Goal: Information Seeking & Learning: Stay updated

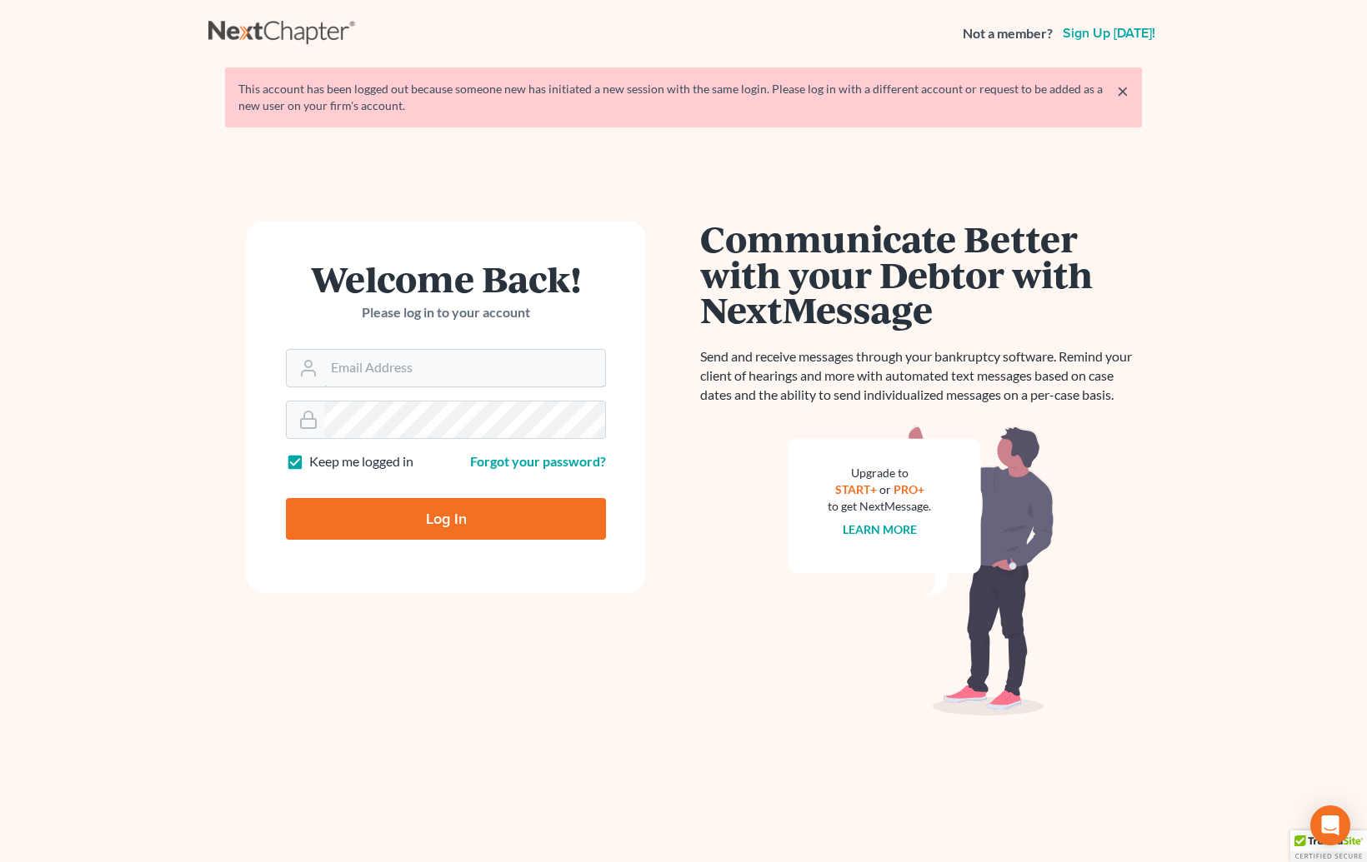
type input "plevalaw@gmail.com"
click at [424, 520] on input "Log In" at bounding box center [446, 519] width 320 height 42
type input "Thinking..."
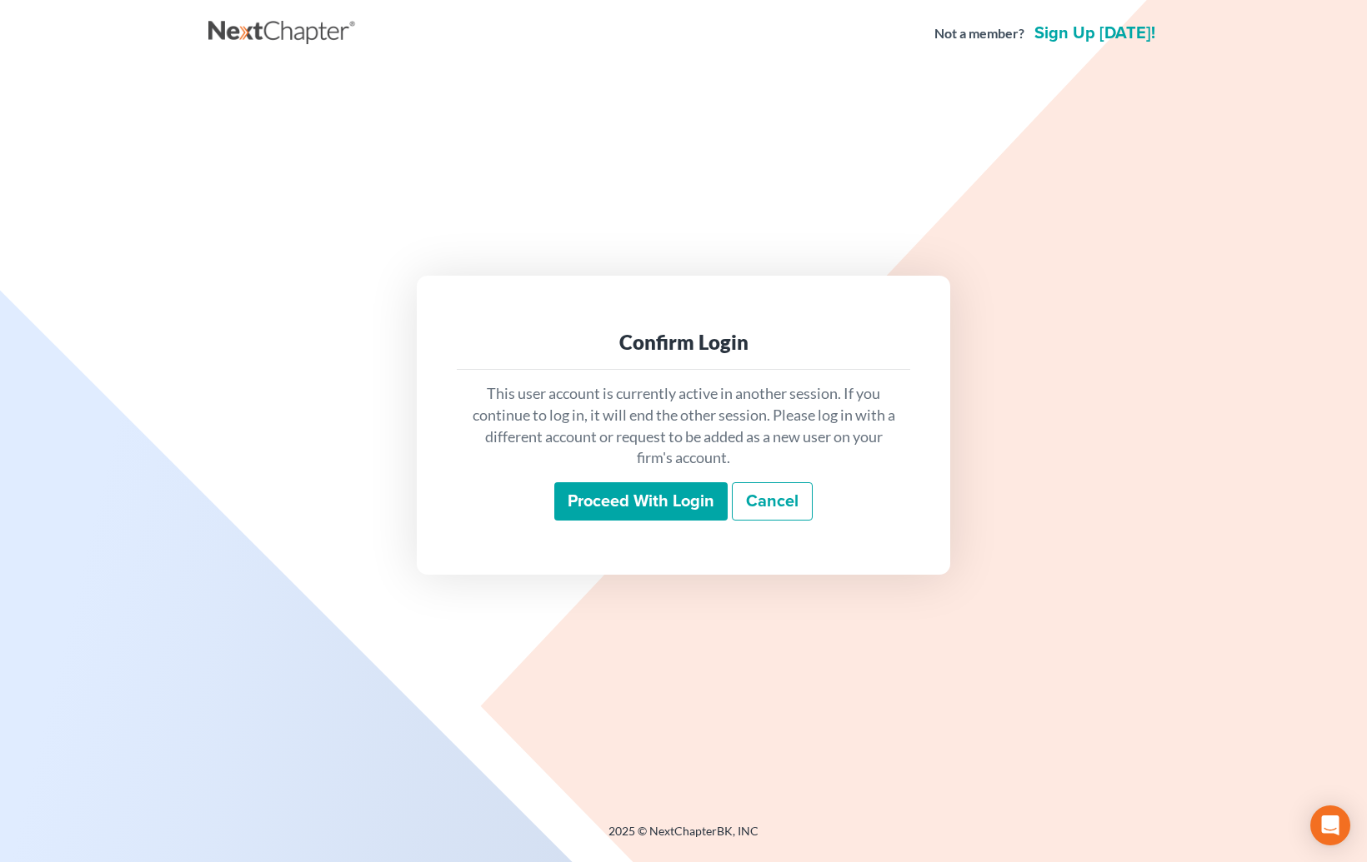
click at [613, 487] on input "Proceed with login" at bounding box center [640, 501] width 173 height 38
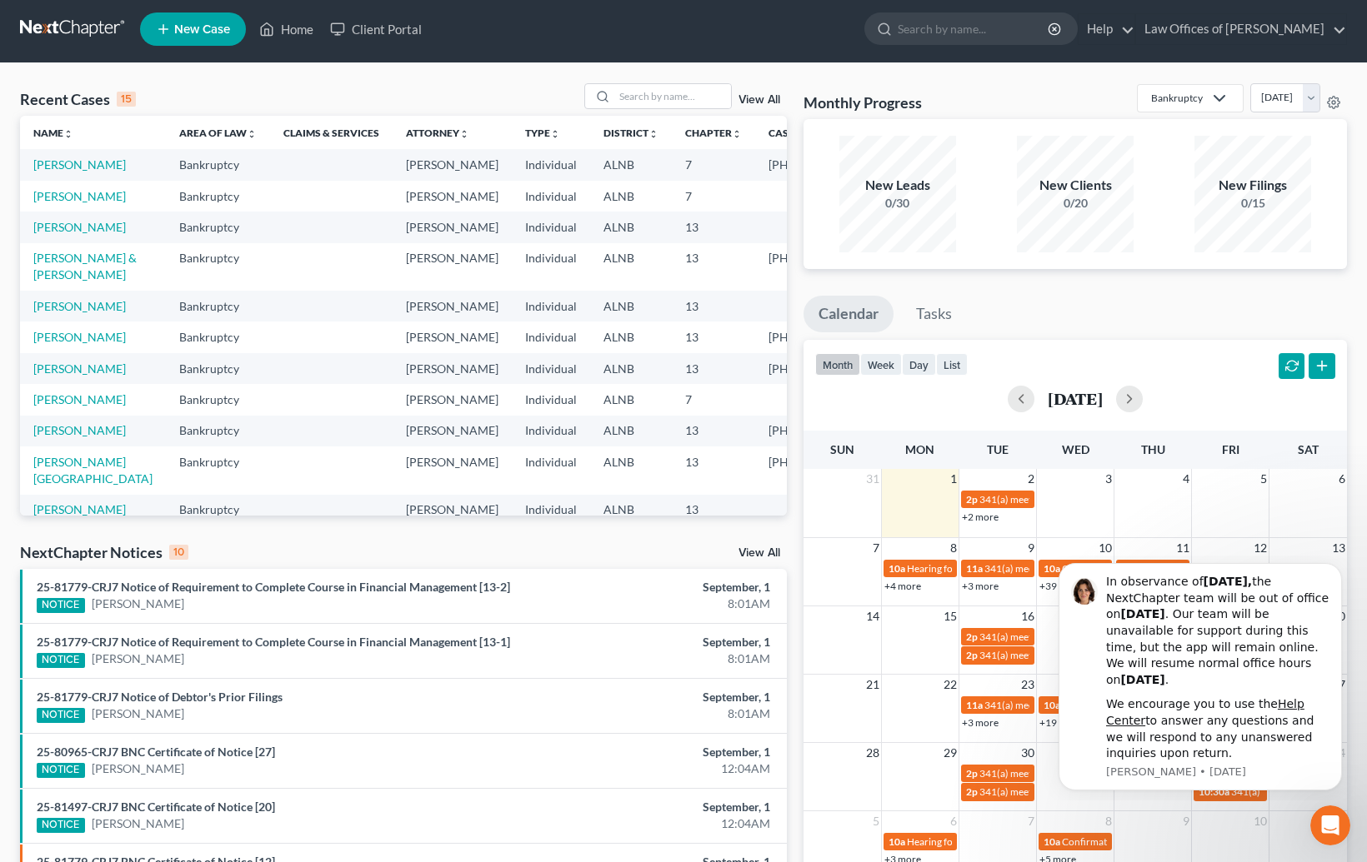
click at [769, 547] on link "View All" at bounding box center [759, 553] width 42 height 12
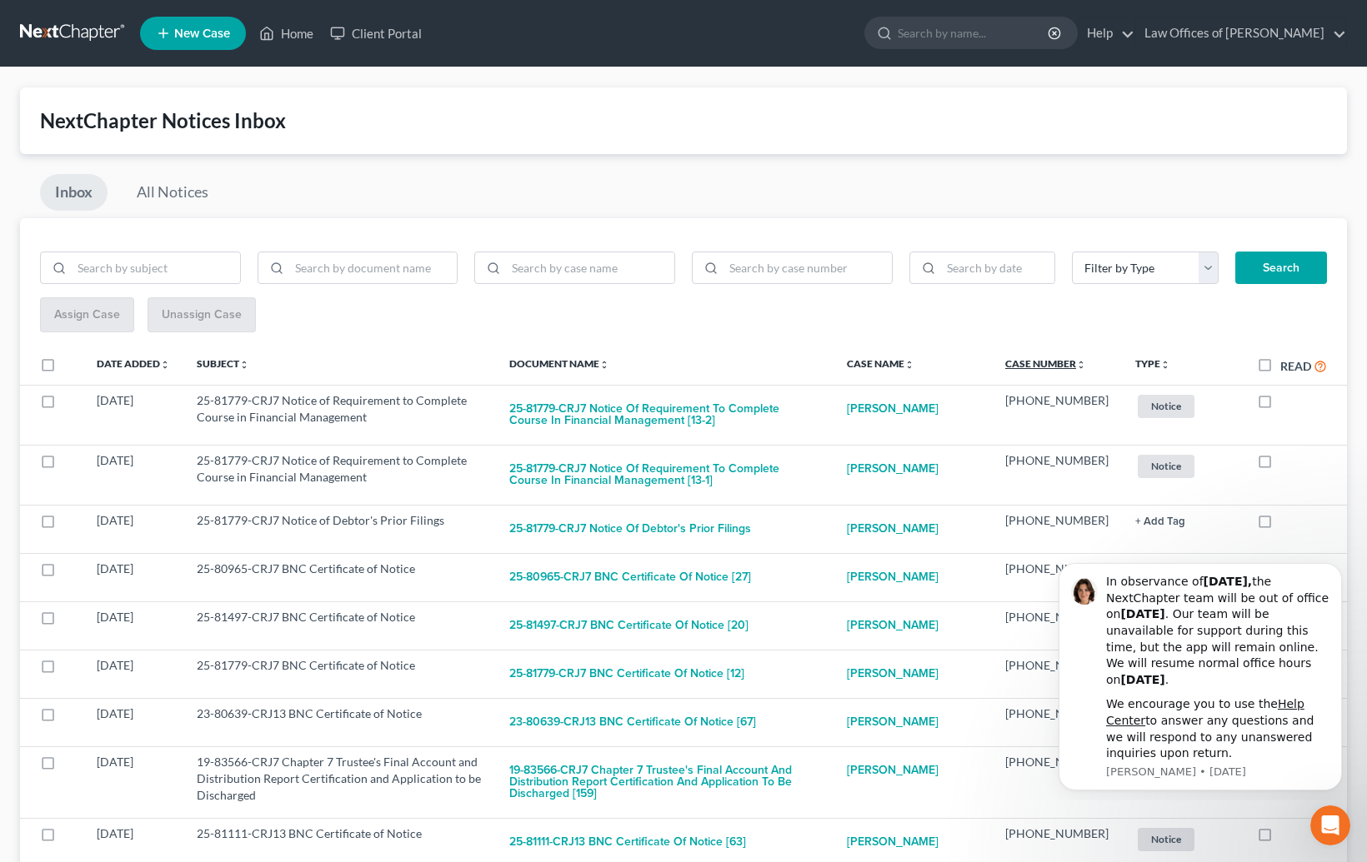
click at [1067, 362] on link "Case Number unfold_more expand_more expand_less" at bounding box center [1045, 363] width 81 height 12
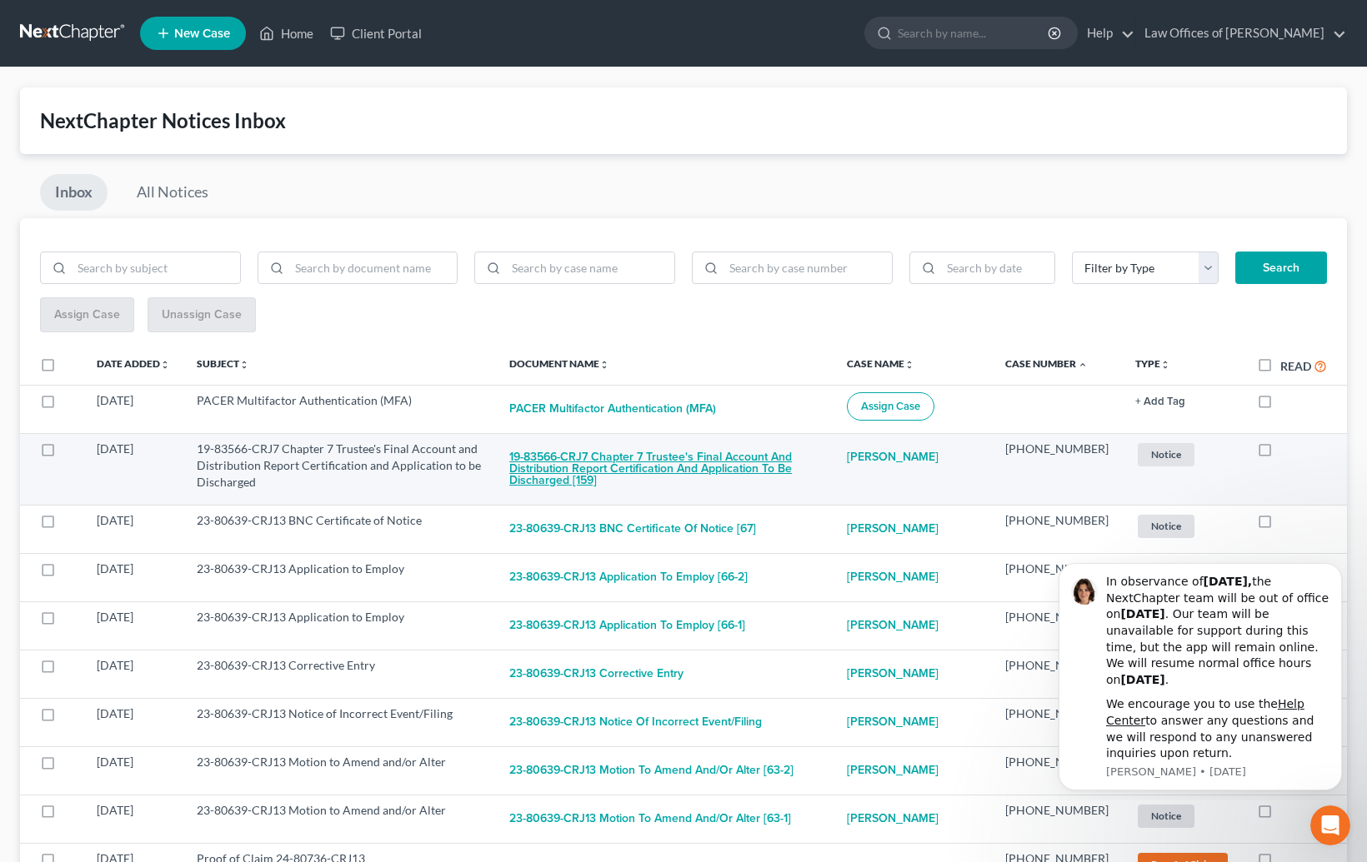
click at [630, 458] on button "19-83566-CRJ7 Chapter 7 Trustee's Final Account and Distribution Report Certifi…" at bounding box center [664, 469] width 311 height 57
checkbox input "true"
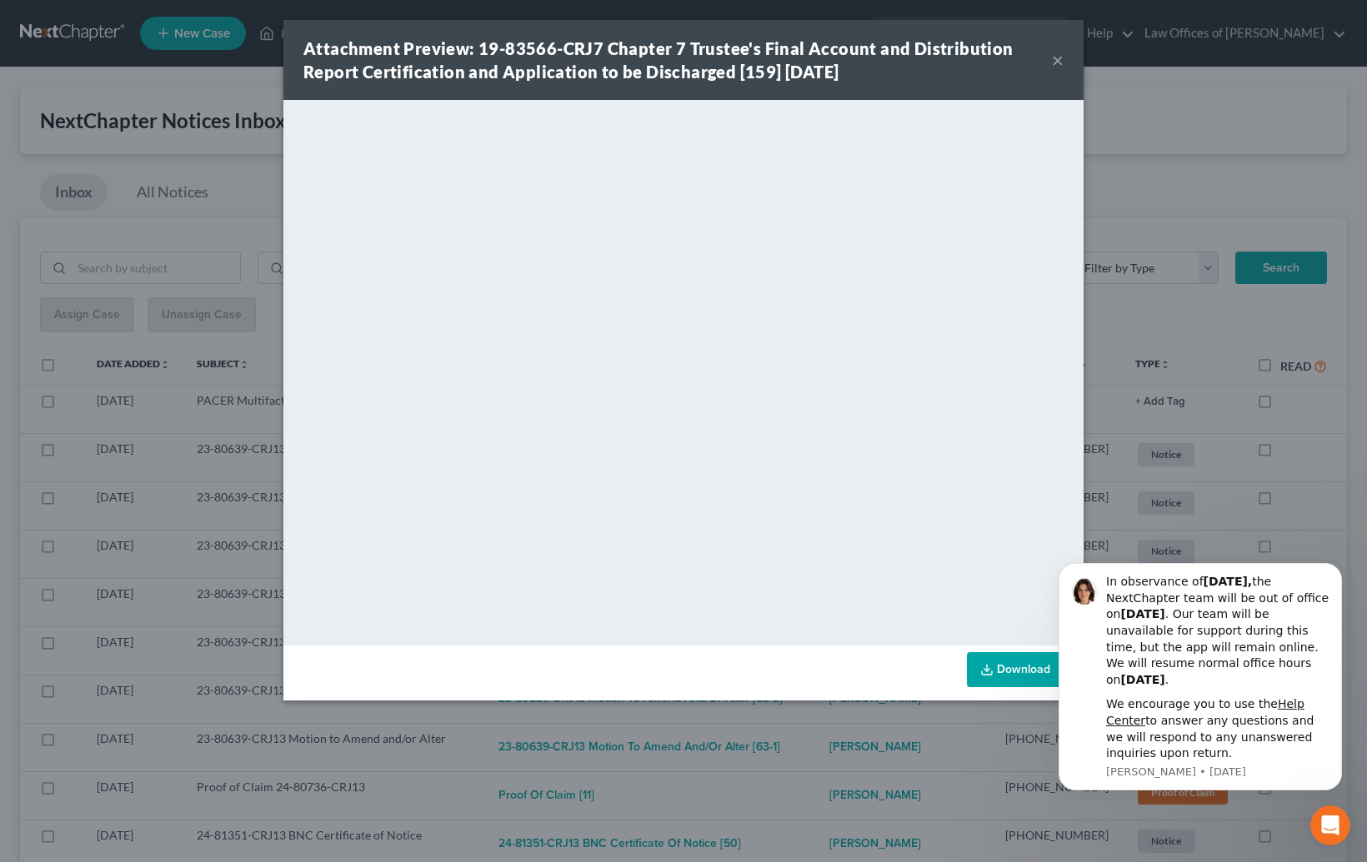
click at [852, 724] on div "Attachment Preview: 19-83566-CRJ7 Chapter 7 Trustee's Final Account and Distrib…" at bounding box center [683, 431] width 1367 height 862
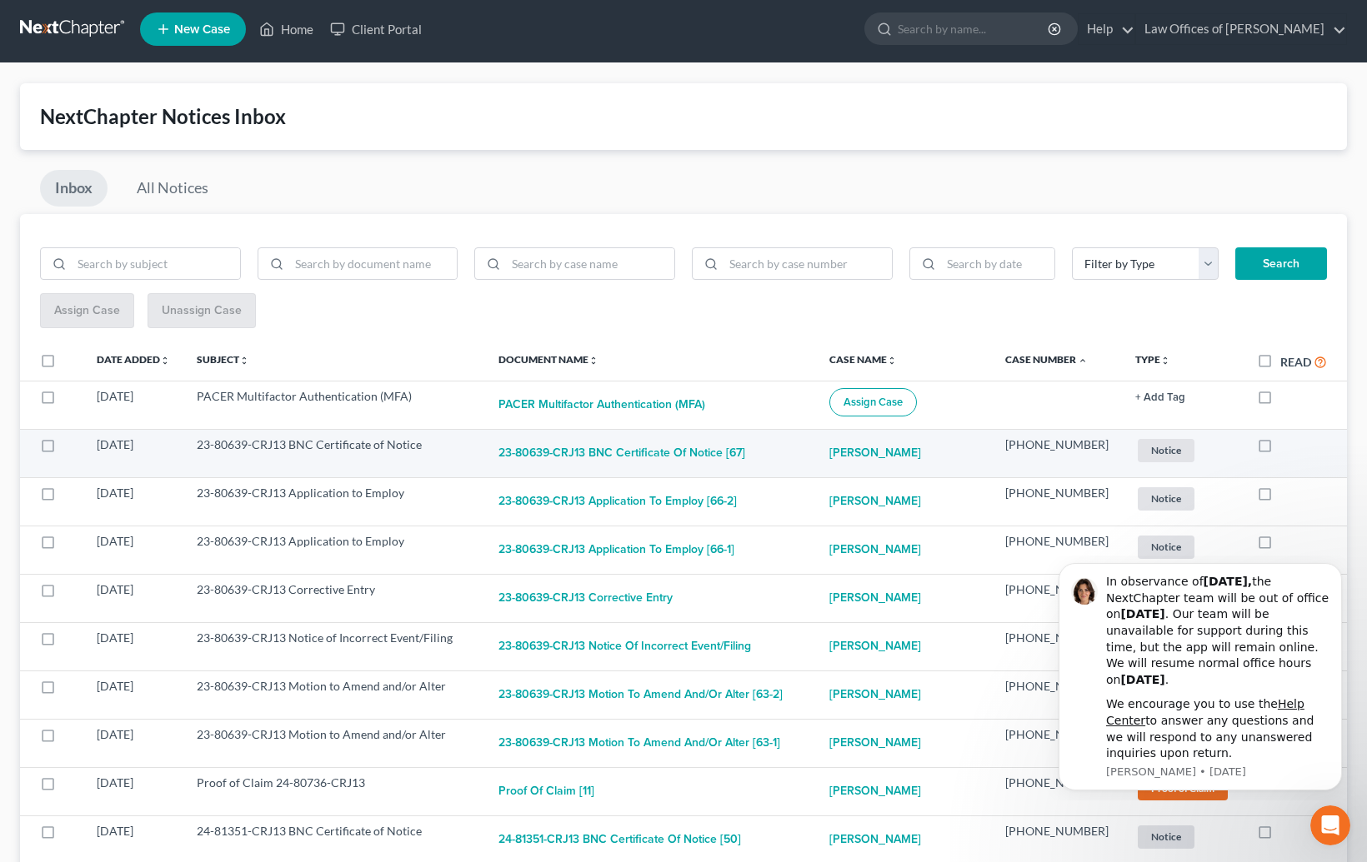
scroll to position [10, 0]
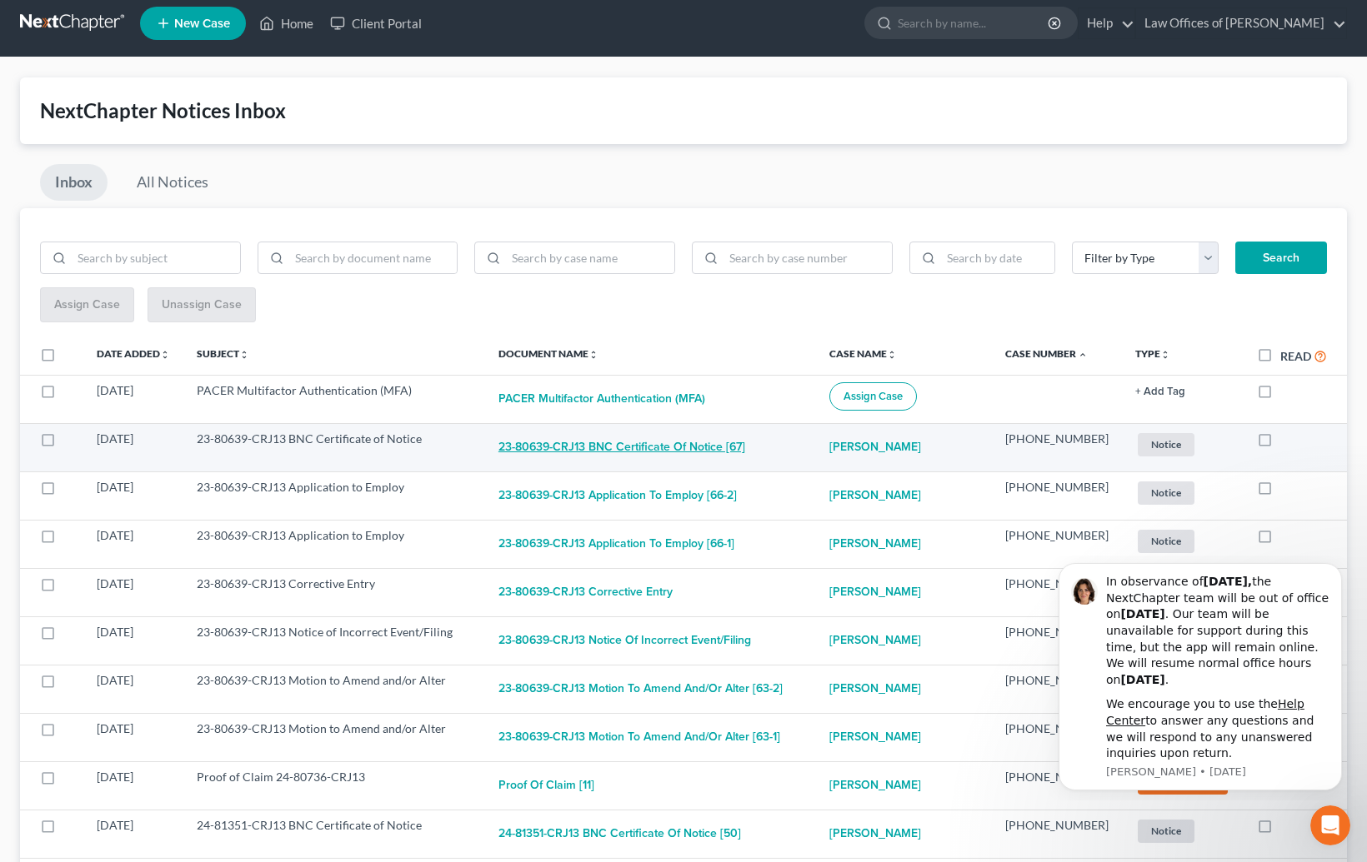
click at [677, 442] on button "23-80639-CRJ13 BNC Certificate of Notice [67]" at bounding box center [621, 447] width 247 height 33
checkbox input "true"
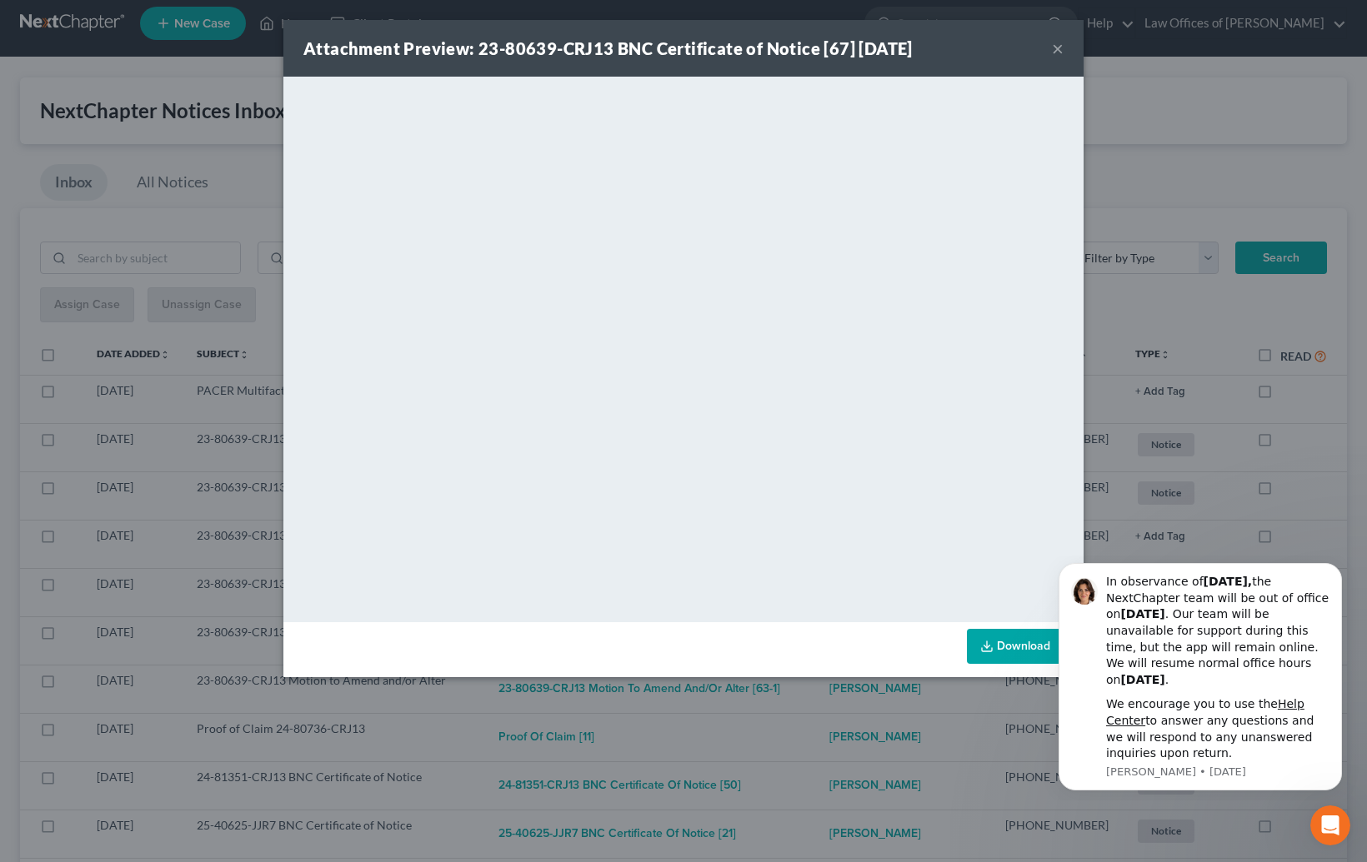
click at [859, 693] on div "Attachment Preview: 23-80639-CRJ13 BNC Certificate of Notice [67] [DATE] × <obj…" at bounding box center [683, 431] width 1367 height 862
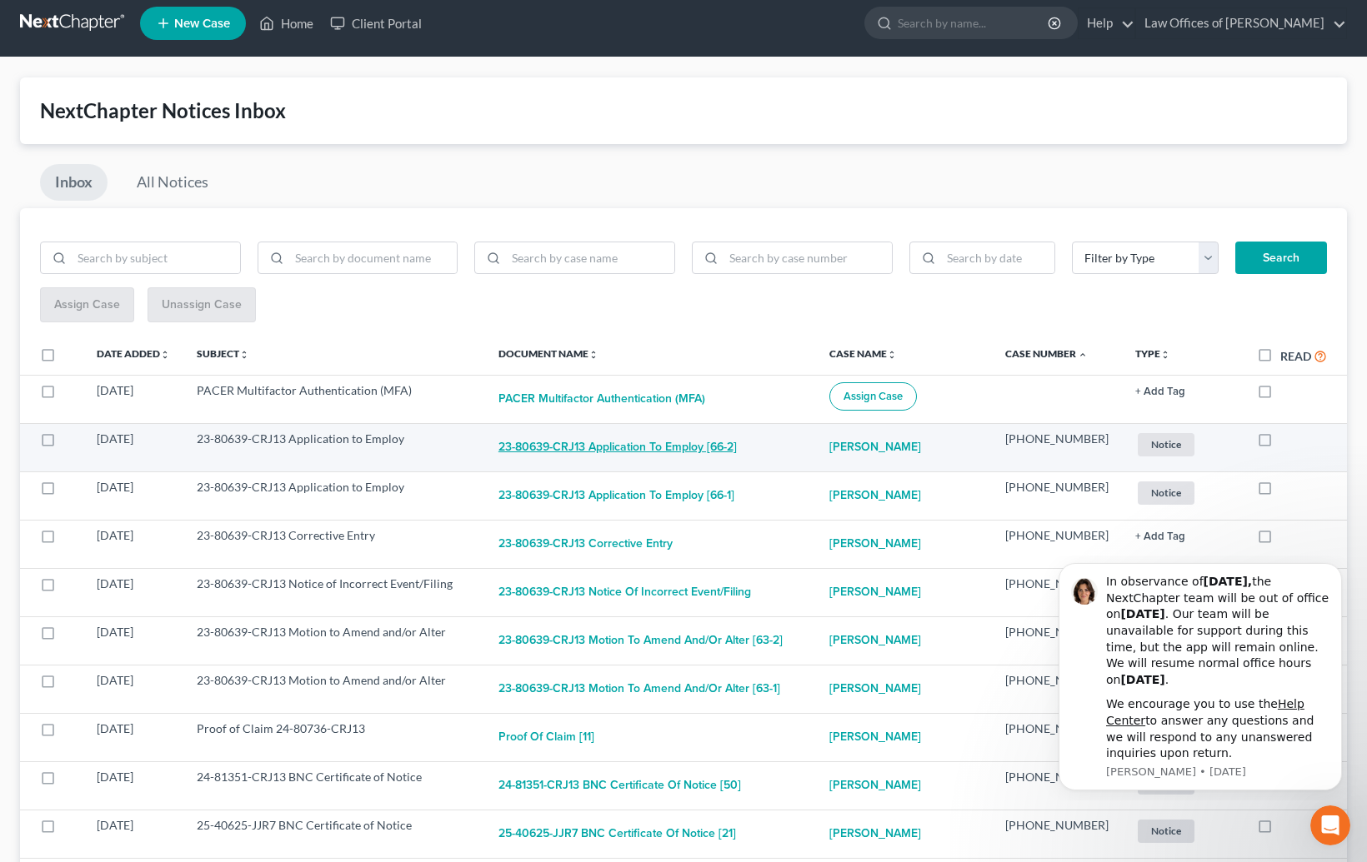
click at [692, 445] on button "23-80639-CRJ13 Application to Employ [66-2]" at bounding box center [617, 447] width 238 height 33
checkbox input "true"
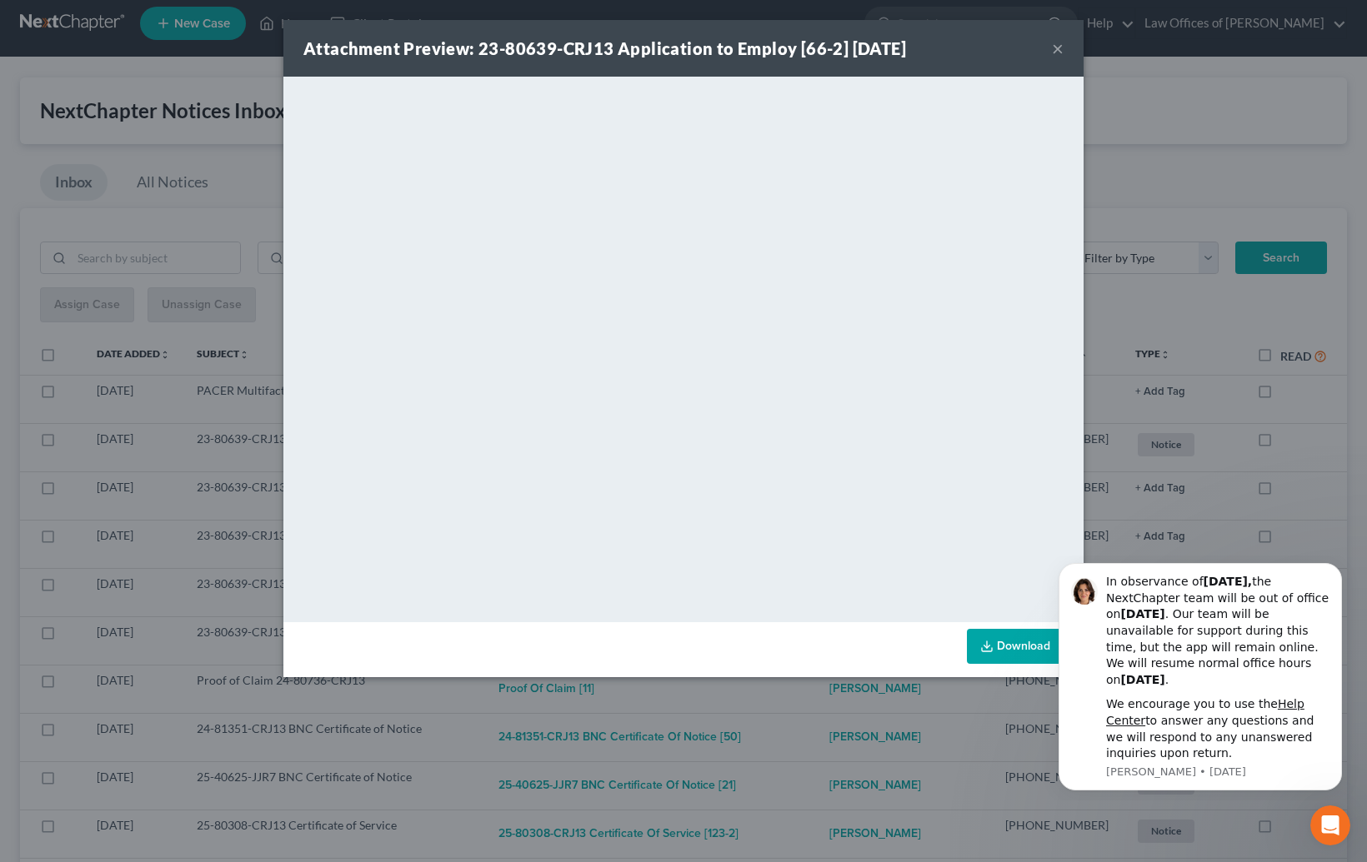
click at [863, 735] on div "Attachment Preview: 23-80639-CRJ13 Application to Employ [66-2] [DATE] × <objec…" at bounding box center [683, 431] width 1367 height 862
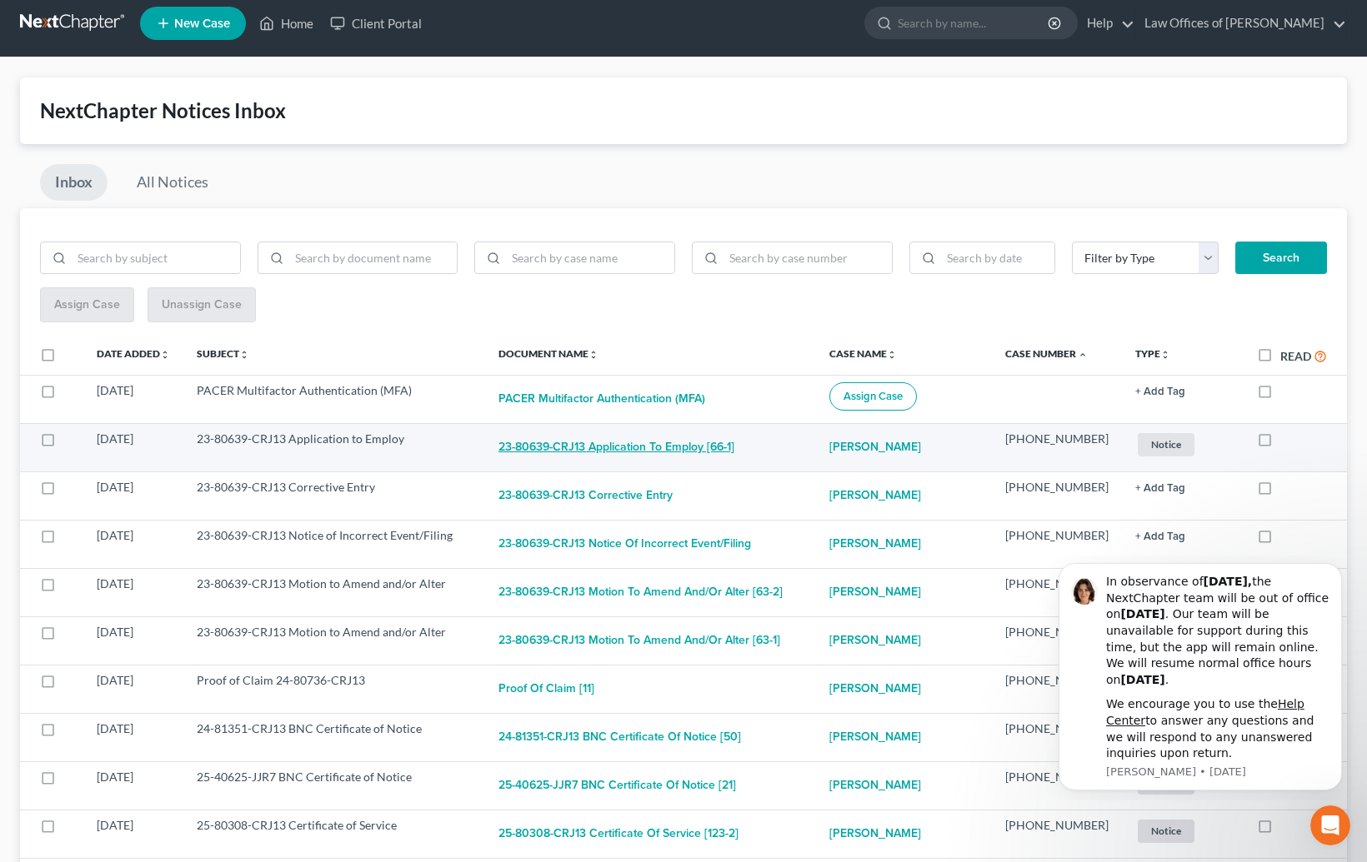
click at [653, 440] on button "23-80639-CRJ13 Application to Employ [66-1]" at bounding box center [616, 447] width 236 height 33
checkbox input "true"
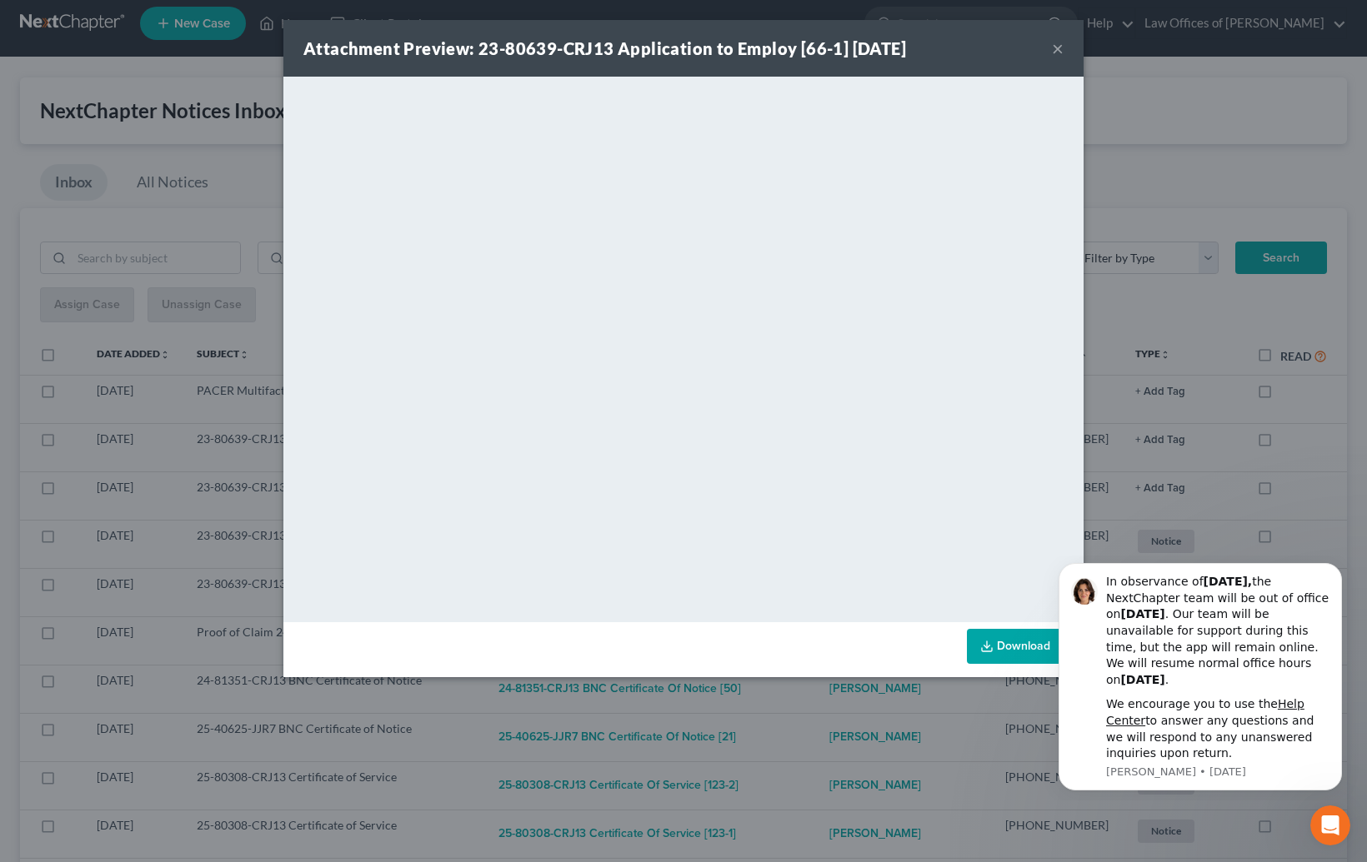
click at [832, 708] on div "Attachment Preview: 23-80639-CRJ13 Application to Employ [66-1] [DATE] × <objec…" at bounding box center [683, 431] width 1367 height 862
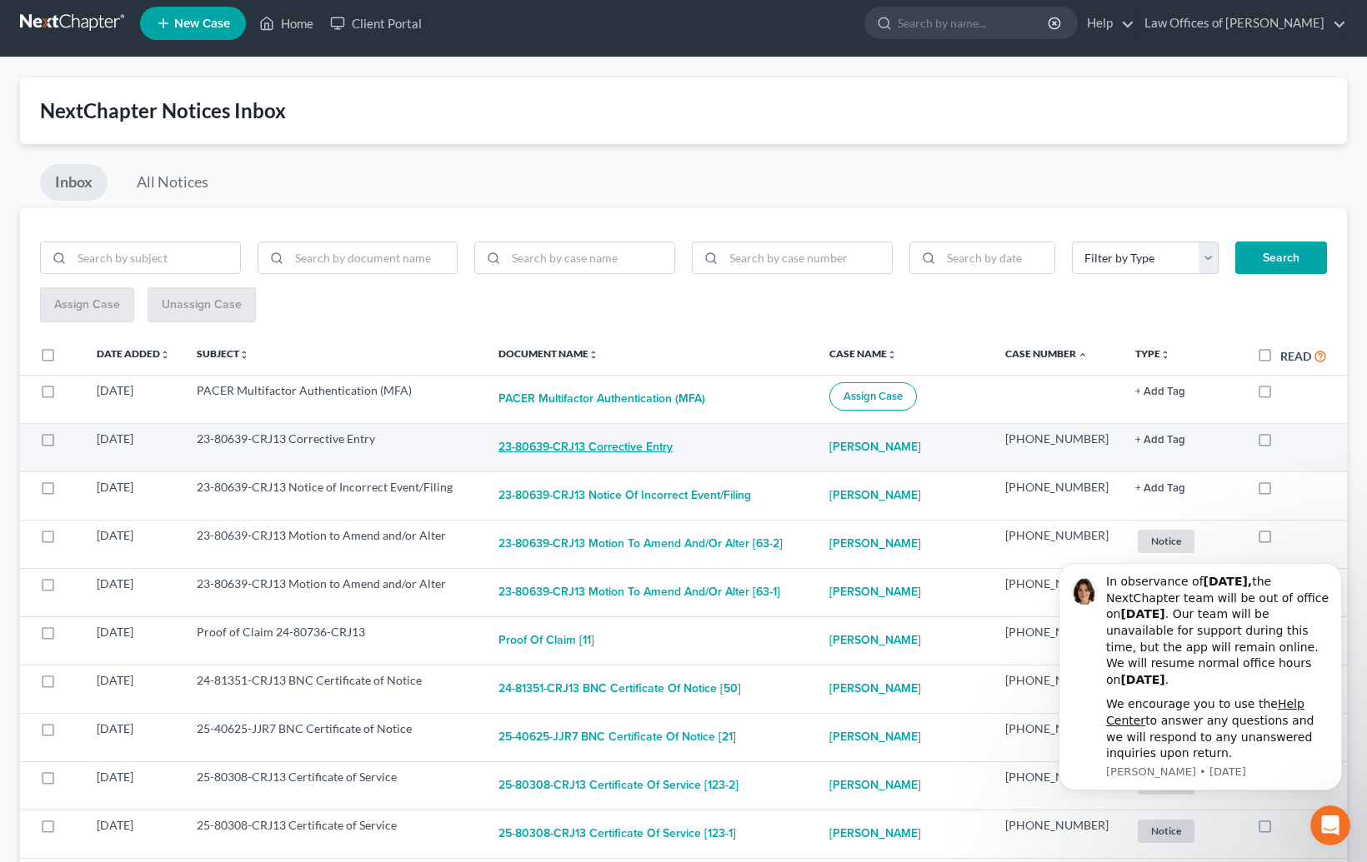
click at [672, 447] on button "23-80639-CRJ13 Corrective Entry" at bounding box center [585, 447] width 174 height 33
checkbox input "true"
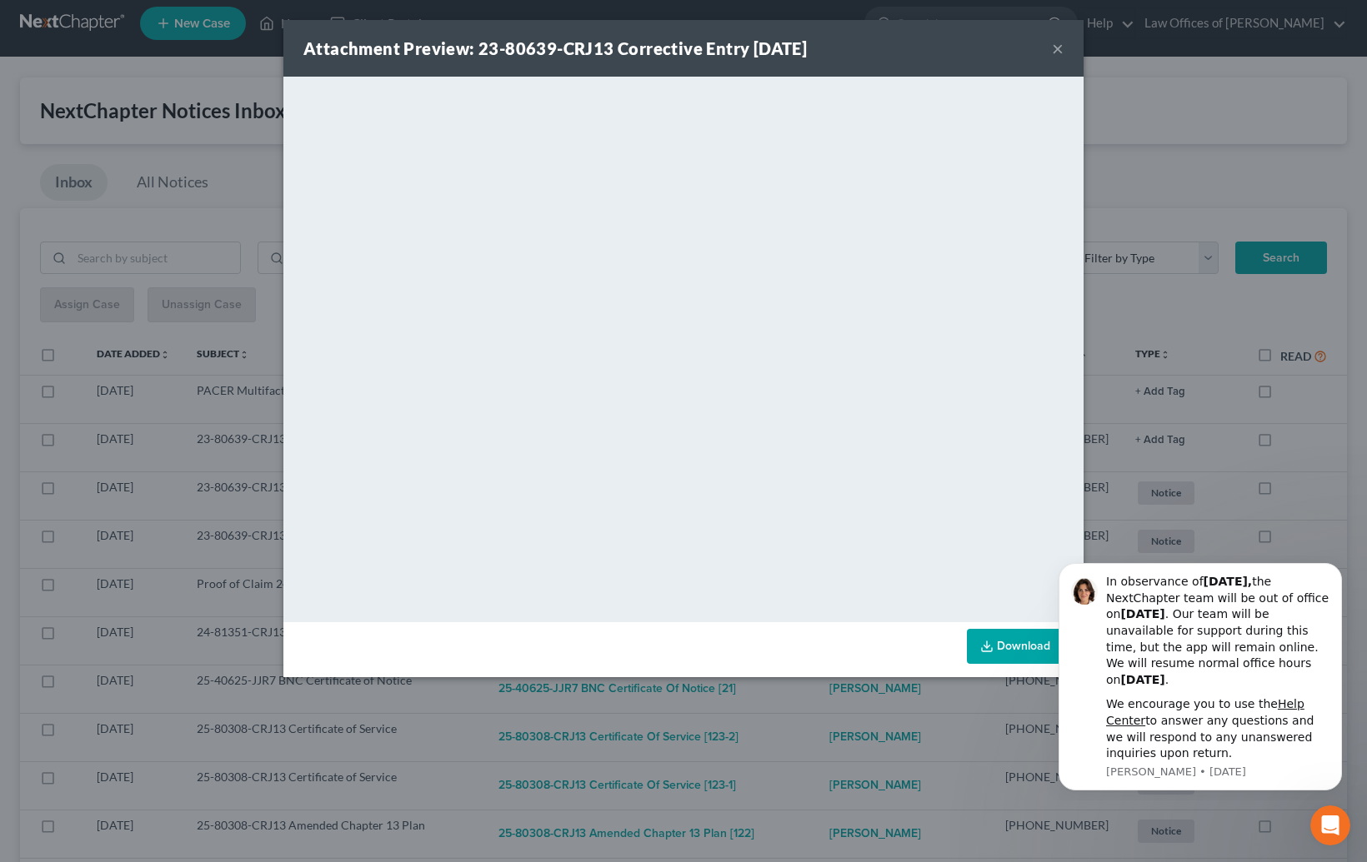
click at [843, 720] on div "Attachment Preview: 23-80639-CRJ13 Corrective Entry [DATE] × <object ng-attr-da…" at bounding box center [683, 431] width 1367 height 862
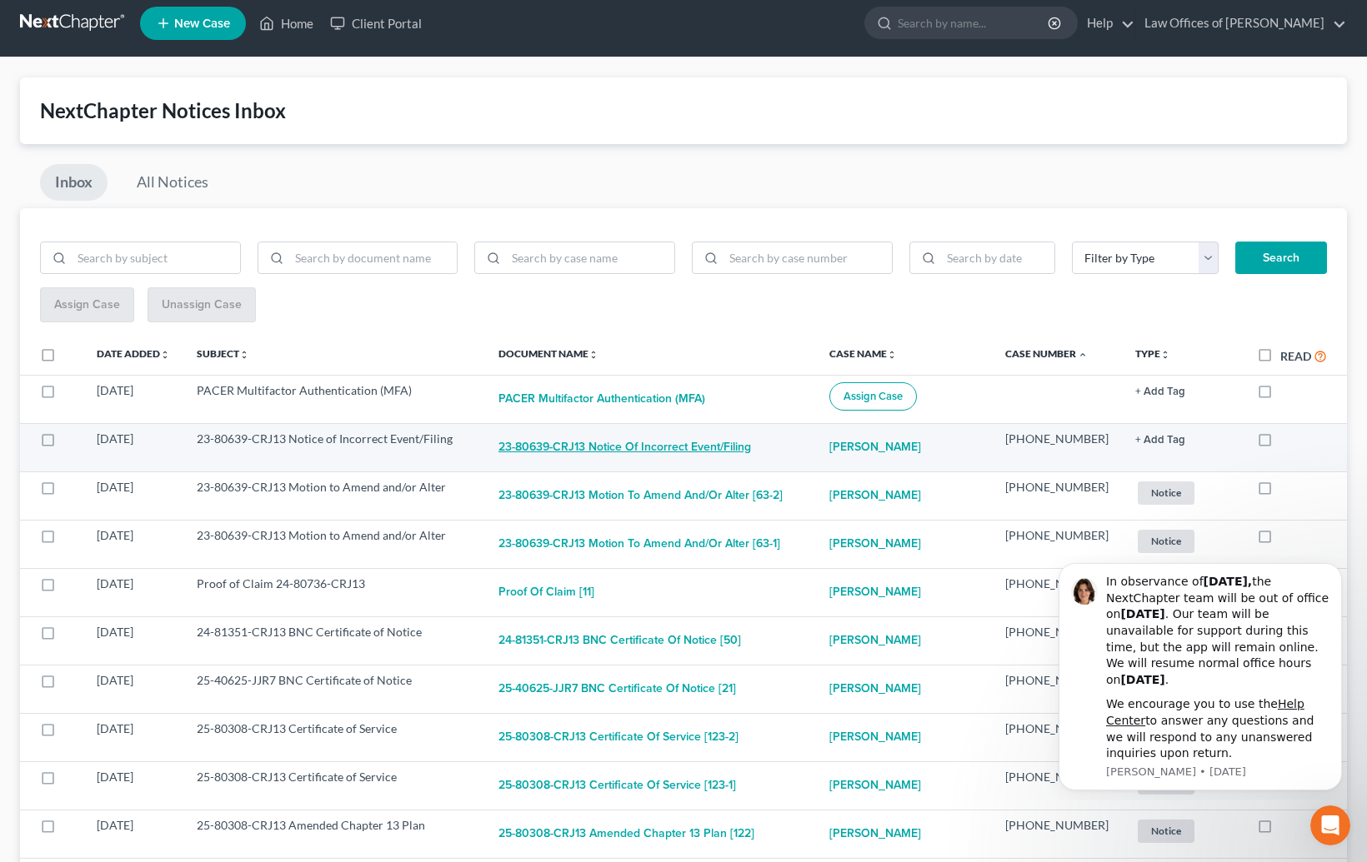
click at [672, 439] on button "23-80639-CRJ13 Notice of Incorrect Event/Filing" at bounding box center [624, 447] width 252 height 33
checkbox input "true"
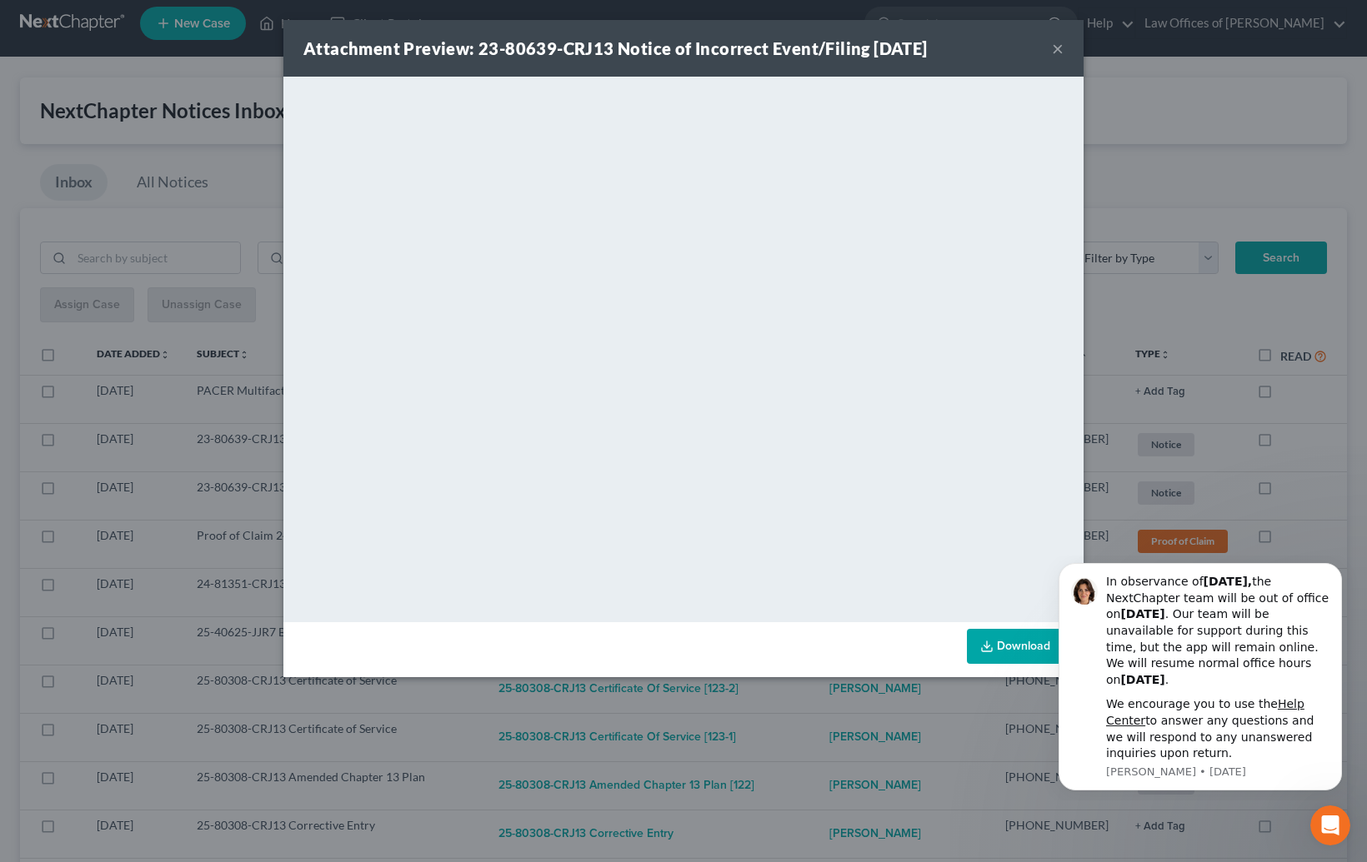
click at [873, 731] on div "Attachment Preview: 23-80639-CRJ13 Notice of Incorrect Event/Filing [DATE] × Do…" at bounding box center [683, 431] width 1367 height 862
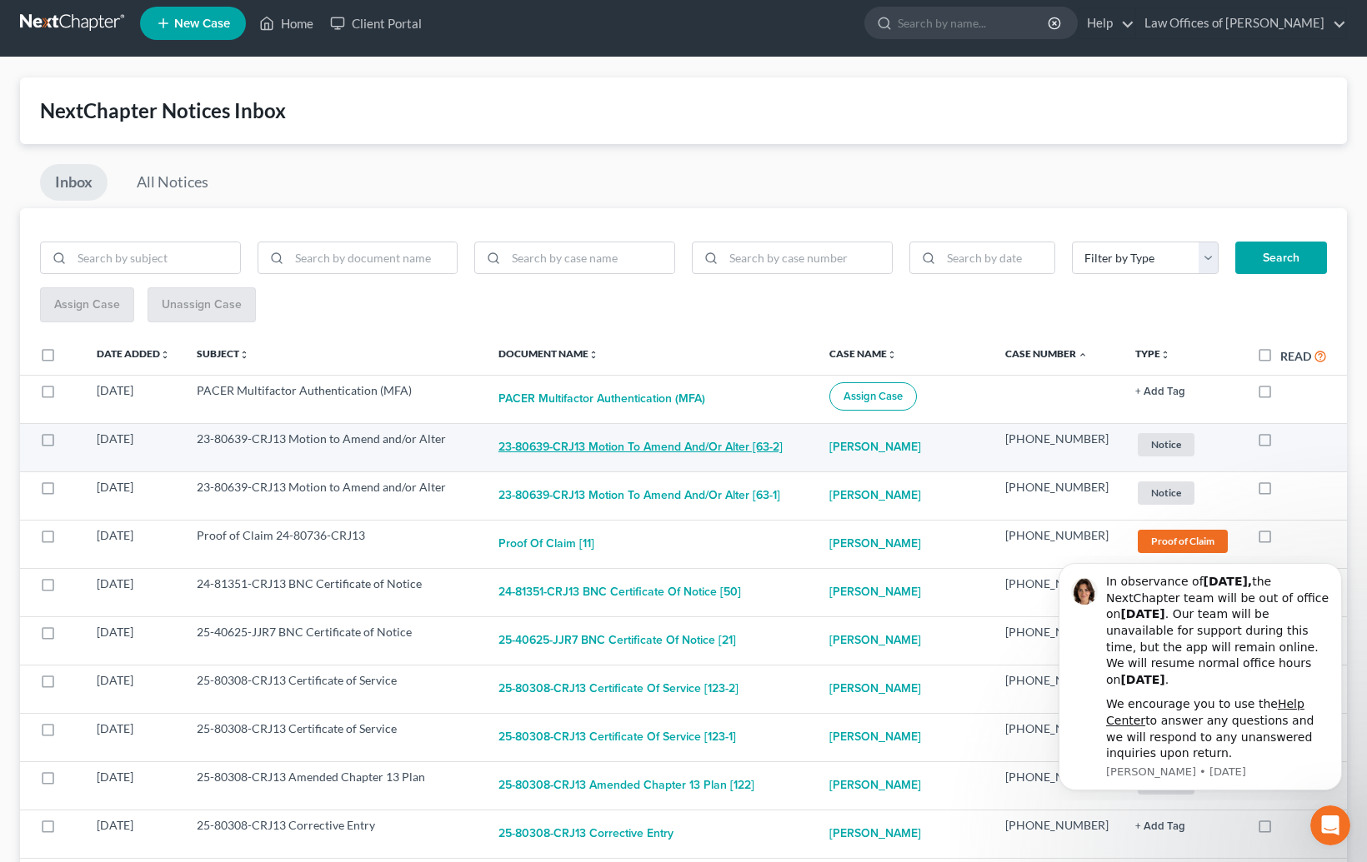
click at [698, 437] on button "23-80639-CRJ13 Motion to Amend and/or Alter [63-2]" at bounding box center [640, 447] width 284 height 33
checkbox input "true"
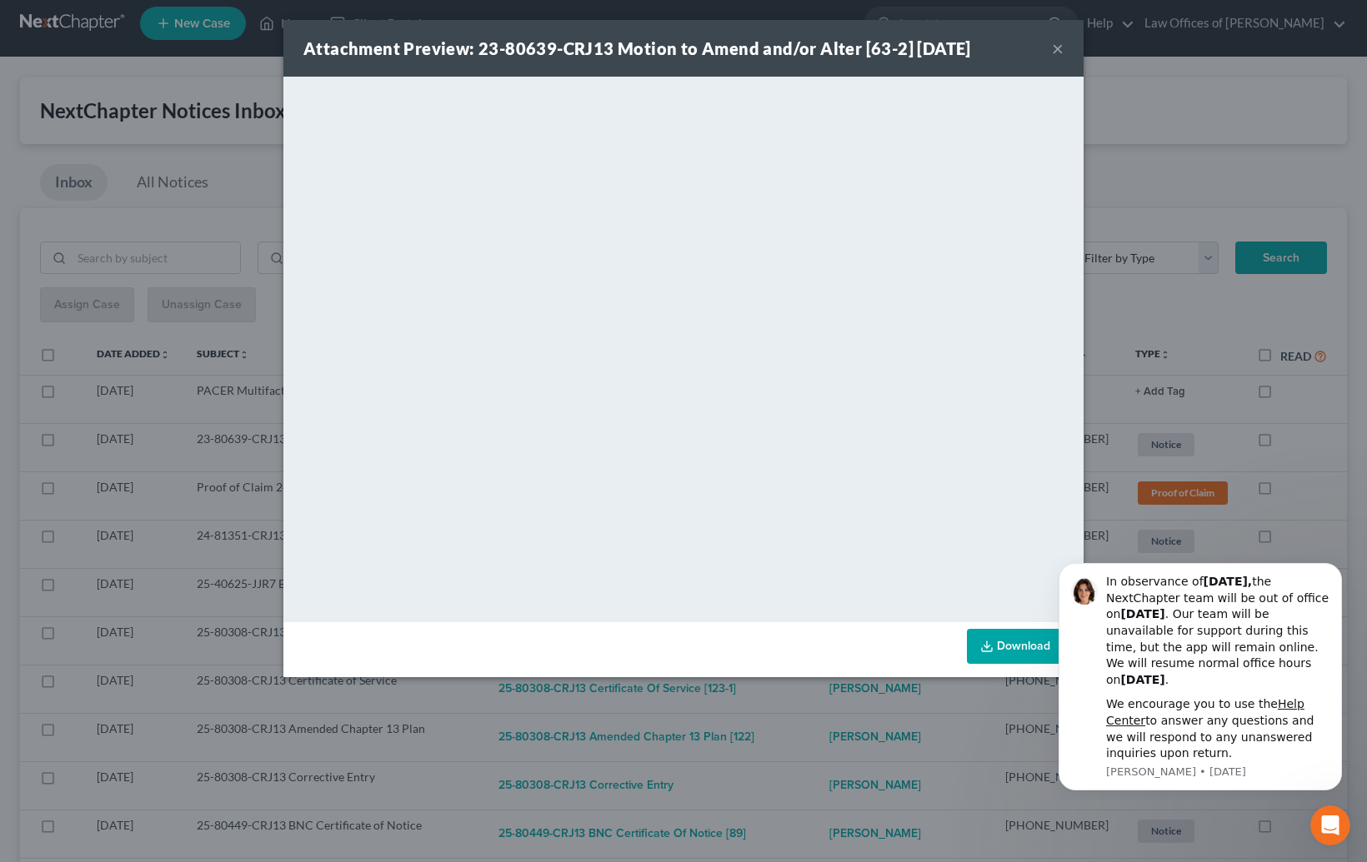
click at [845, 730] on div "Attachment Preview: 23-80639-CRJ13 Motion to Amend and/or Alter [63-2] [DATE] ×…" at bounding box center [683, 431] width 1367 height 862
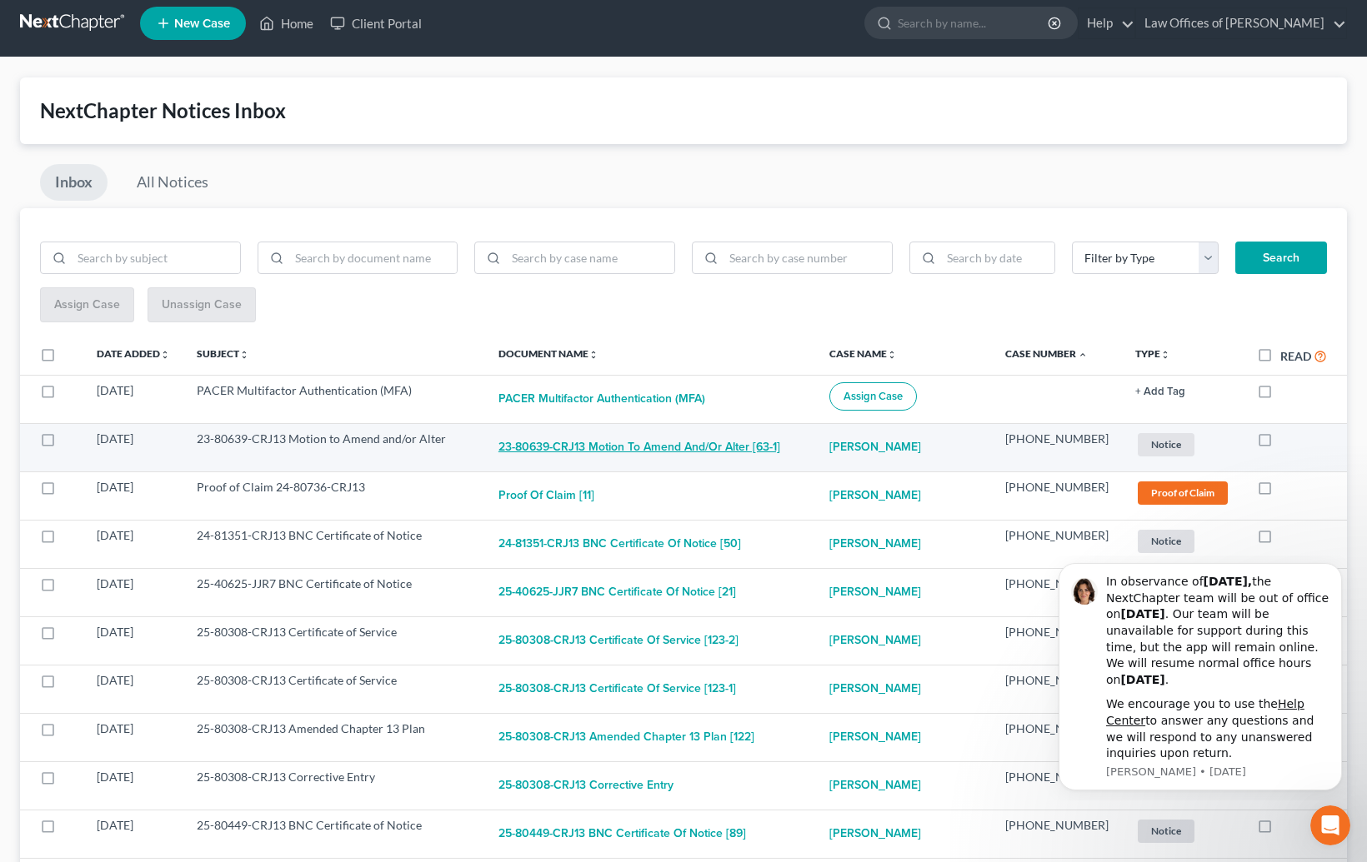
click at [747, 440] on button "23-80639-CRJ13 Motion to Amend and/or Alter [63-1]" at bounding box center [639, 447] width 282 height 33
checkbox input "true"
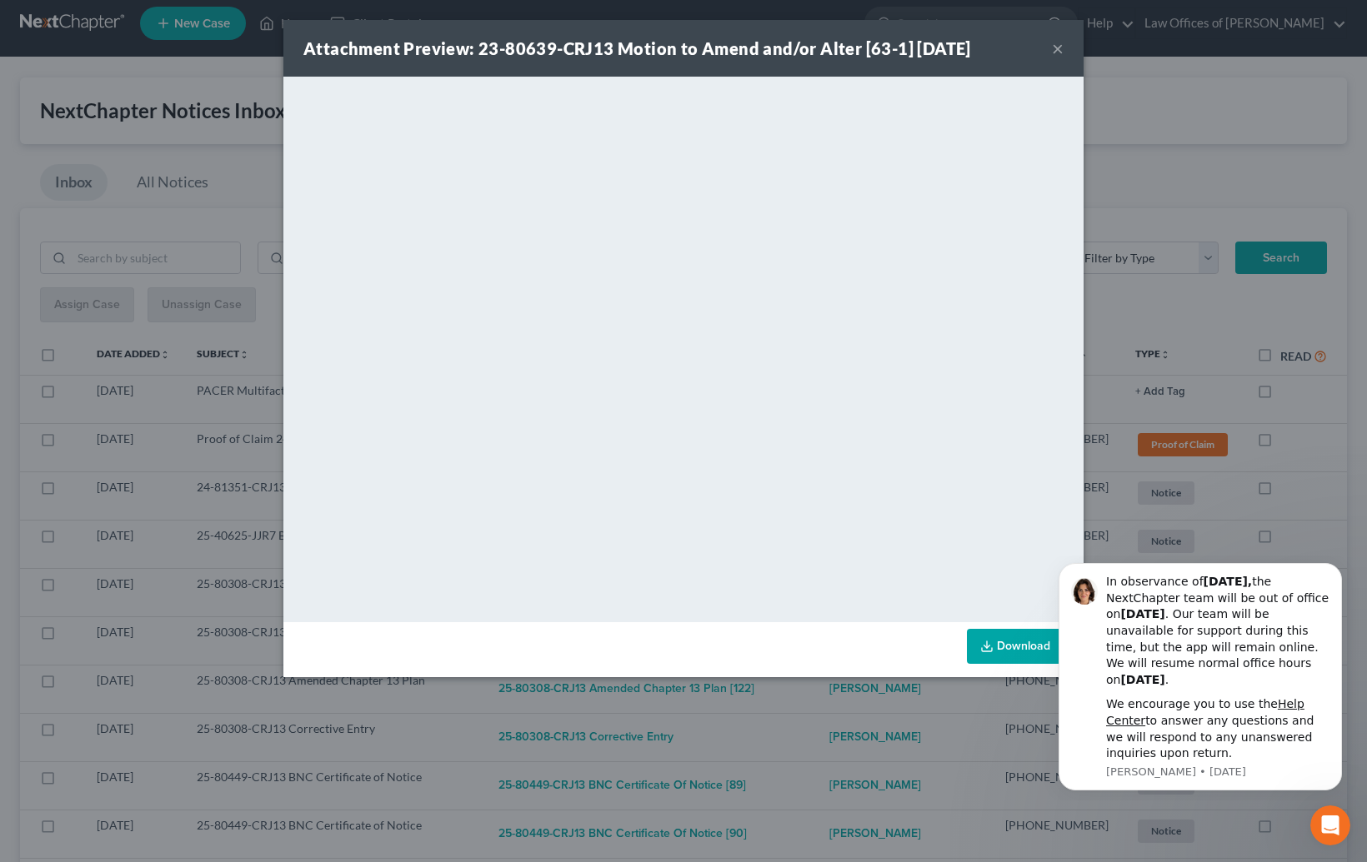
click at [852, 735] on div "Attachment Preview: 23-80639-CRJ13 Motion to Amend and/or Alter [63-1] [DATE] ×…" at bounding box center [683, 431] width 1367 height 862
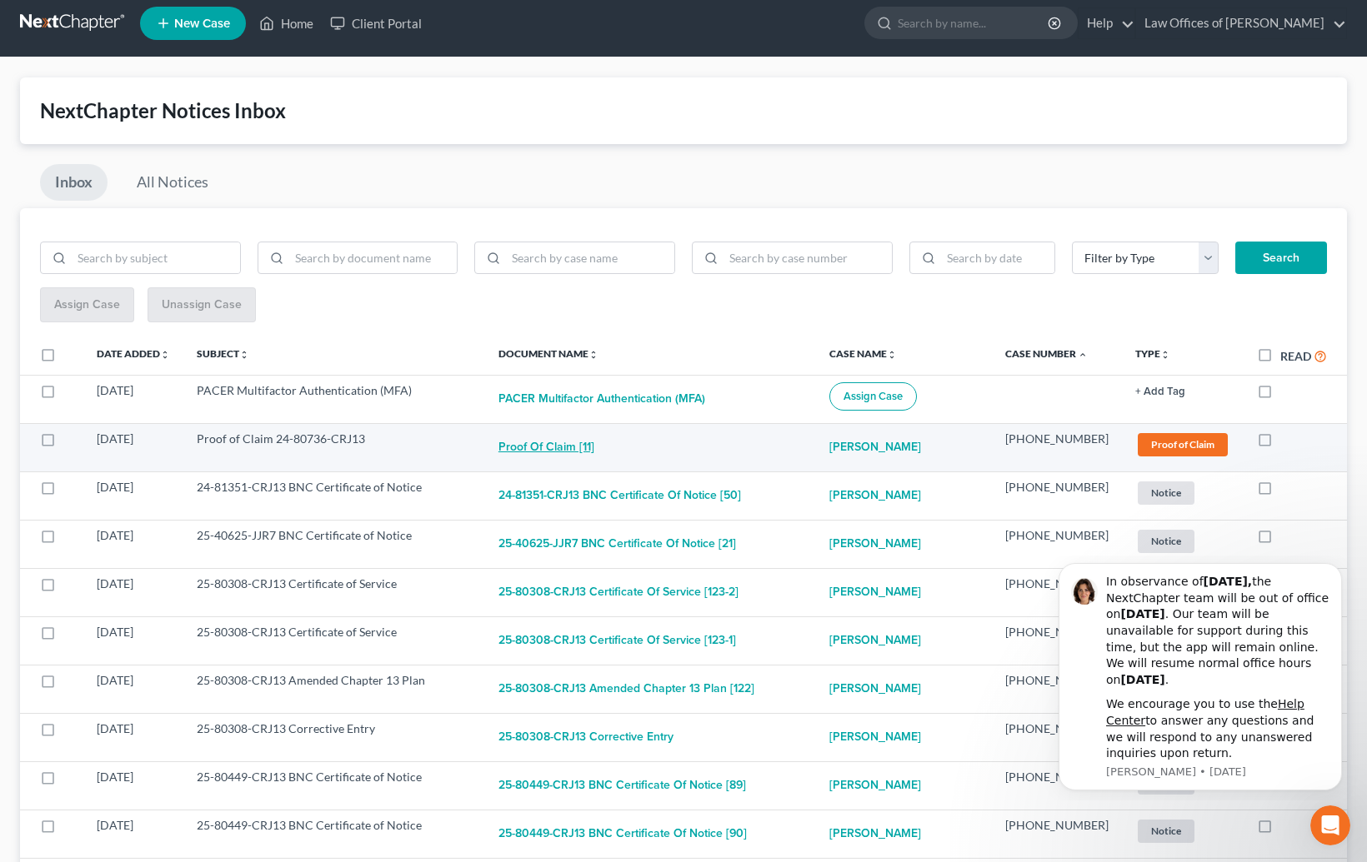
click at [574, 440] on button "Proof of Claim [11]" at bounding box center [546, 447] width 96 height 33
checkbox input "true"
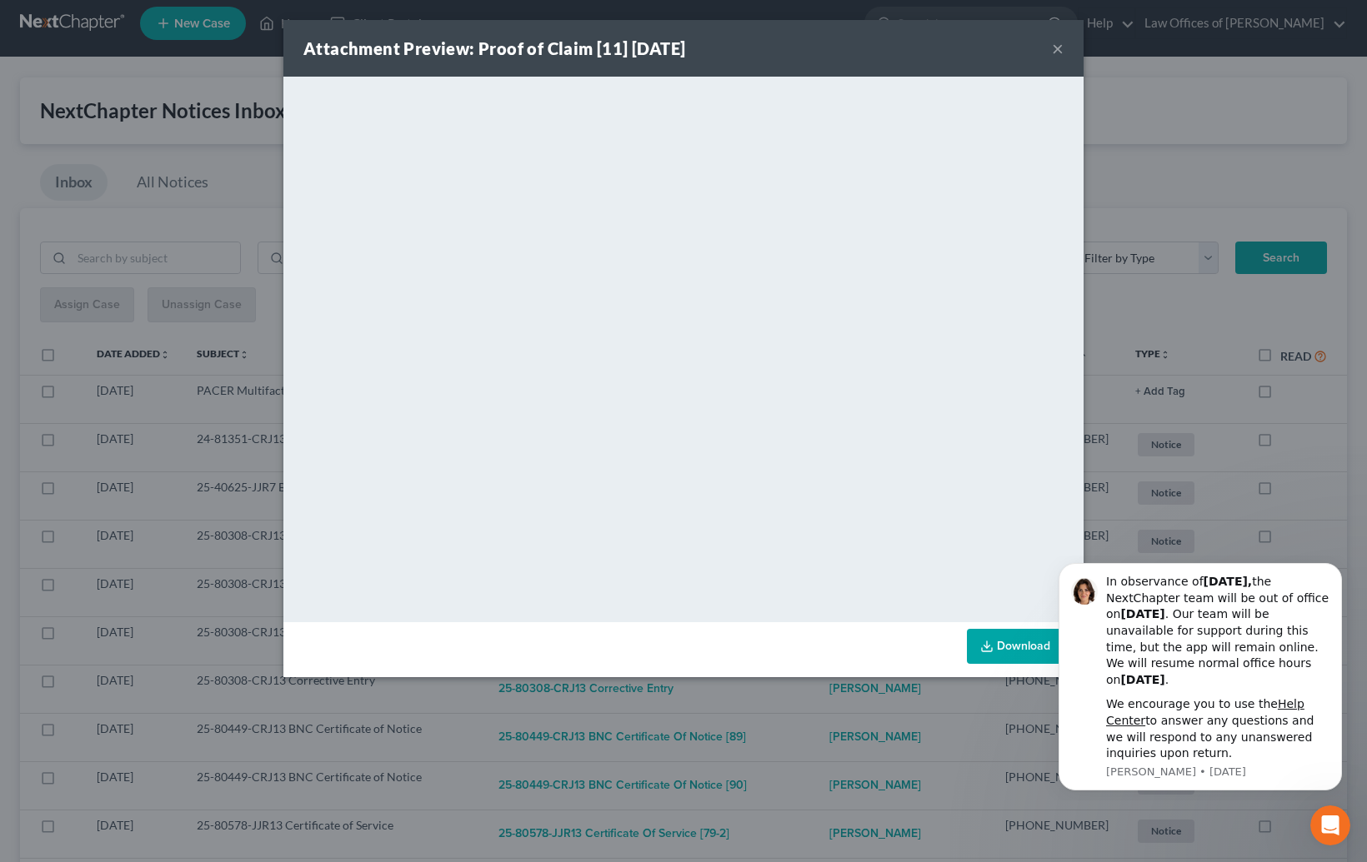
drag, startPoint x: 836, startPoint y: 732, endPoint x: 813, endPoint y: 692, distance: 45.9
click at [835, 731] on div "Attachment Preview: Proof of Claim [11] [DATE] × <object ng-attr-data='[URL][DO…" at bounding box center [683, 431] width 1367 height 862
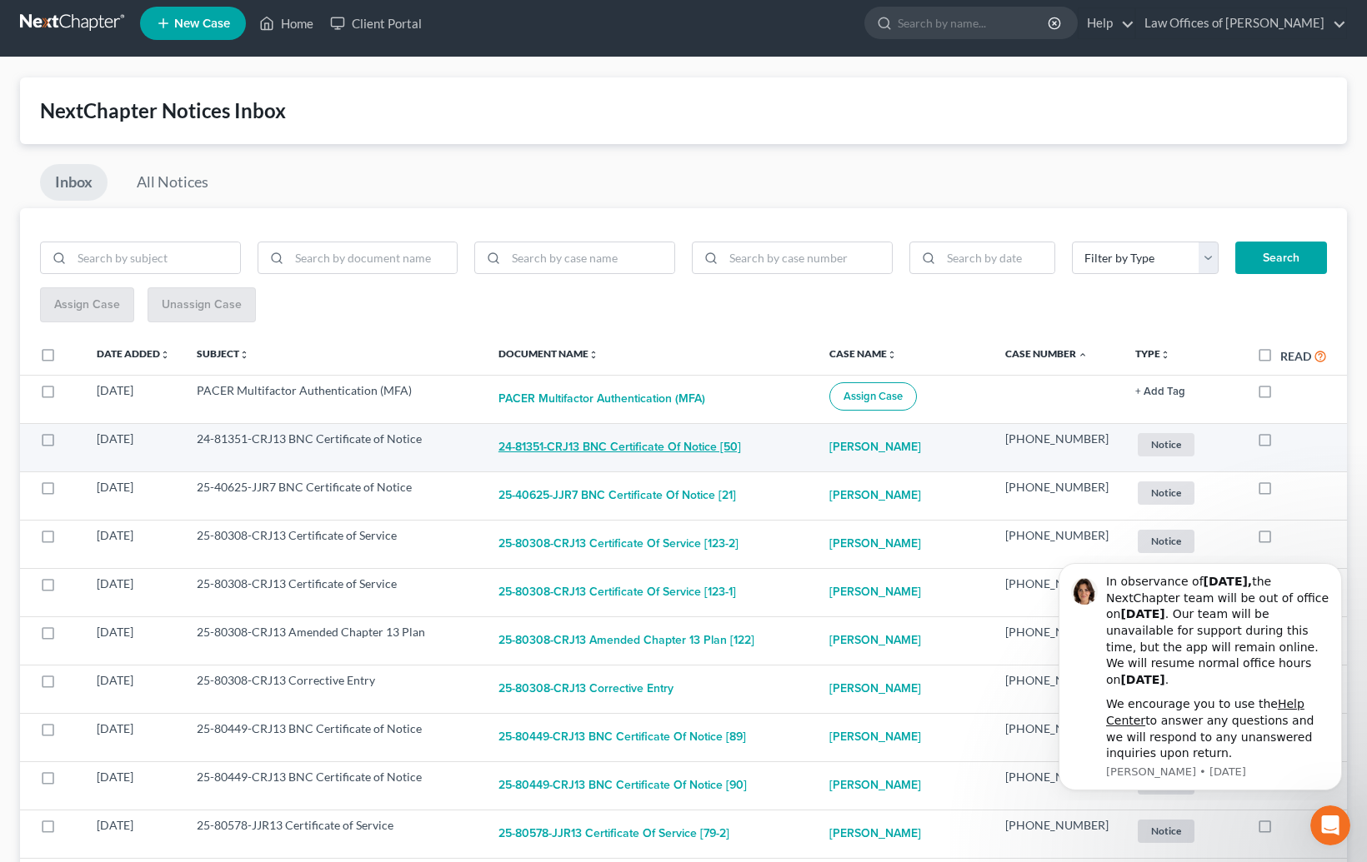
click at [660, 437] on button "24-81351-CRJ13 BNC Certificate of Notice [50]" at bounding box center [619, 447] width 242 height 33
checkbox input "true"
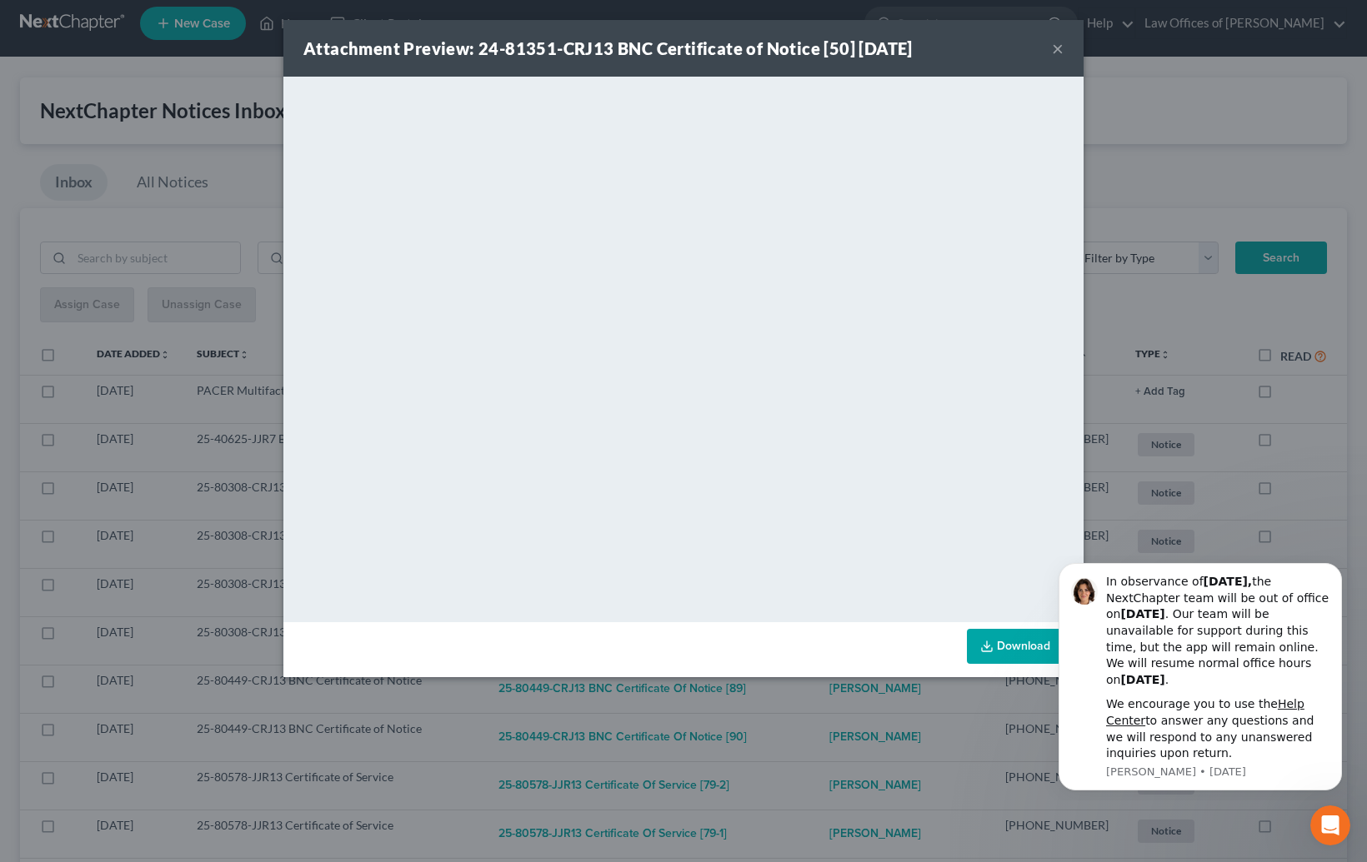
click at [847, 726] on div "Attachment Preview: 24-81351-CRJ13 BNC Certificate of Notice [50] [DATE] × <obj…" at bounding box center [683, 431] width 1367 height 862
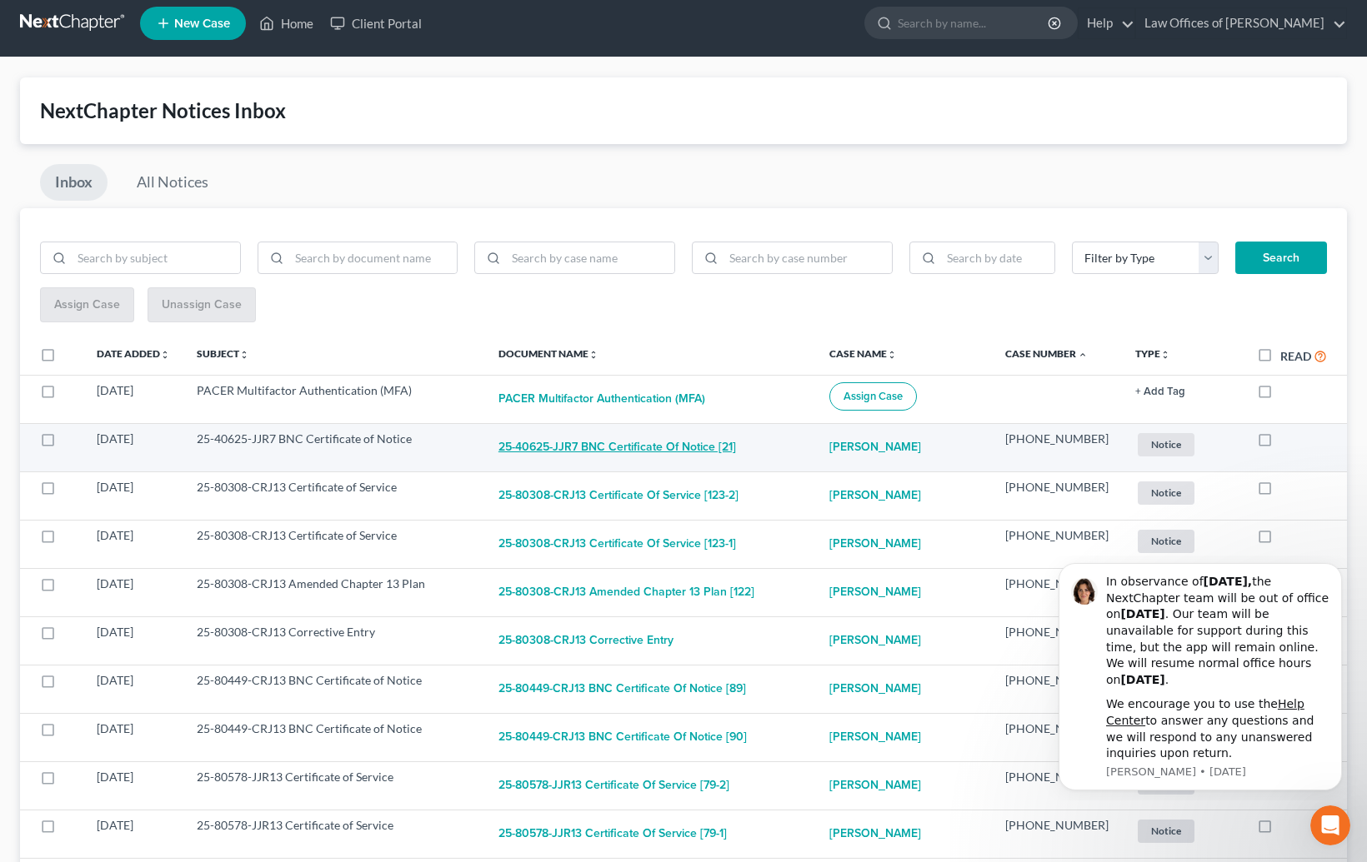
click at [666, 437] on button "25-40625-JJR7 BNC Certificate of Notice [21]" at bounding box center [616, 447] width 237 height 33
checkbox input "true"
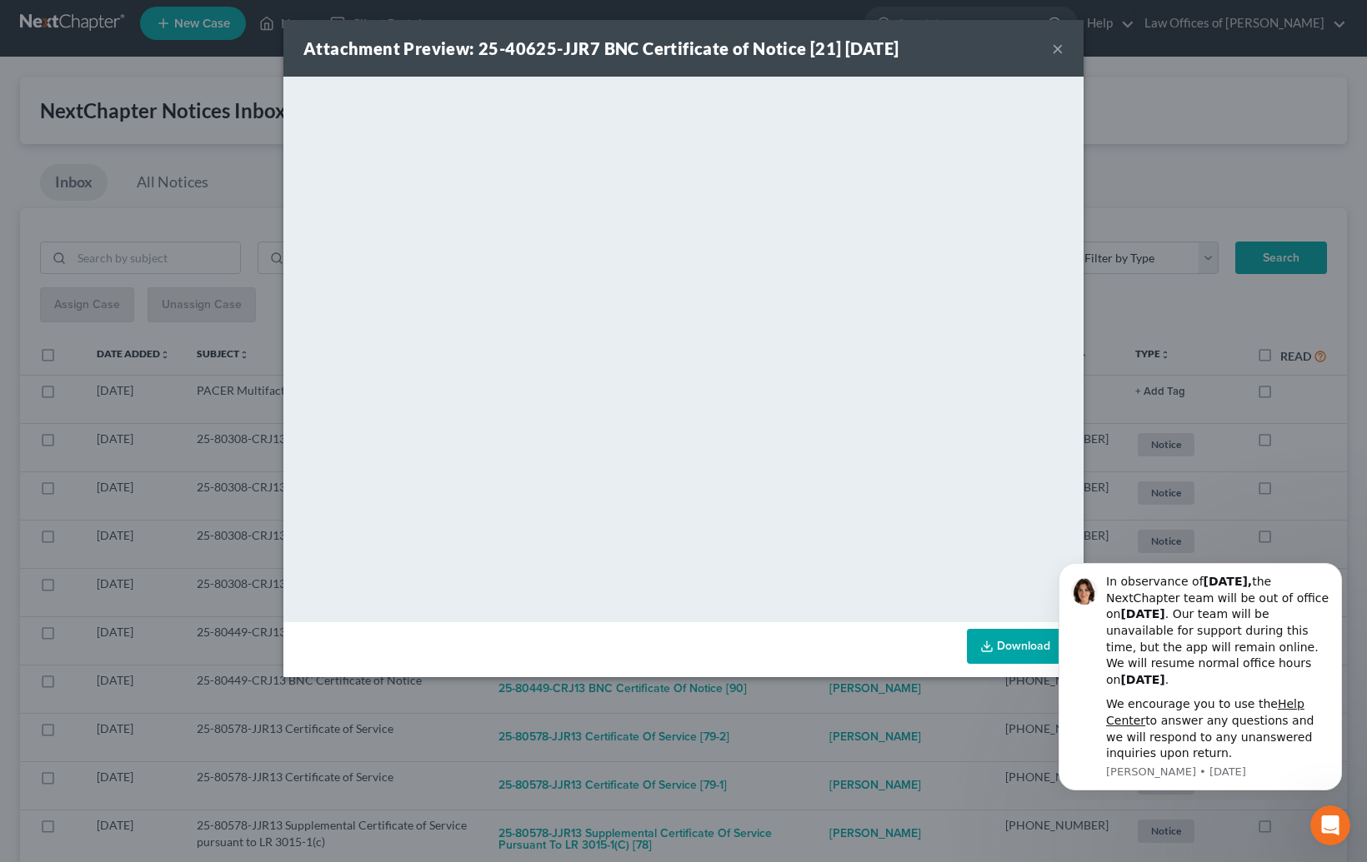
drag, startPoint x: 826, startPoint y: 749, endPoint x: 810, endPoint y: 721, distance: 32.5
click at [826, 743] on div "Attachment Preview: 25-40625-JJR7 BNC Certificate of Notice [21] [DATE] × <obje…" at bounding box center [683, 431] width 1367 height 862
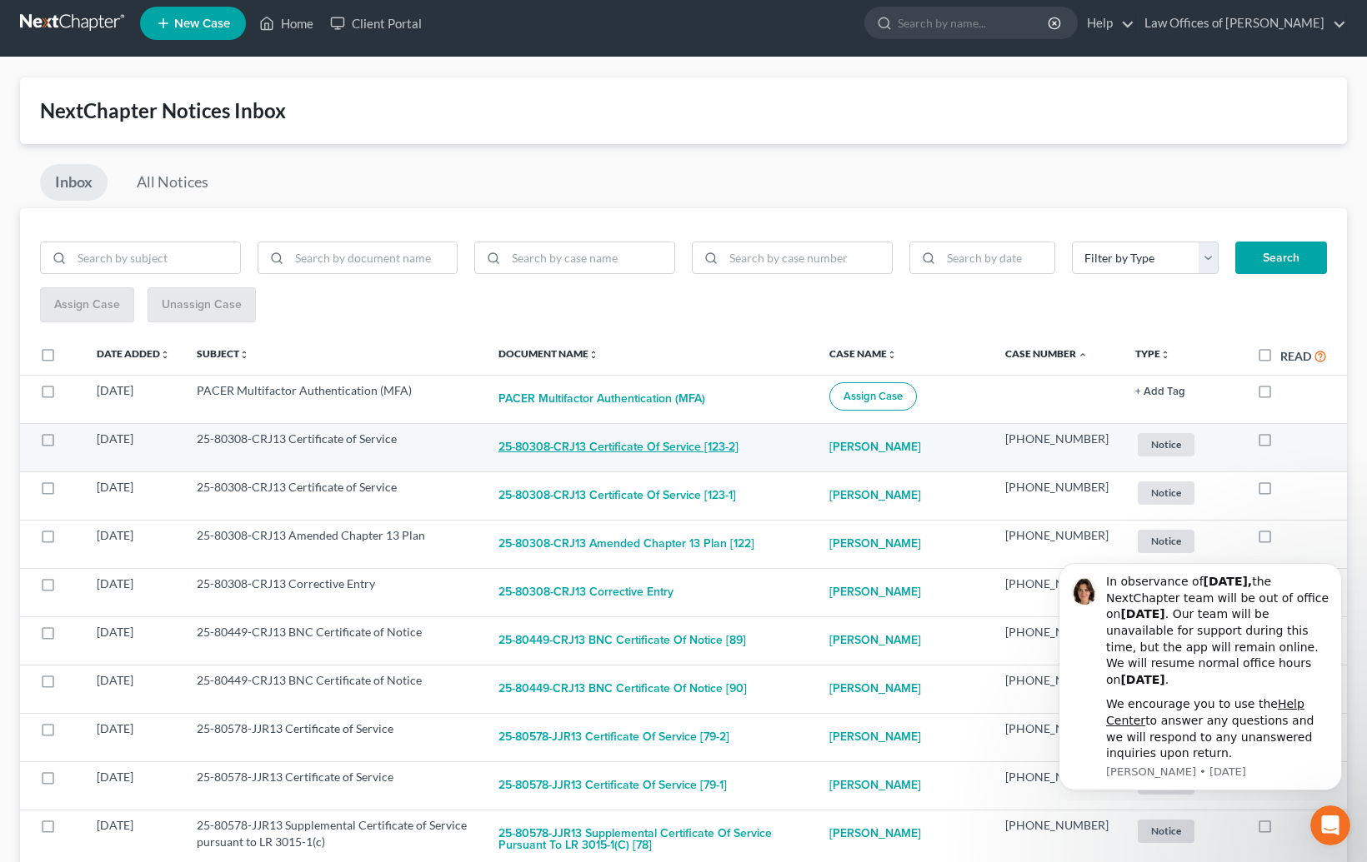
click at [682, 446] on button "25-80308-CRJ13 Certificate of Service [123-2]" at bounding box center [618, 447] width 240 height 33
checkbox input "true"
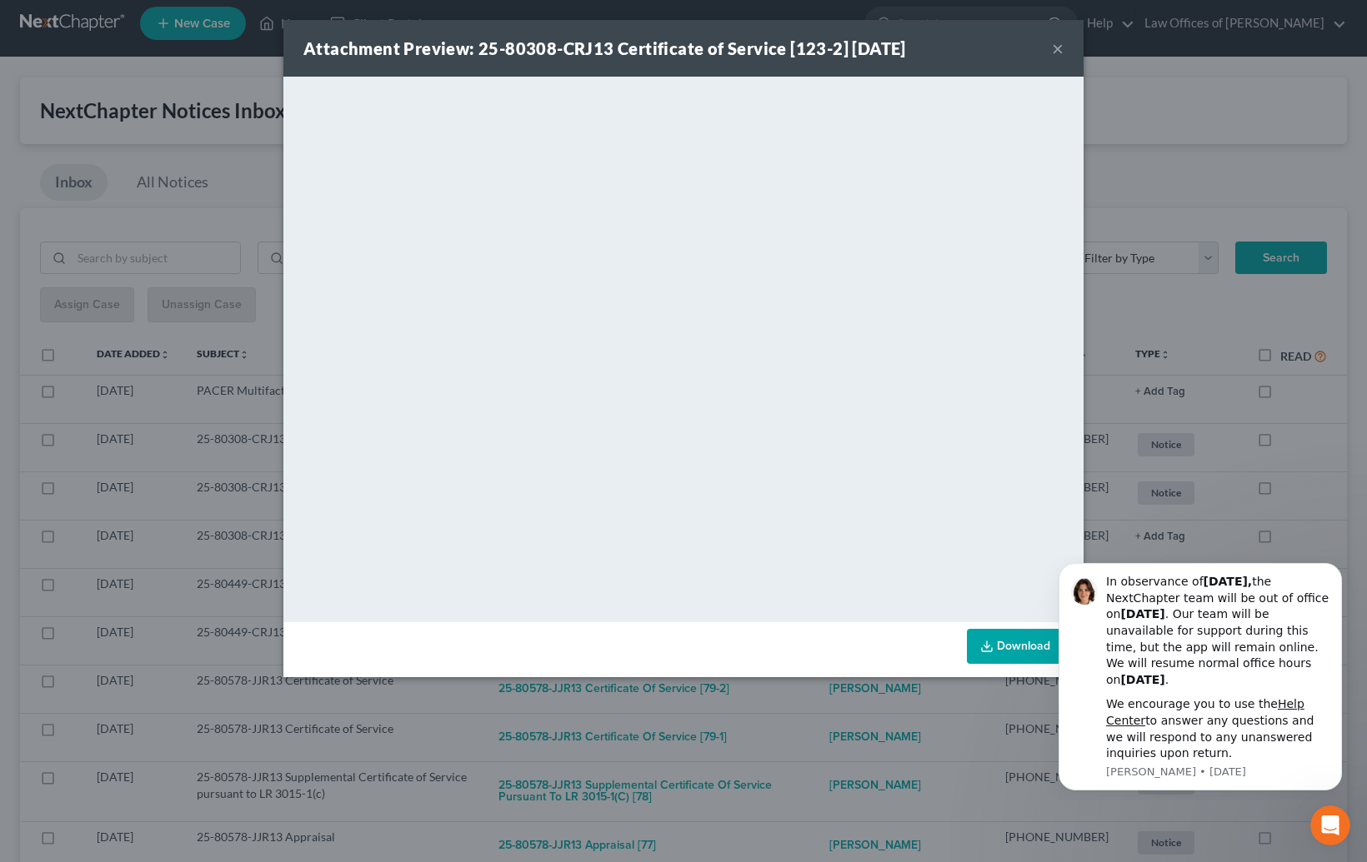
click at [824, 687] on div "Attachment Preview: 25-80308-CRJ13 Certificate of Service [123-2] [DATE] × <obj…" at bounding box center [683, 431] width 1367 height 862
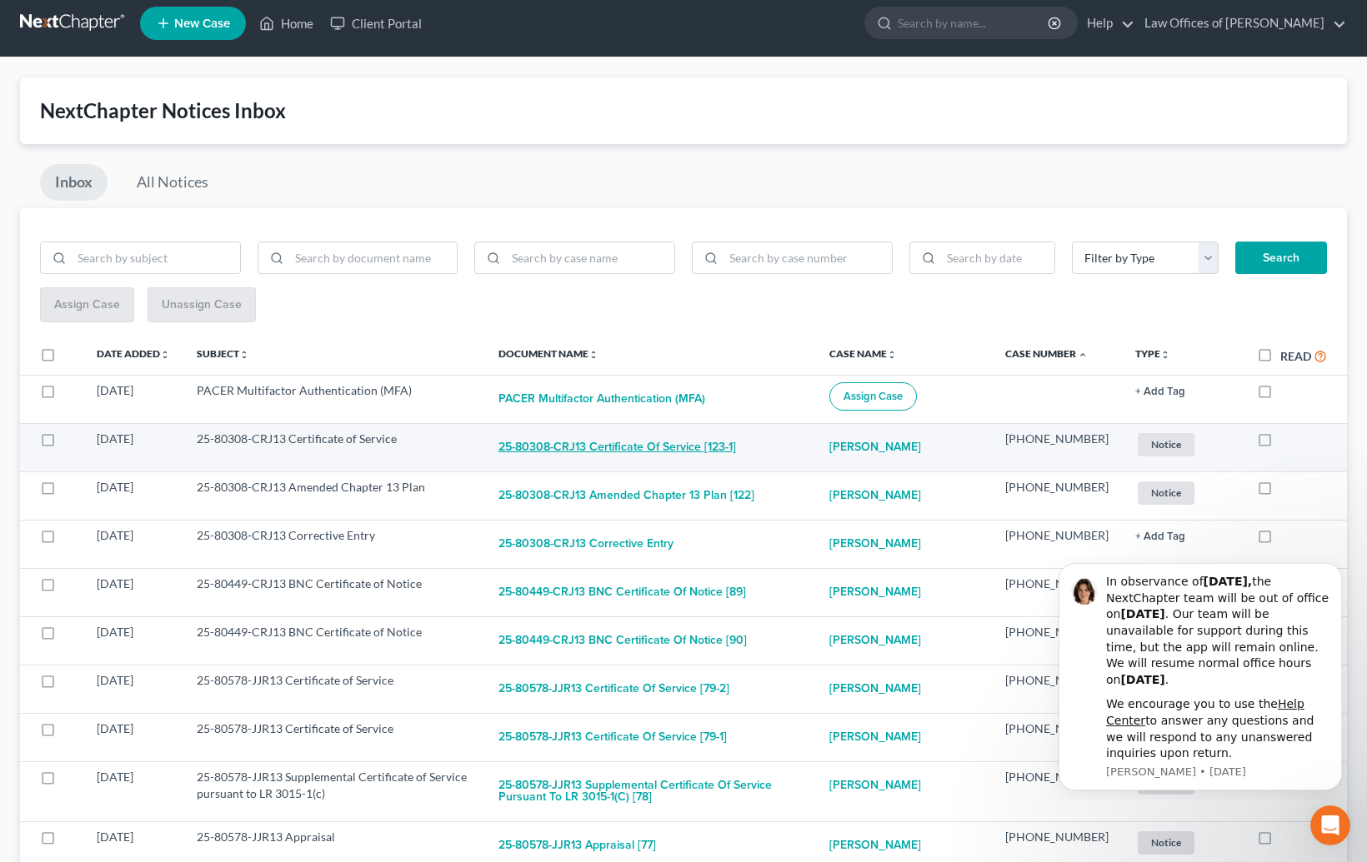
click at [659, 439] on button "25-80308-CRJ13 Certificate of Service [123-1]" at bounding box center [616, 447] width 237 height 33
checkbox input "true"
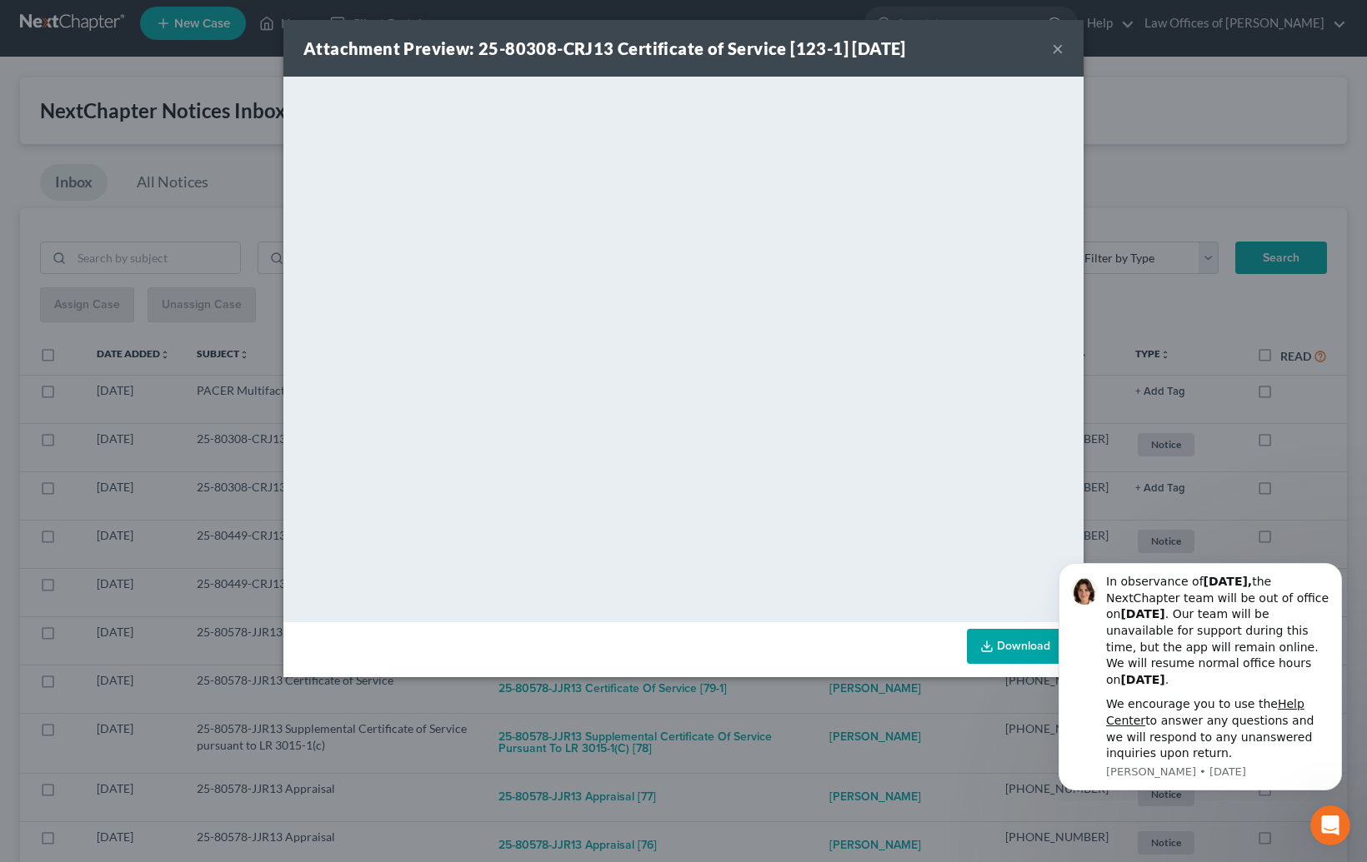
click at [796, 697] on div "Attachment Preview: 25-80308-CRJ13 Certificate of Service [123-1] [DATE] × <obj…" at bounding box center [683, 431] width 1367 height 862
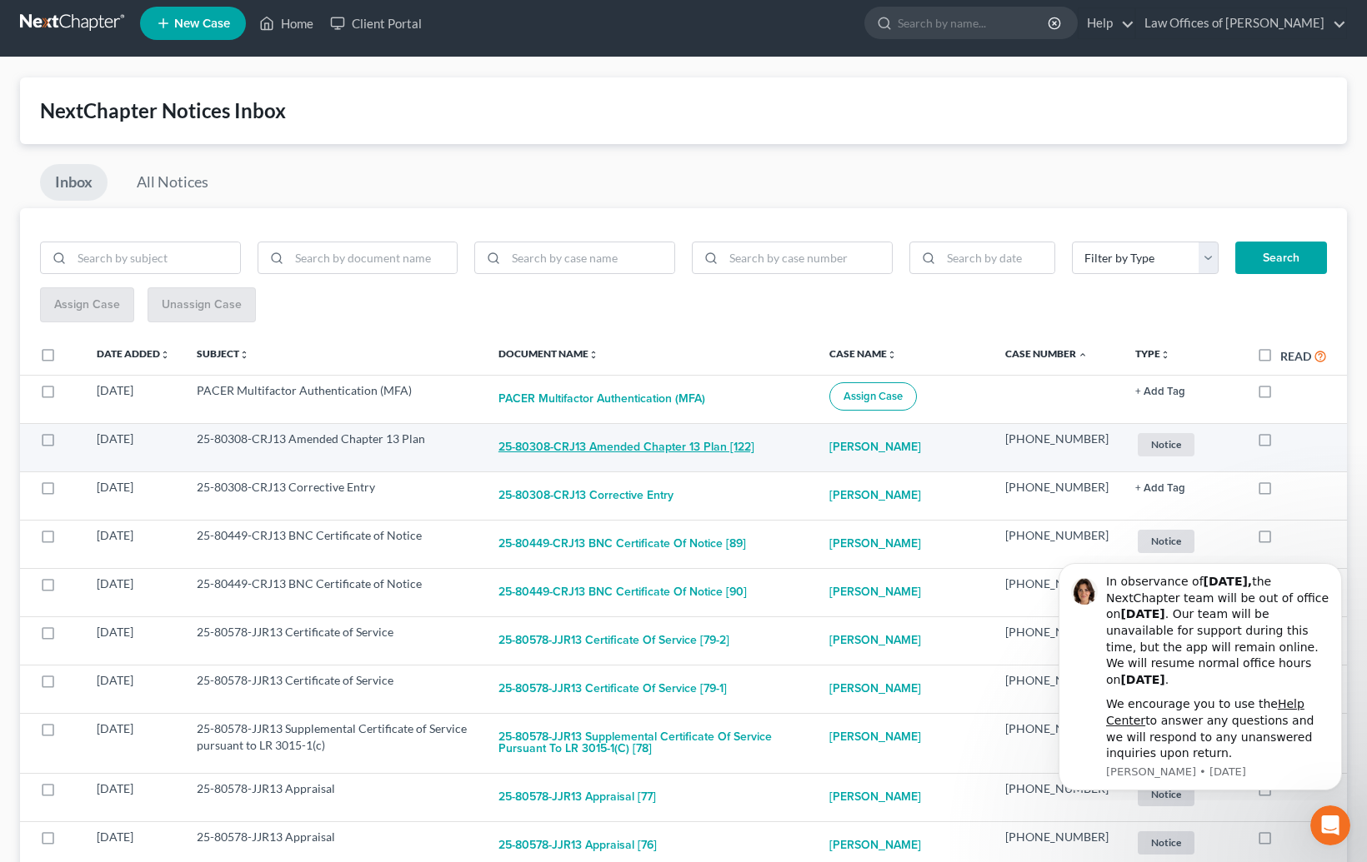
click at [668, 447] on button "25-80308-CRJ13 Amended Chapter 13 Plan [122]" at bounding box center [626, 447] width 256 height 33
checkbox input "true"
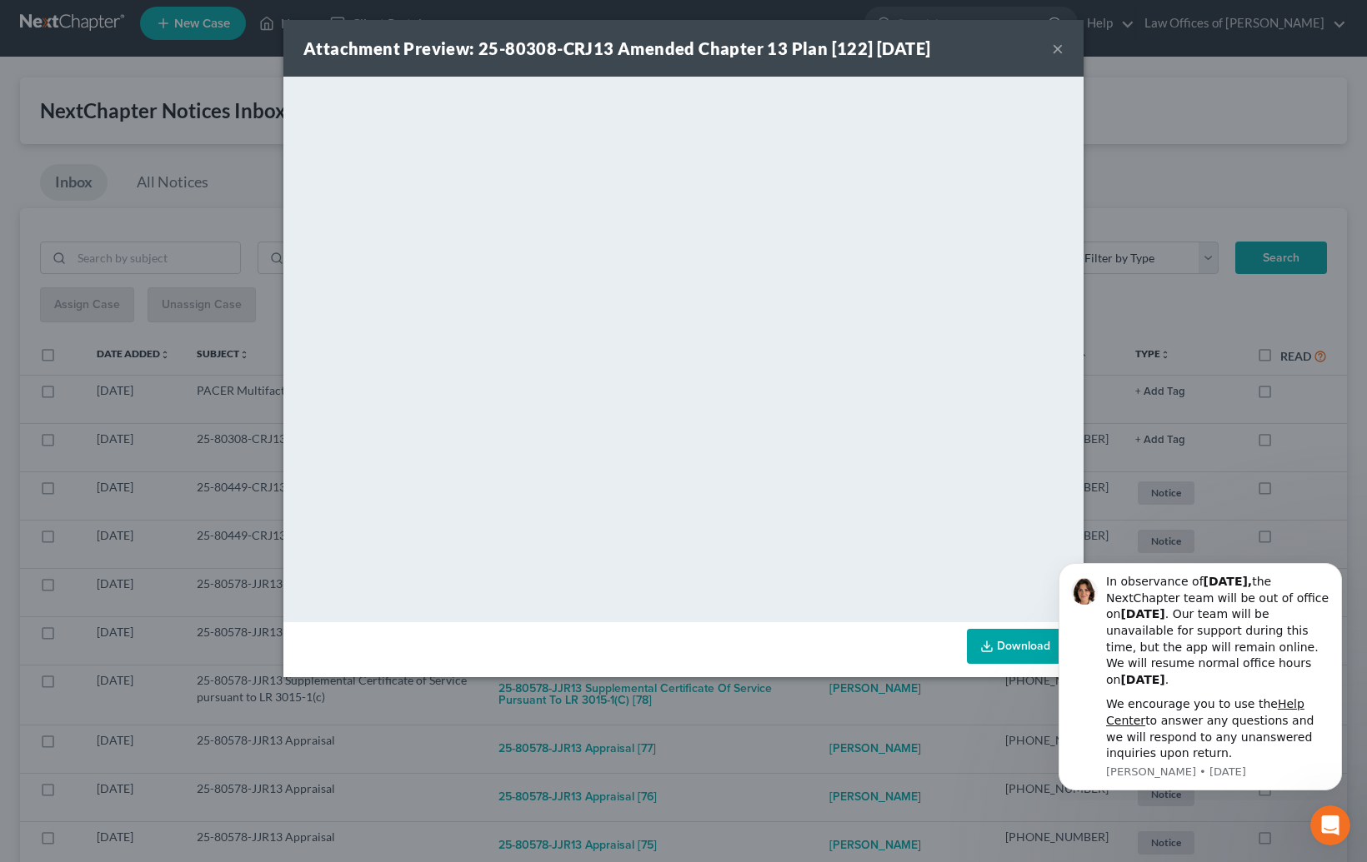
click at [730, 717] on div "Attachment Preview: 25-80308-CRJ13 Amended Chapter 13 Plan [122] [DATE] × <obje…" at bounding box center [683, 431] width 1367 height 862
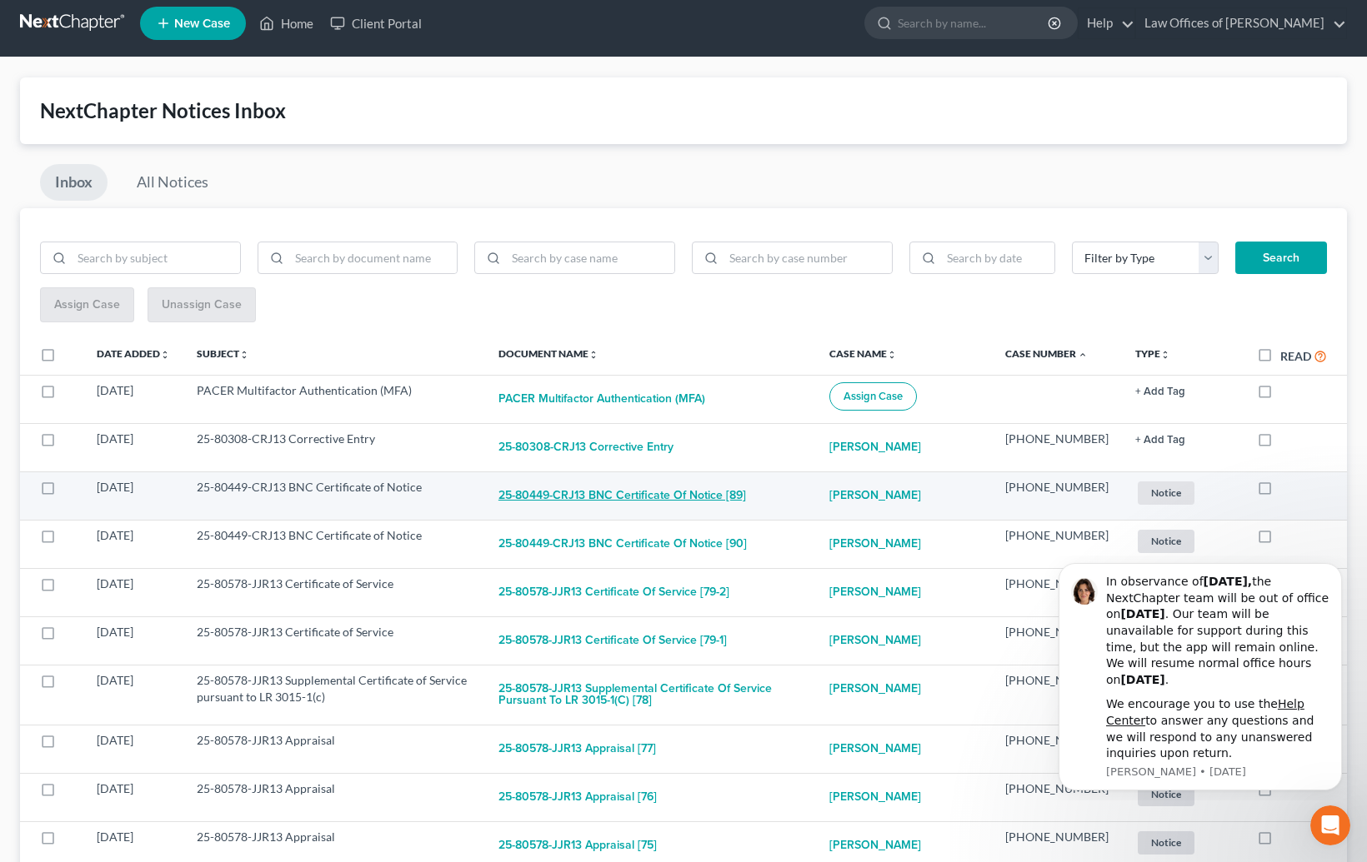
click at [686, 491] on button "25-80449-CRJ13 BNC Certificate of Notice [89]" at bounding box center [621, 495] width 247 height 33
checkbox input "true"
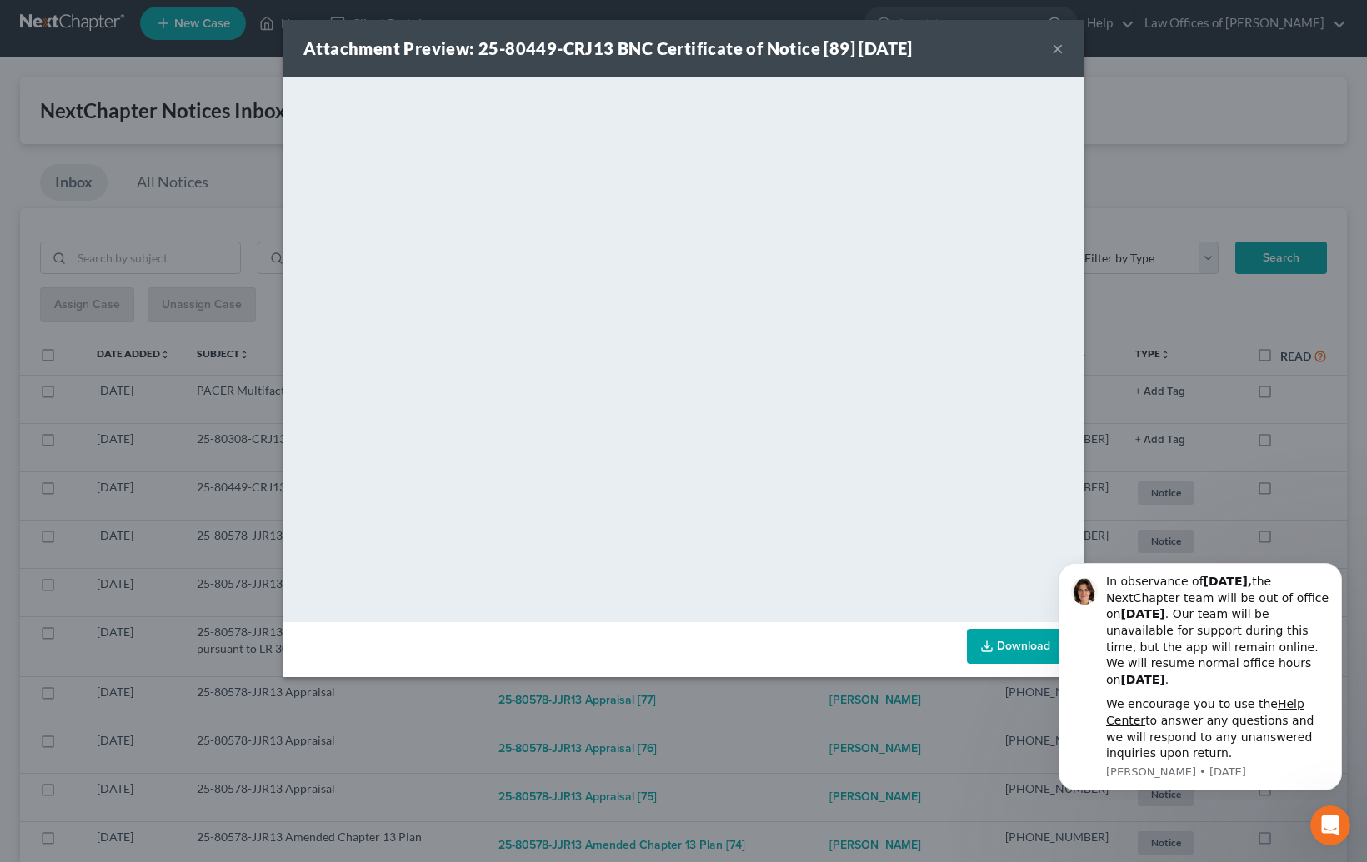
click at [802, 716] on div "Attachment Preview: 25-80449-CRJ13 BNC Certificate of Notice [89] [DATE] × <obj…" at bounding box center [683, 431] width 1367 height 862
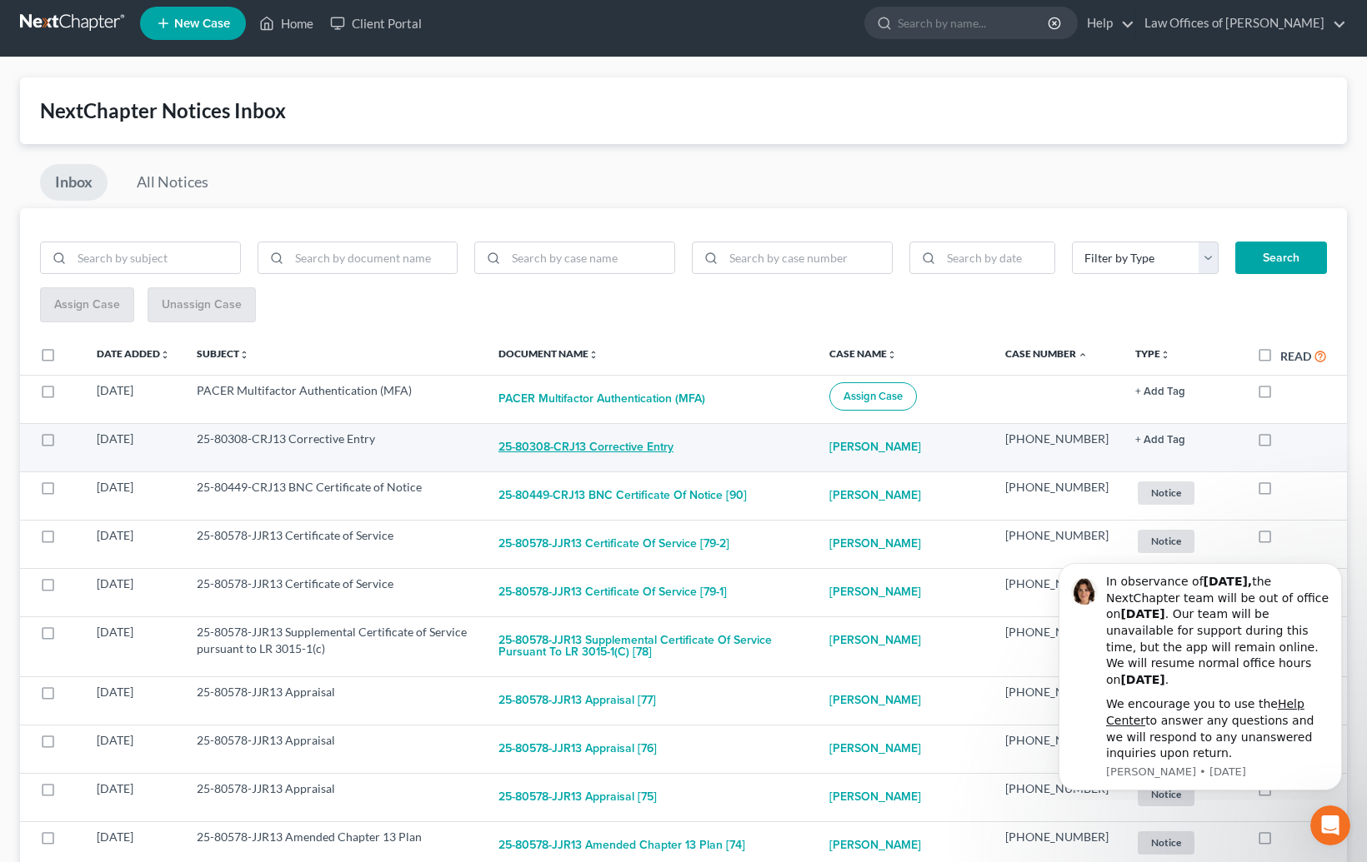
click at [660, 442] on button "25-80308-CRJ13 Corrective Entry" at bounding box center [585, 447] width 175 height 33
checkbox input "true"
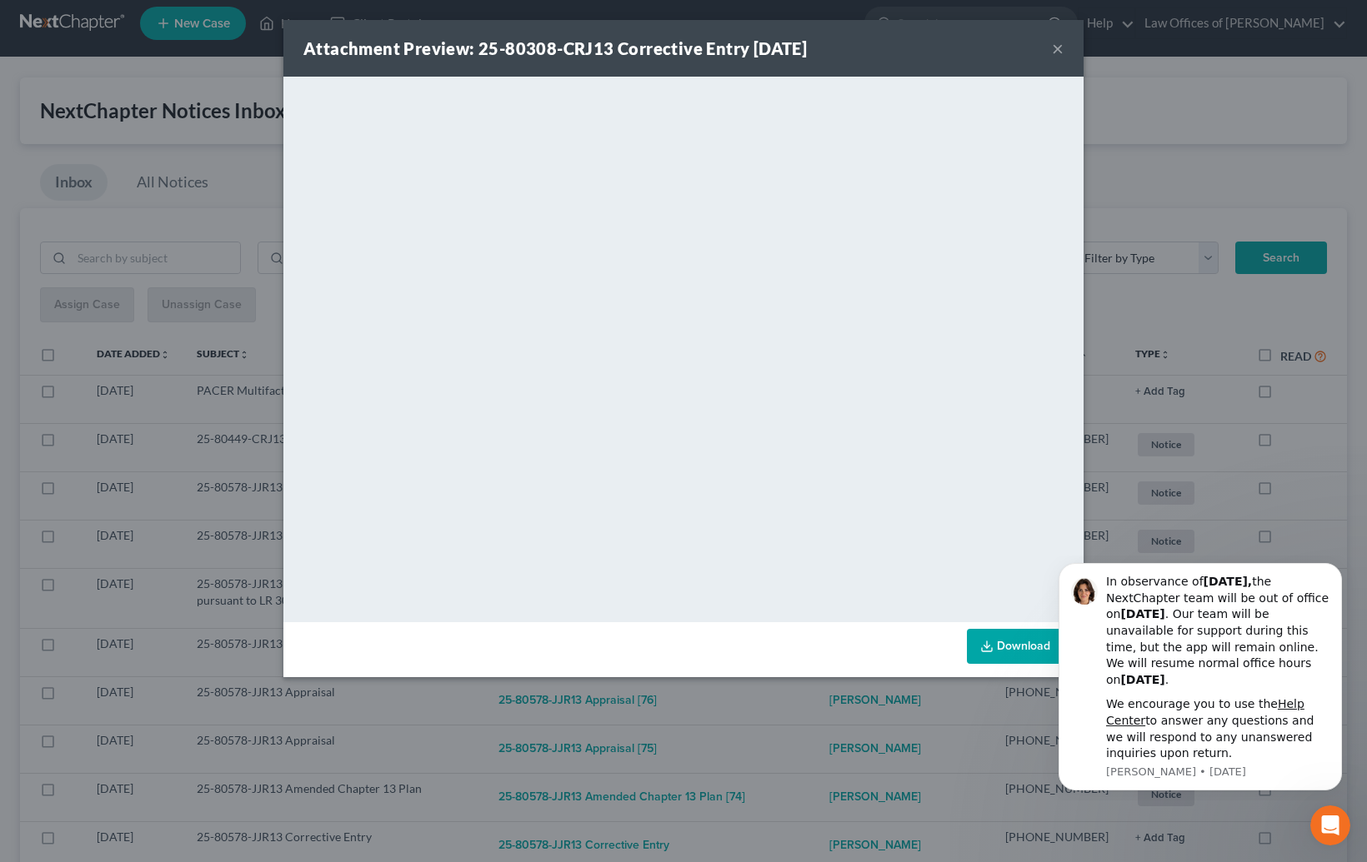
click at [782, 729] on div "Attachment Preview: 25-80308-CRJ13 Corrective Entry [DATE] × <object ng-attr-da…" at bounding box center [683, 431] width 1367 height 862
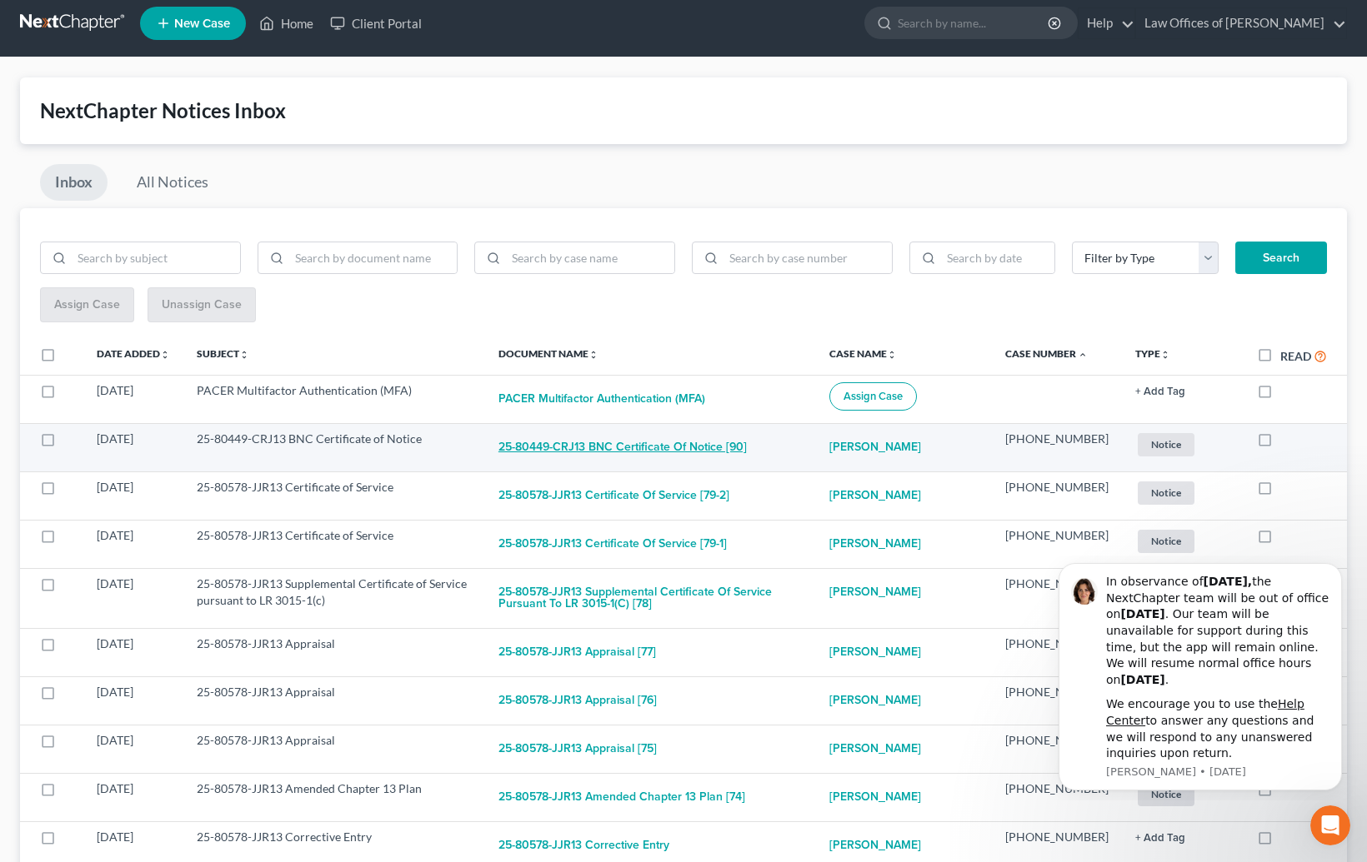
click at [707, 439] on button "25-80449-CRJ13 BNC Certificate of Notice [90]" at bounding box center [622, 447] width 248 height 33
checkbox input "true"
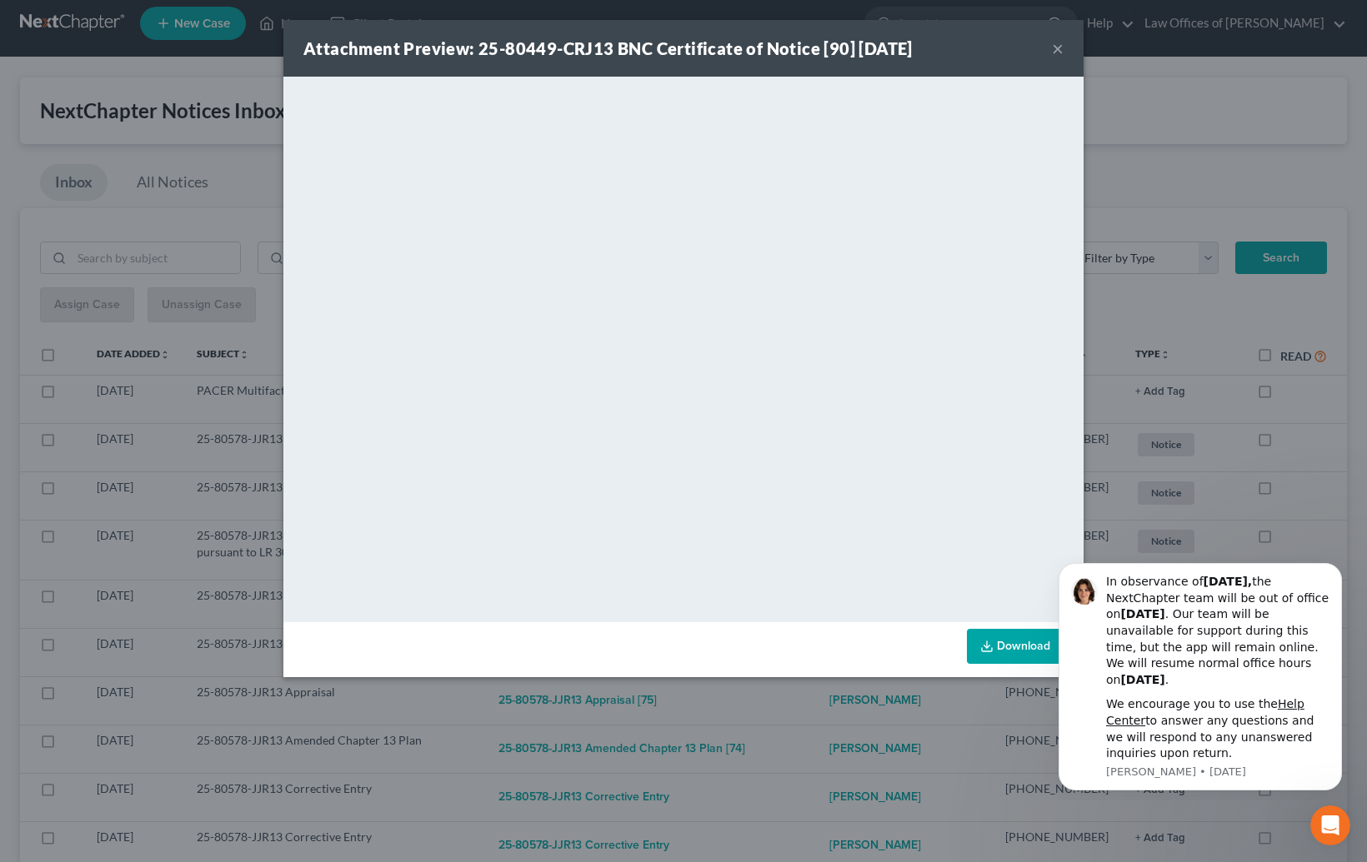
click at [807, 703] on div "Attachment Preview: 25-80449-CRJ13 BNC Certificate of Notice [90] [DATE] × <obj…" at bounding box center [683, 431] width 1367 height 862
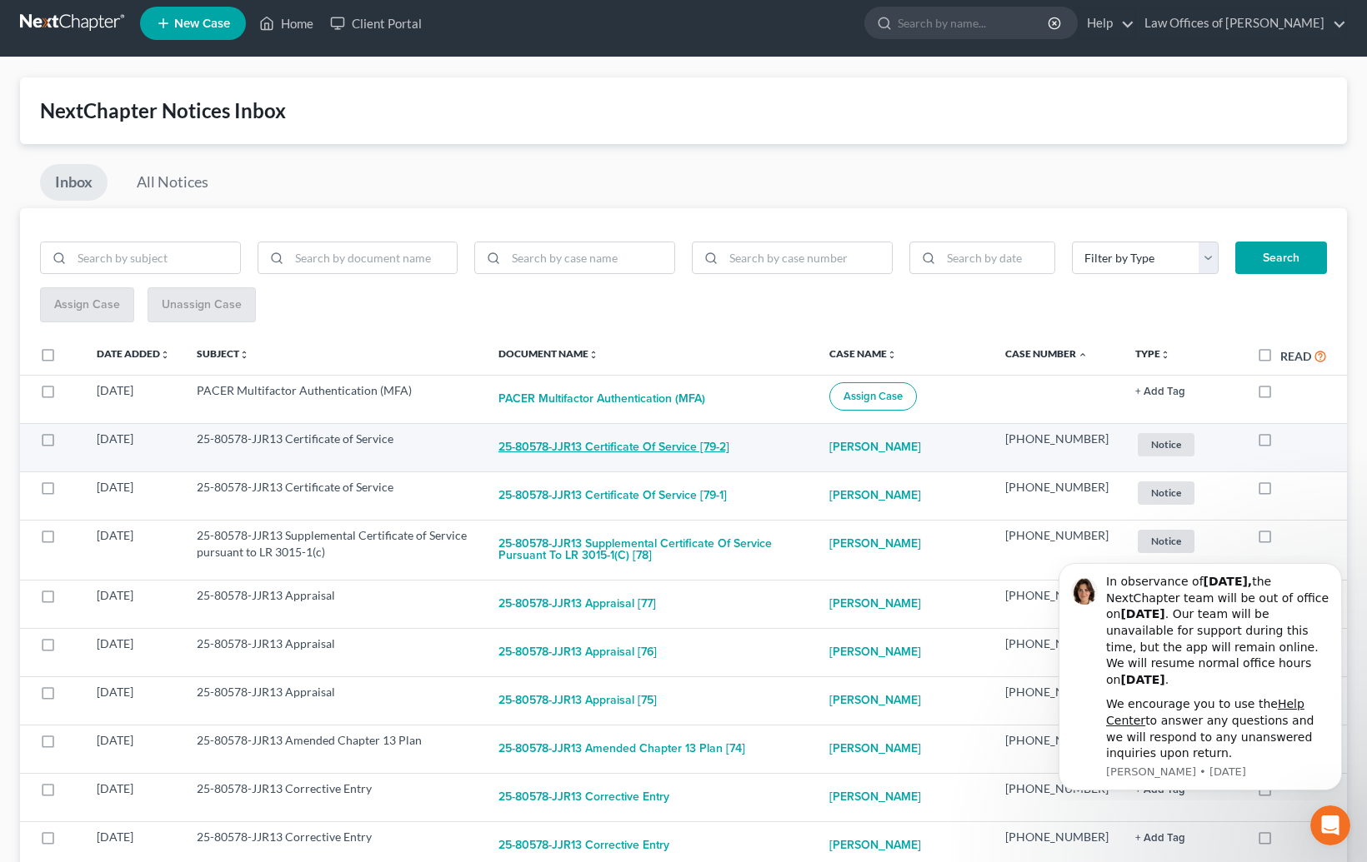
click at [682, 453] on button "25-80578-JJR13 Certificate of Service [79-2]" at bounding box center [613, 447] width 231 height 33
checkbox input "true"
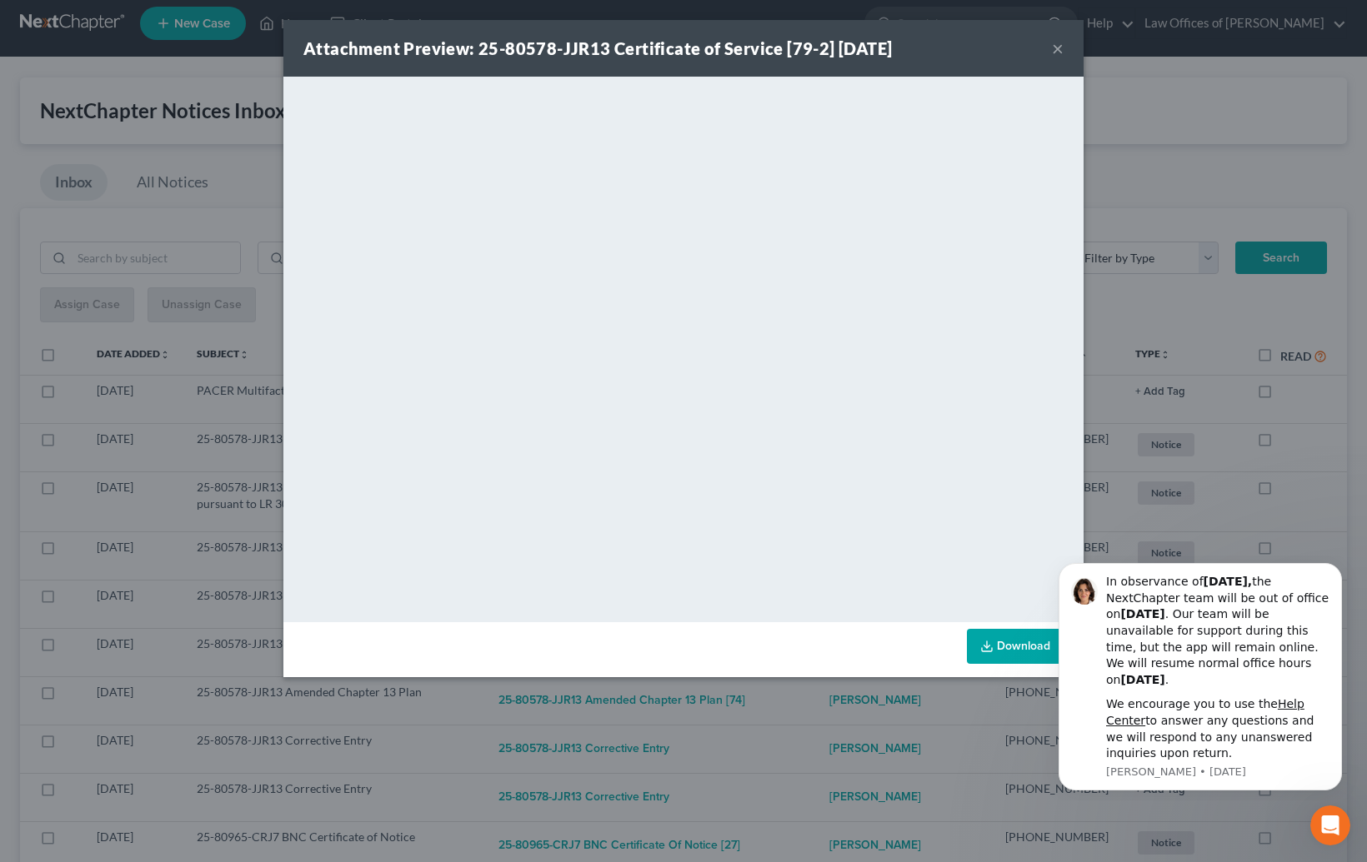
drag, startPoint x: 813, startPoint y: 721, endPoint x: 779, endPoint y: 678, distance: 54.5
click at [812, 720] on div "Attachment Preview: 25-80578-JJR13 Certificate of Service [79-2] [DATE] × <obje…" at bounding box center [683, 431] width 1367 height 862
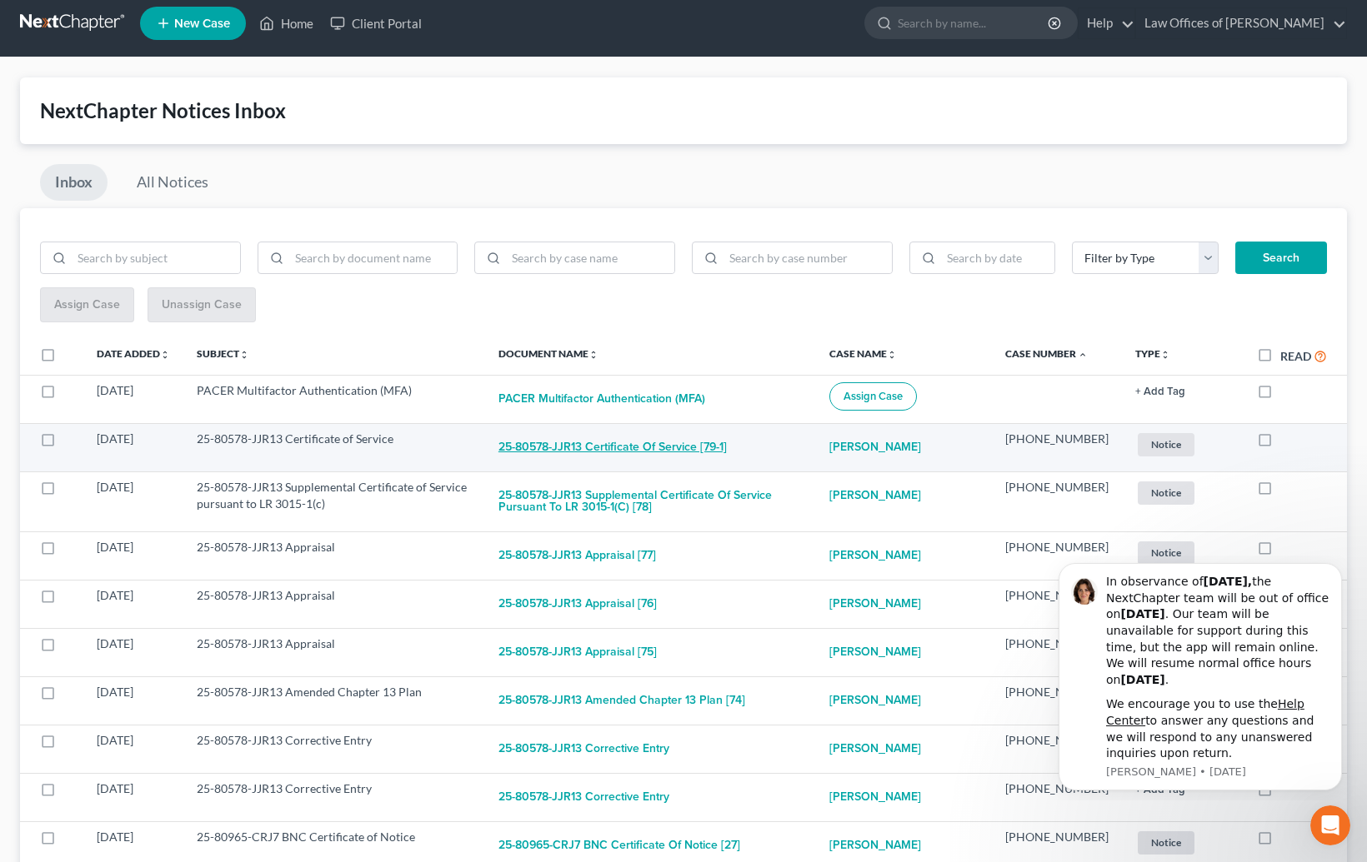
click at [653, 442] on button "25-80578-JJR13 Certificate of Service [79-1]" at bounding box center [612, 447] width 228 height 33
checkbox input "true"
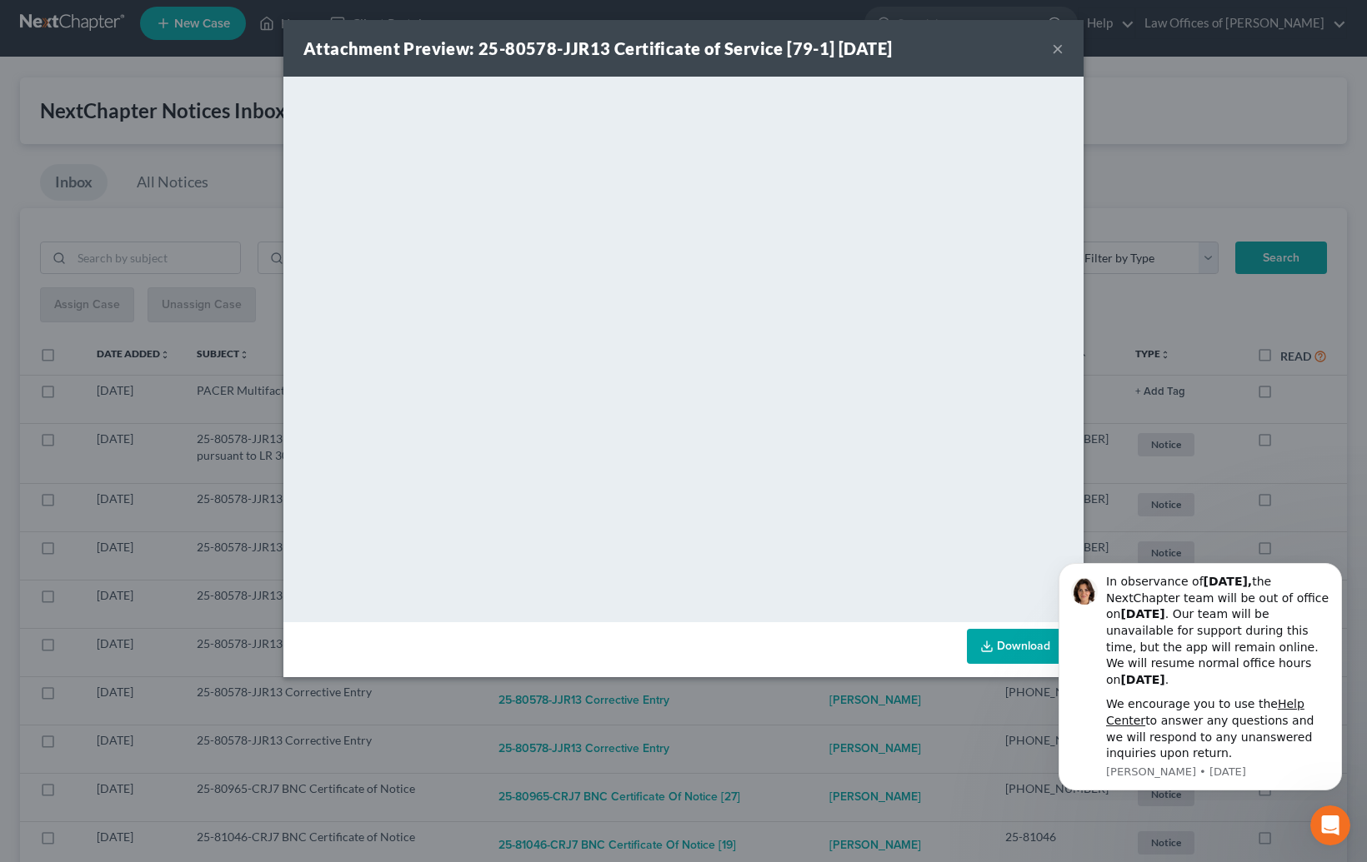
click at [808, 696] on div "Attachment Preview: 25-80578-JJR13 Certificate of Service [79-1] [DATE] × <obje…" at bounding box center [683, 431] width 1367 height 862
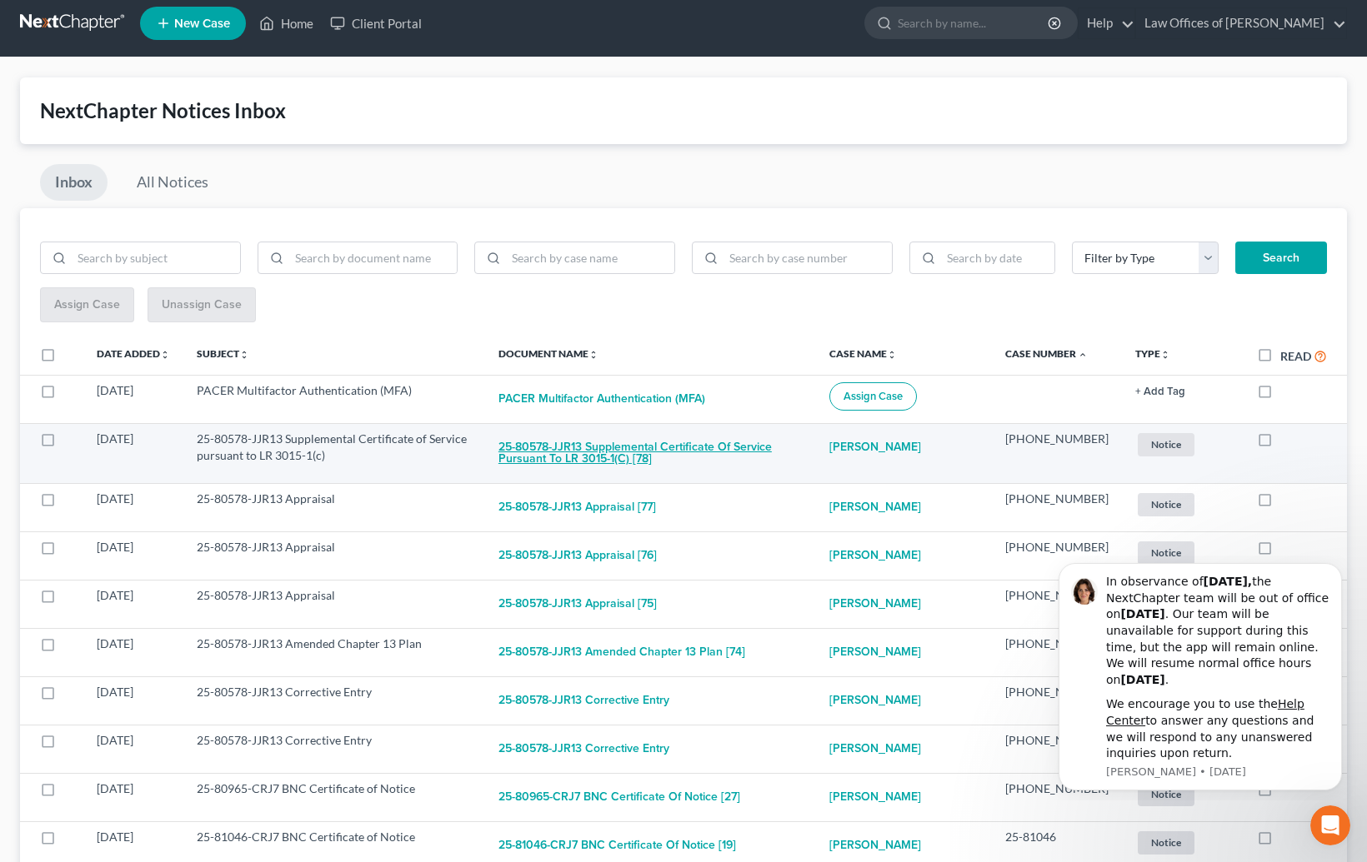
click at [695, 442] on button "25-80578-JJR13 Supplemental Certificate of Service pursuant to LR 3015-1(c) [78]" at bounding box center [650, 453] width 305 height 45
checkbox input "true"
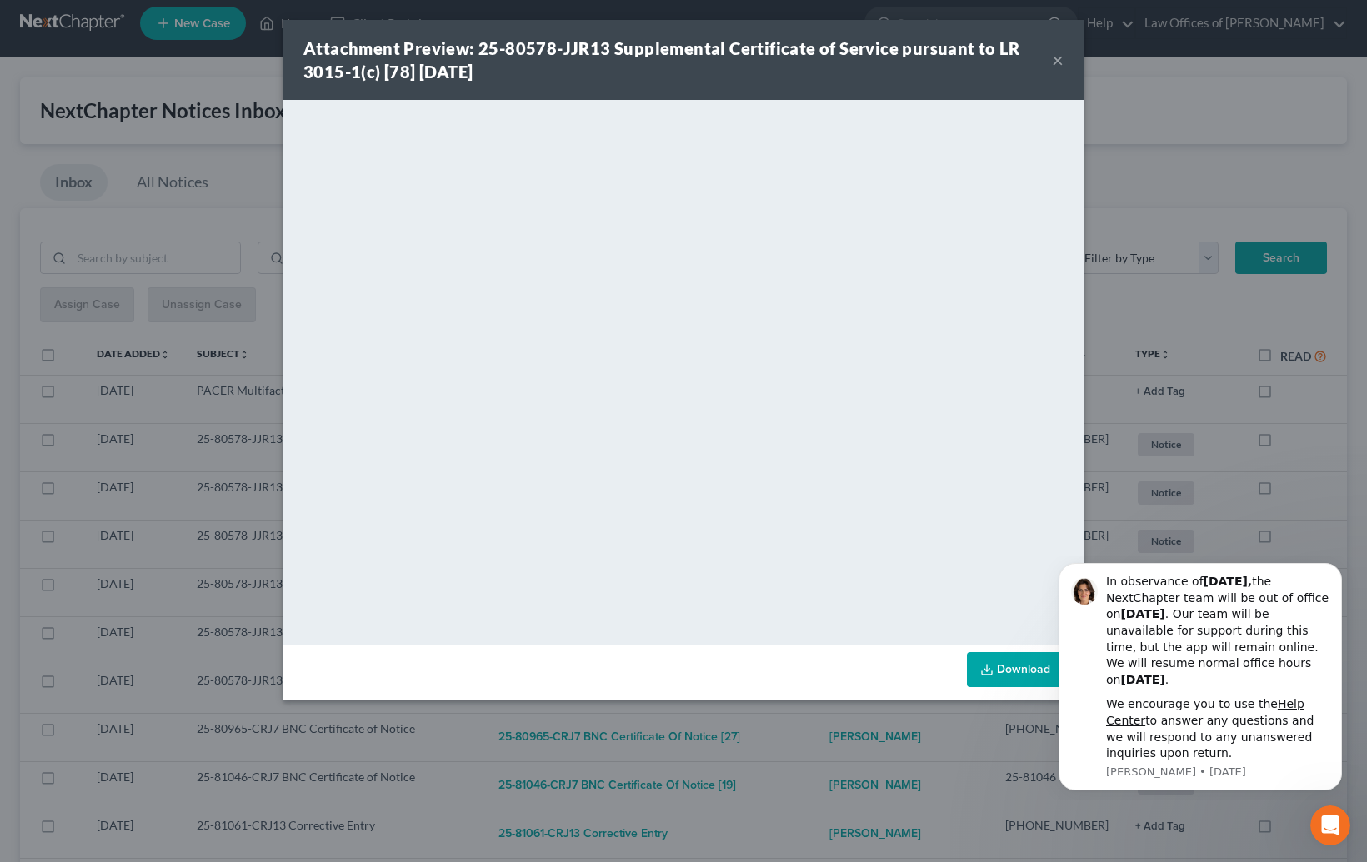
click at [843, 734] on div "Attachment Preview: 25-80578-JJR13 Supplemental Certificate of Service pursuant…" at bounding box center [683, 431] width 1367 height 862
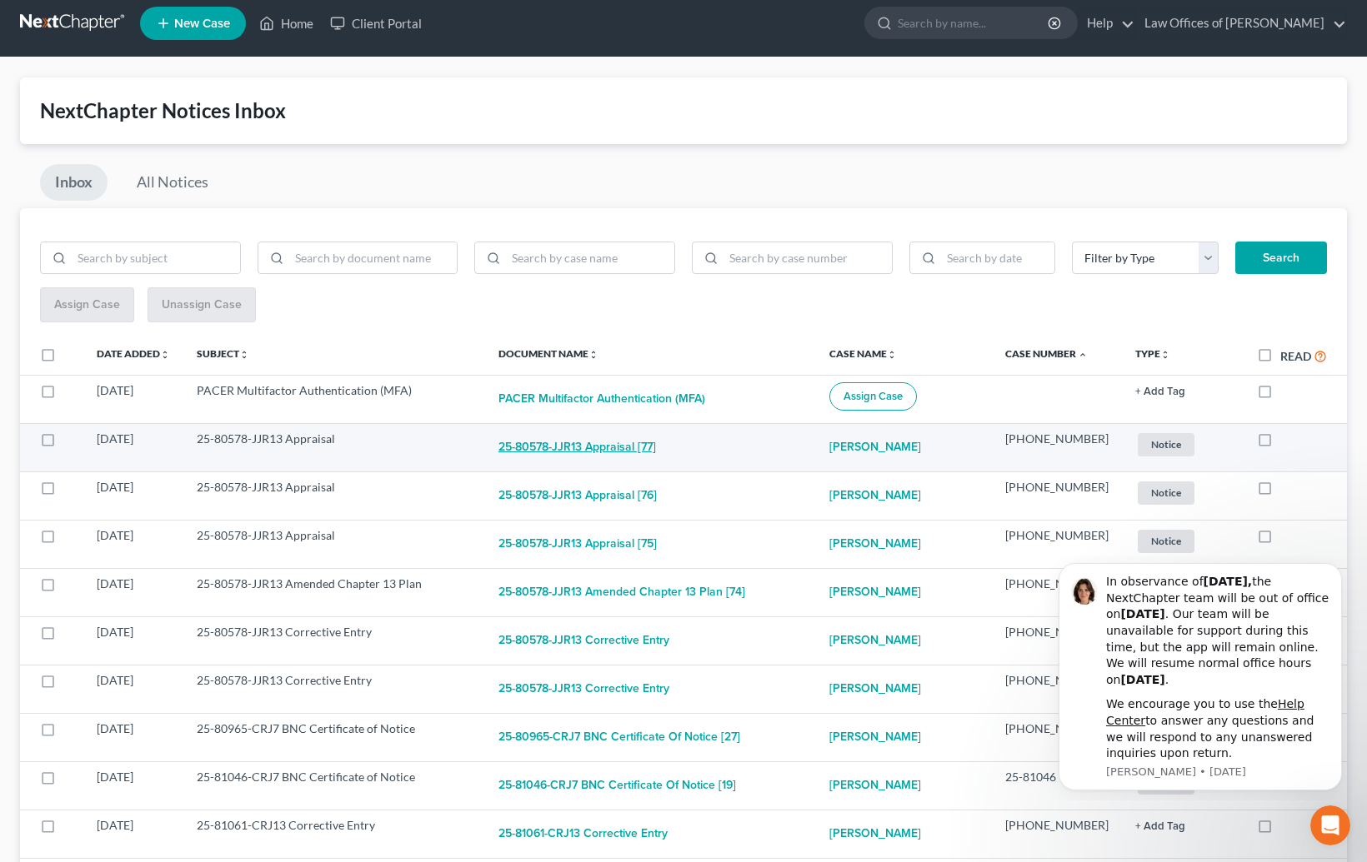
click at [656, 445] on button "25-80578-JJR13 Appraisal [77]" at bounding box center [576, 447] width 157 height 33
checkbox input "true"
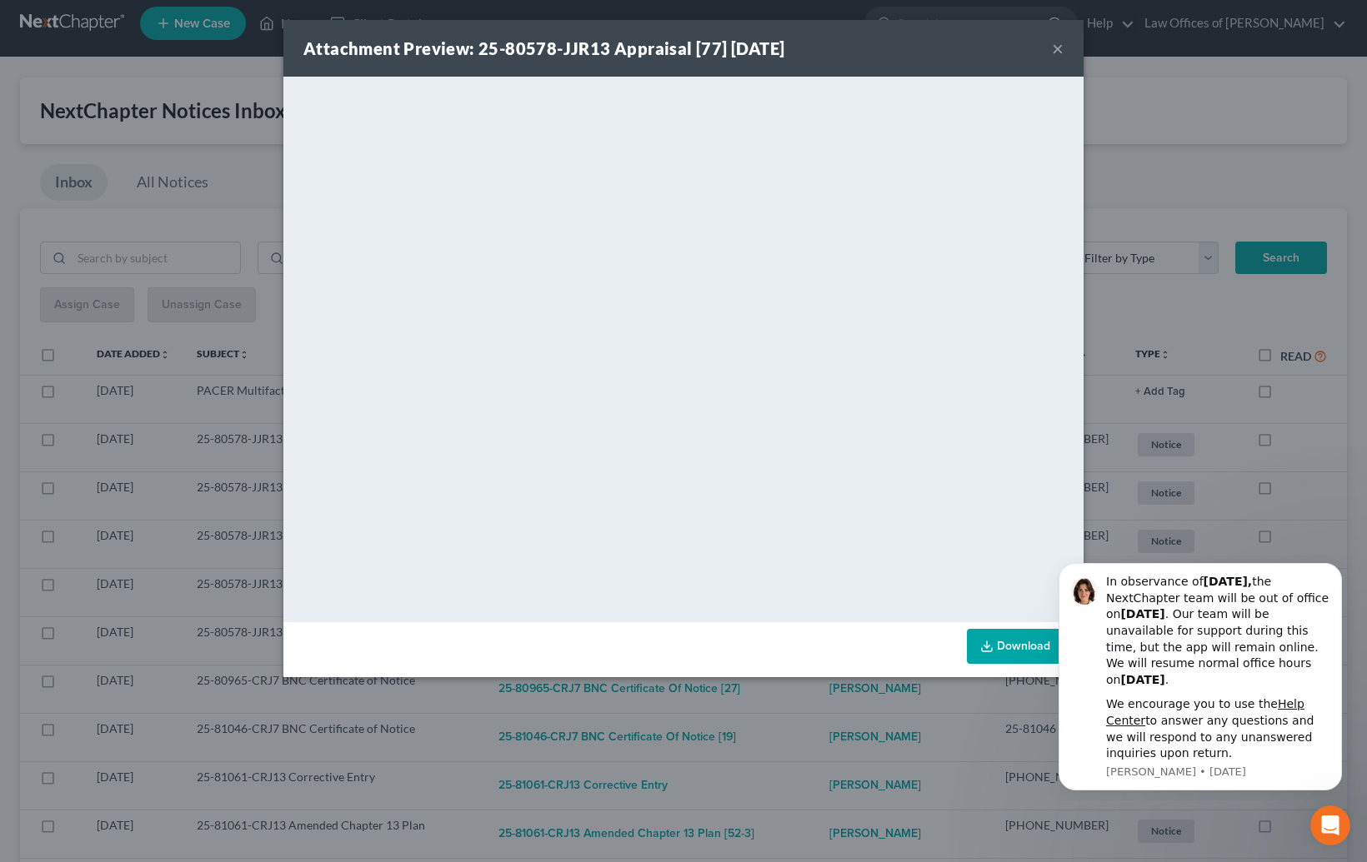
click at [829, 701] on div "Attachment Preview: 25-80578-JJR13 Appraisal [77] [DATE] × <object ng-attr-data…" at bounding box center [683, 431] width 1367 height 862
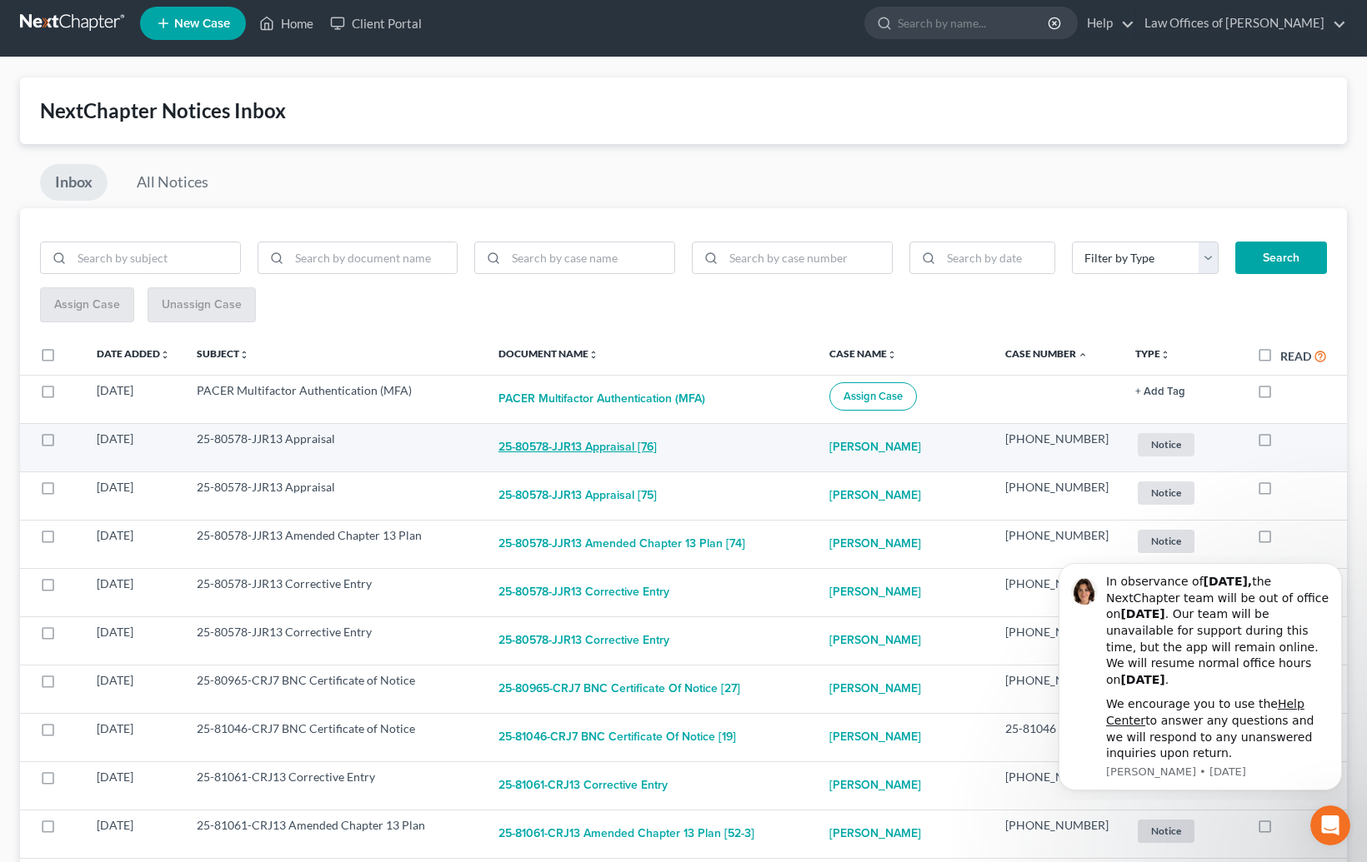
click at [657, 440] on button "25-80578-JJR13 Appraisal [76]" at bounding box center [577, 447] width 158 height 33
checkbox input "true"
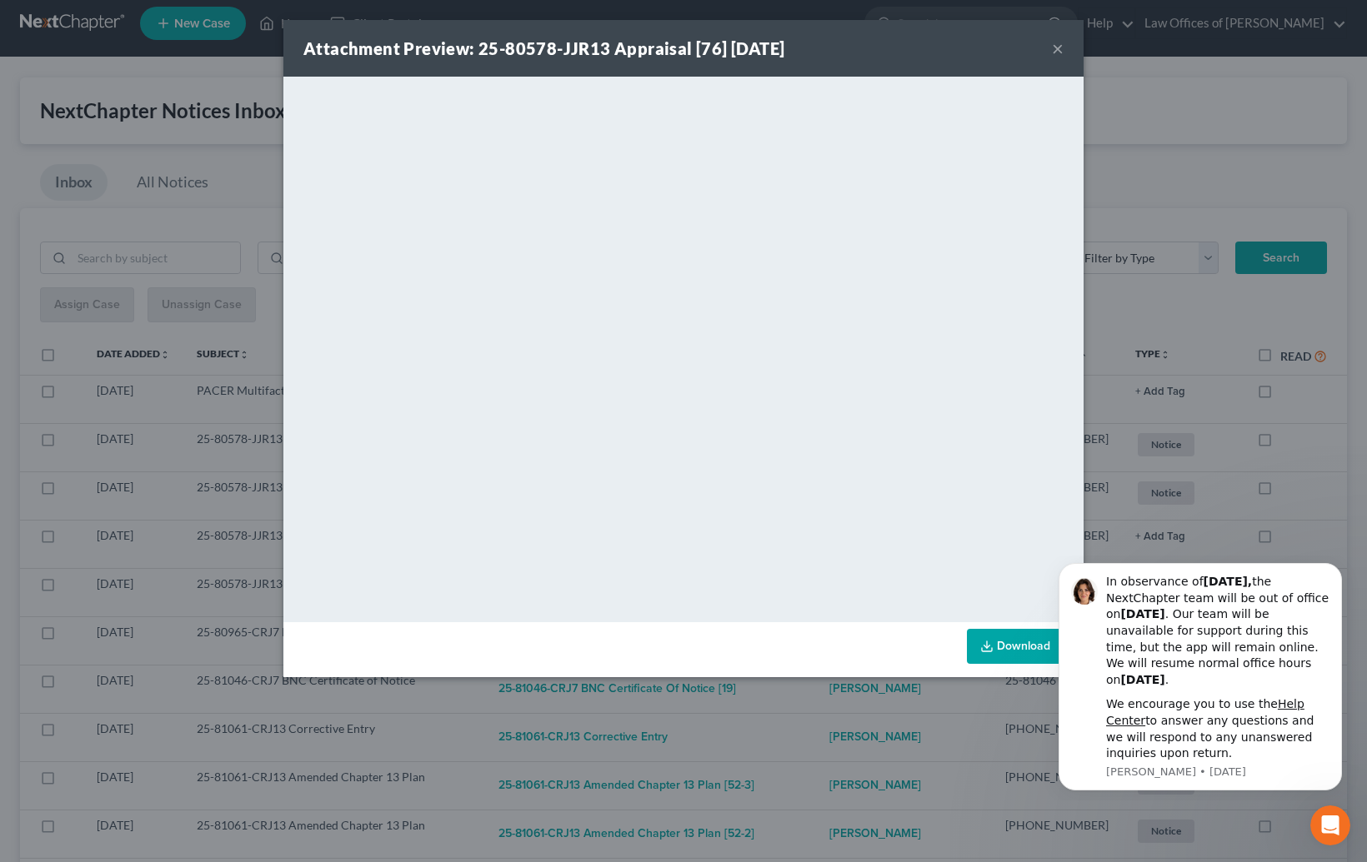
click at [812, 734] on div "Attachment Preview: 25-80578-JJR13 Appraisal [76] [DATE] × <object ng-attr-data…" at bounding box center [683, 431] width 1367 height 862
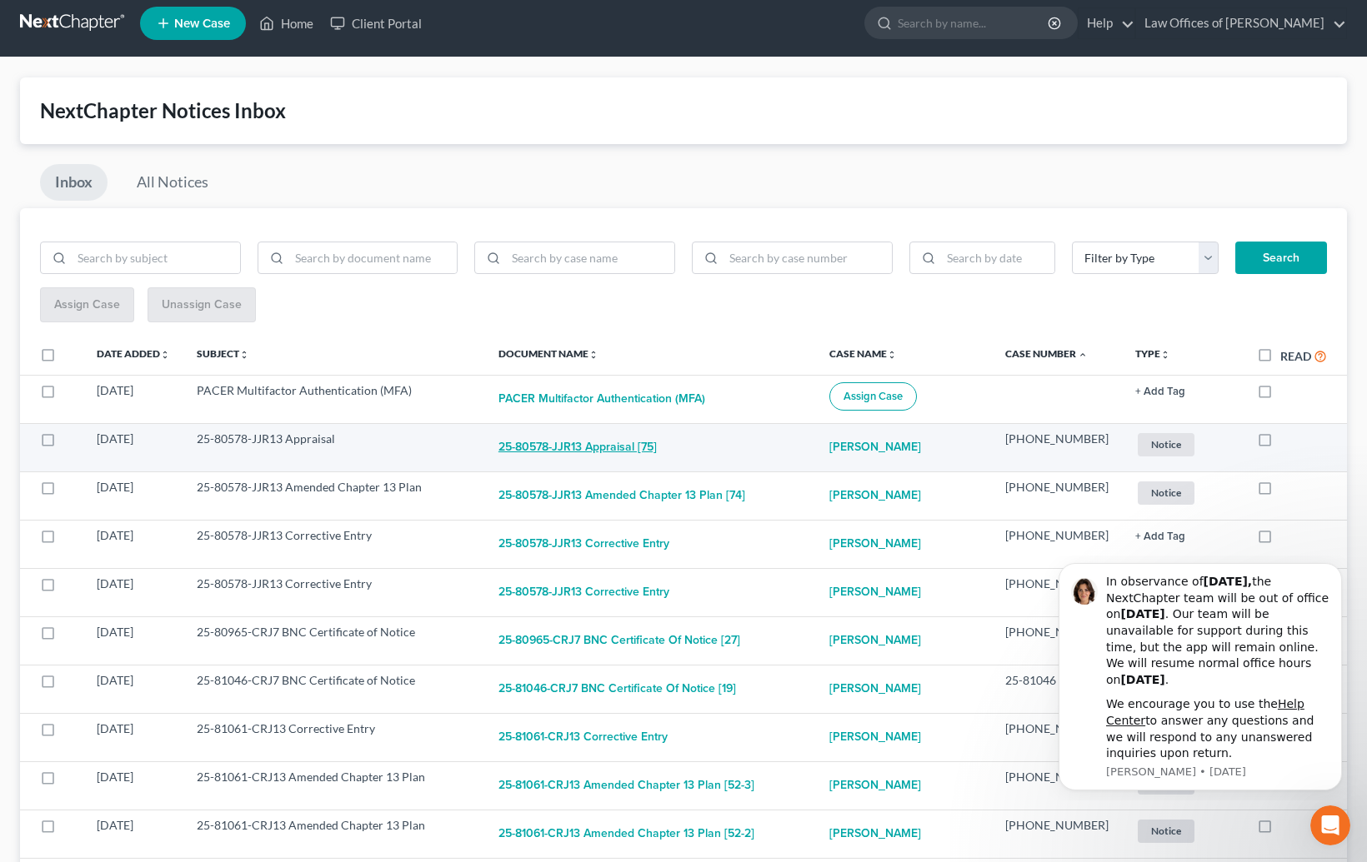
click at [647, 443] on button "25-80578-JJR13 Appraisal [75]" at bounding box center [577, 447] width 158 height 33
checkbox input "true"
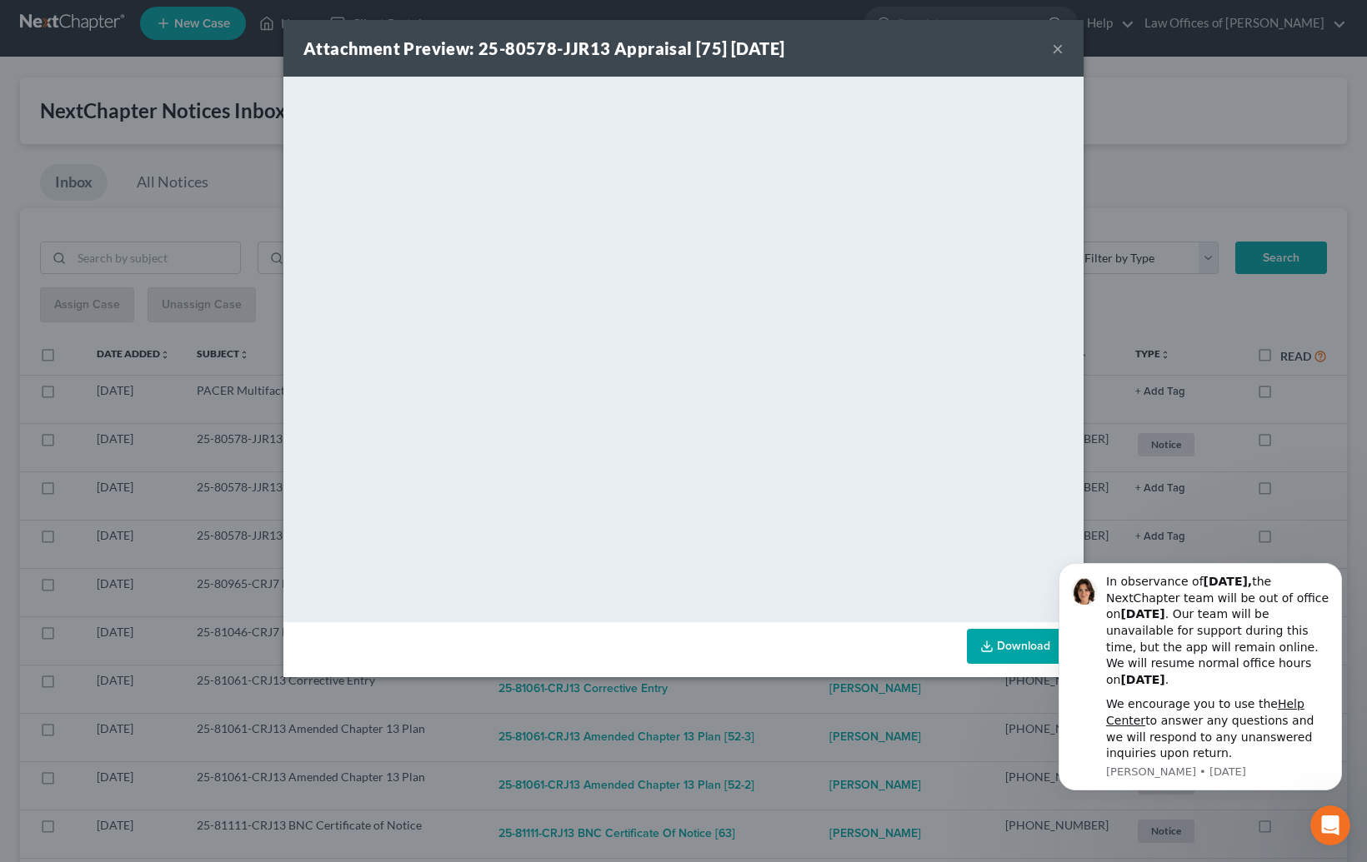
drag, startPoint x: 832, startPoint y: 701, endPoint x: 809, endPoint y: 682, distance: 30.2
click at [832, 701] on div "Attachment Preview: 25-80578-JJR13 Appraisal [75] [DATE] × <object ng-attr-data…" at bounding box center [683, 431] width 1367 height 862
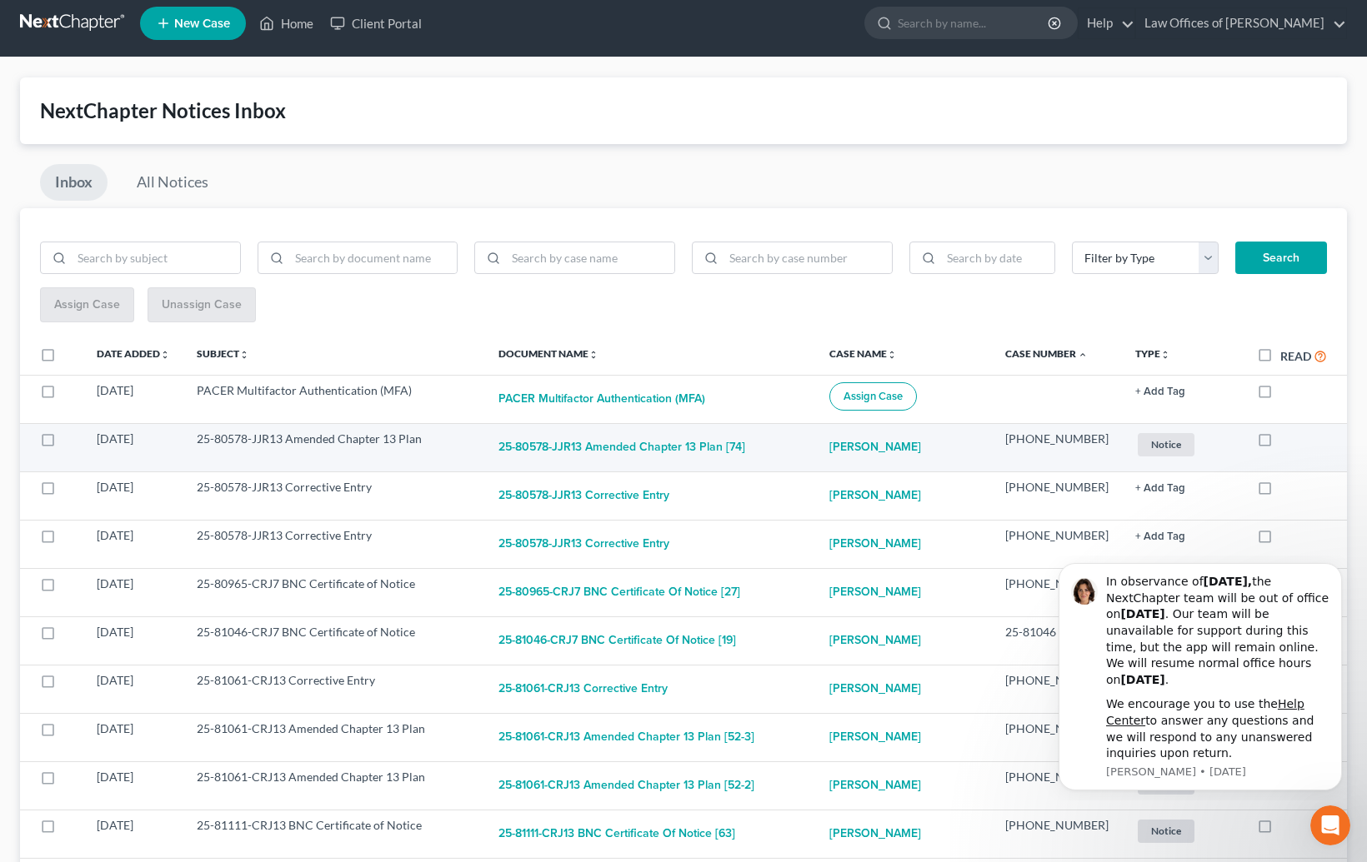
click at [654, 424] on td "25-80578-JJR13 Amended Chapter 13 Plan [74]" at bounding box center [651, 447] width 332 height 48
click at [652, 434] on button "25-80578-JJR13 Amended Chapter 13 Plan [74]" at bounding box center [621, 447] width 247 height 33
checkbox input "true"
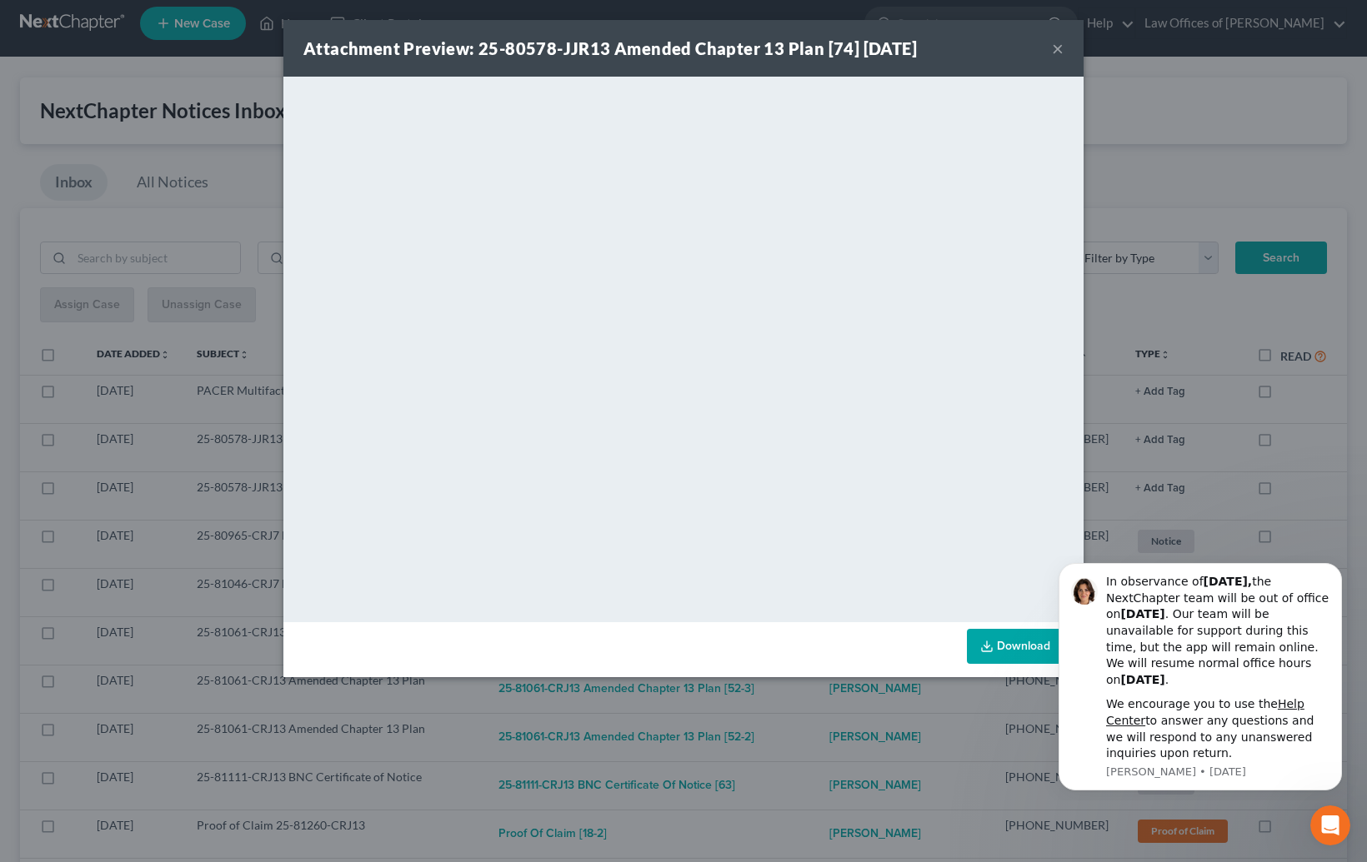
click at [797, 728] on div "Attachment Preview: 25-80578-JJR13 Amended Chapter 13 Plan [74] [DATE] × <objec…" at bounding box center [683, 431] width 1367 height 862
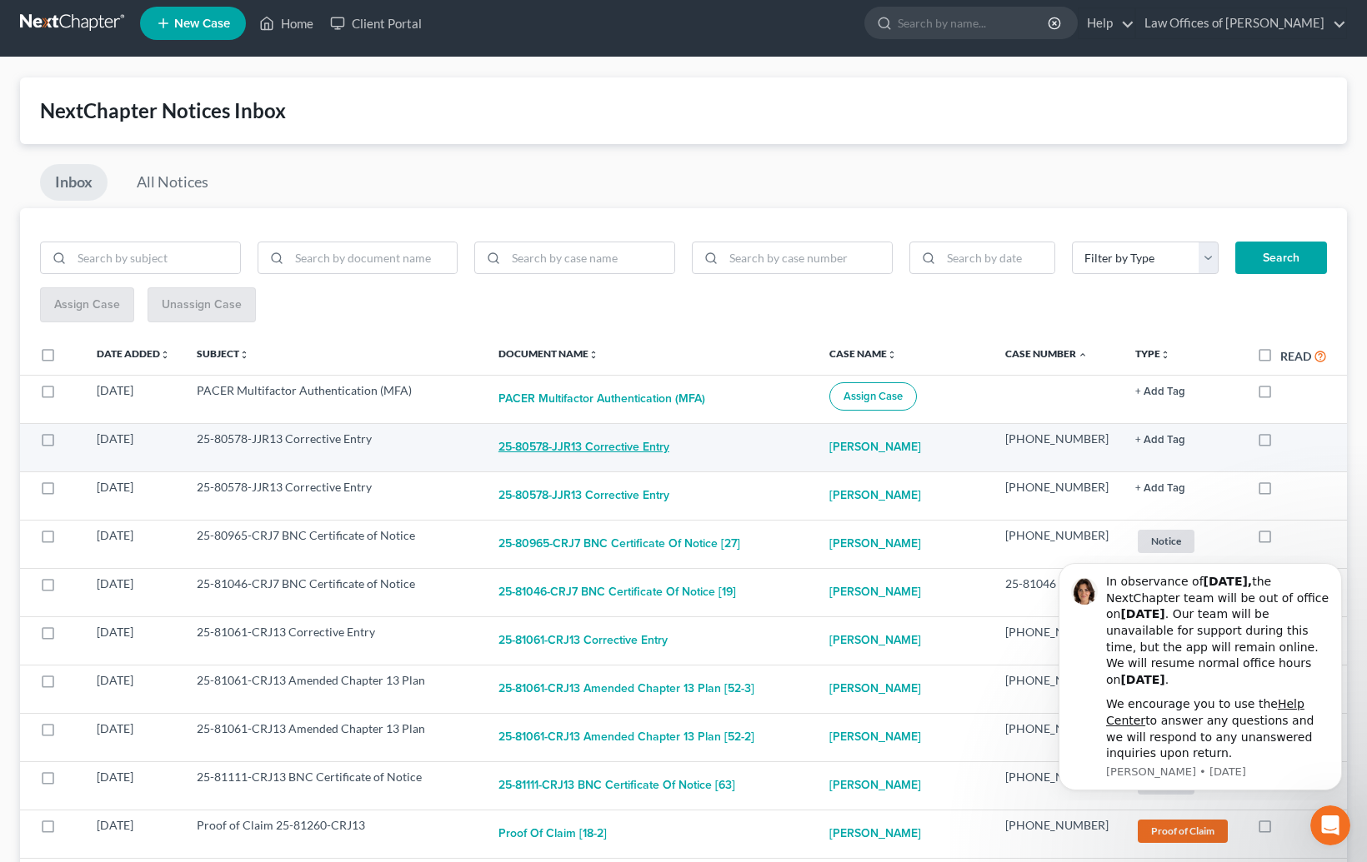
click at [669, 451] on button "25-80578-JJR13 Corrective Entry" at bounding box center [583, 447] width 171 height 33
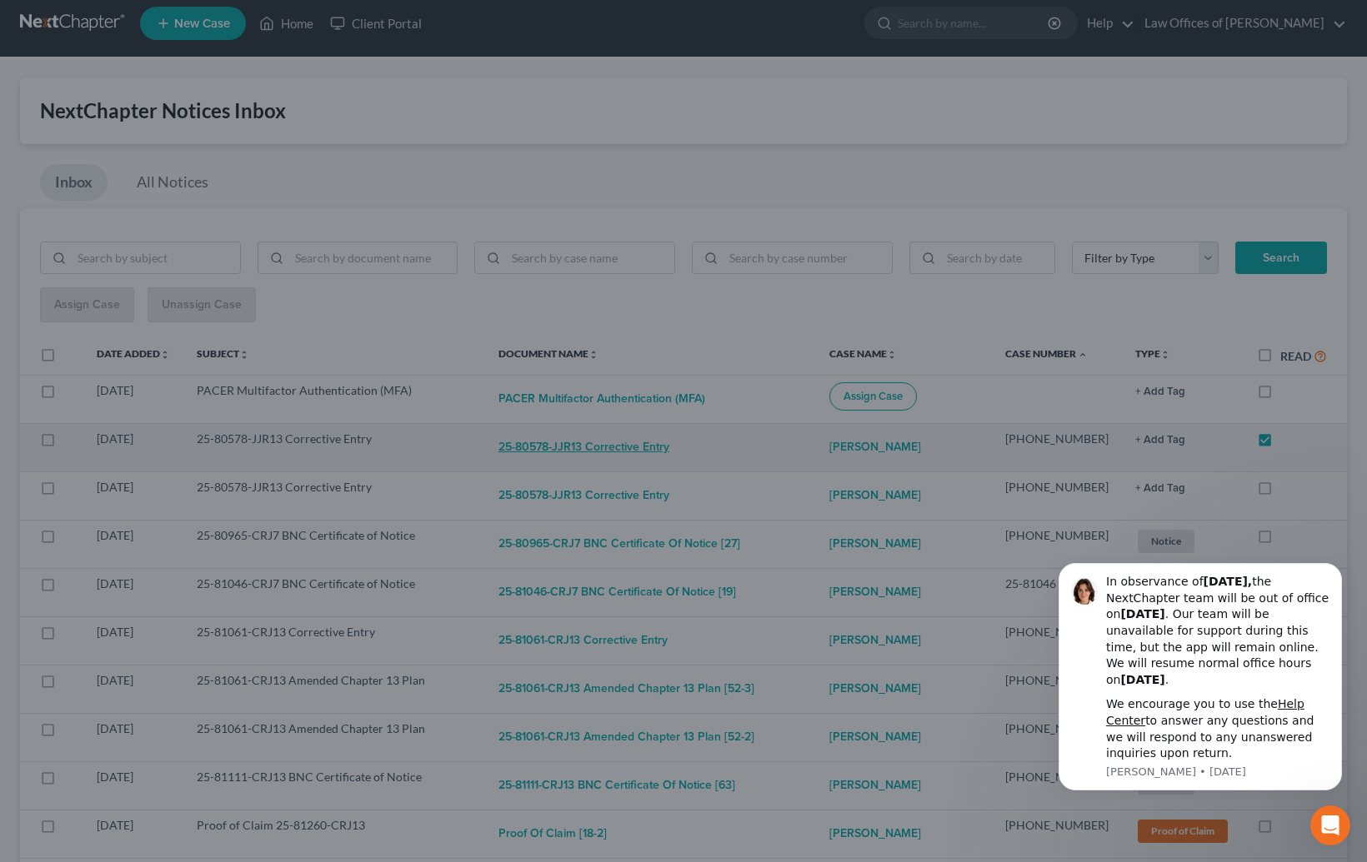
checkbox input "true"
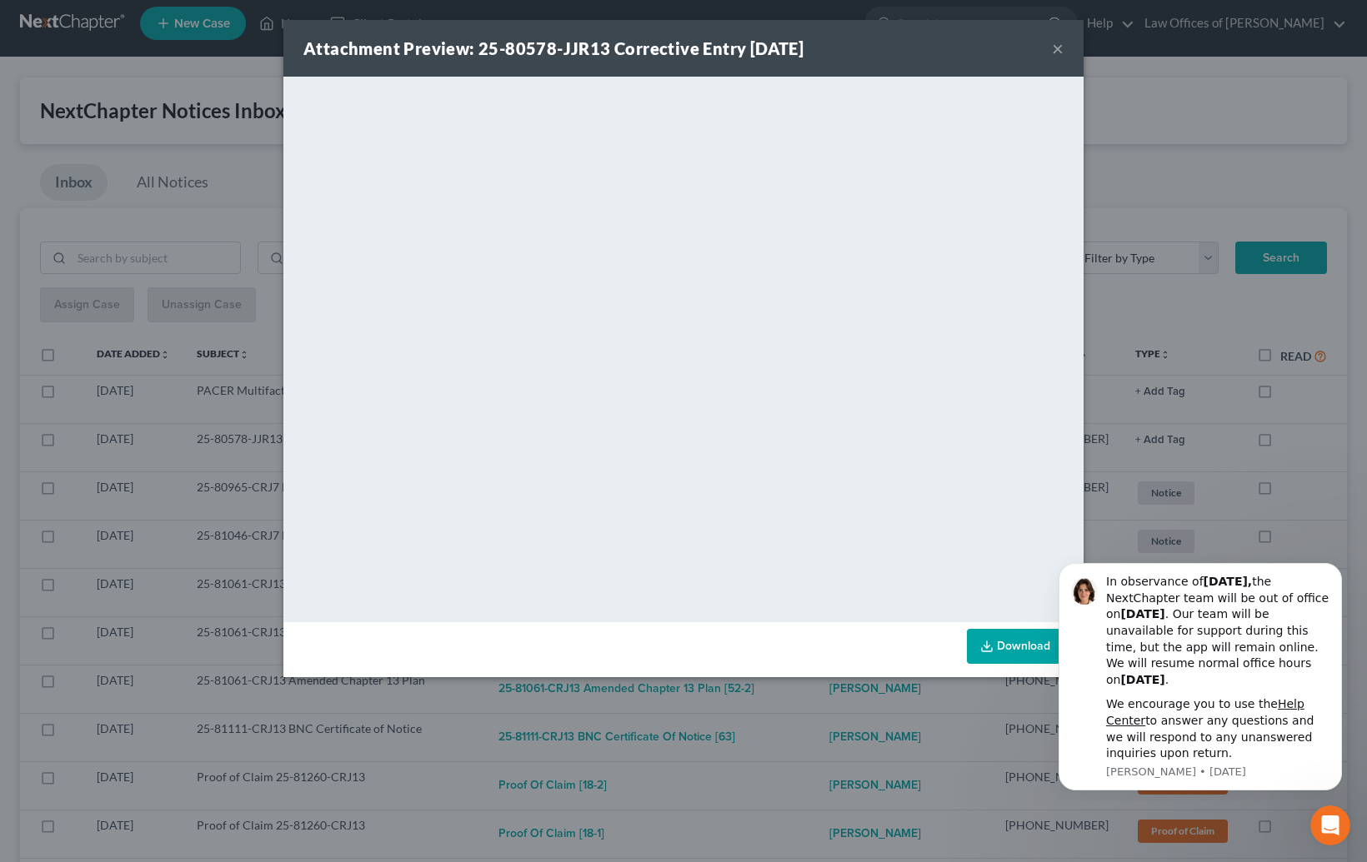
drag, startPoint x: 796, startPoint y: 739, endPoint x: 762, endPoint y: 684, distance: 64.7
click at [796, 739] on div "Attachment Preview: 25-80578-JJR13 Corrective Entry [DATE] × <object ng-attr-da…" at bounding box center [683, 431] width 1367 height 862
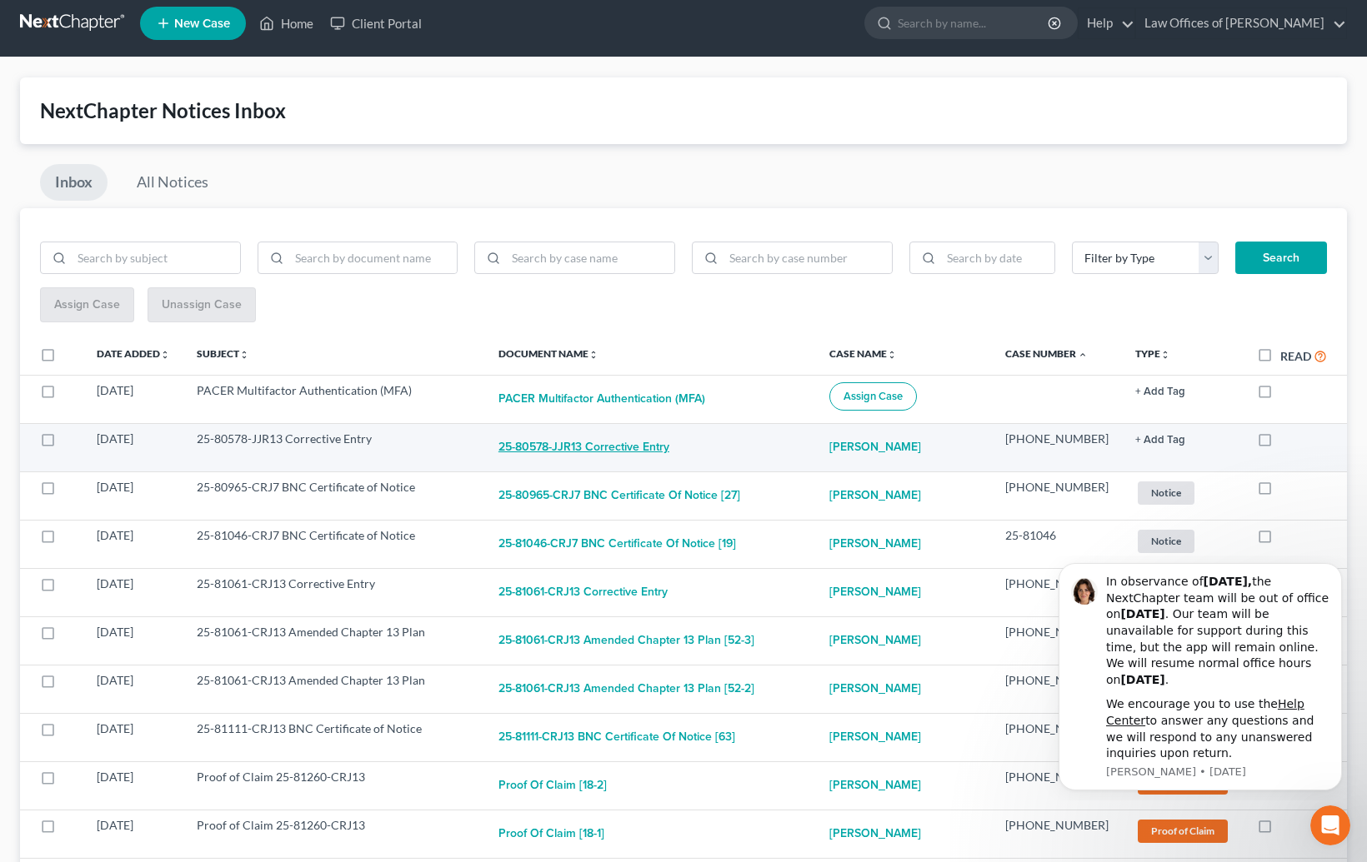
click at [660, 452] on button "25-80578-JJR13 Corrective Entry" at bounding box center [583, 447] width 171 height 33
checkbox input "true"
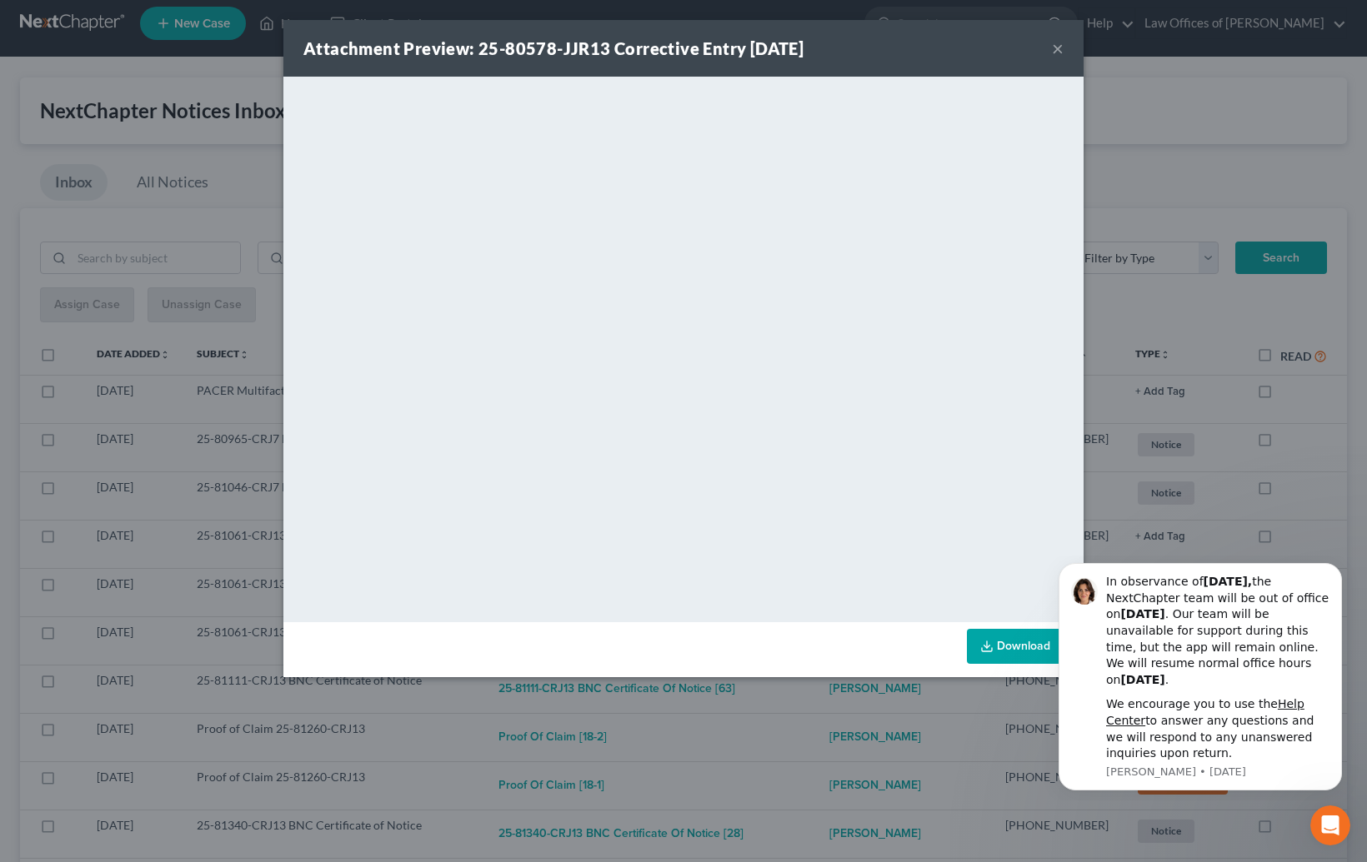
click at [819, 731] on div "Attachment Preview: 25-80578-JJR13 Corrective Entry [DATE] × <object ng-attr-da…" at bounding box center [683, 431] width 1367 height 862
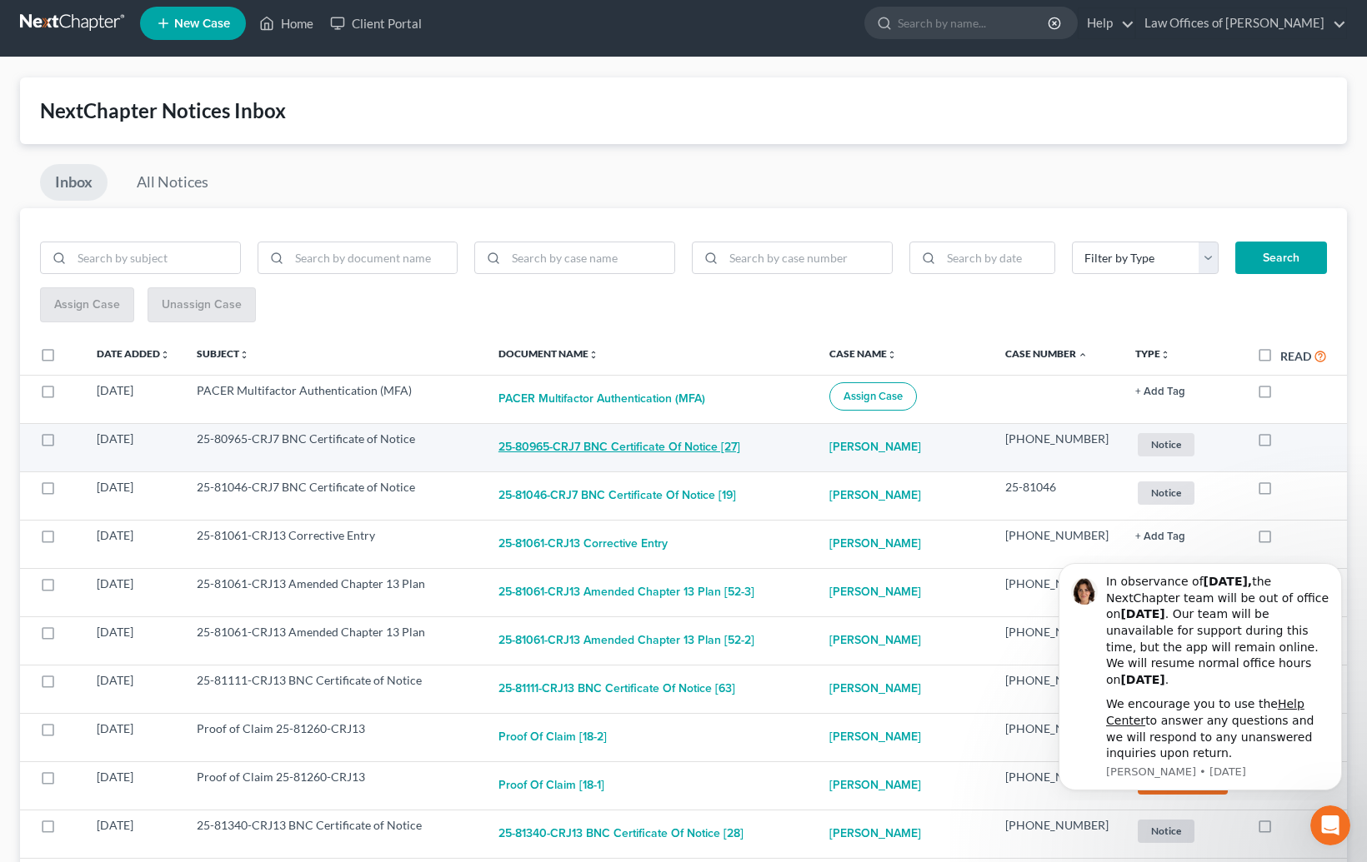
click at [617, 442] on button "25-80965-CRJ7 BNC Certificate of Notice [27]" at bounding box center [619, 447] width 242 height 33
checkbox input "true"
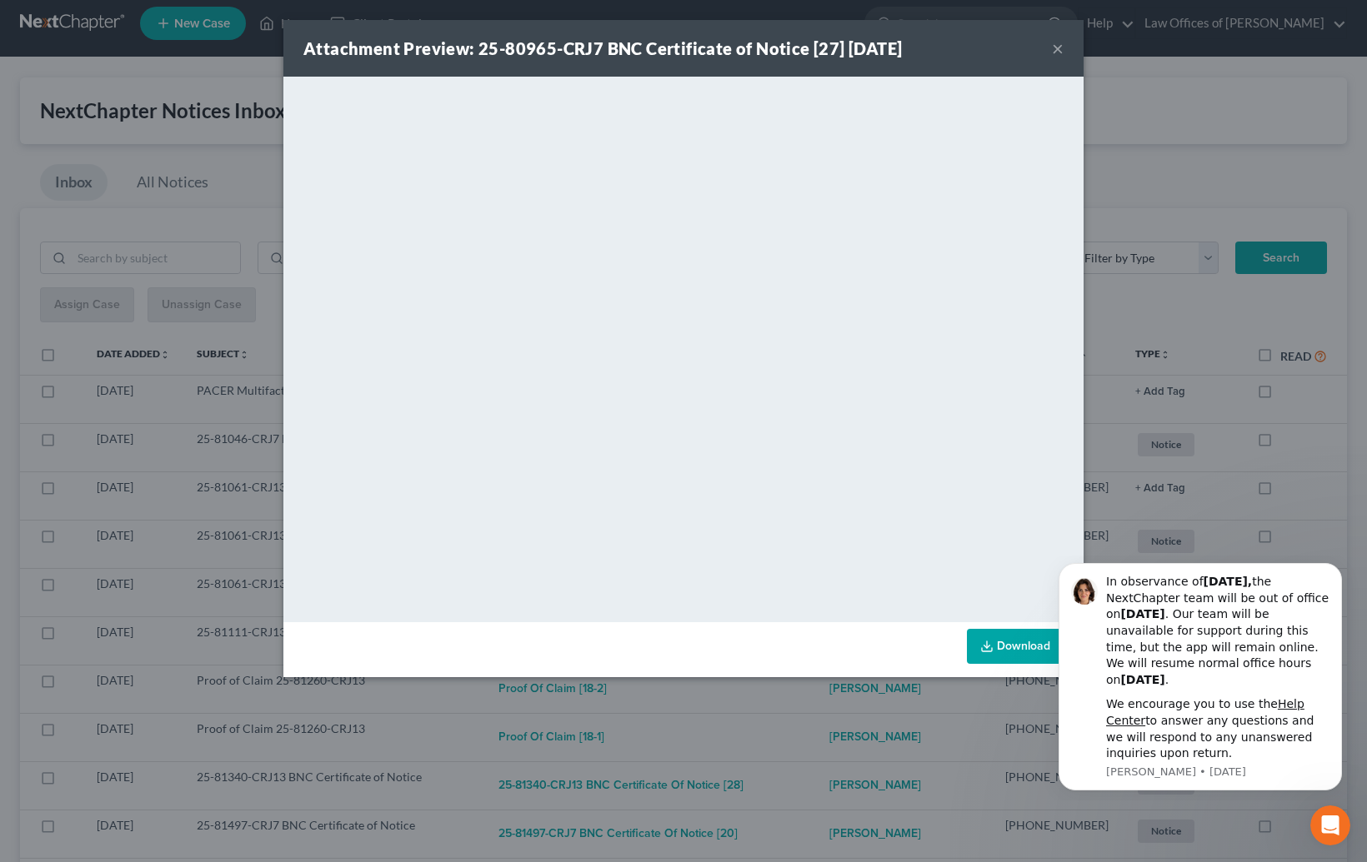
drag, startPoint x: 767, startPoint y: 712, endPoint x: 752, endPoint y: 693, distance: 24.2
click at [765, 707] on div "Attachment Preview: 25-80965-CRJ7 BNC Certificate of Notice [27] [DATE] × <obje…" at bounding box center [683, 431] width 1367 height 862
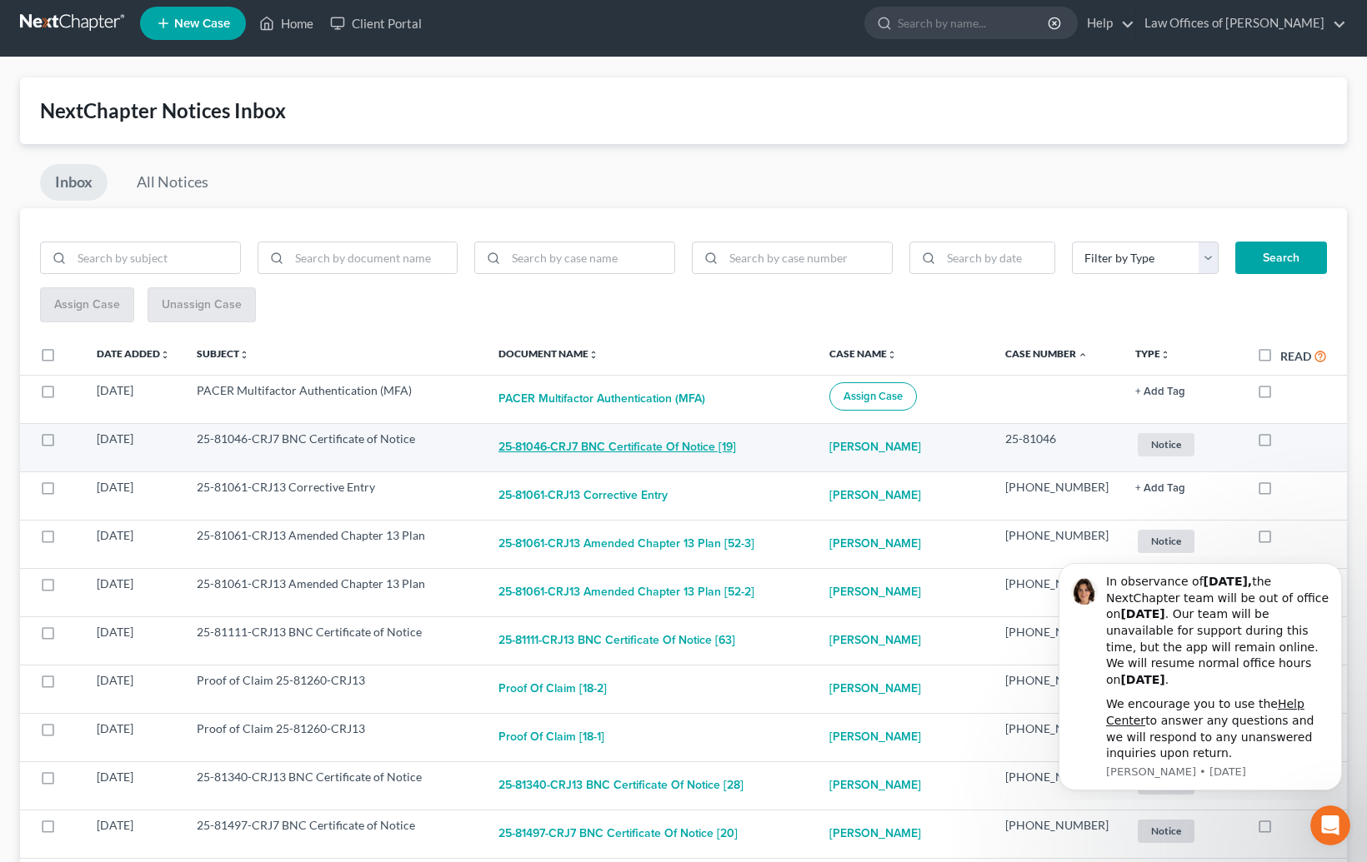
click at [660, 439] on button "25-81046-CRJ7 BNC Certificate of Notice [19]" at bounding box center [616, 447] width 237 height 33
checkbox input "true"
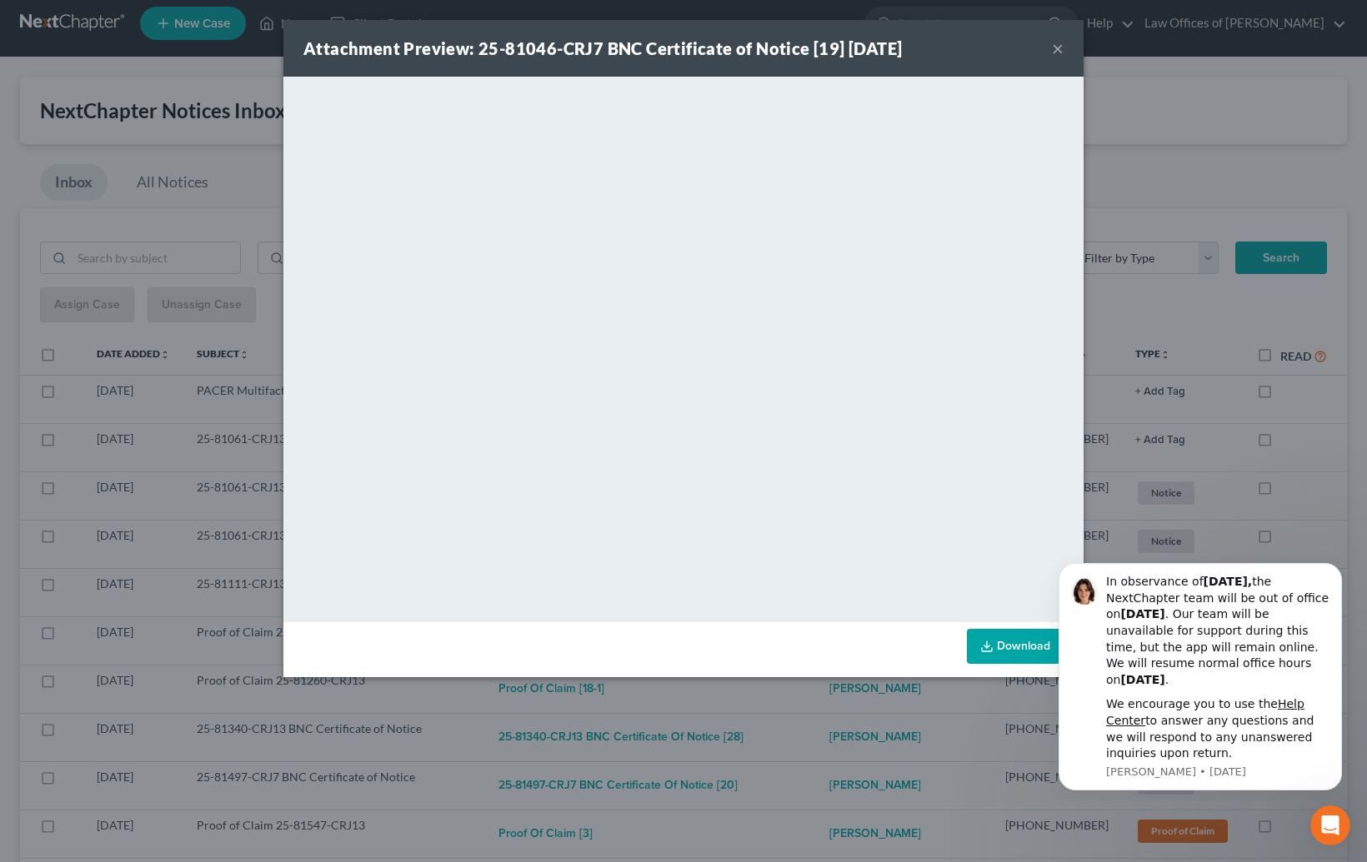
click at [752, 710] on div "Attachment Preview: 25-81046-CRJ7 BNC Certificate of Notice [19] [DATE] × <obje…" at bounding box center [683, 431] width 1367 height 862
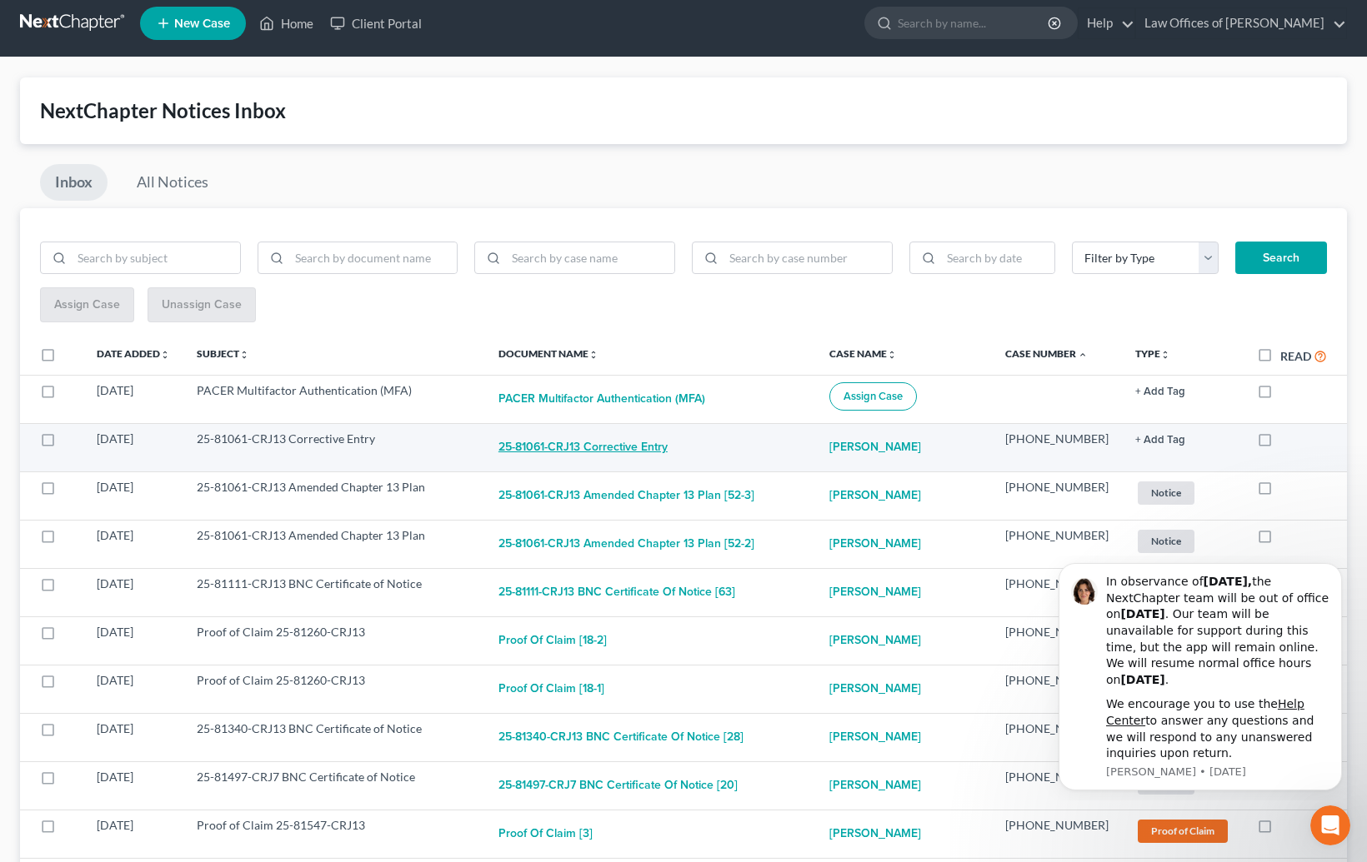
click at [658, 442] on button "25-81061-CRJ13 Corrective Entry" at bounding box center [582, 447] width 169 height 33
checkbox input "true"
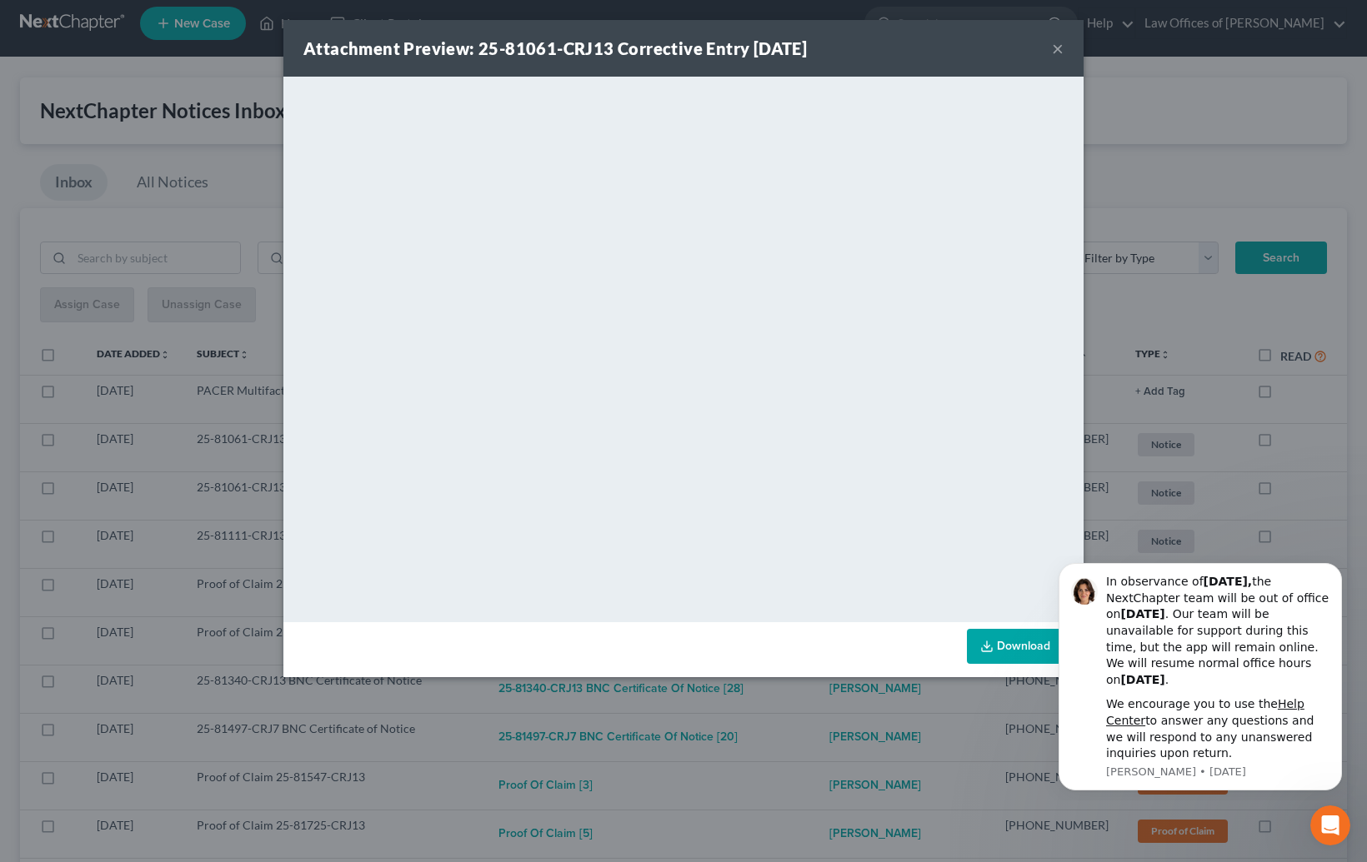
click at [802, 727] on div "Attachment Preview: 25-81061-CRJ13 Corrective Entry [DATE] × <object ng-attr-da…" at bounding box center [683, 431] width 1367 height 862
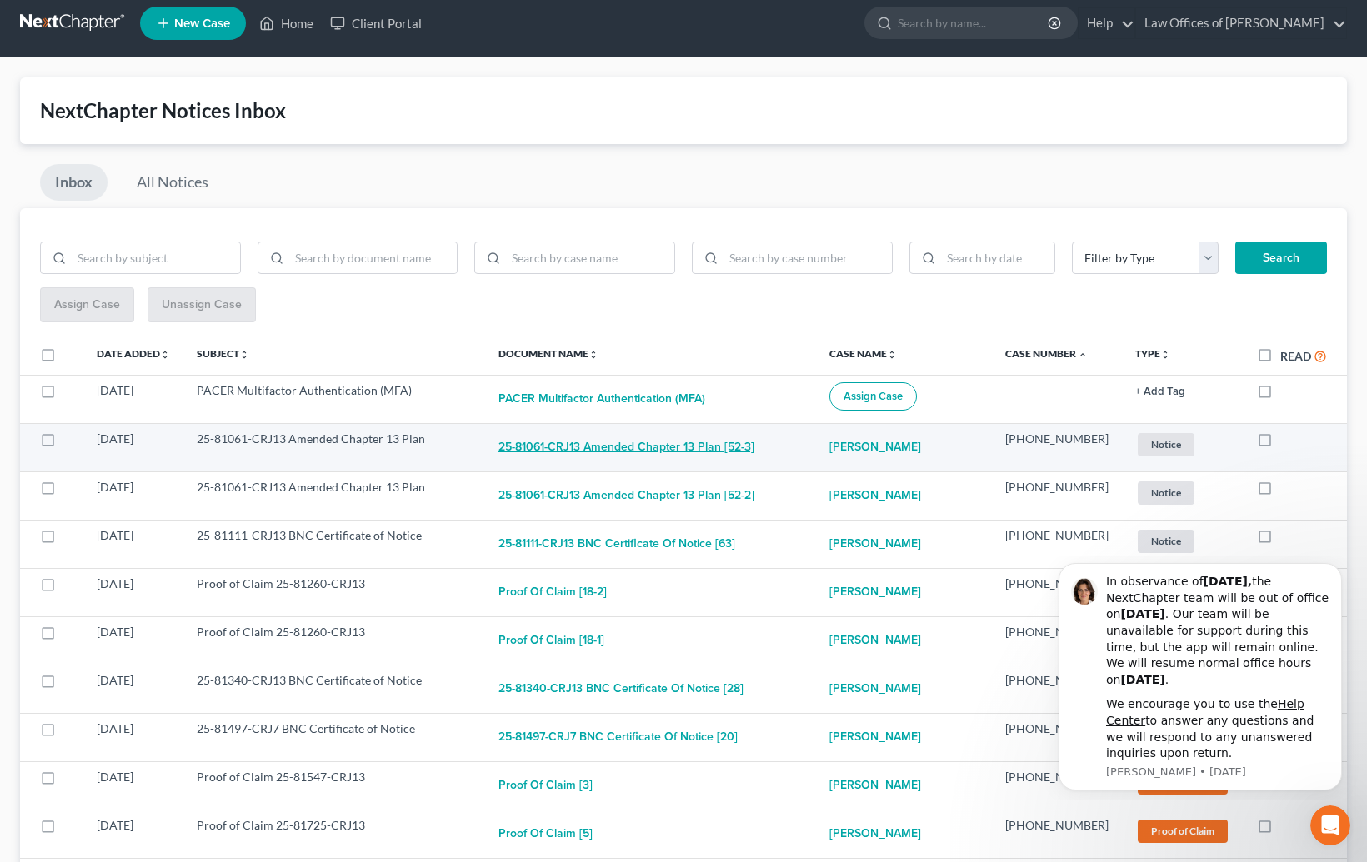
click at [637, 439] on button "25-81061-CRJ13 Amended Chapter 13 Plan [52-3]" at bounding box center [626, 447] width 256 height 33
checkbox input "true"
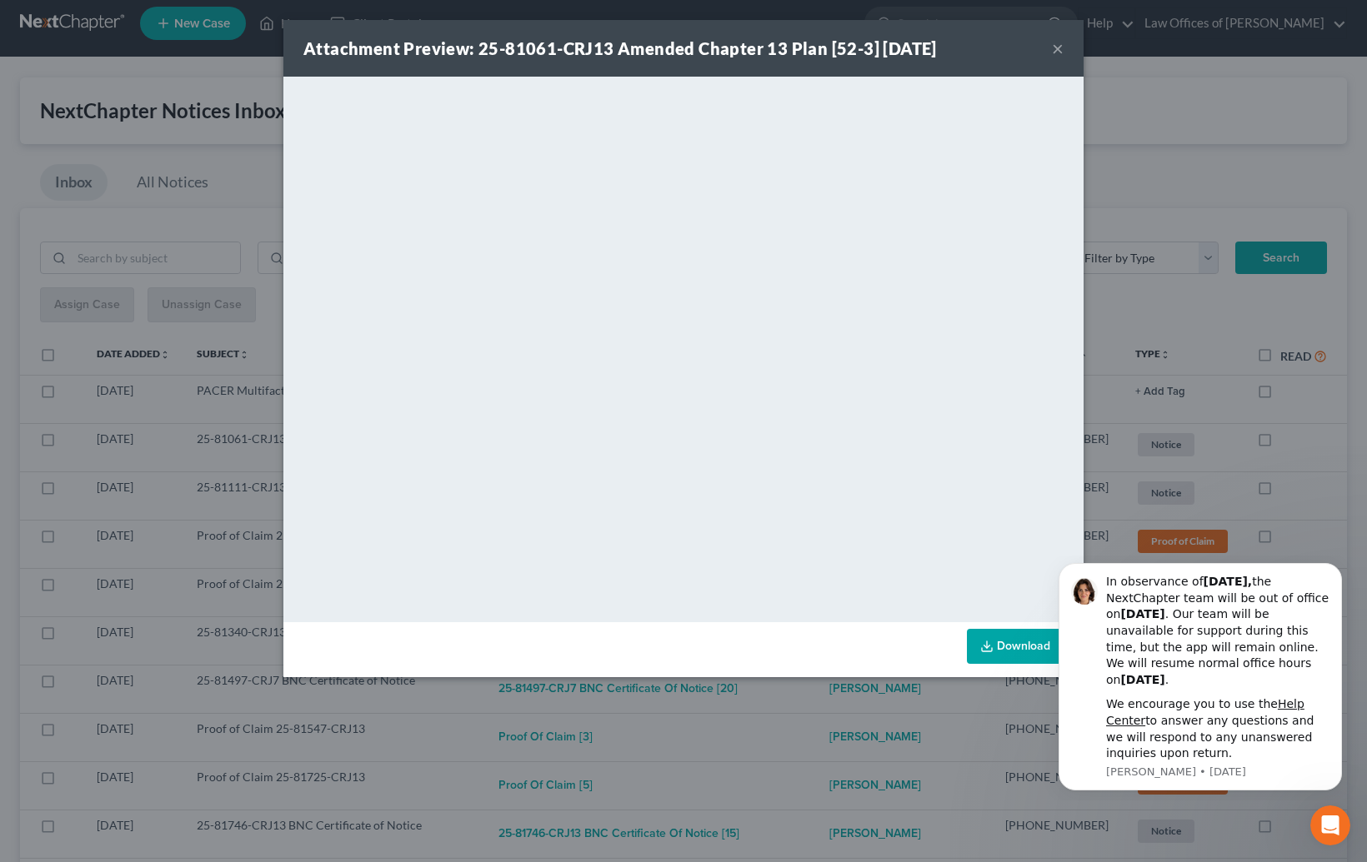
click at [837, 731] on div "Attachment Preview: 25-81061-CRJ13 Amended Chapter 13 Plan [52-3] [DATE] × <obj…" at bounding box center [683, 431] width 1367 height 862
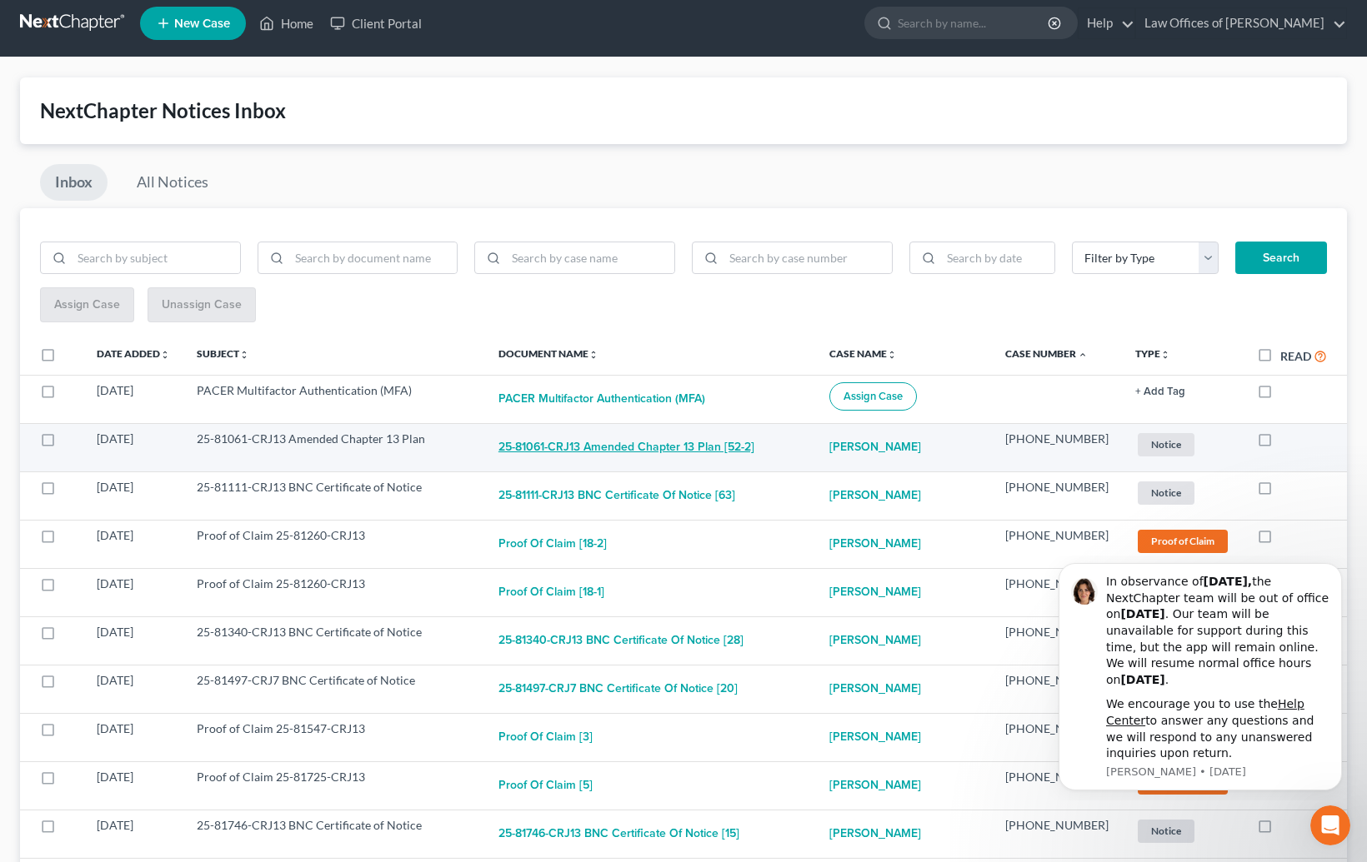
click at [684, 447] on button "25-81061-CRJ13 Amended Chapter 13 Plan [52-2]" at bounding box center [626, 447] width 256 height 33
checkbox input "true"
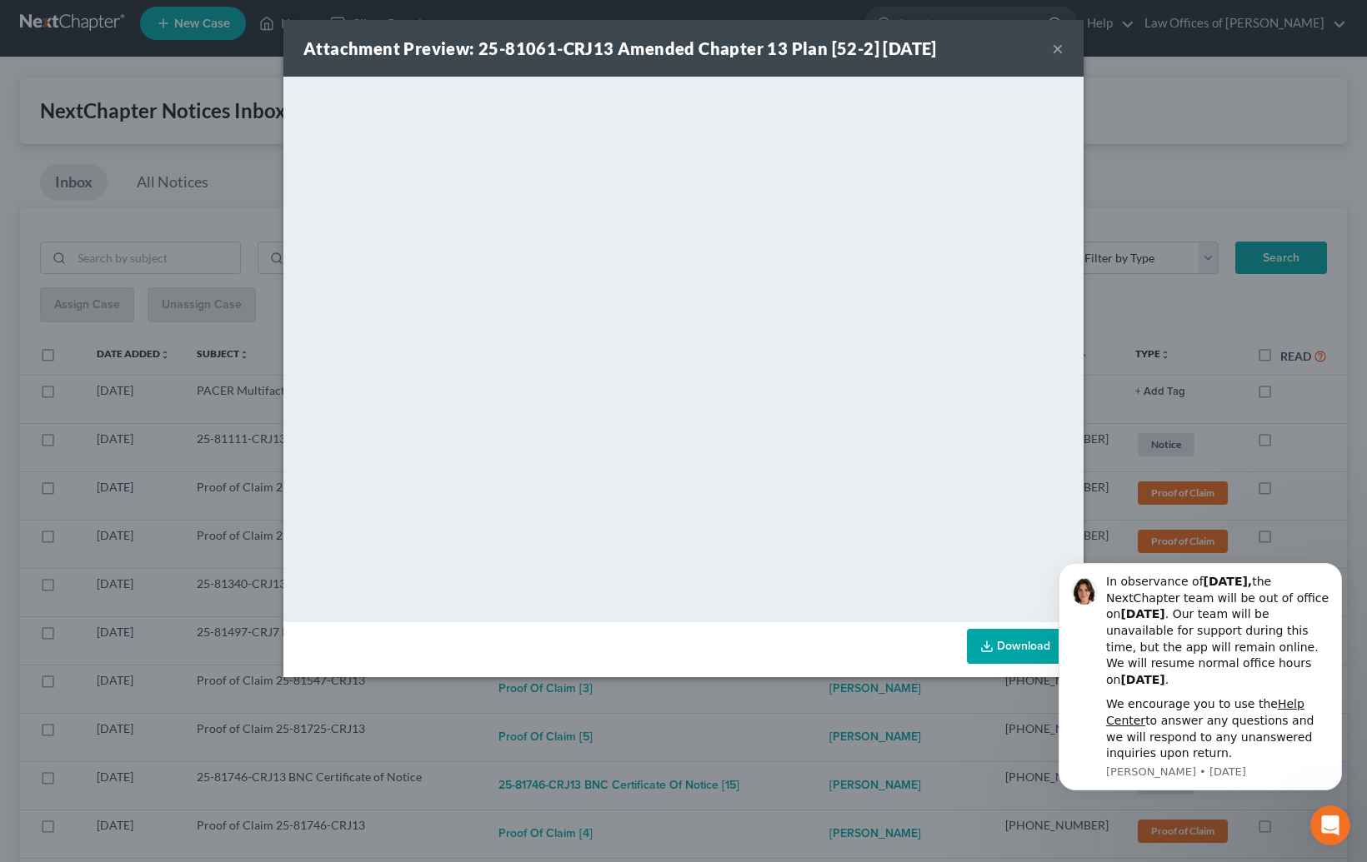
click at [830, 709] on div "Attachment Preview: 25-81061-CRJ13 Amended Chapter 13 Plan [52-2] [DATE] × <obj…" at bounding box center [683, 431] width 1367 height 862
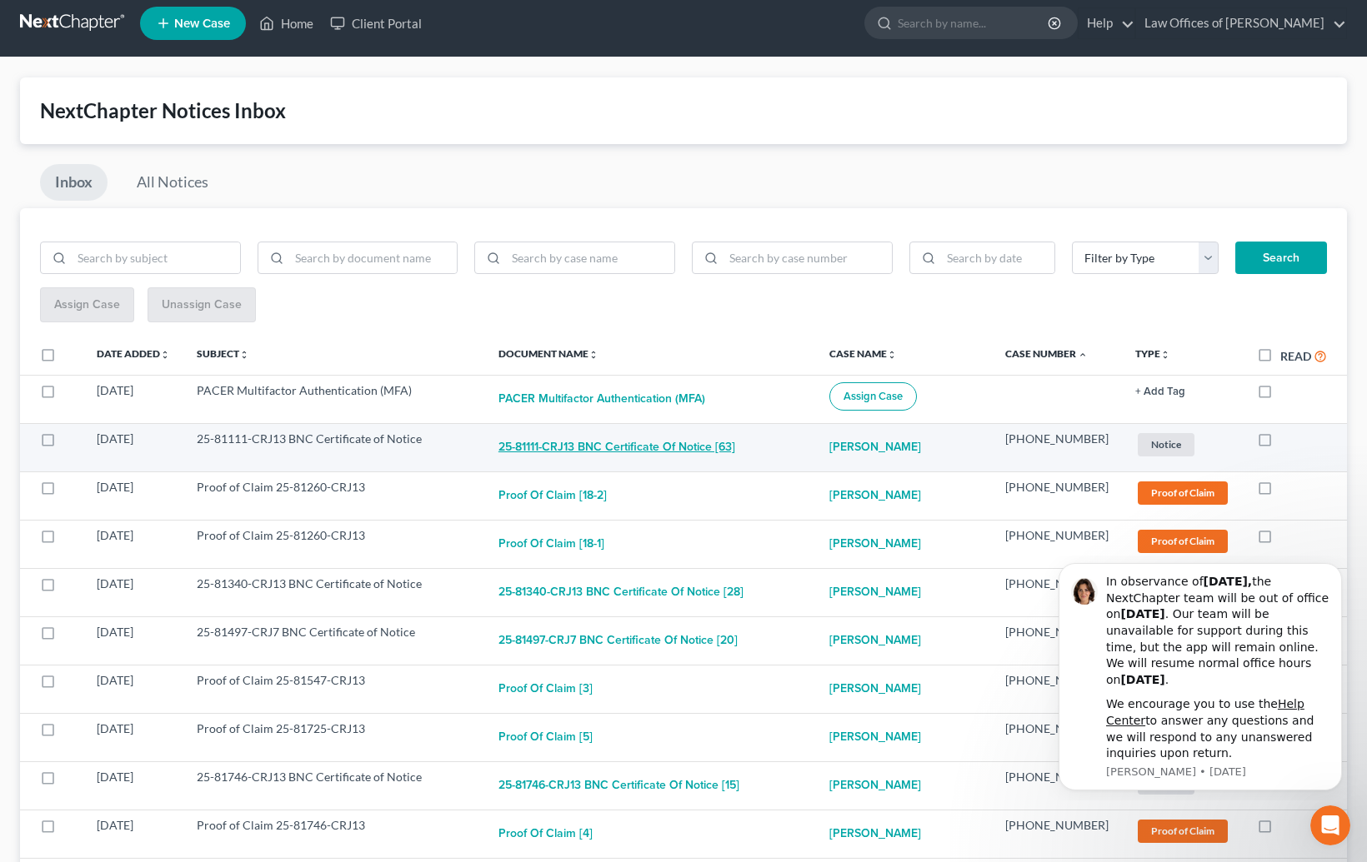
click at [682, 437] on button "25-81111-CRJ13 BNC Certificate of Notice [63]" at bounding box center [616, 447] width 237 height 33
checkbox input "true"
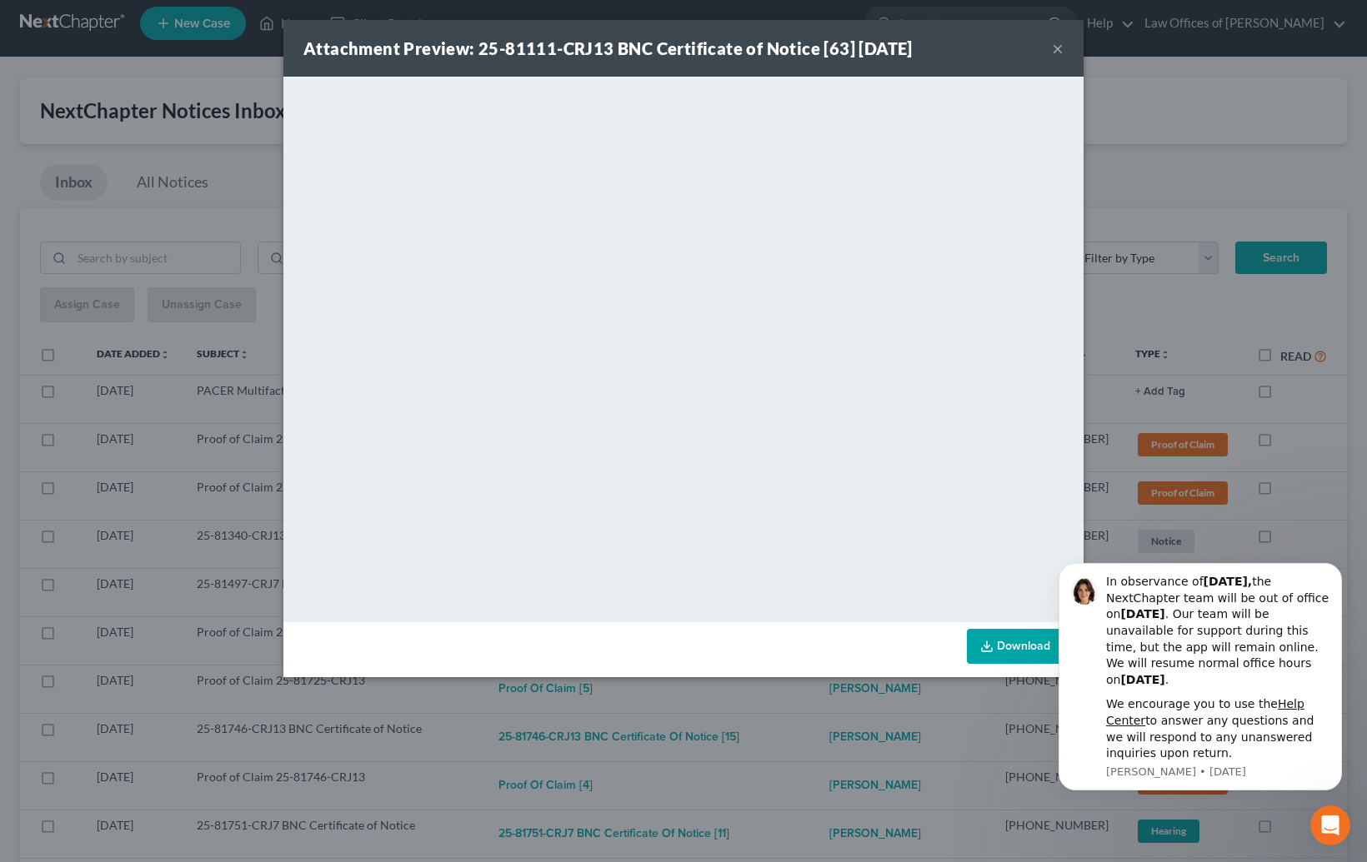
click at [795, 698] on div "Attachment Preview: 25-81111-CRJ13 BNC Certificate of Notice [63] [DATE] × <obj…" at bounding box center [683, 431] width 1367 height 862
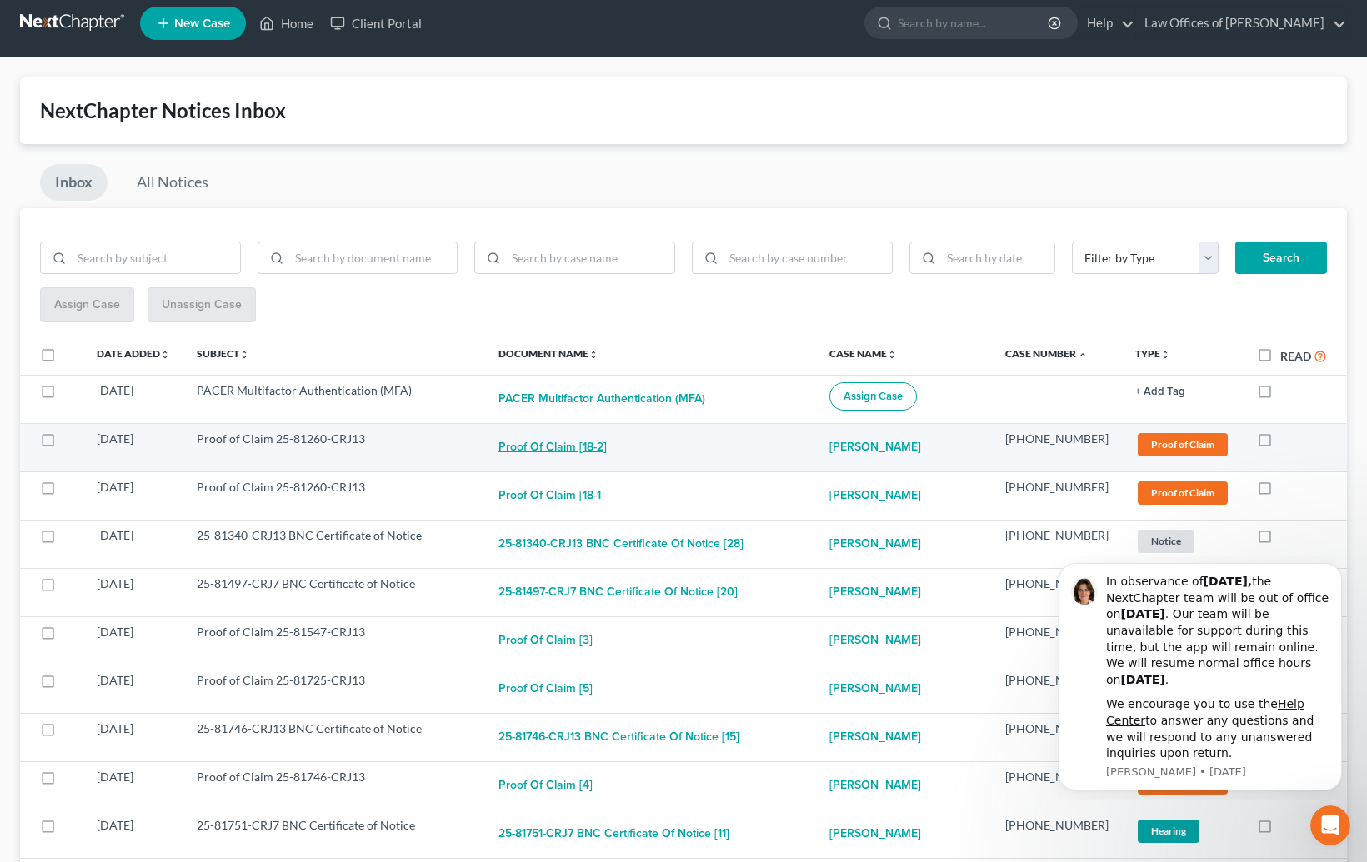
click at [607, 442] on button "Proof of Claim [18-2]" at bounding box center [552, 447] width 108 height 33
checkbox input "true"
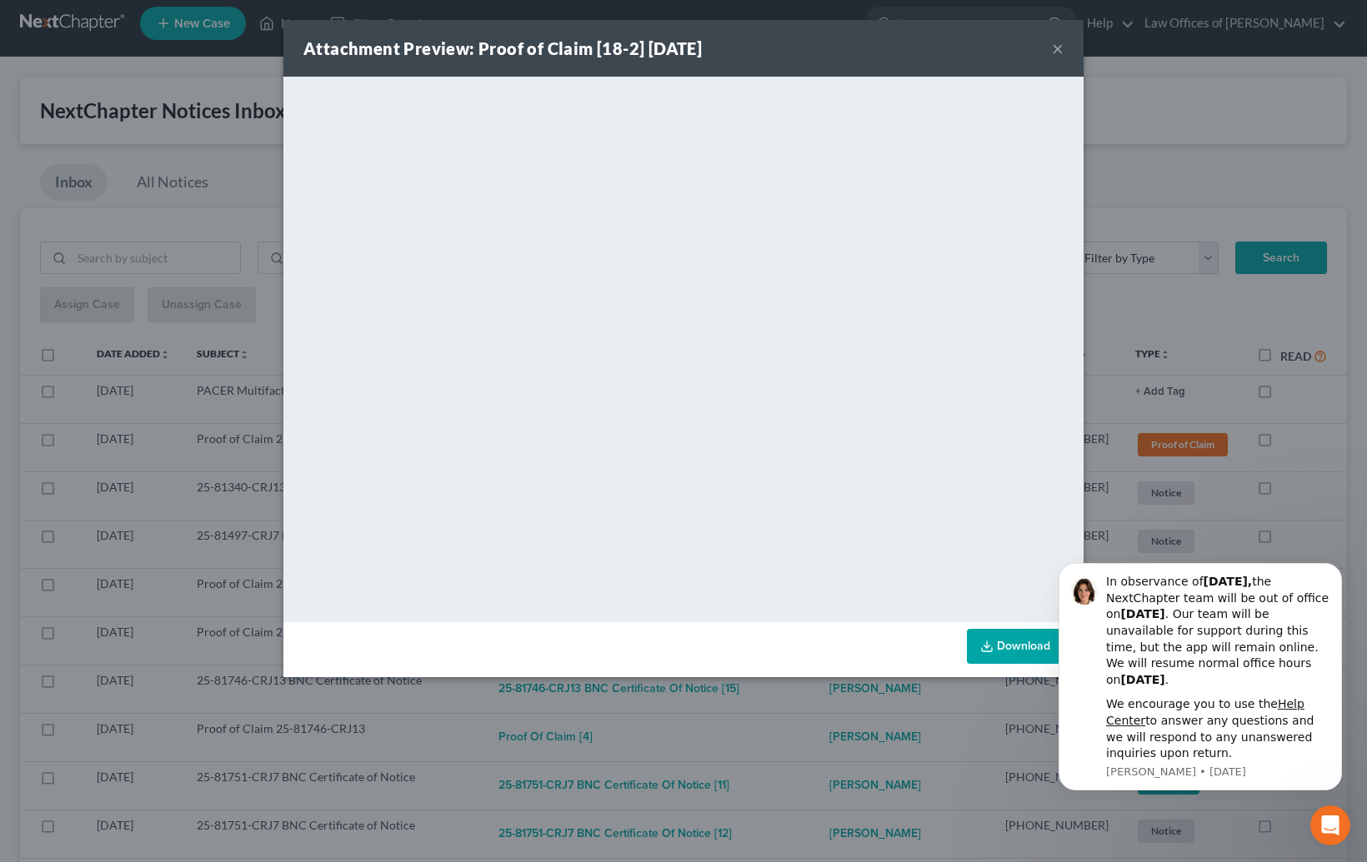
click at [804, 721] on div "Attachment Preview: Proof of Claim [18-2] [DATE] × <object ng-attr-data='[URL][…" at bounding box center [683, 431] width 1367 height 862
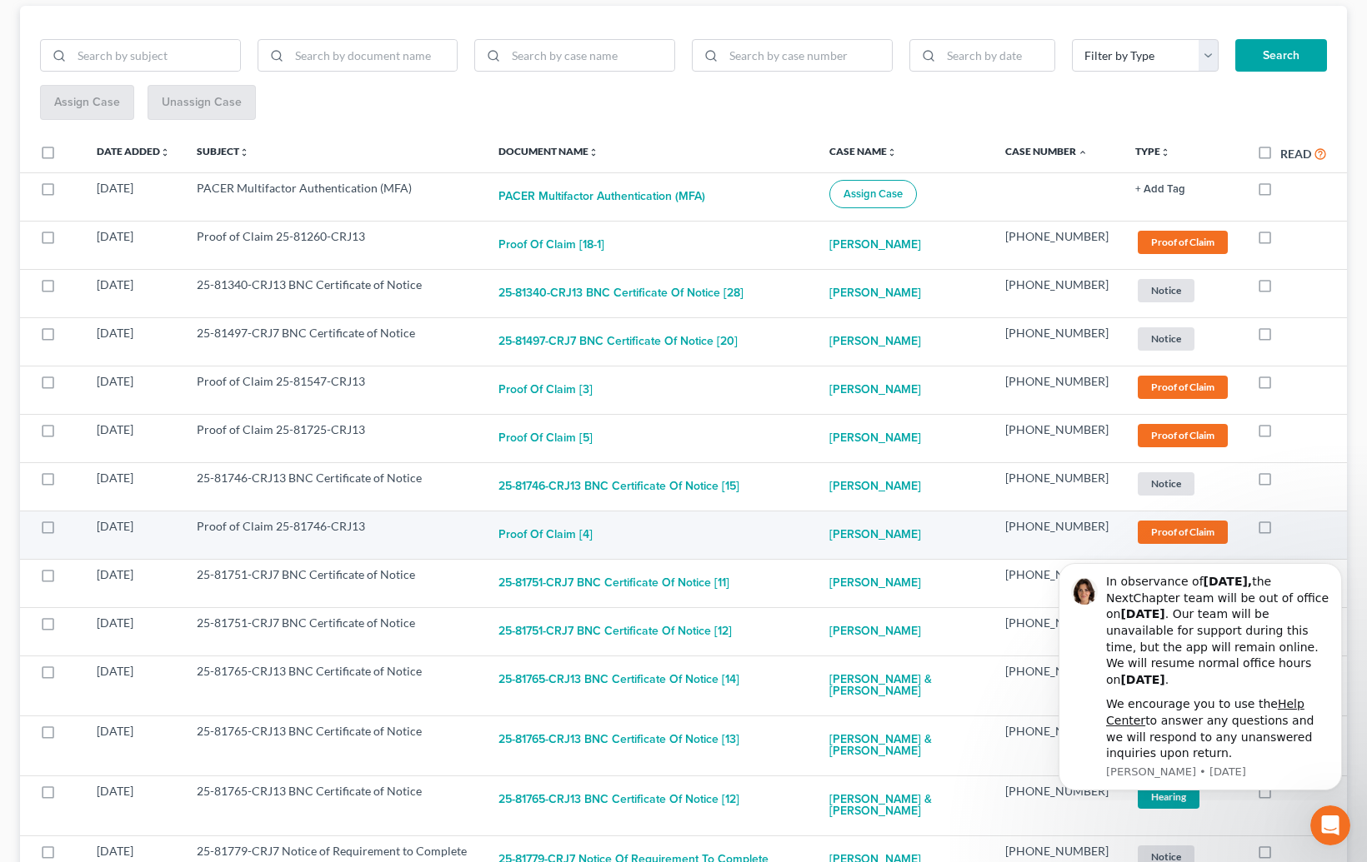
scroll to position [204, 0]
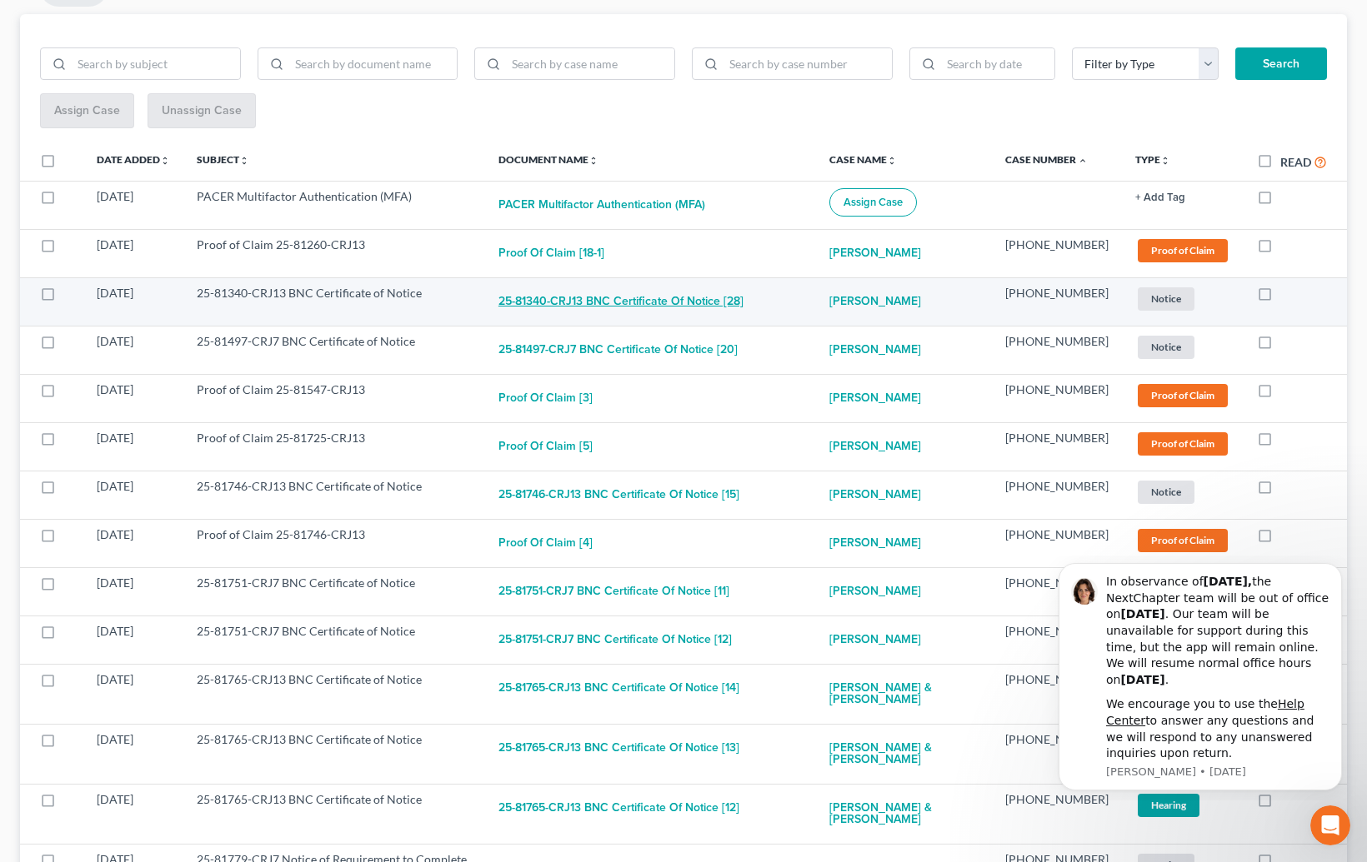
click at [679, 310] on button "25-81340-CRJ13 BNC Certificate of Notice [28]" at bounding box center [620, 301] width 245 height 33
checkbox input "true"
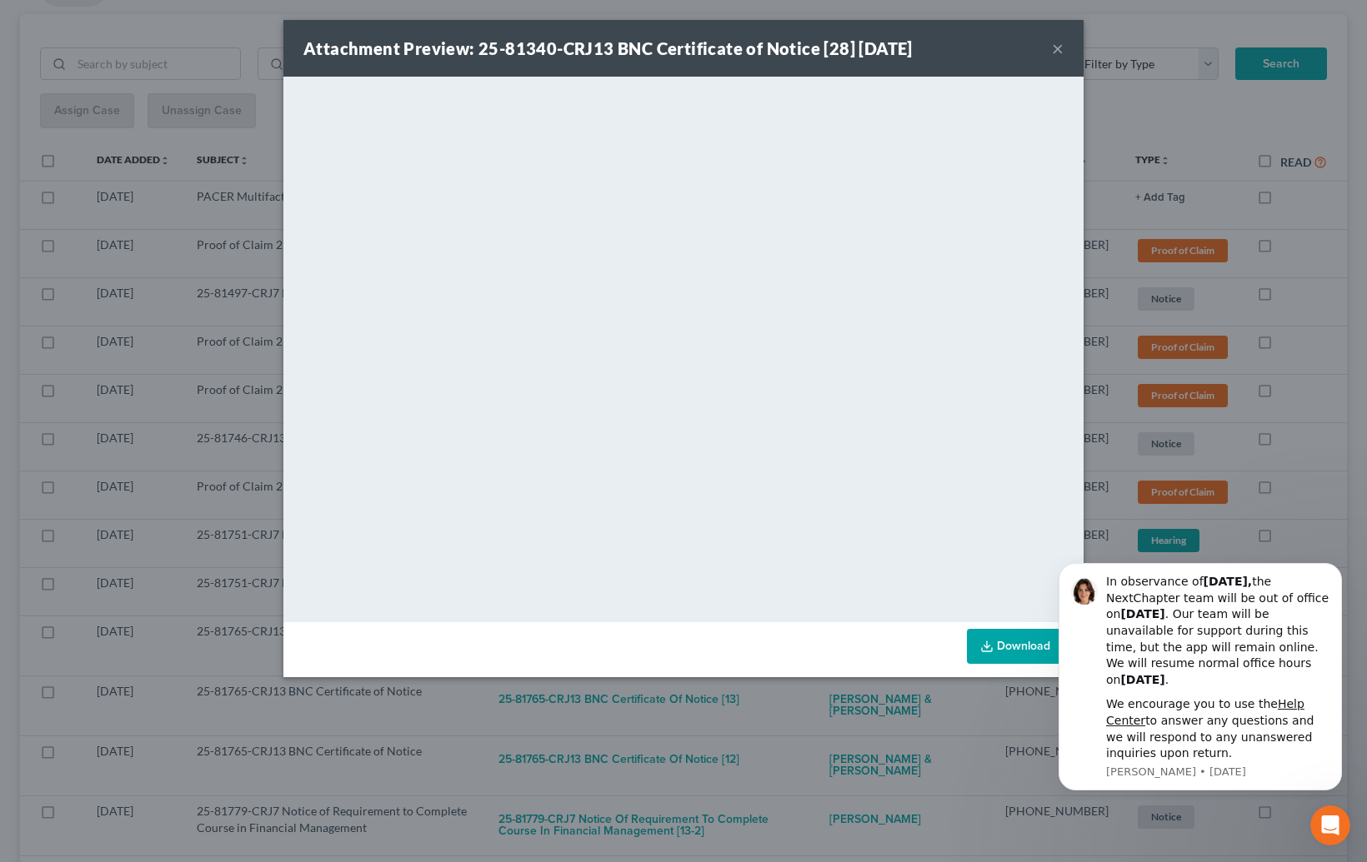
click at [835, 714] on div "Attachment Preview: 25-81340-CRJ13 BNC Certificate of Notice [28] [DATE] × <obj…" at bounding box center [683, 431] width 1367 height 862
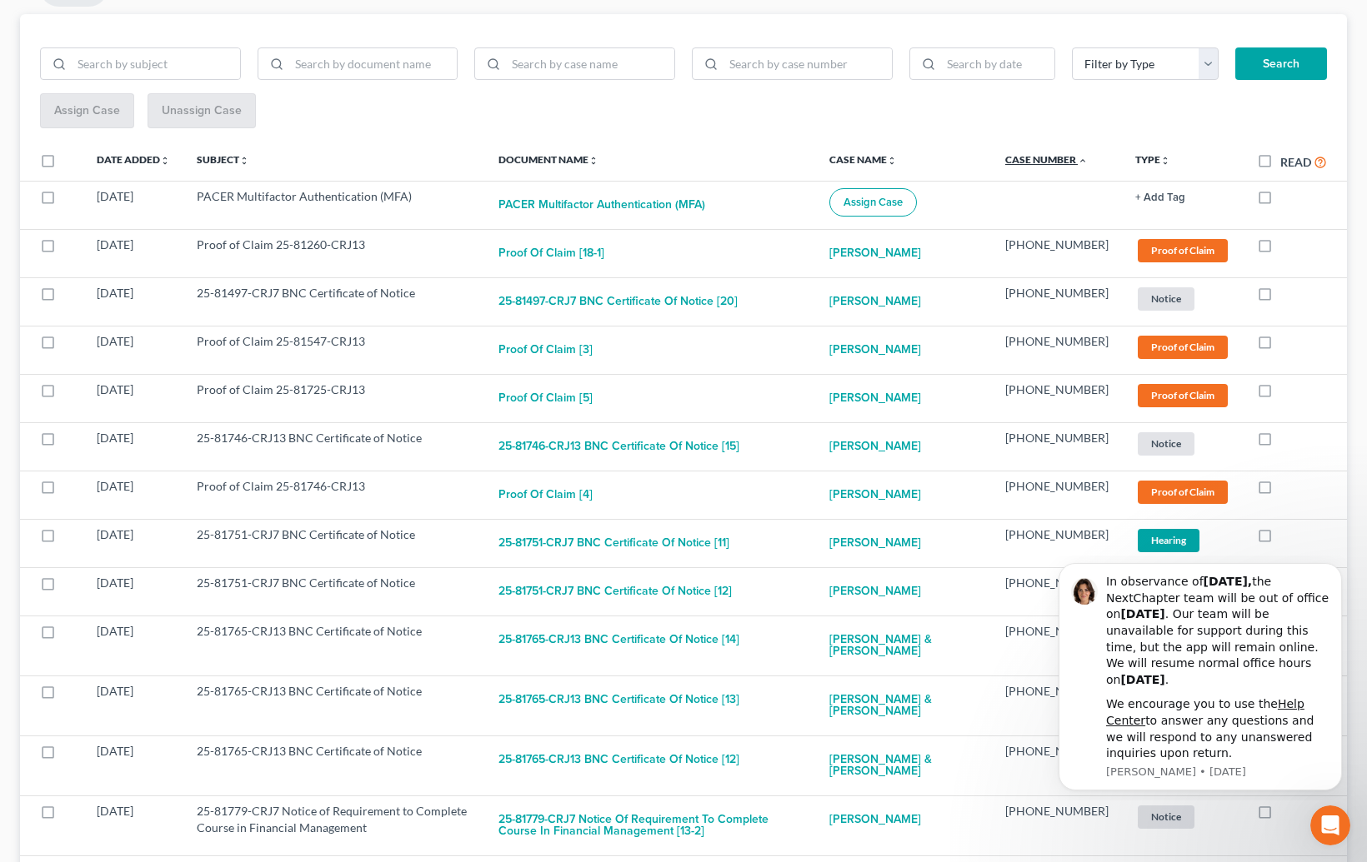
click at [1036, 153] on link "Case Number unfold_more expand_more expand_less" at bounding box center [1046, 159] width 82 height 12
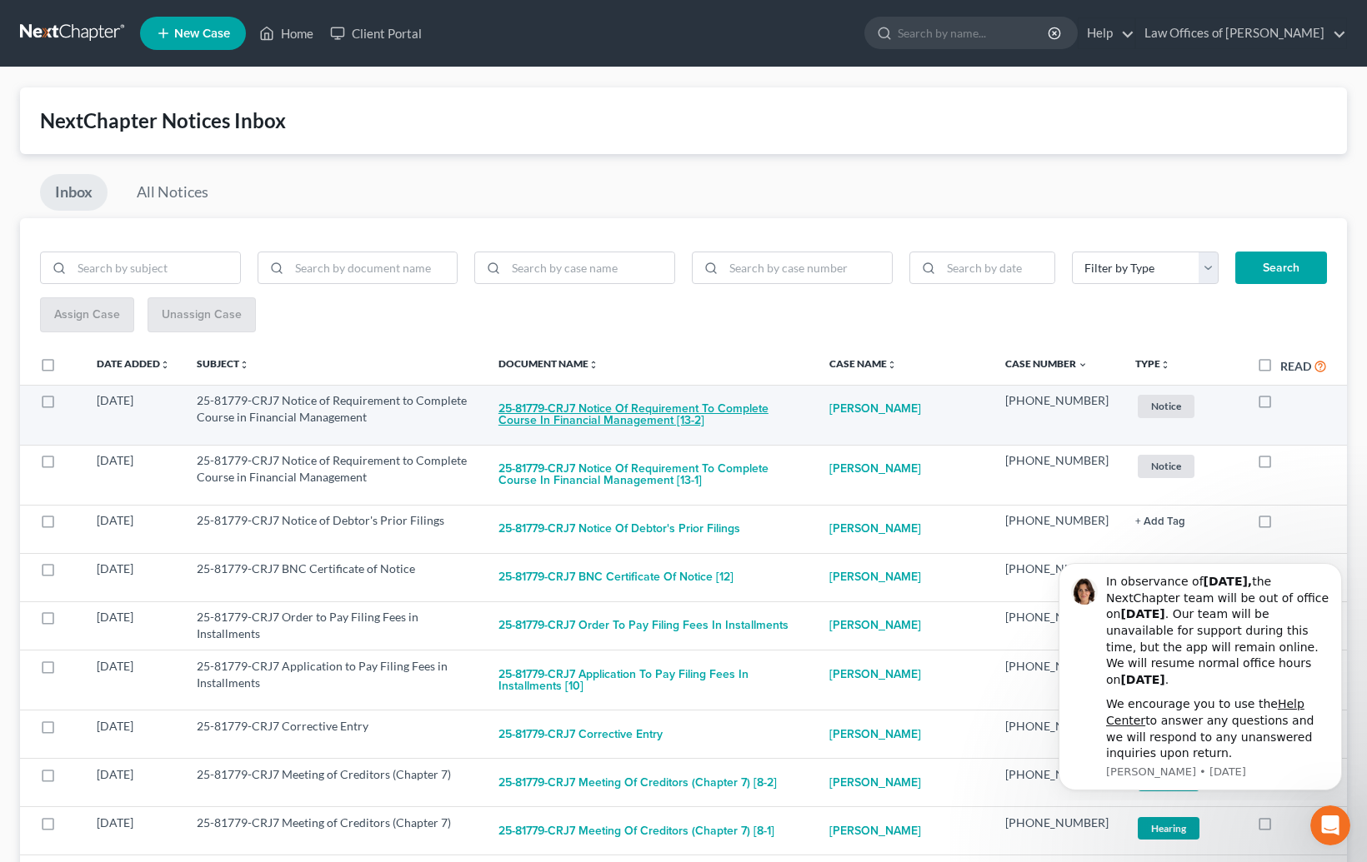
scroll to position [0, 0]
click at [630, 417] on button "25-81779-CRJ7 Notice of Requirement to Complete Course in Financial Management …" at bounding box center [650, 414] width 305 height 45
checkbox input "true"
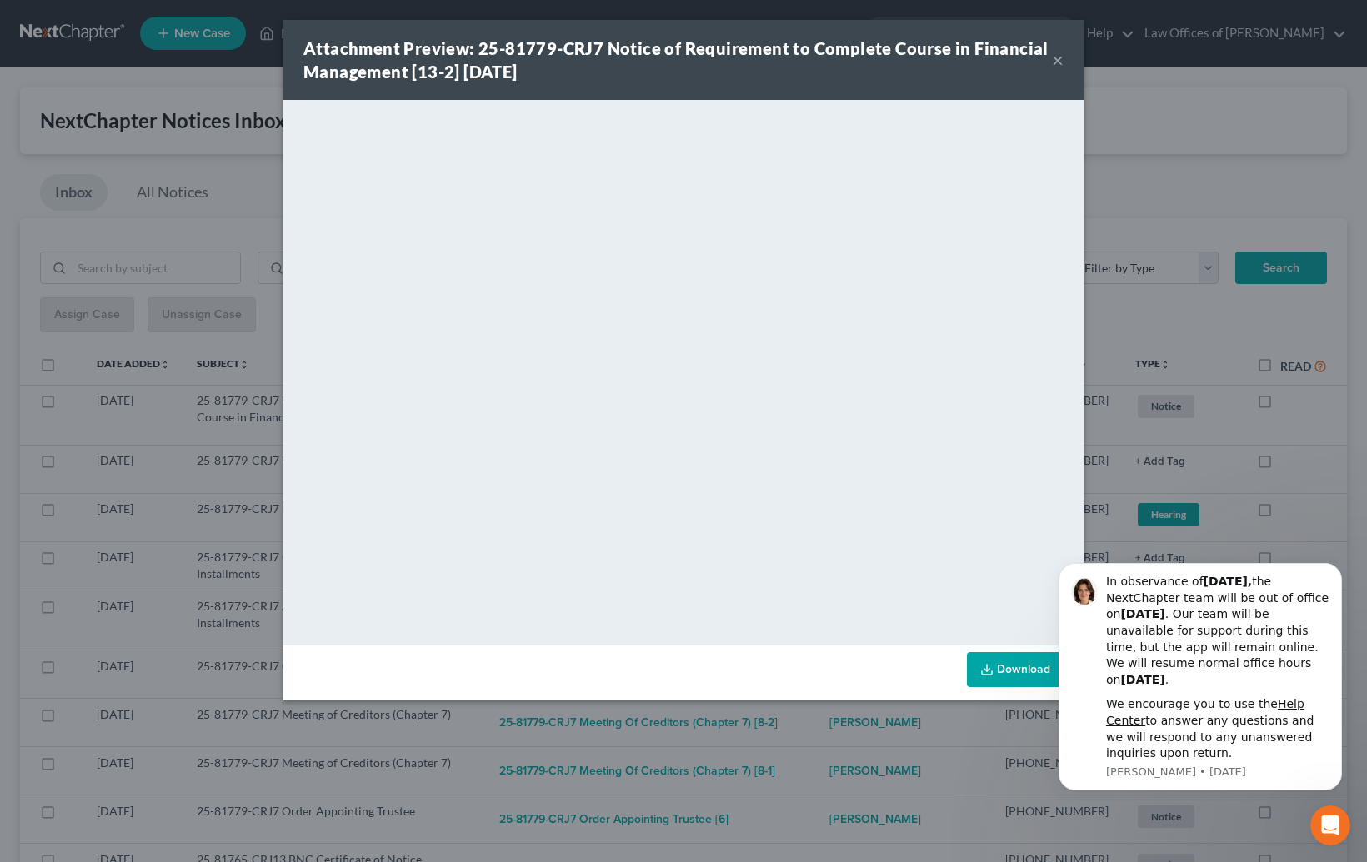
drag, startPoint x: 864, startPoint y: 759, endPoint x: 837, endPoint y: 721, distance: 47.2
click at [863, 754] on div "Attachment Preview: 25-81779-CRJ7 Notice of Requirement to Complete Course in F…" at bounding box center [683, 431] width 1367 height 862
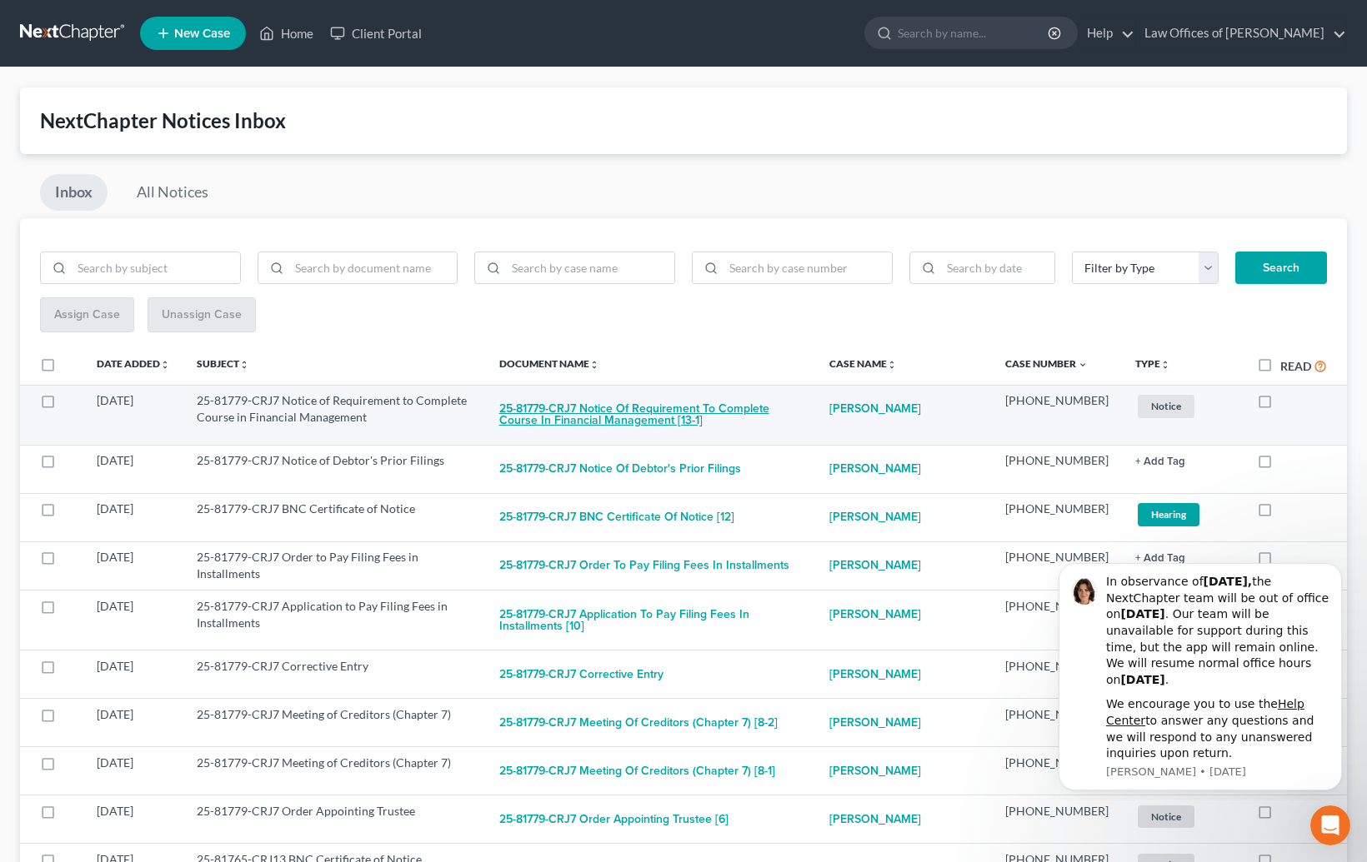
click at [664, 406] on button "25-81779-CRJ7 Notice of Requirement to Complete Course in Financial Management …" at bounding box center [651, 414] width 304 height 45
checkbox input "true"
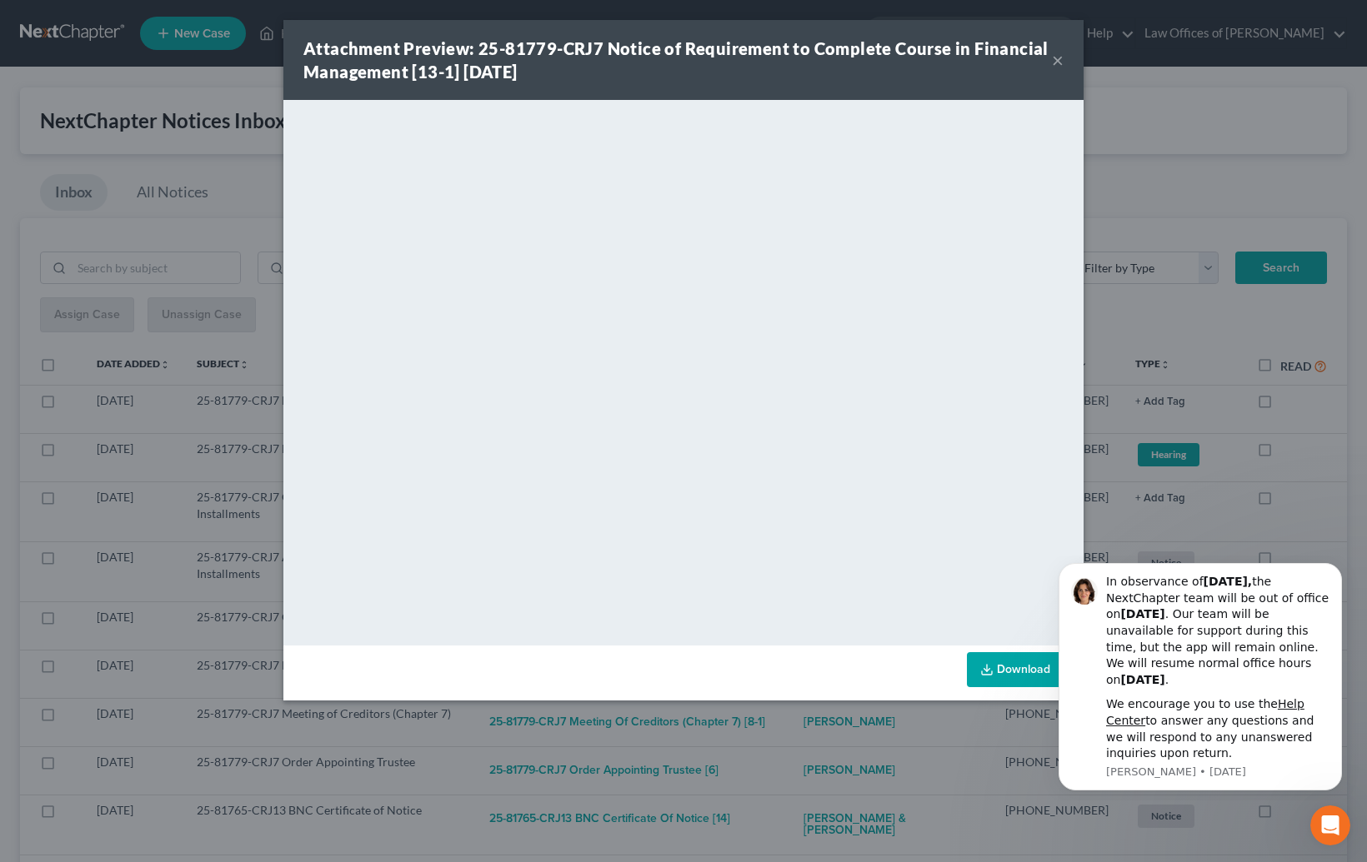
click at [839, 740] on div "Attachment Preview: 25-81779-CRJ7 Notice of Requirement to Complete Course in F…" at bounding box center [683, 431] width 1367 height 862
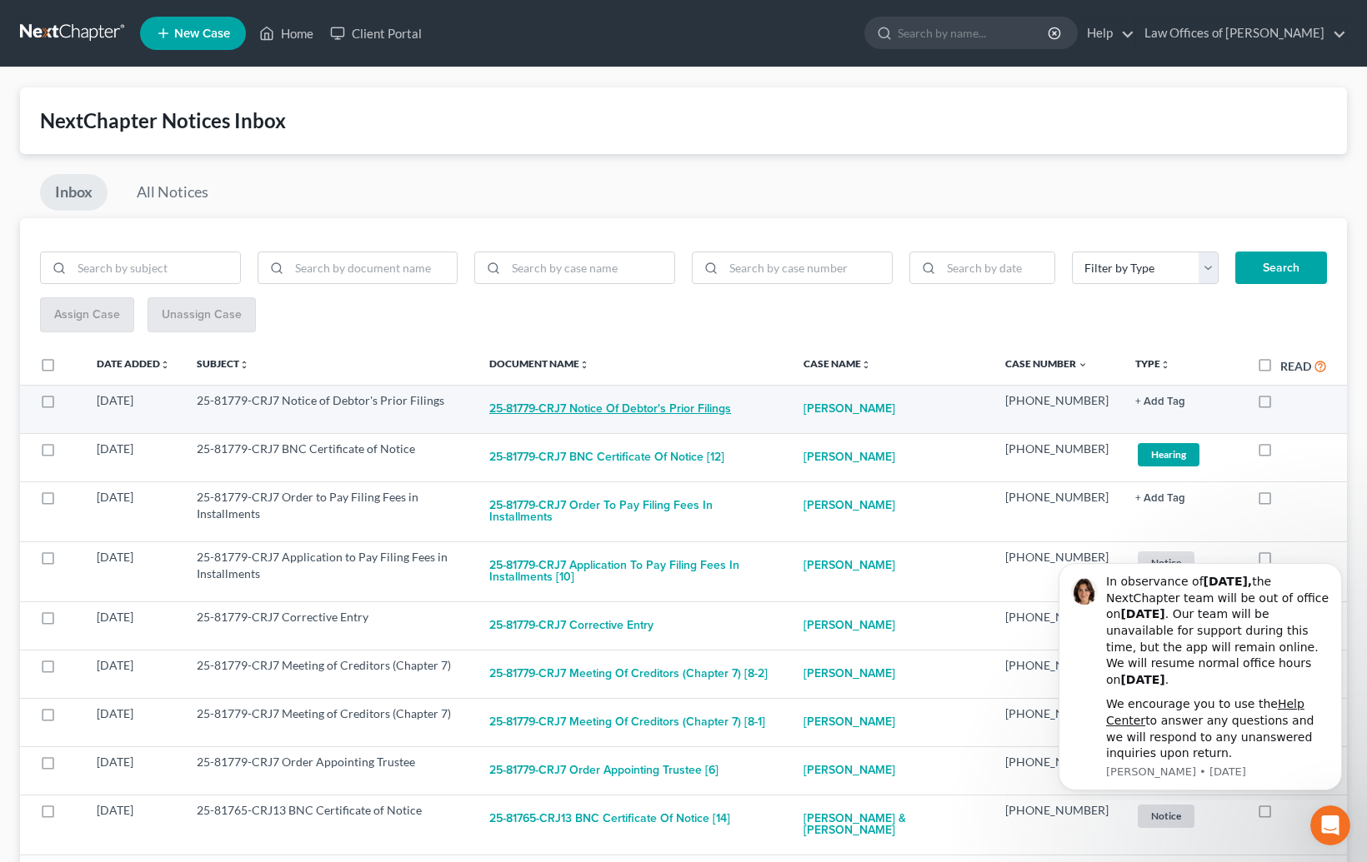
click at [687, 408] on button "25-81779-CRJ7 Notice of Debtor's Prior Filings" at bounding box center [610, 408] width 242 height 33
checkbox input "true"
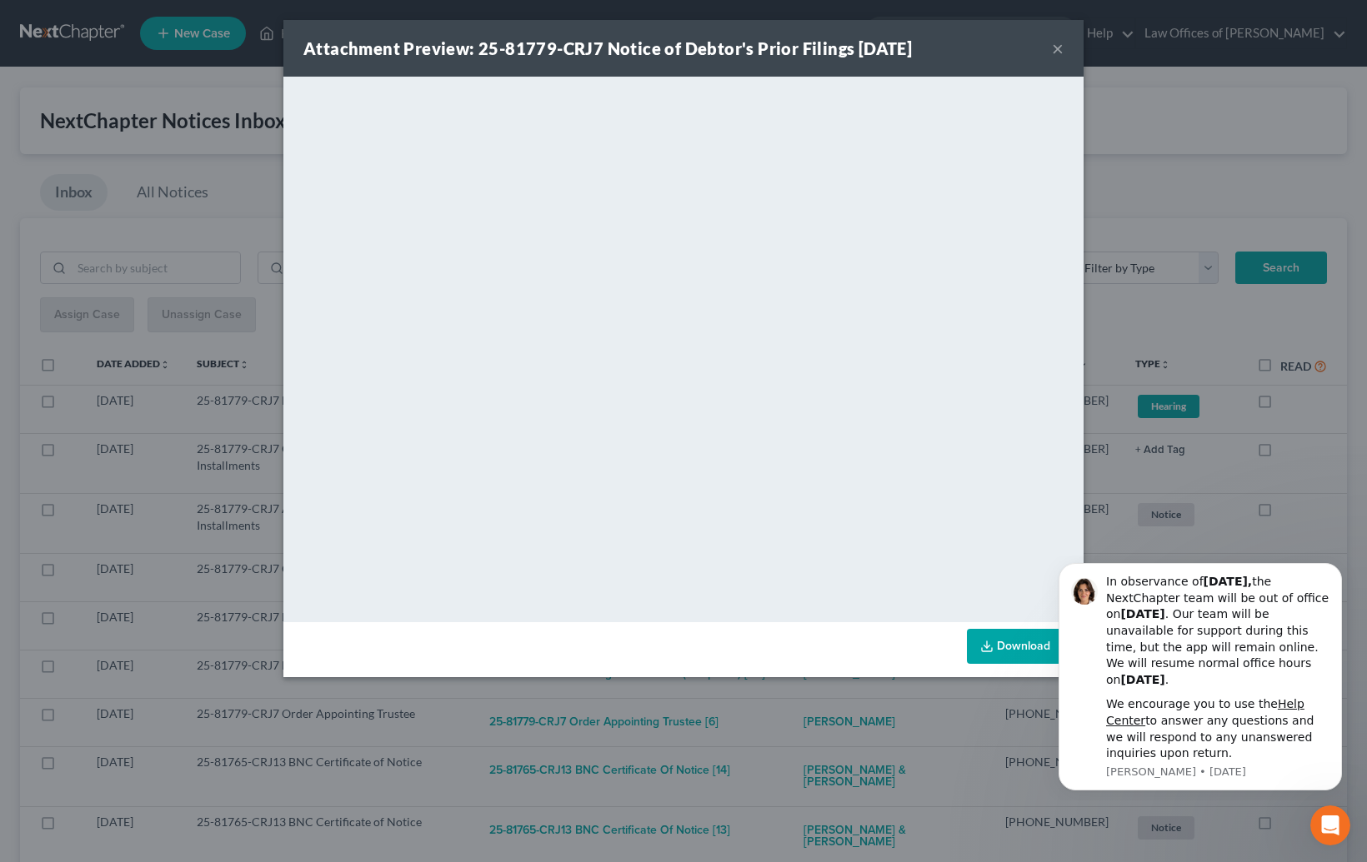
click at [825, 742] on div "Attachment Preview: 25-81779-CRJ7 Notice of Debtor's Prior Filings [DATE] × Dow…" at bounding box center [683, 431] width 1367 height 862
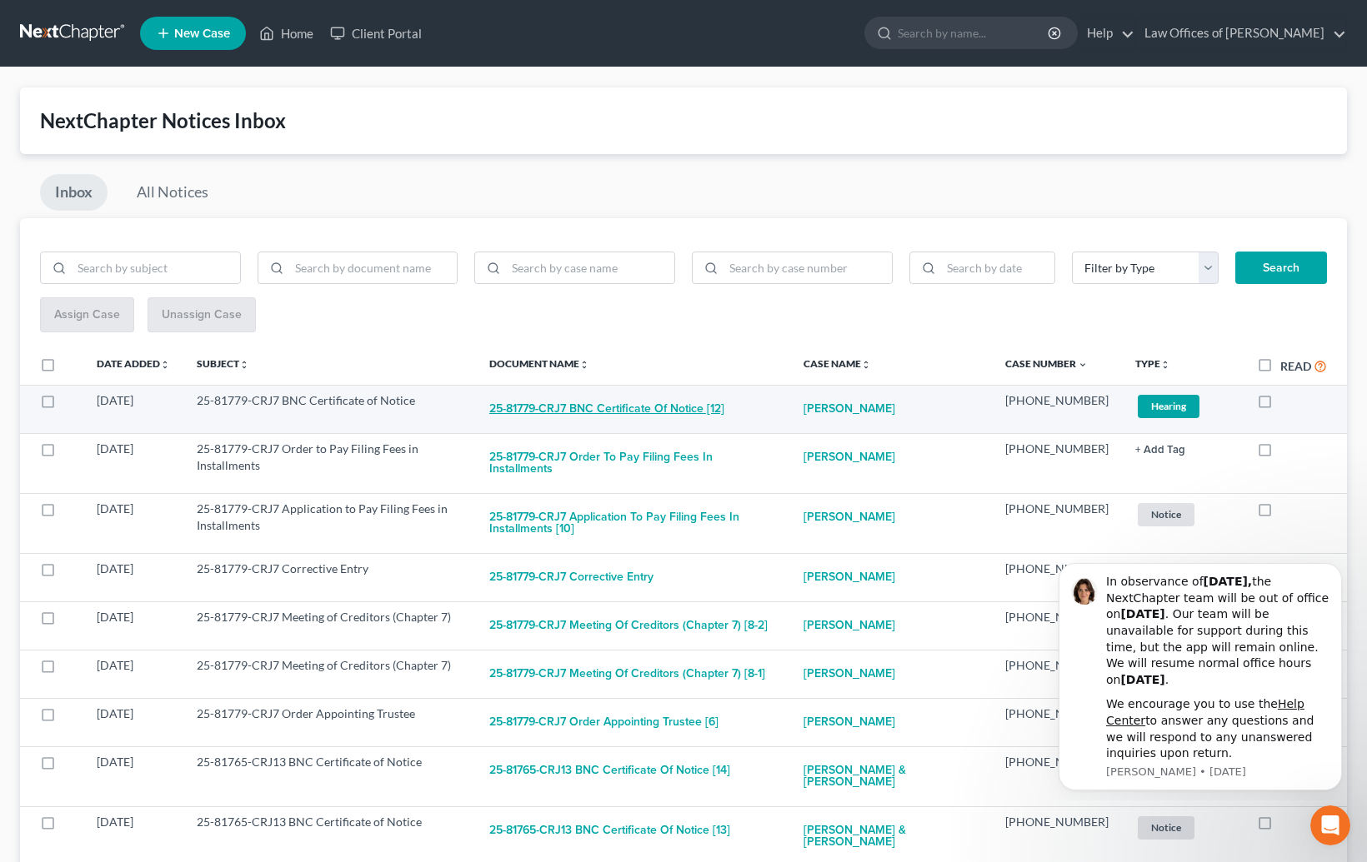
click at [657, 392] on button "25-81779-CRJ7 BNC Certificate of Notice [12]" at bounding box center [606, 408] width 235 height 33
checkbox input "true"
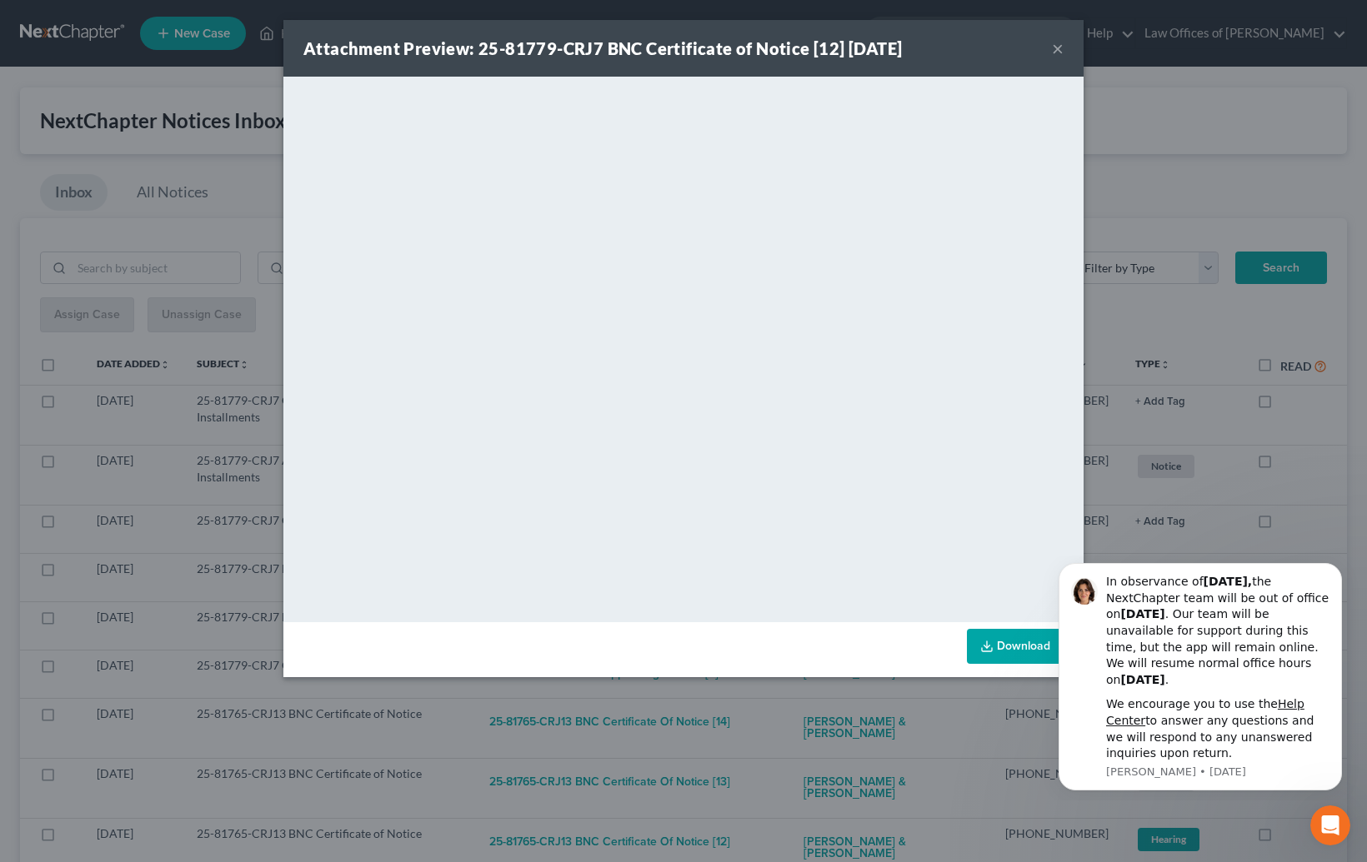
drag, startPoint x: 810, startPoint y: 713, endPoint x: 782, endPoint y: 642, distance: 76.8
click at [812, 710] on div "Attachment Preview: 25-81779-CRJ7 BNC Certificate of Notice [12] [DATE] × <obje…" at bounding box center [683, 431] width 1367 height 862
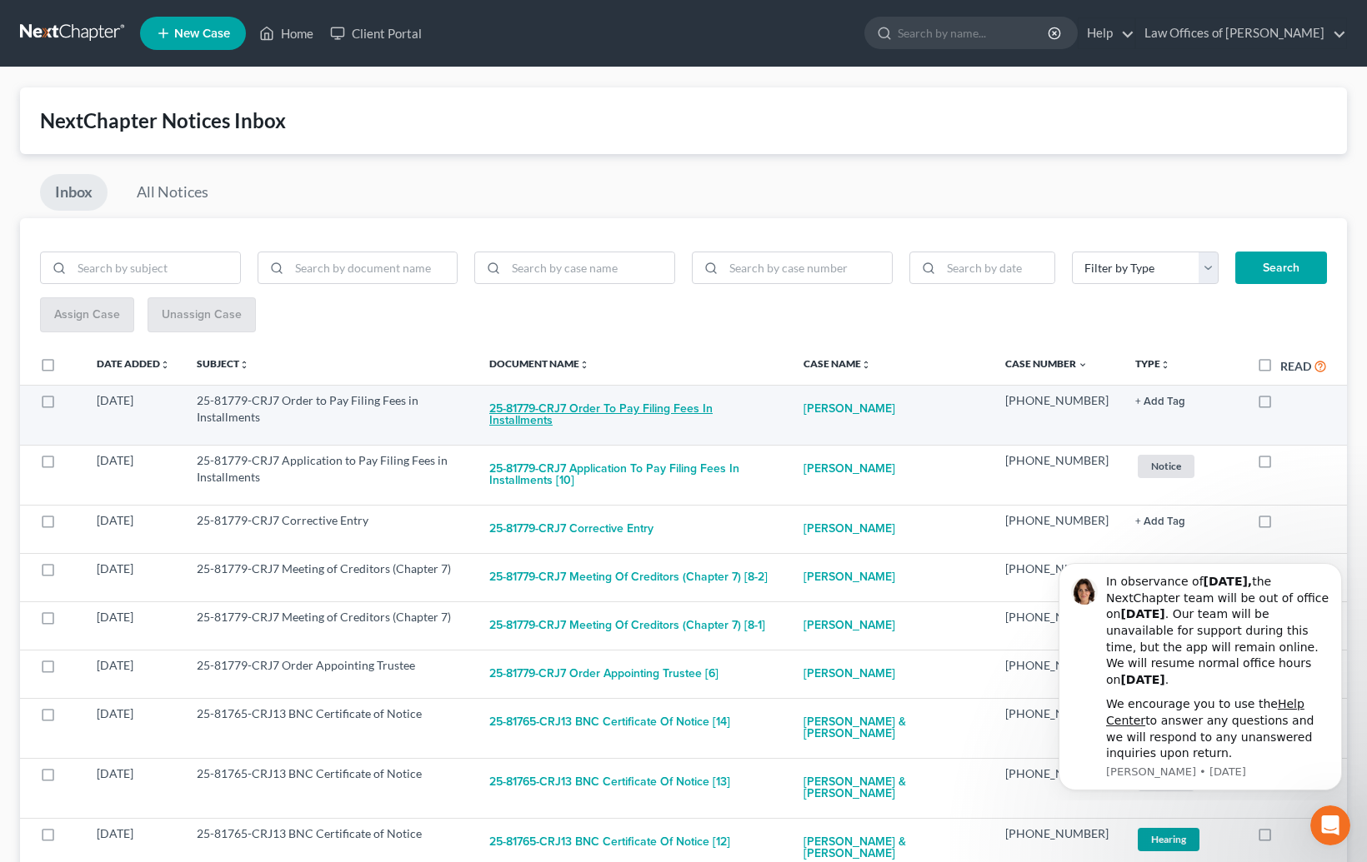
click at [720, 406] on button "25-81779-CRJ7 Order to Pay Filing Fees in Installments" at bounding box center [632, 414] width 287 height 45
checkbox input "true"
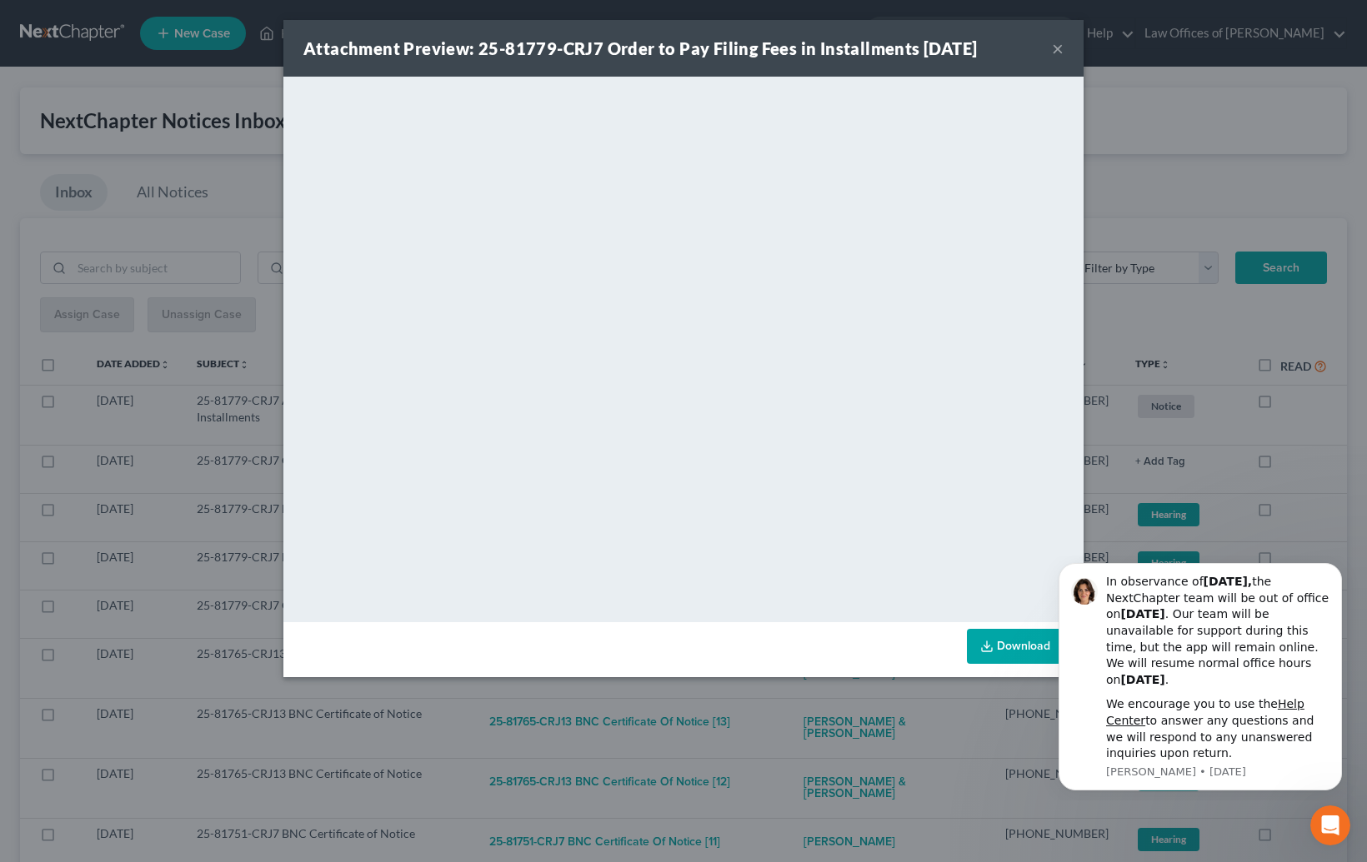
drag, startPoint x: 832, startPoint y: 742, endPoint x: 829, endPoint y: 732, distance: 11.3
click at [832, 739] on div "Attachment Preview: 25-81779-CRJ7 Order to Pay Filing Fees in Installments [DAT…" at bounding box center [683, 431] width 1367 height 862
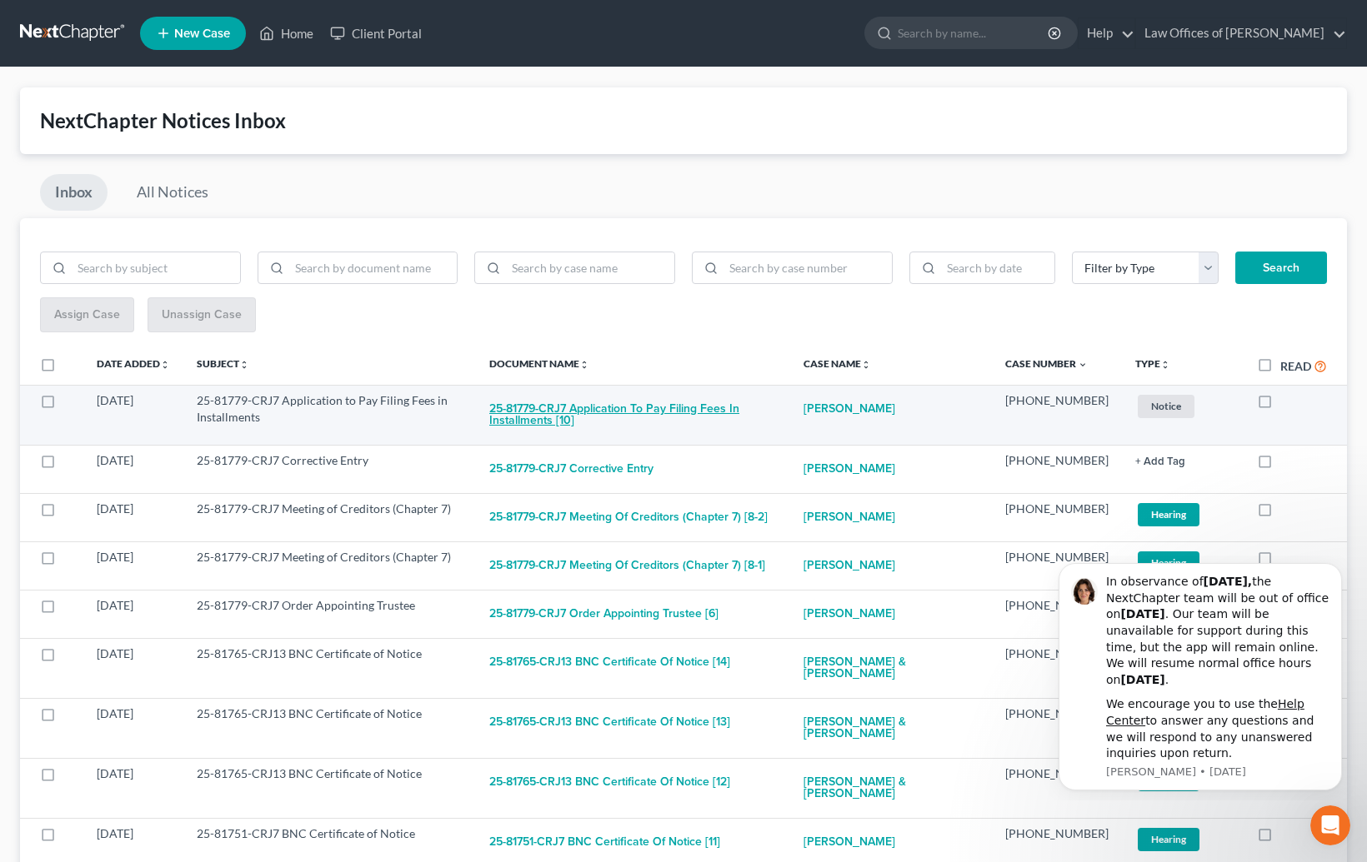
click at [701, 412] on button "25-81779-CRJ7 Application to Pay Filing Fees in Installments [10]" at bounding box center [632, 414] width 287 height 45
checkbox input "true"
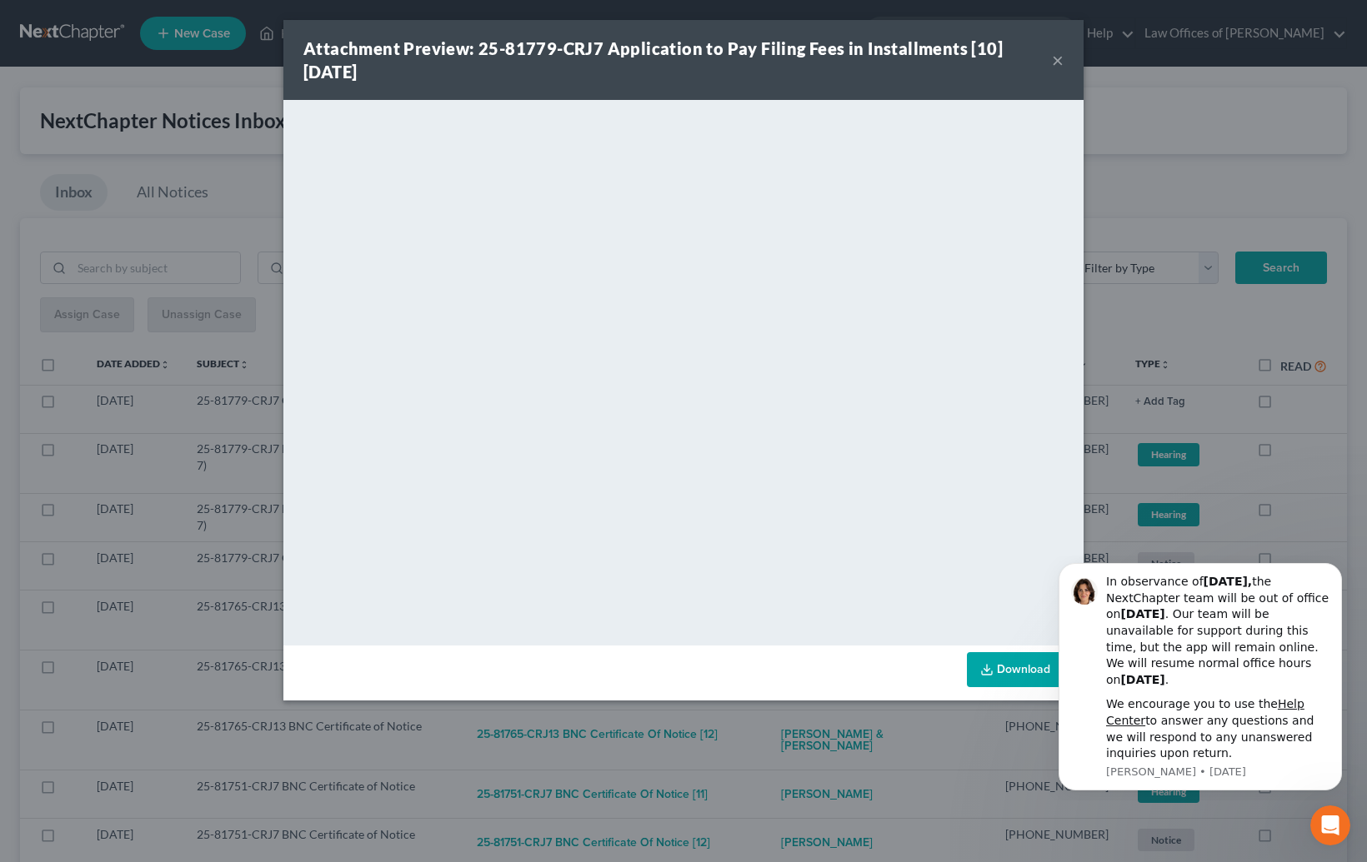
click at [784, 749] on div "Attachment Preview: 25-81779-CRJ7 Application to Pay Filing Fees in Installment…" at bounding box center [683, 431] width 1367 height 862
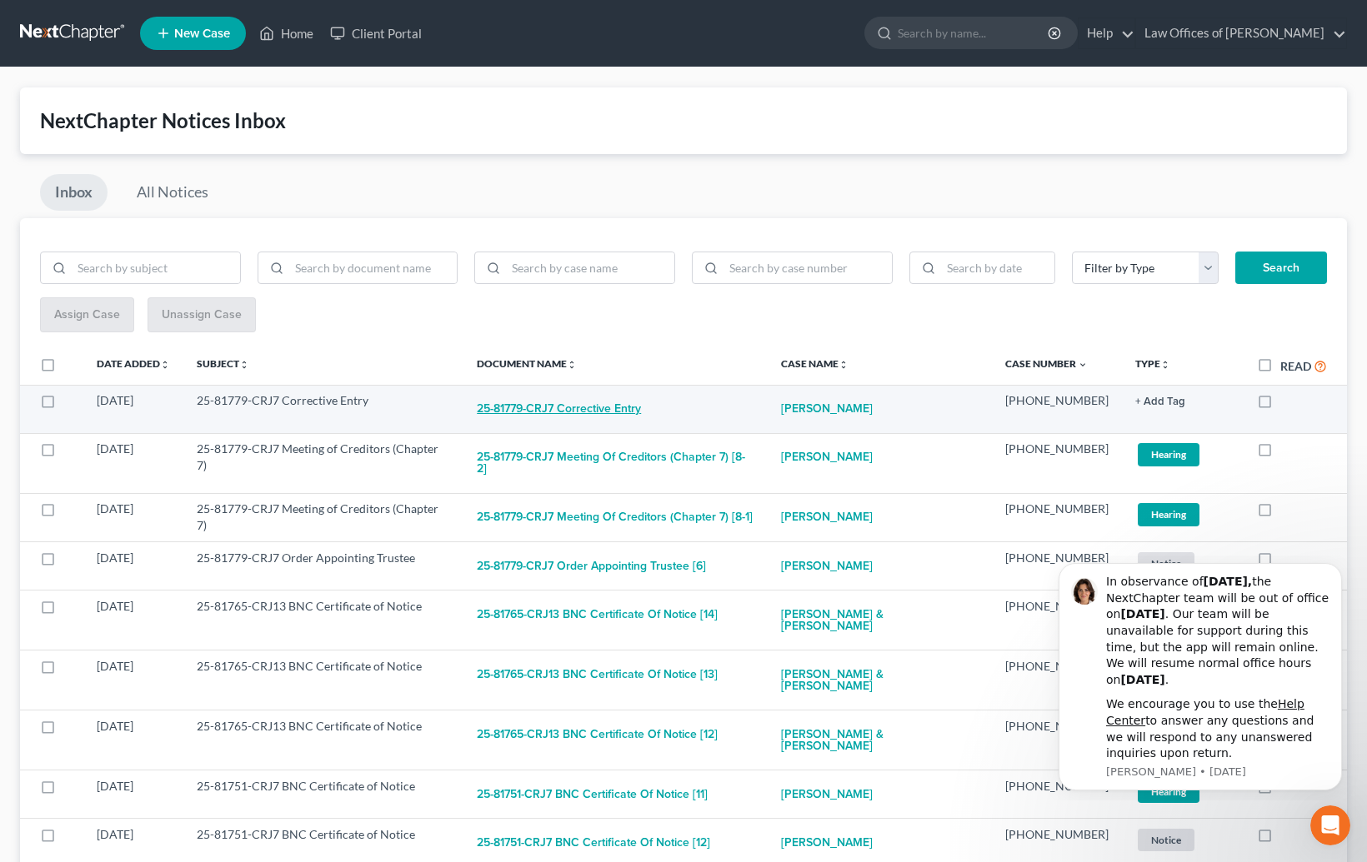
click at [625, 412] on button "25-81779-CRJ7 Corrective Entry" at bounding box center [559, 408] width 164 height 33
checkbox input "true"
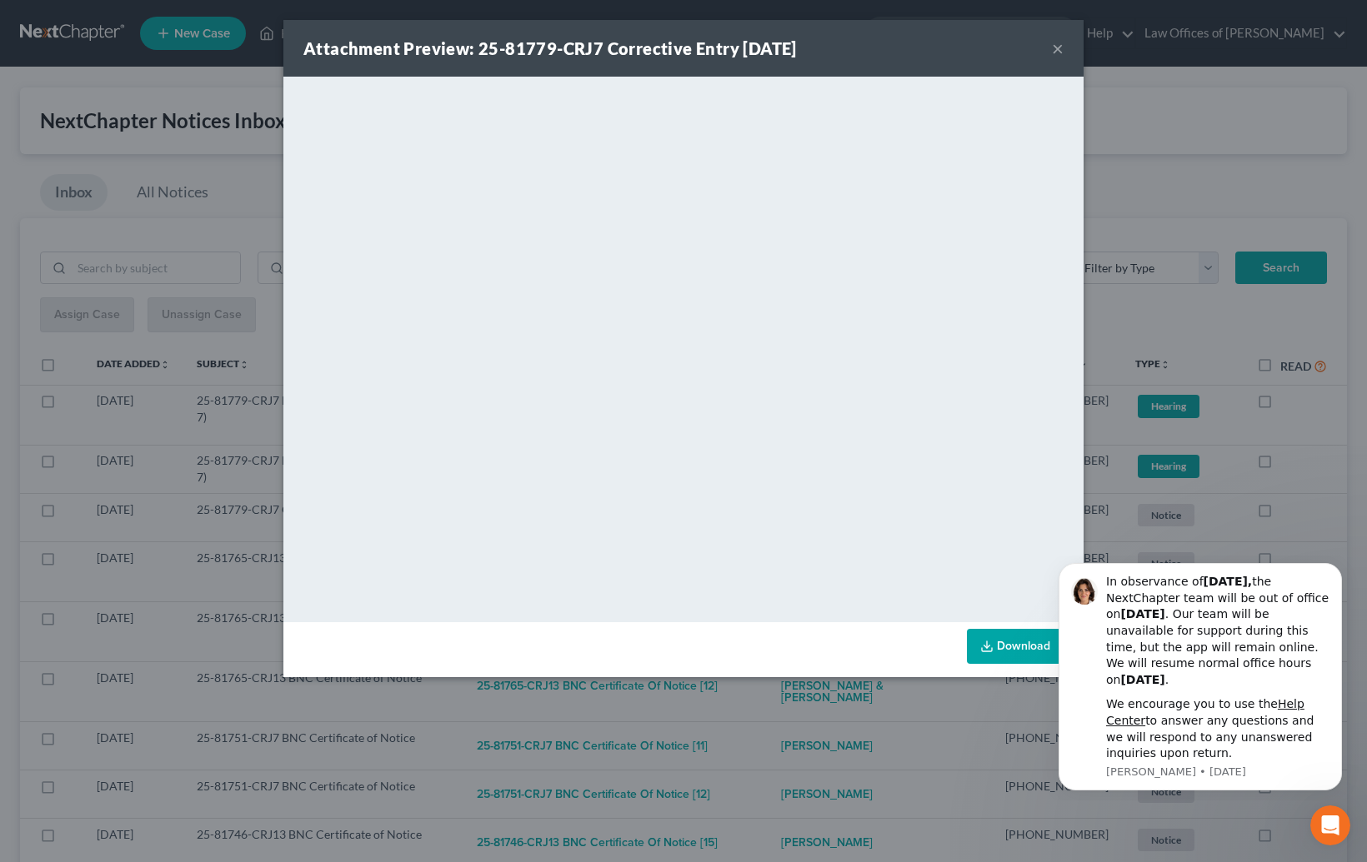
drag, startPoint x: 778, startPoint y: 732, endPoint x: 729, endPoint y: 665, distance: 82.8
click at [777, 732] on div "Attachment Preview: 25-81779-CRJ7 Corrective Entry [DATE] × <object ng-attr-dat…" at bounding box center [683, 431] width 1367 height 862
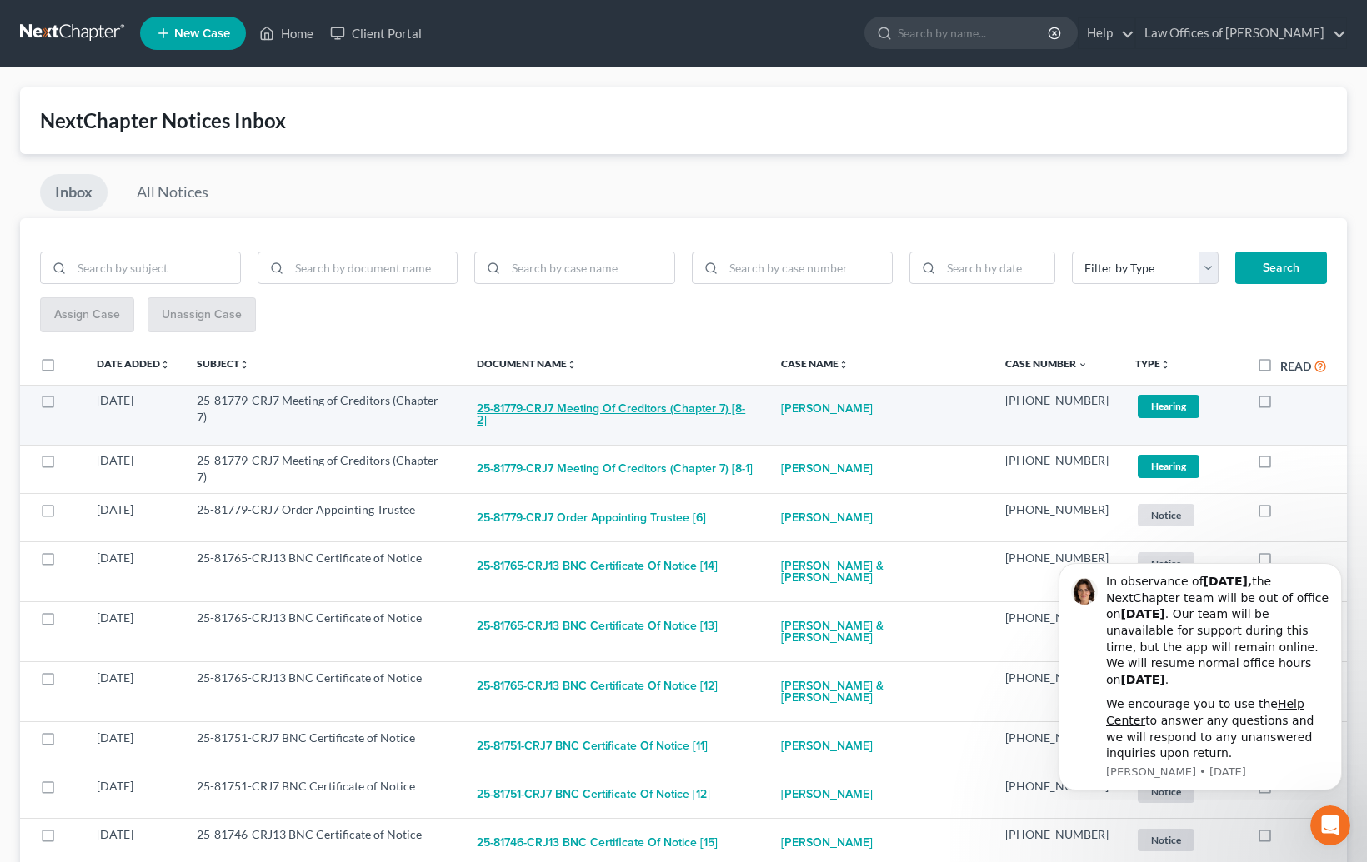
click at [643, 416] on button "25-81779-CRJ7 Meeting of Creditors (Chapter 7) [8-2]" at bounding box center [615, 414] width 277 height 45
checkbox input "true"
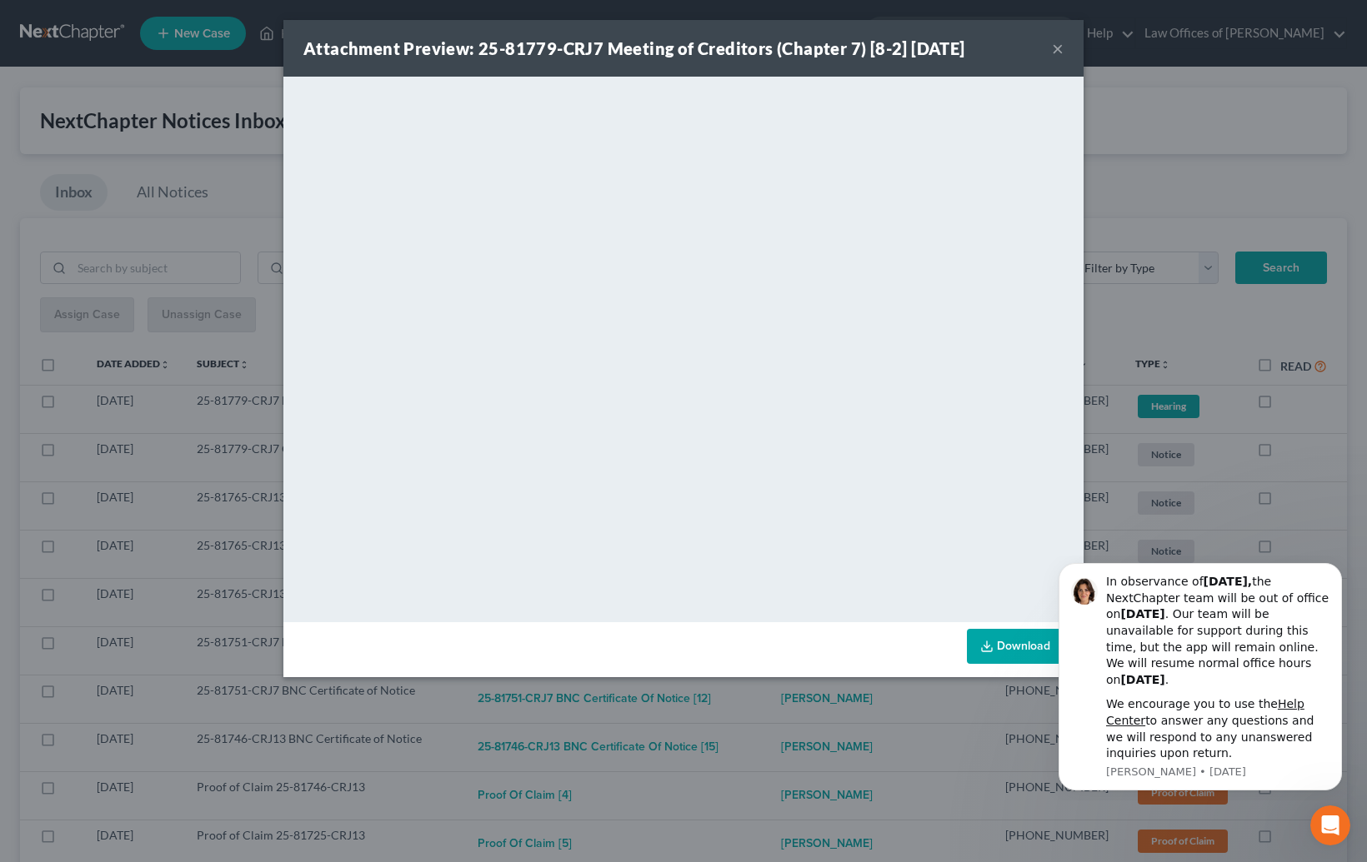
click at [766, 720] on div "Attachment Preview: 25-81779-CRJ7 Meeting of Creditors (Chapter 7) [8-2] [DATE]…" at bounding box center [683, 431] width 1367 height 862
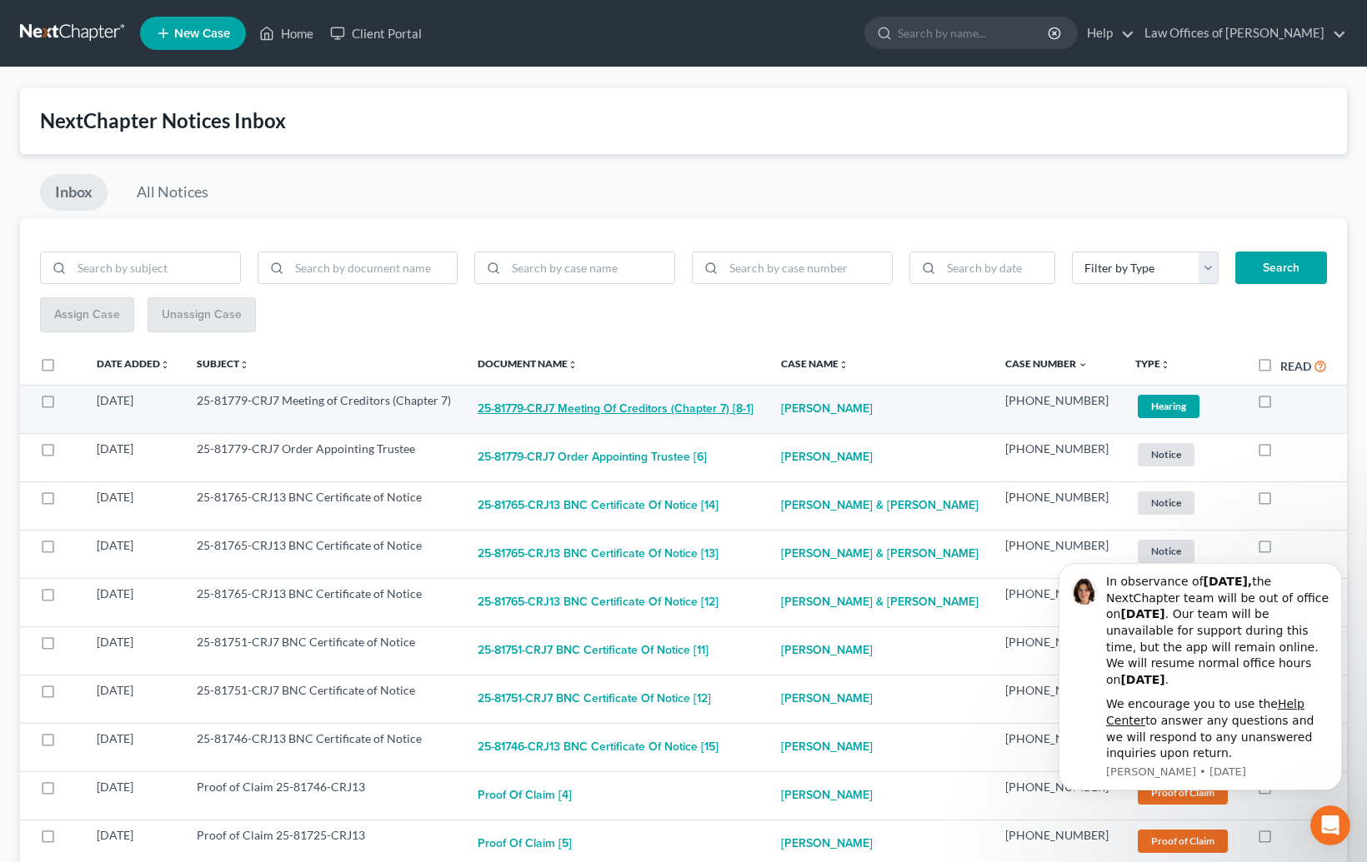
click at [666, 408] on button "25-81779-CRJ7 Meeting of Creditors (Chapter 7) [8-1]" at bounding box center [615, 408] width 276 height 33
checkbox input "true"
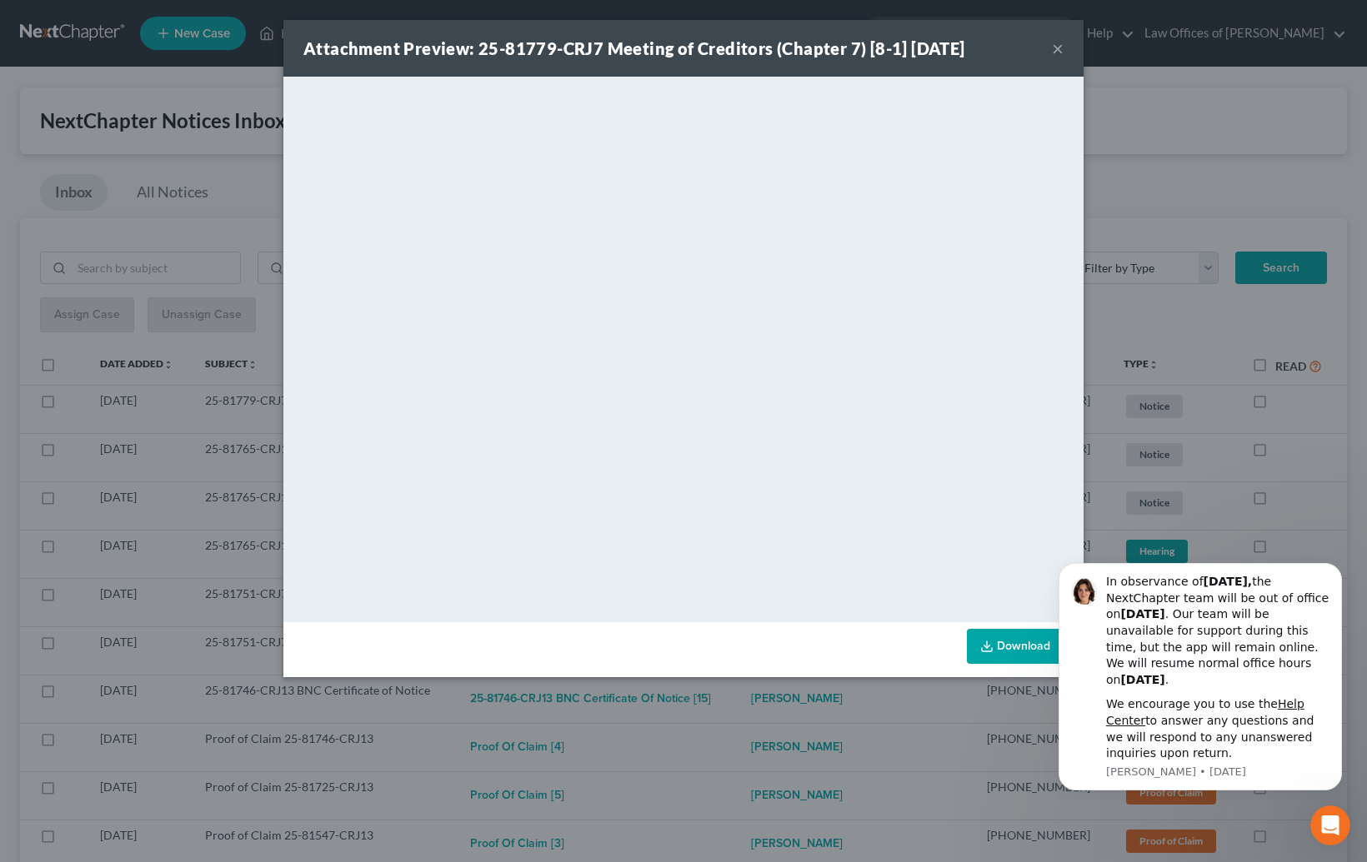
click at [729, 726] on div "Attachment Preview: 25-81779-CRJ7 Meeting of Creditors (Chapter 7) [8-1] [DATE]…" at bounding box center [683, 431] width 1367 height 862
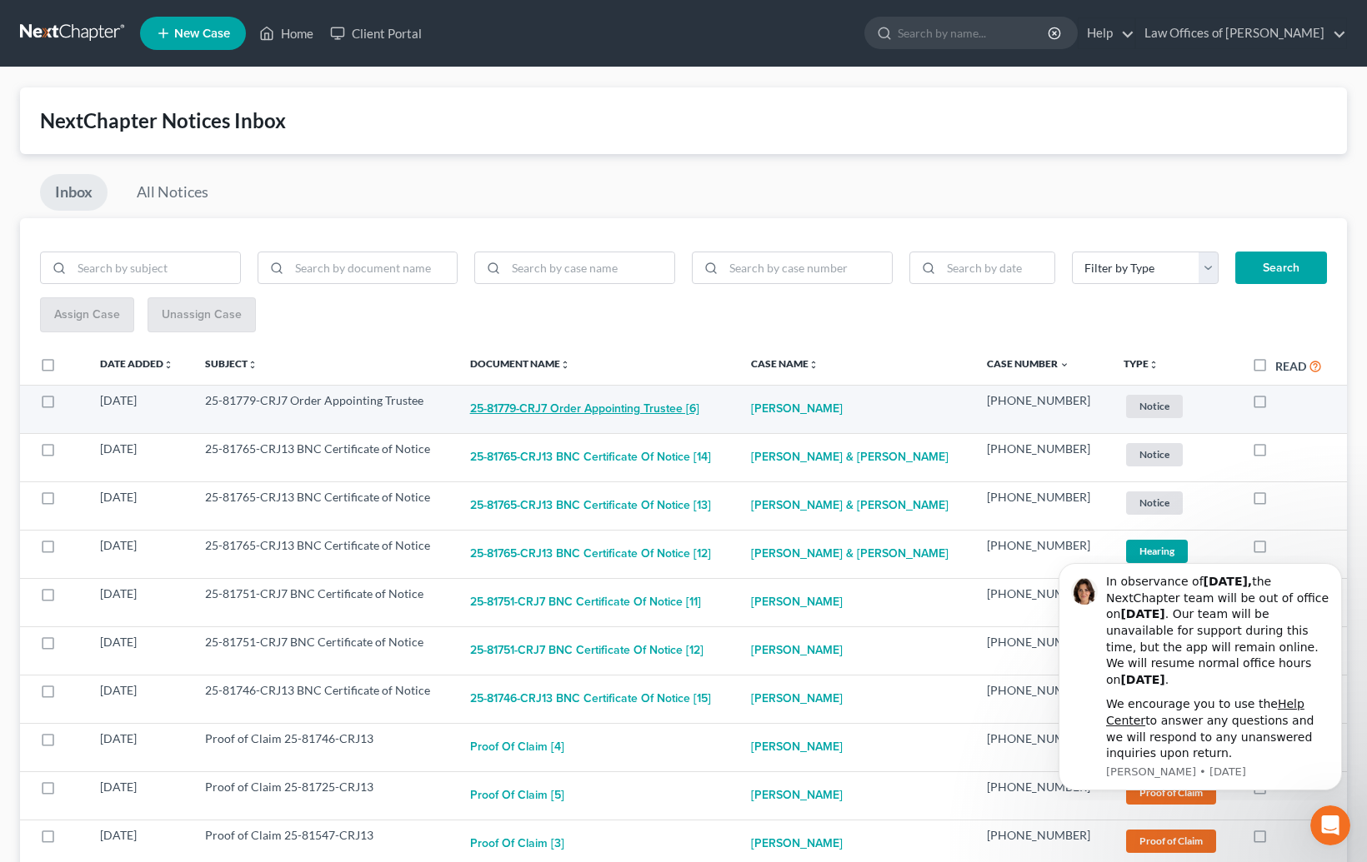
click at [642, 402] on button "25-81779-CRJ7 Order Appointing Trustee [6]" at bounding box center [584, 408] width 229 height 33
checkbox input "true"
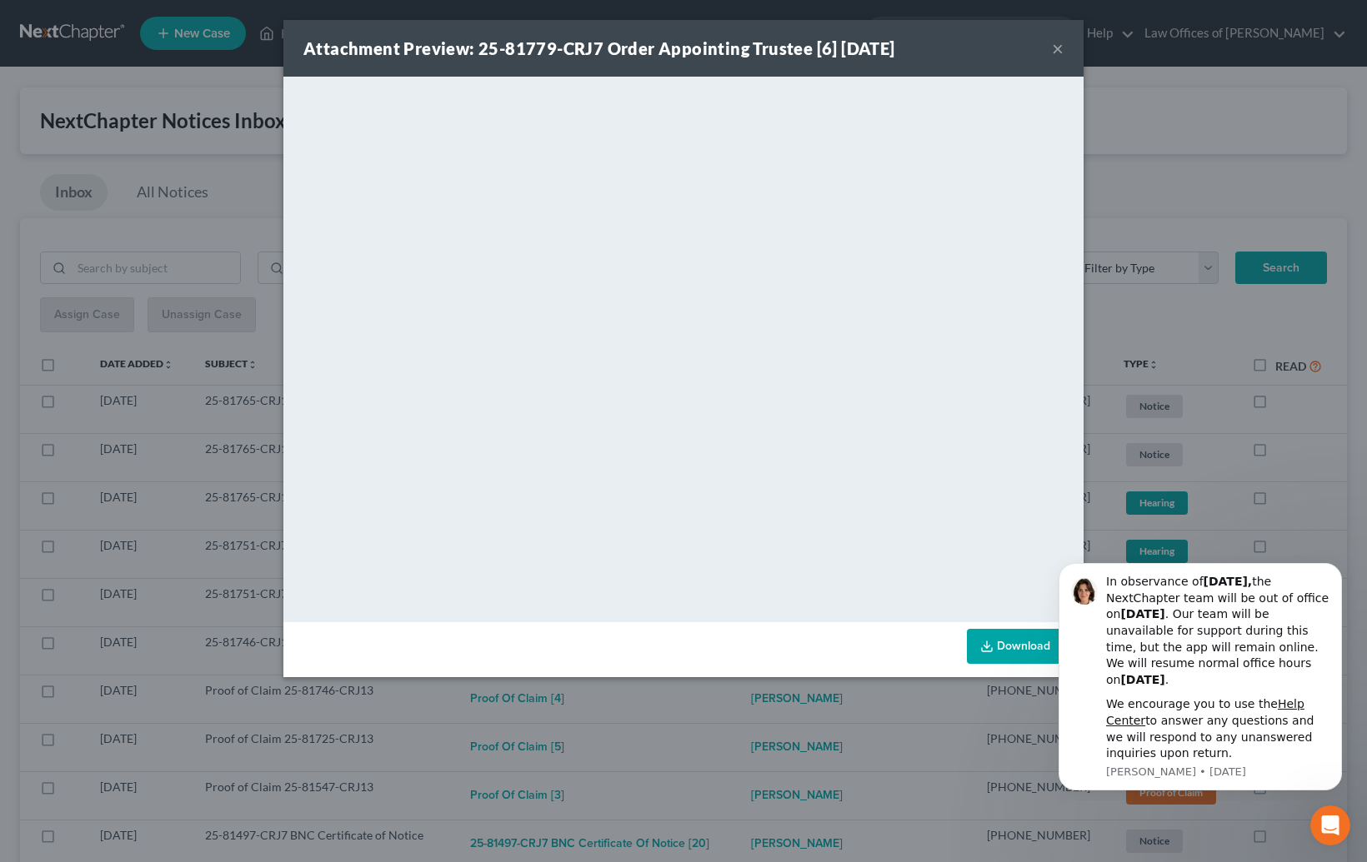
drag, startPoint x: 726, startPoint y: 721, endPoint x: 712, endPoint y: 682, distance: 41.6
click at [726, 717] on div "Attachment Preview: 25-81779-CRJ7 Order Appointing Trustee [6] [DATE] × <object…" at bounding box center [683, 431] width 1367 height 862
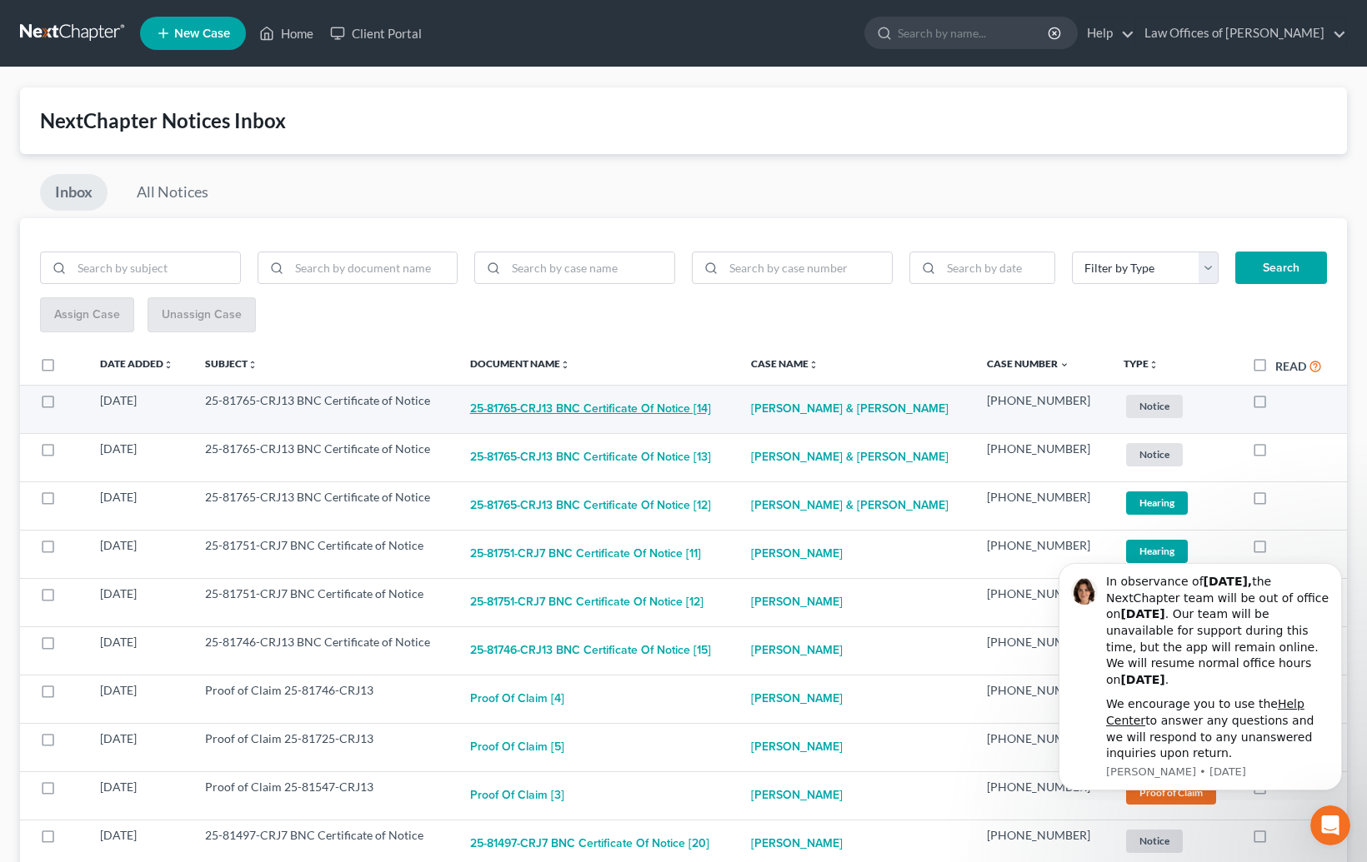
click at [601, 418] on button "25-81765-CRJ13 BNC Certificate of Notice [14]" at bounding box center [590, 408] width 241 height 33
checkbox input "true"
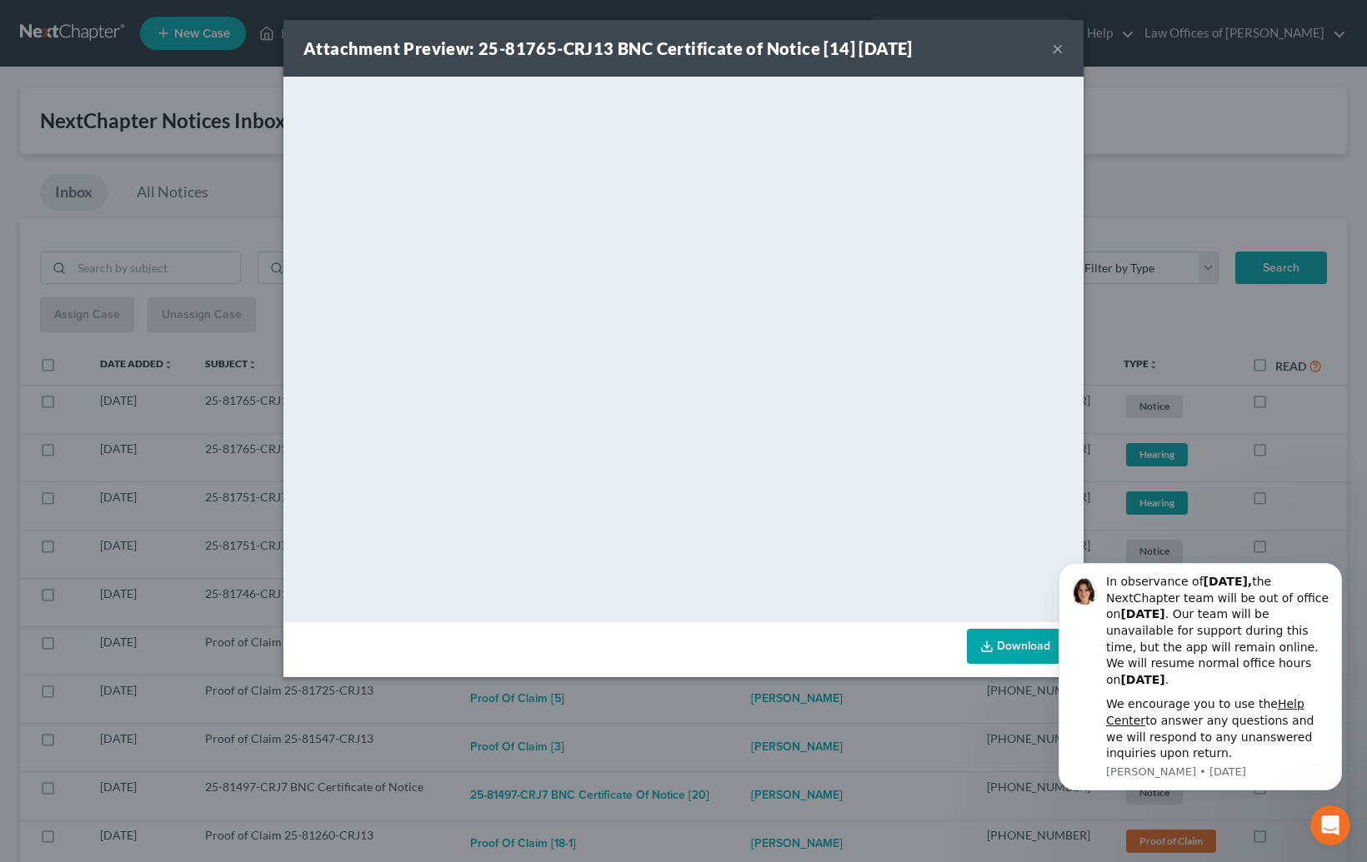
click at [713, 697] on div "Attachment Preview: 25-81765-CRJ13 BNC Certificate of Notice [14] [DATE] × <obj…" at bounding box center [683, 431] width 1367 height 862
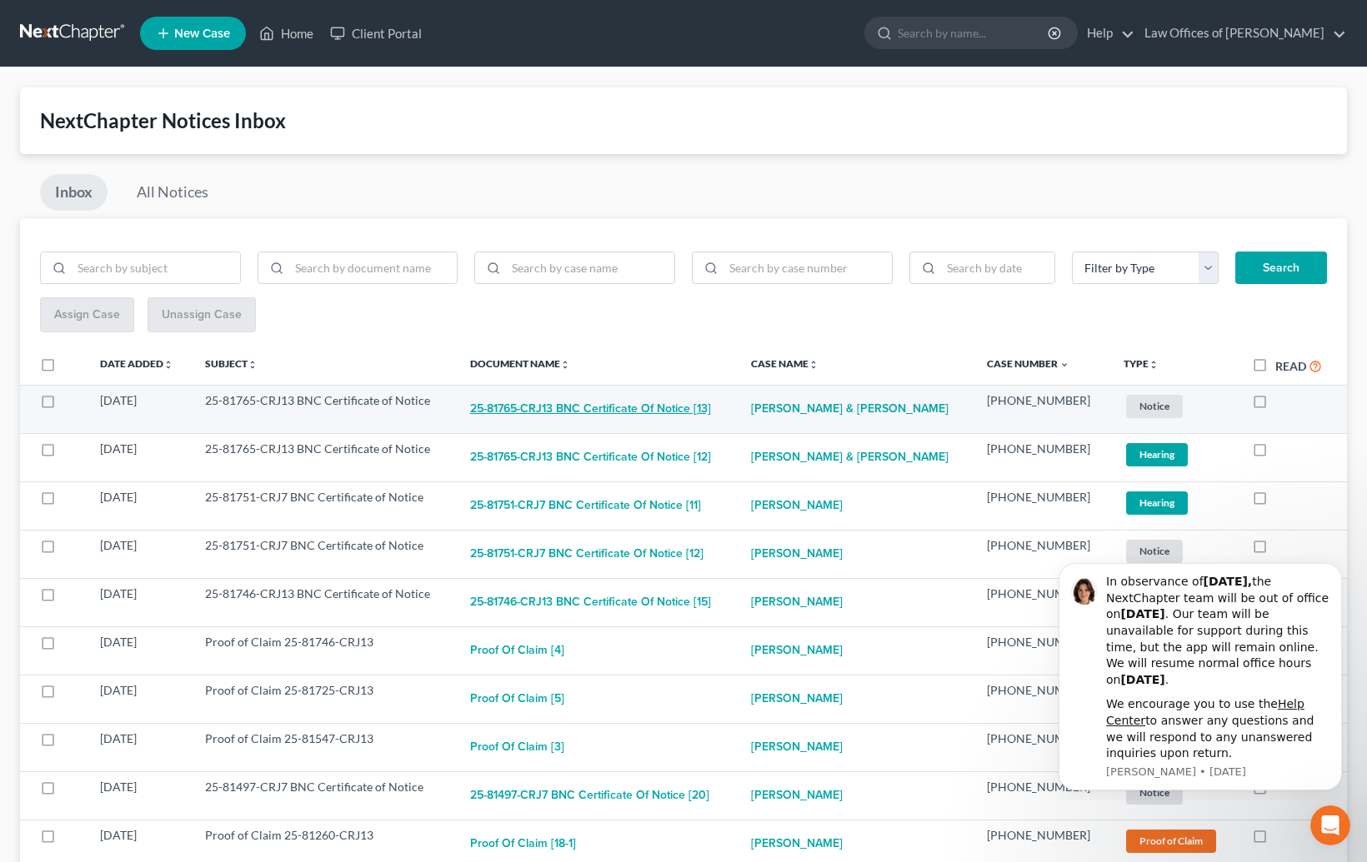
click at [656, 412] on button "25-81765-CRJ13 BNC Certificate of Notice [13]" at bounding box center [590, 408] width 241 height 33
checkbox input "true"
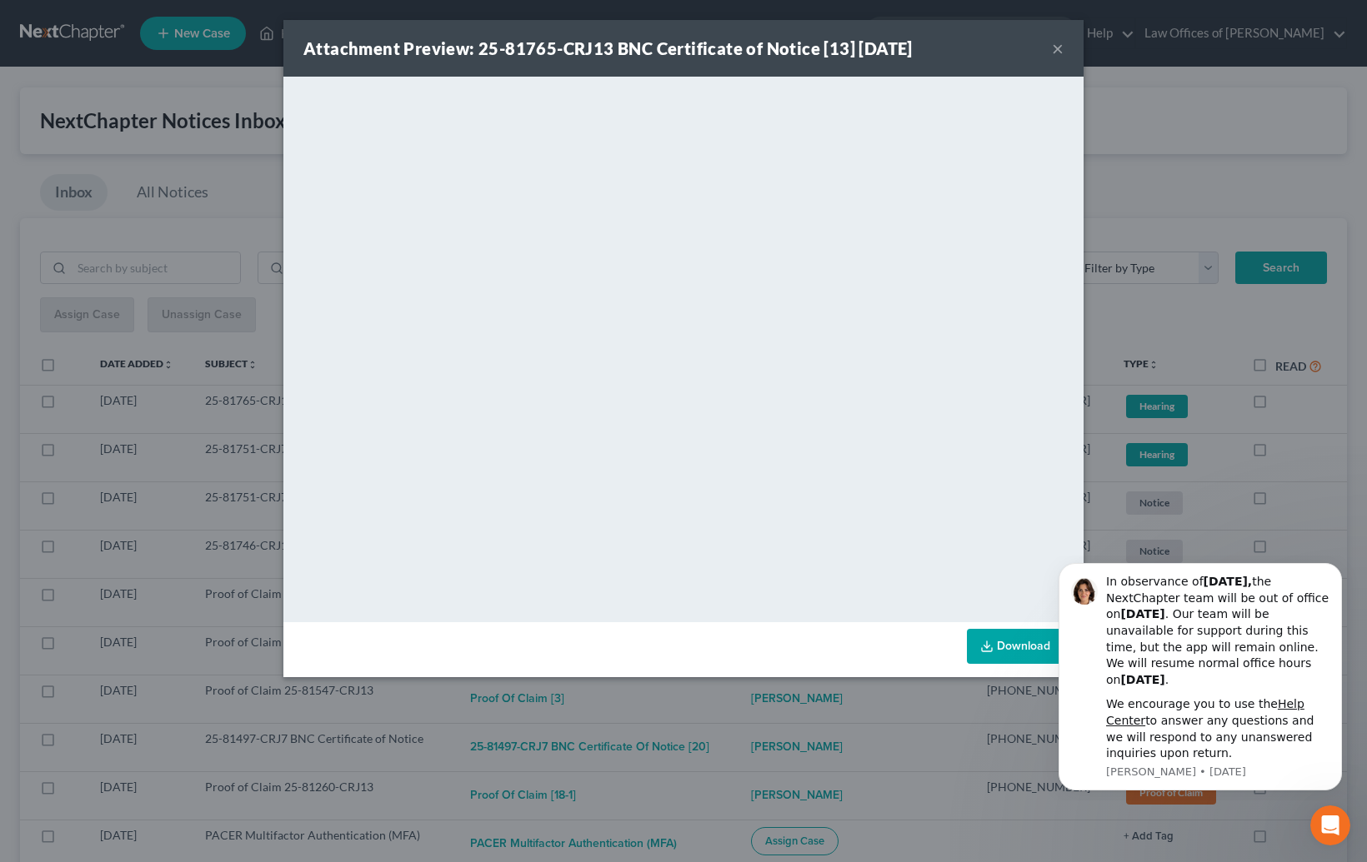
drag, startPoint x: 716, startPoint y: 740, endPoint x: 697, endPoint y: 697, distance: 46.6
click at [715, 740] on div "Attachment Preview: 25-81765-CRJ13 BNC Certificate of Notice [13] [DATE] × <obj…" at bounding box center [683, 431] width 1367 height 862
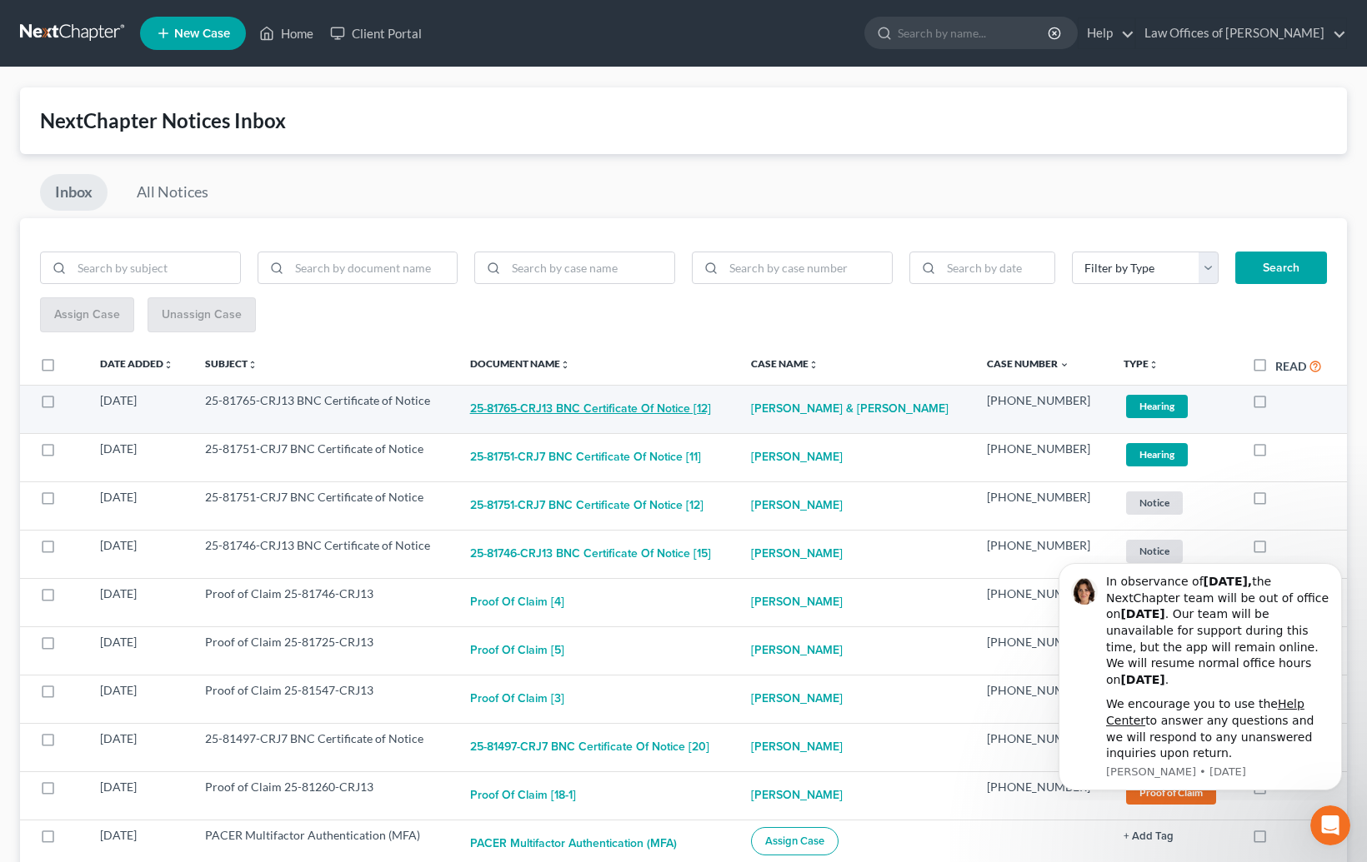
click at [628, 393] on button "25-81765-CRJ13 BNC Certificate of Notice [12]" at bounding box center [590, 408] width 241 height 33
checkbox input "true"
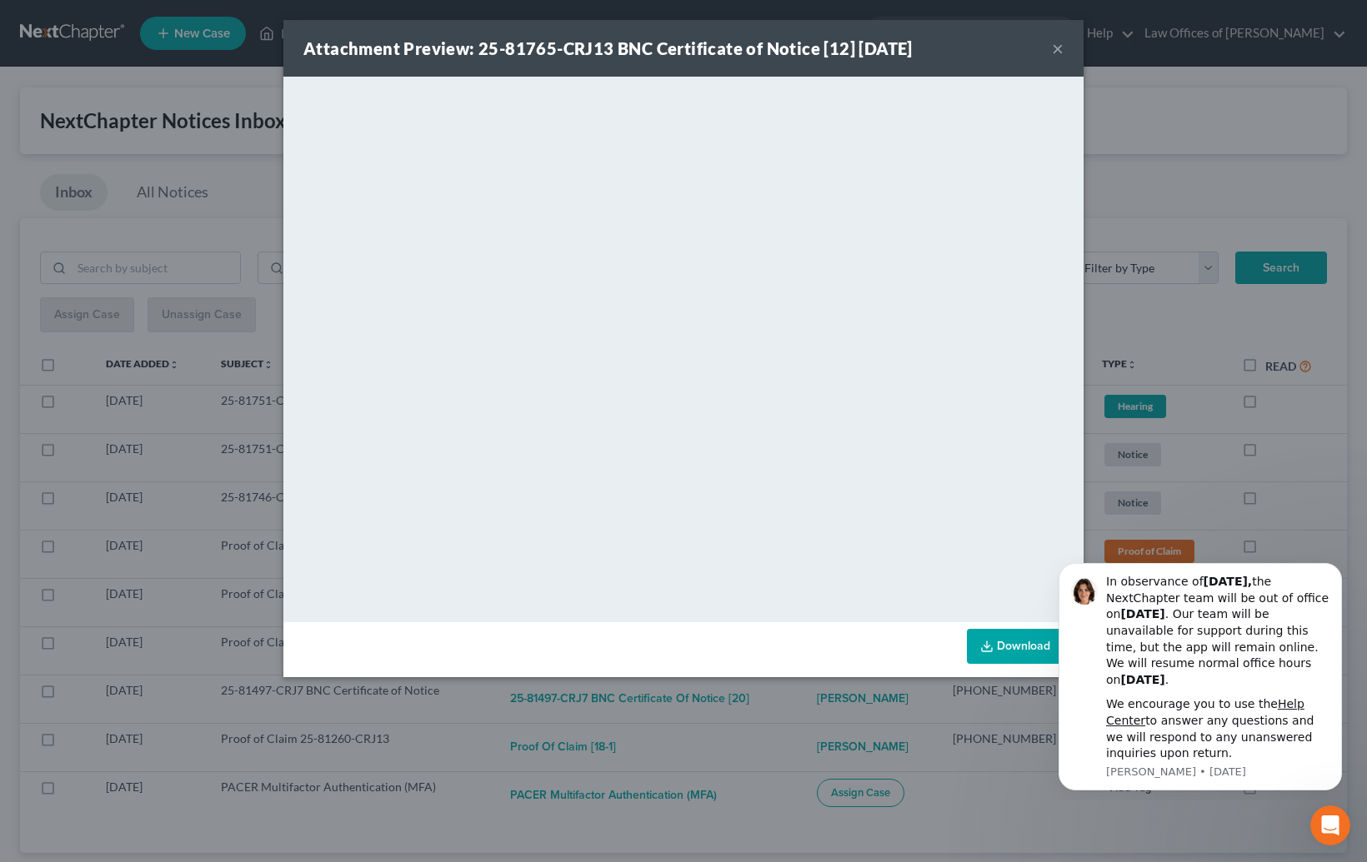
click at [726, 729] on div "Attachment Preview: 25-81765-CRJ13 BNC Certificate of Notice [12] [DATE] × <obj…" at bounding box center [683, 431] width 1367 height 862
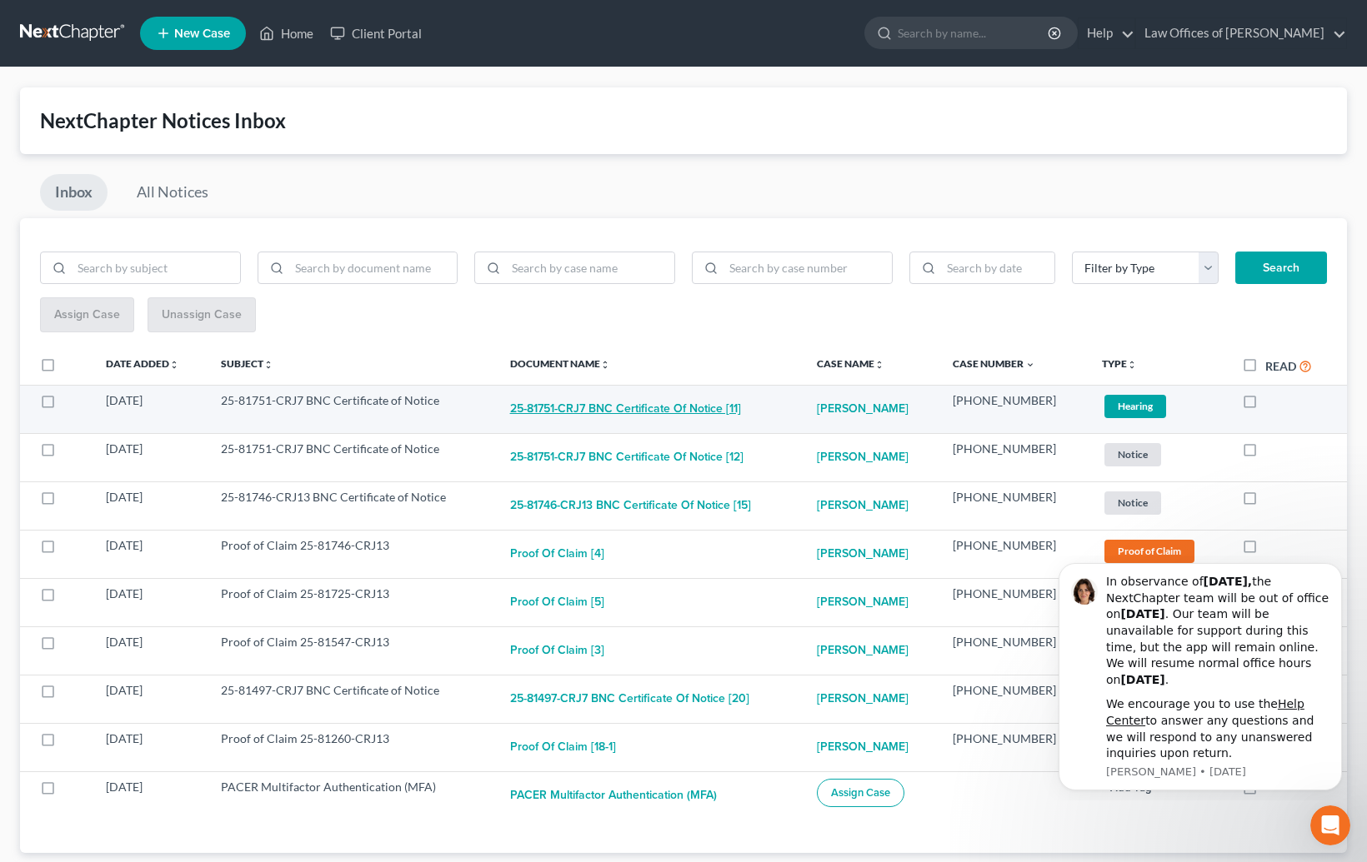
click at [620, 403] on button "25-81751-CRJ7 BNC Certificate of Notice [11]" at bounding box center [625, 408] width 231 height 33
checkbox input "true"
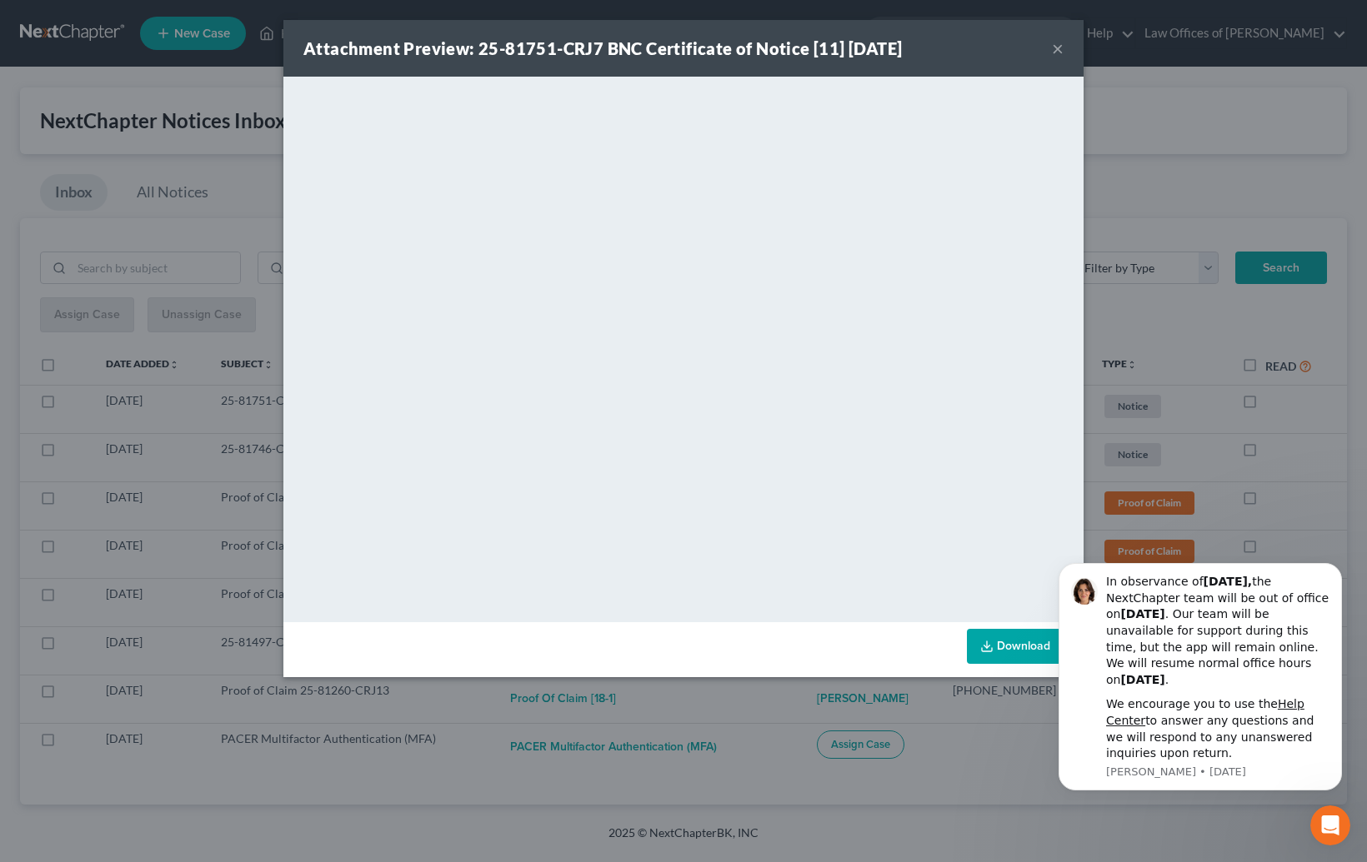
click at [734, 695] on div "Attachment Preview: 25-81751-CRJ7 BNC Certificate of Notice [11] [DATE] × <obje…" at bounding box center [683, 431] width 1367 height 862
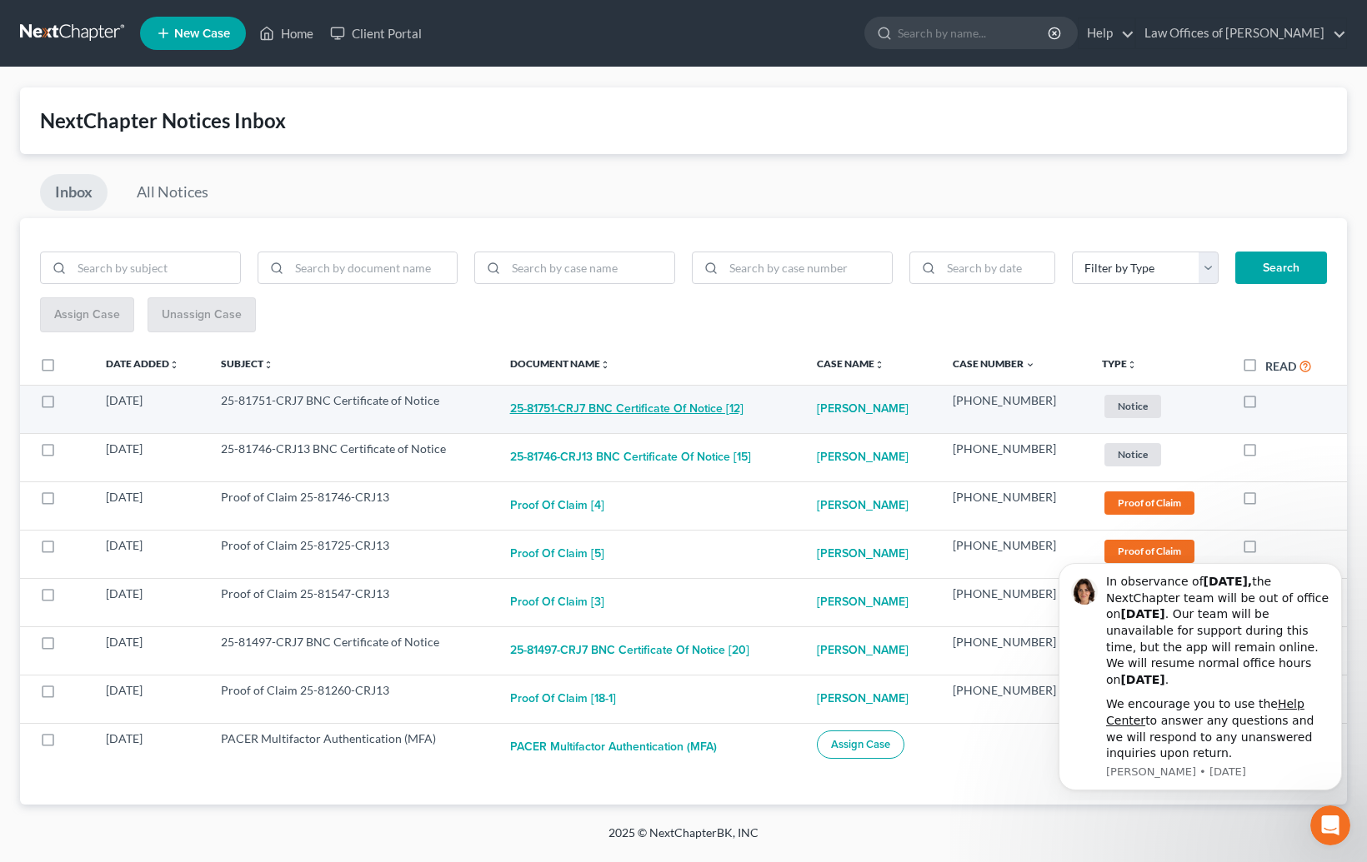
click at [635, 397] on button "25-81751-CRJ7 BNC Certificate of Notice [12]" at bounding box center [626, 408] width 233 height 33
checkbox input "true"
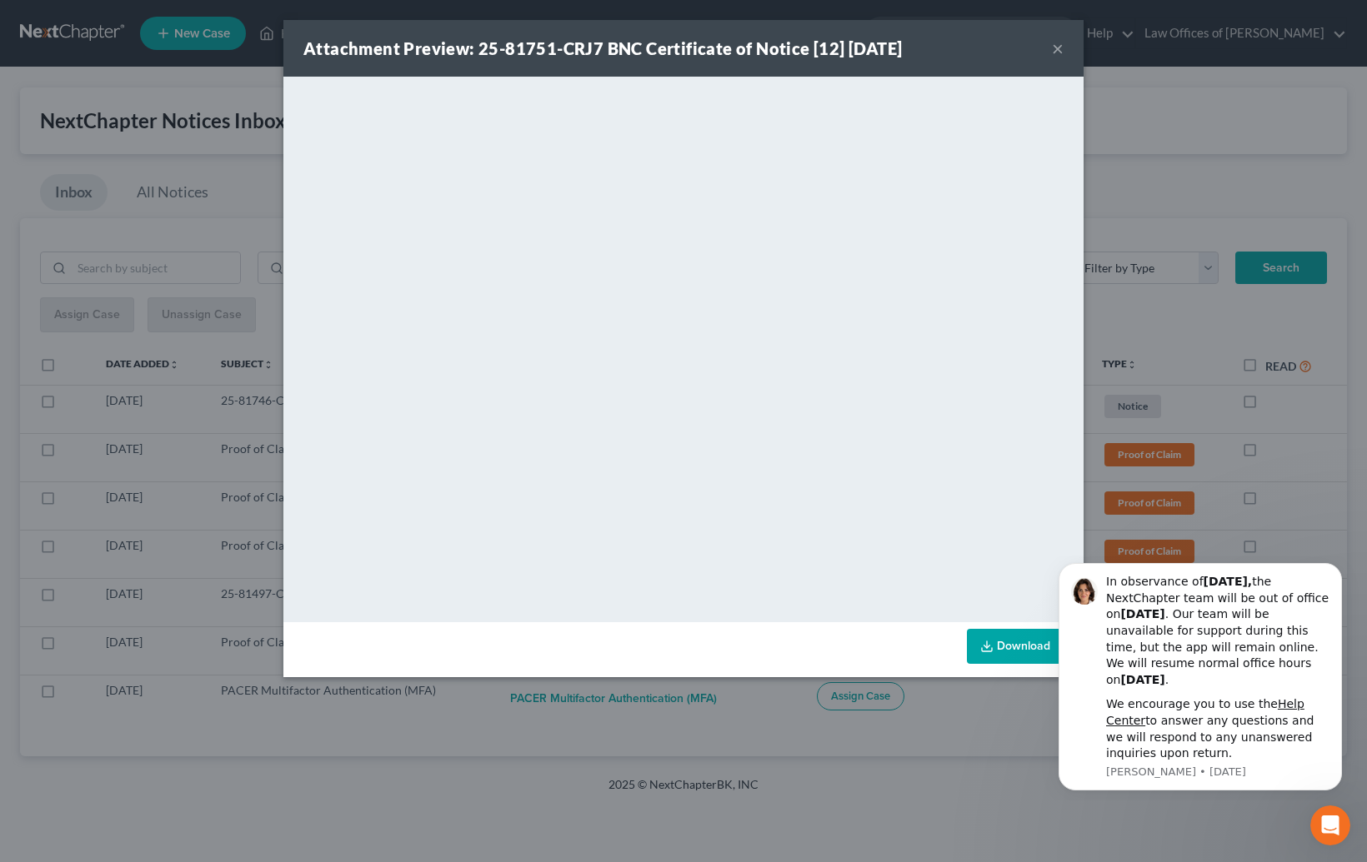
drag, startPoint x: 801, startPoint y: 718, endPoint x: 771, endPoint y: 697, distance: 36.5
click at [801, 718] on div "Attachment Preview: 25-81751-CRJ7 BNC Certificate of Notice [12] [DATE] × <obje…" at bounding box center [683, 431] width 1367 height 862
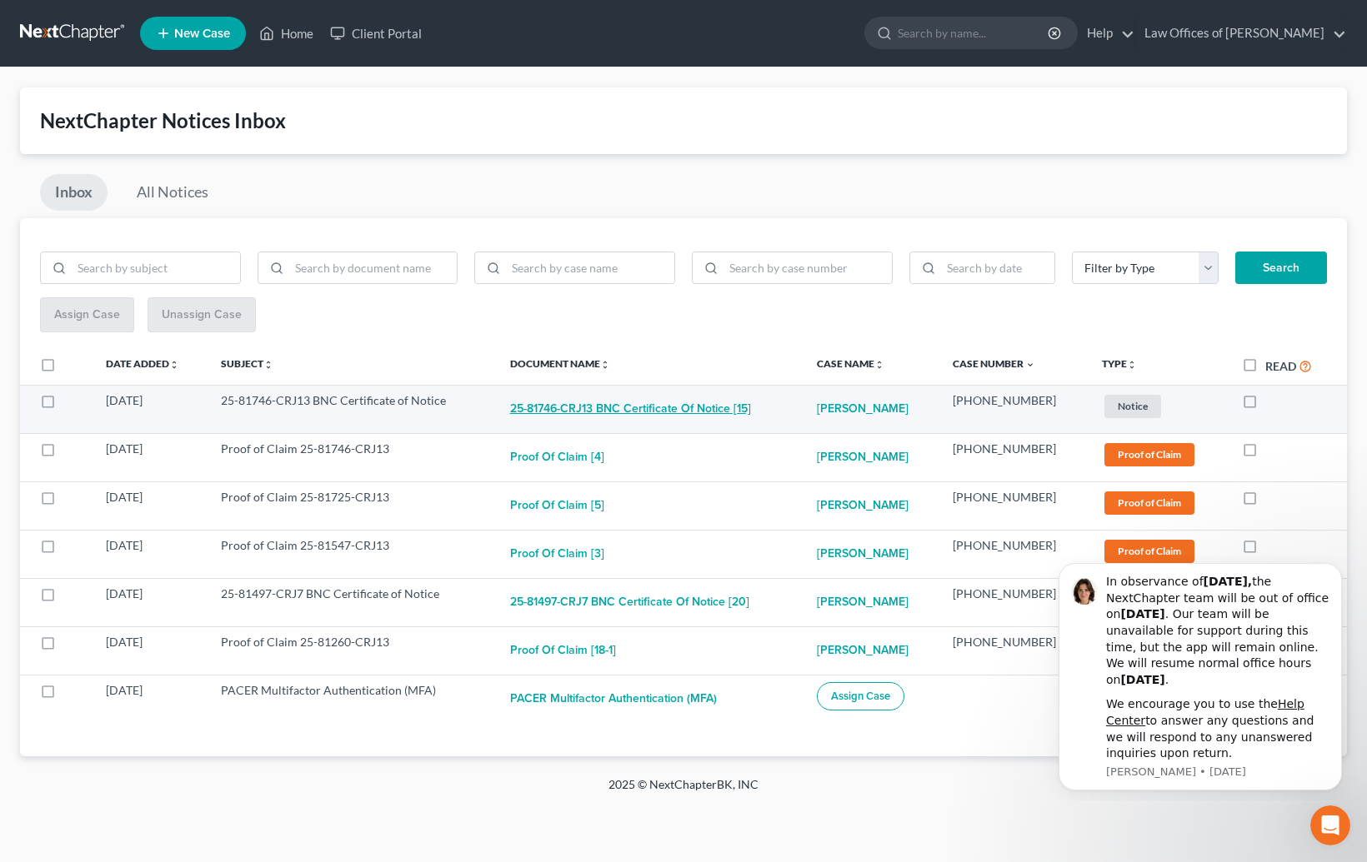
click at [642, 409] on button "25-81746-CRJ13 BNC Certificate of Notice [15]" at bounding box center [630, 408] width 241 height 33
checkbox input "true"
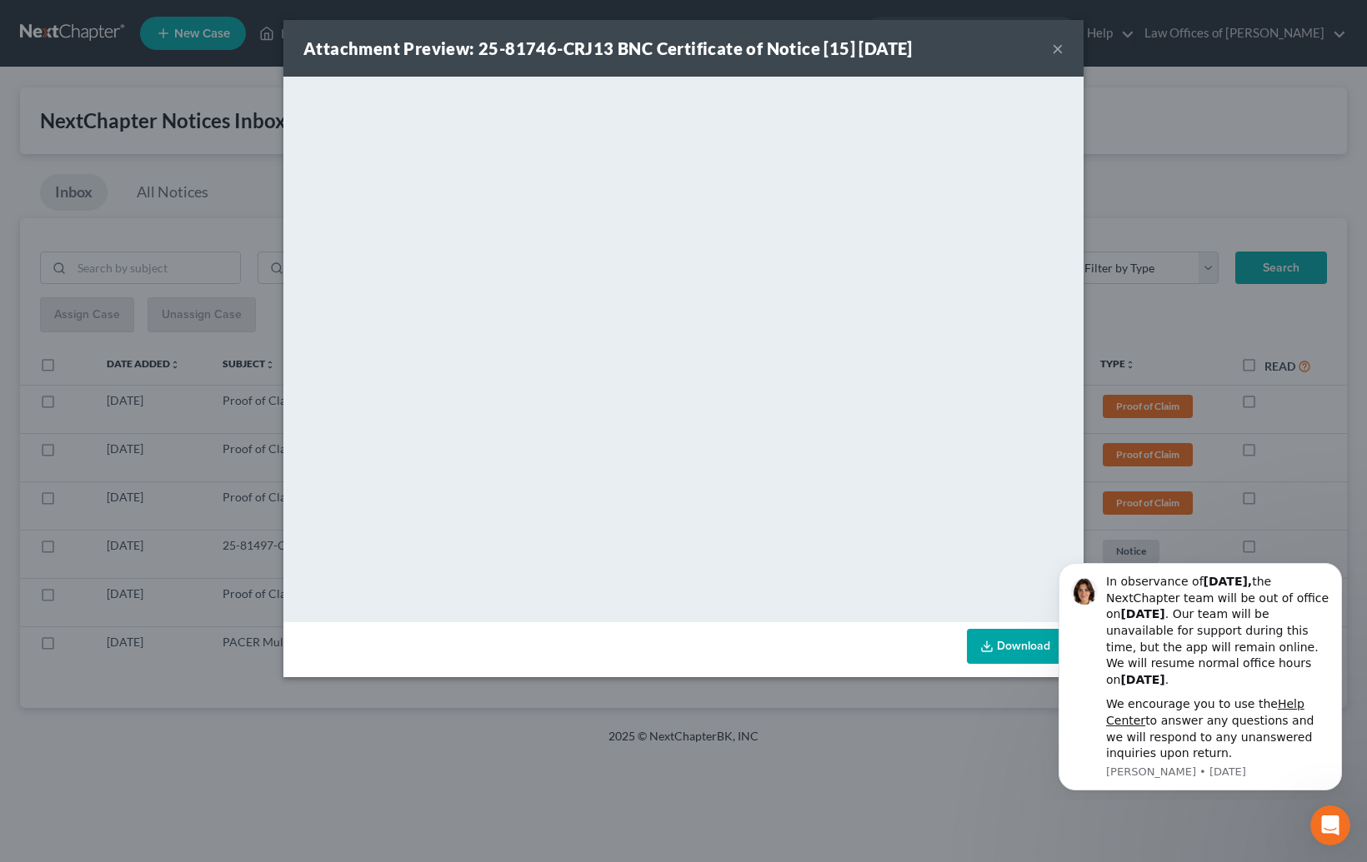
click at [778, 714] on div "Attachment Preview: 25-81746-CRJ13 BNC Certificate of Notice [15] [DATE] × <obj…" at bounding box center [683, 431] width 1367 height 862
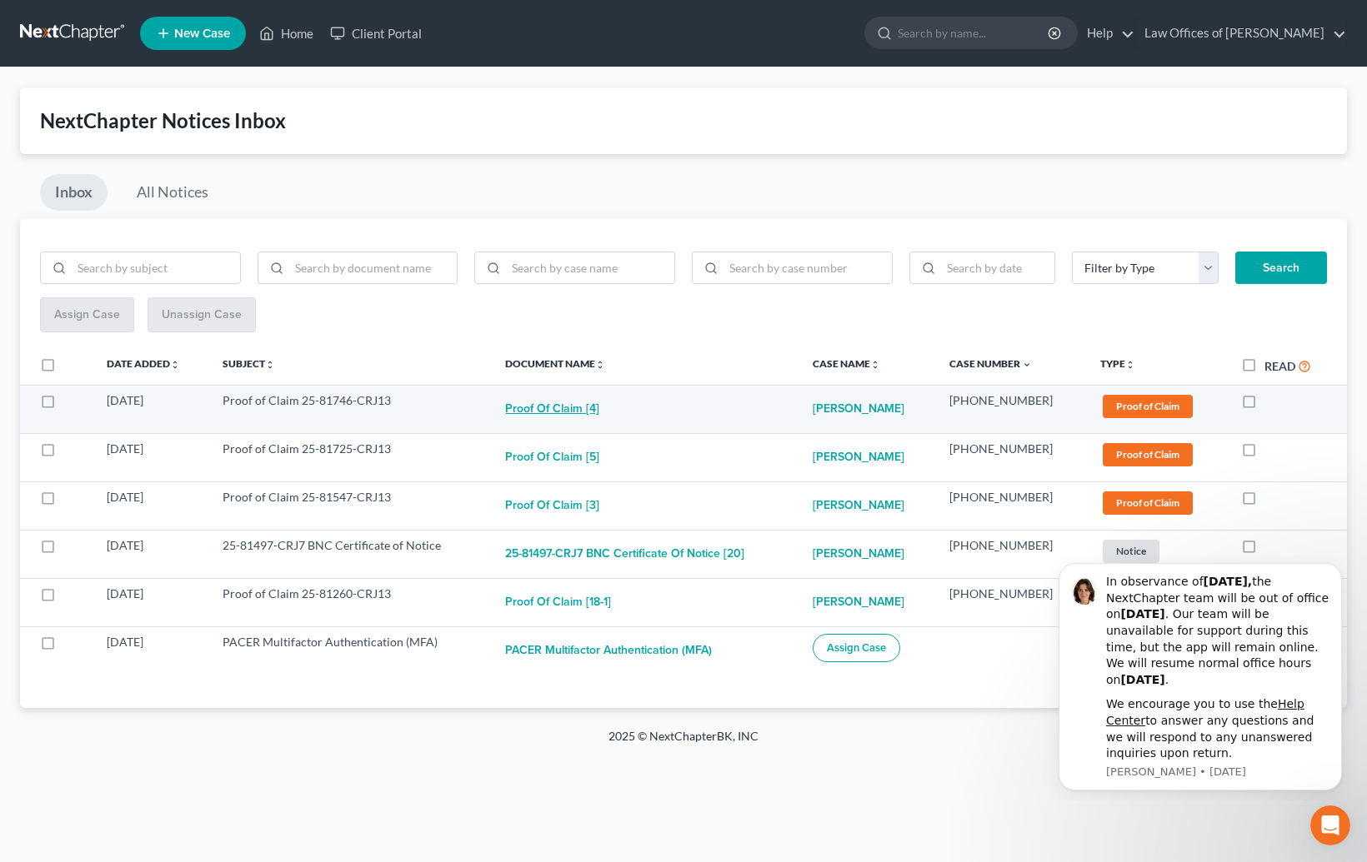
click at [568, 410] on button "Proof of Claim [4]" at bounding box center [552, 408] width 94 height 33
checkbox input "true"
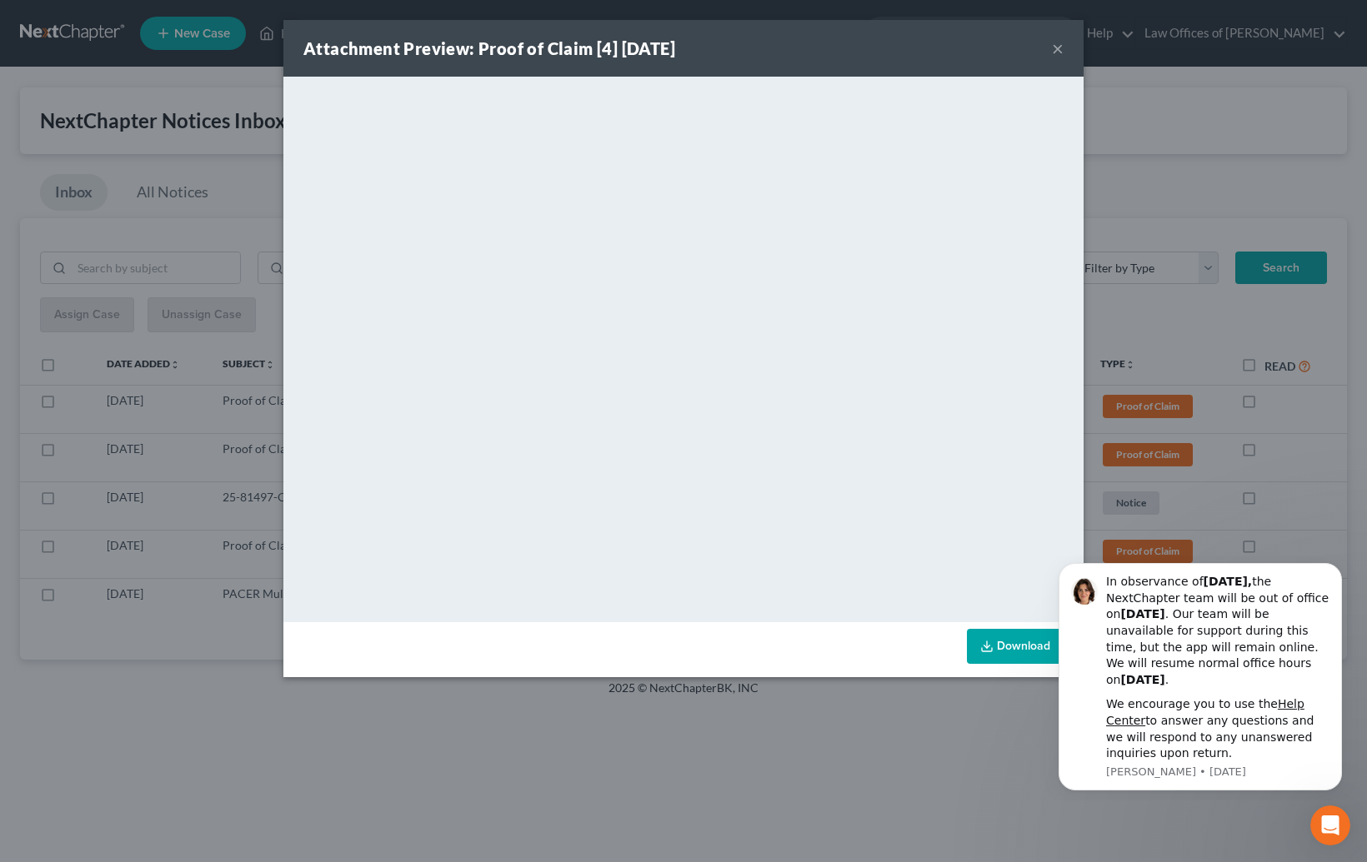
click at [686, 735] on div "Attachment Preview: Proof of Claim [4] [DATE] × <object ng-attr-data='[URL][DOM…" at bounding box center [683, 431] width 1367 height 862
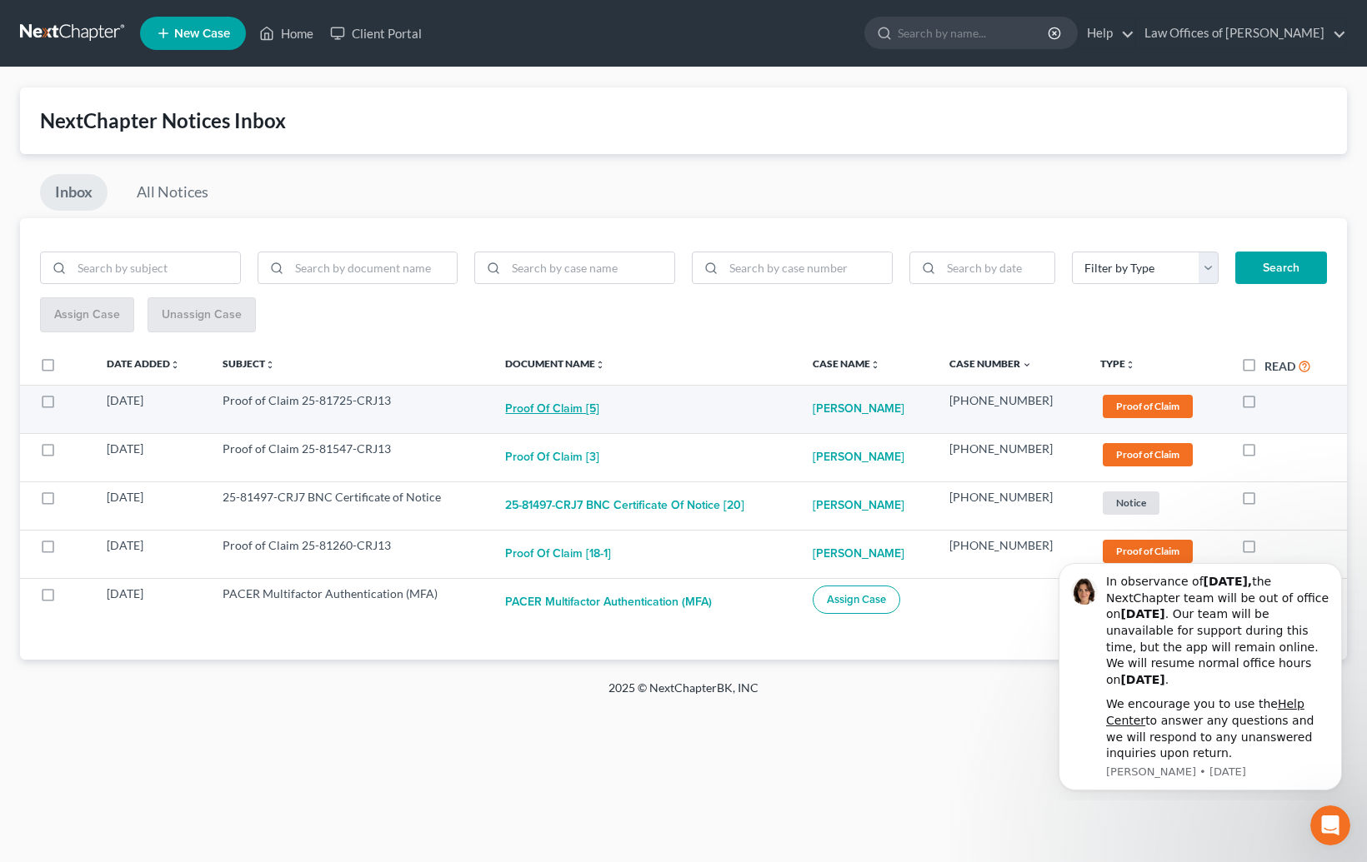
click at [546, 408] on button "Proof of Claim [5]" at bounding box center [552, 408] width 94 height 33
checkbox input "true"
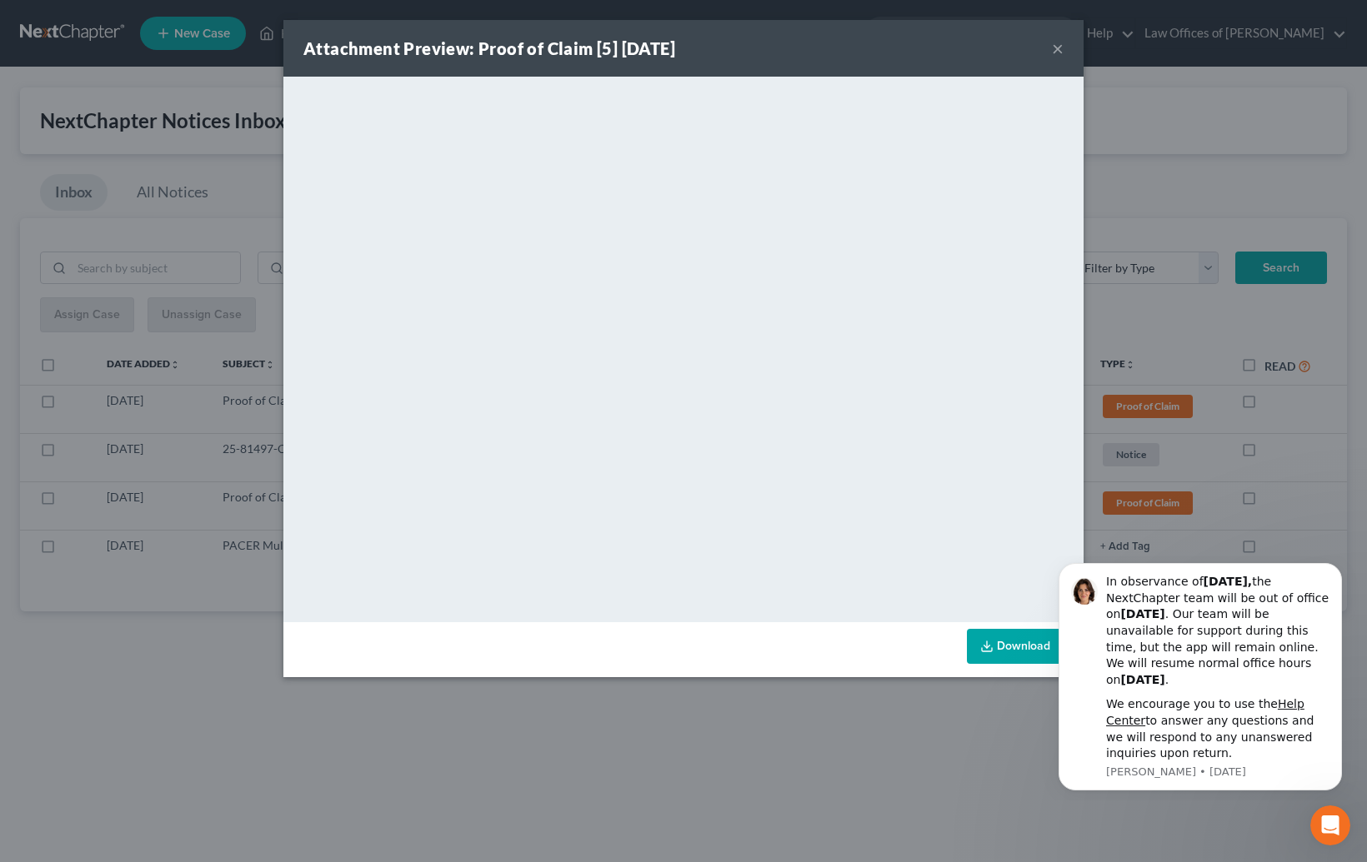
drag, startPoint x: 715, startPoint y: 703, endPoint x: 666, endPoint y: 667, distance: 60.8
click at [710, 697] on div "Attachment Preview: Proof of Claim [5] [DATE] × <object ng-attr-data='[URL][DOM…" at bounding box center [683, 431] width 1367 height 862
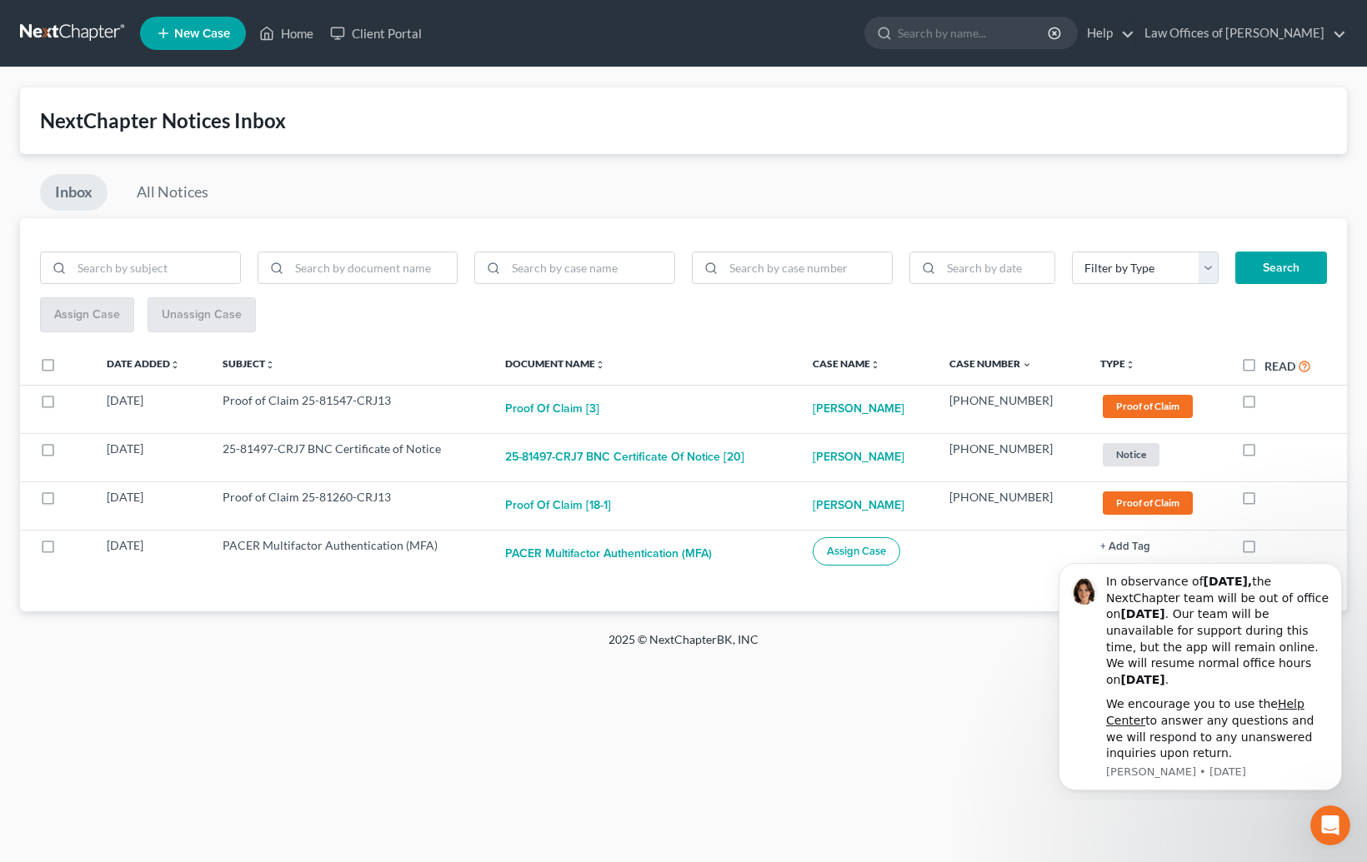
click at [553, 378] on th "Document Name unfold_more expand_more expand_less" at bounding box center [645, 366] width 307 height 38
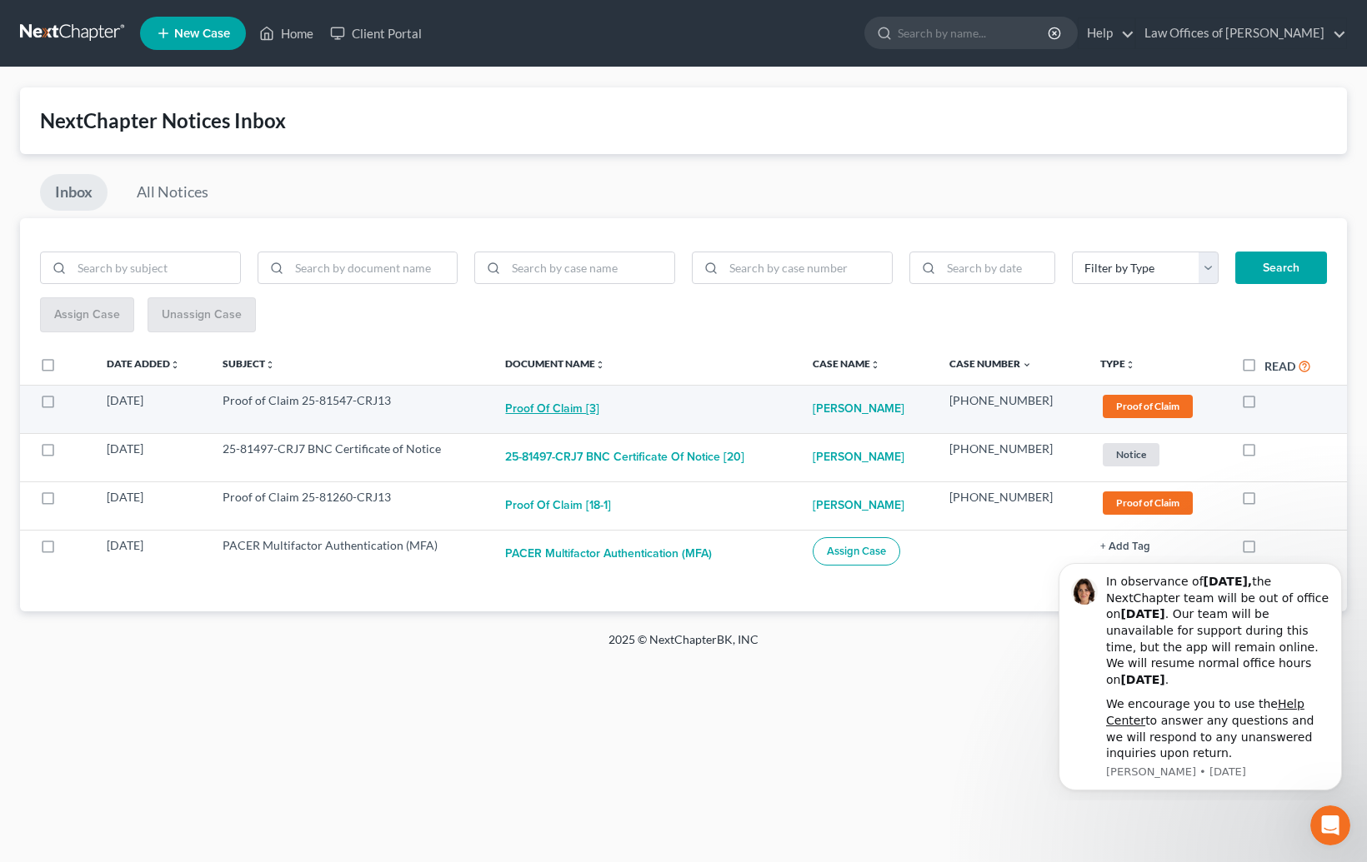
click at [548, 410] on button "Proof of Claim [3]" at bounding box center [552, 408] width 94 height 33
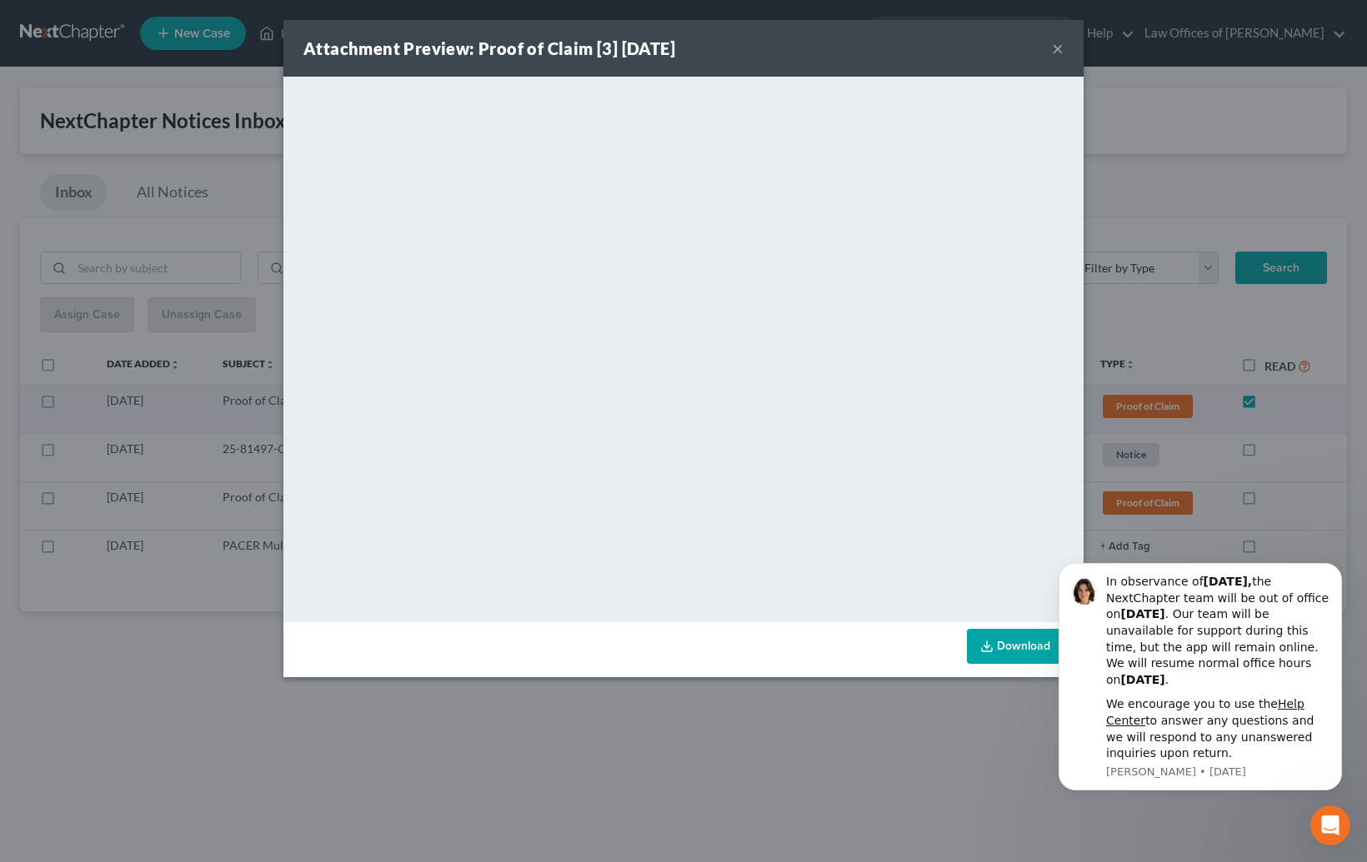
checkbox input "true"
drag, startPoint x: 807, startPoint y: 754, endPoint x: 802, endPoint y: 716, distance: 38.8
click at [807, 746] on div "Attachment Preview: Proof of Claim [3] [DATE] × <object ng-attr-data='[URL][DOM…" at bounding box center [683, 431] width 1367 height 862
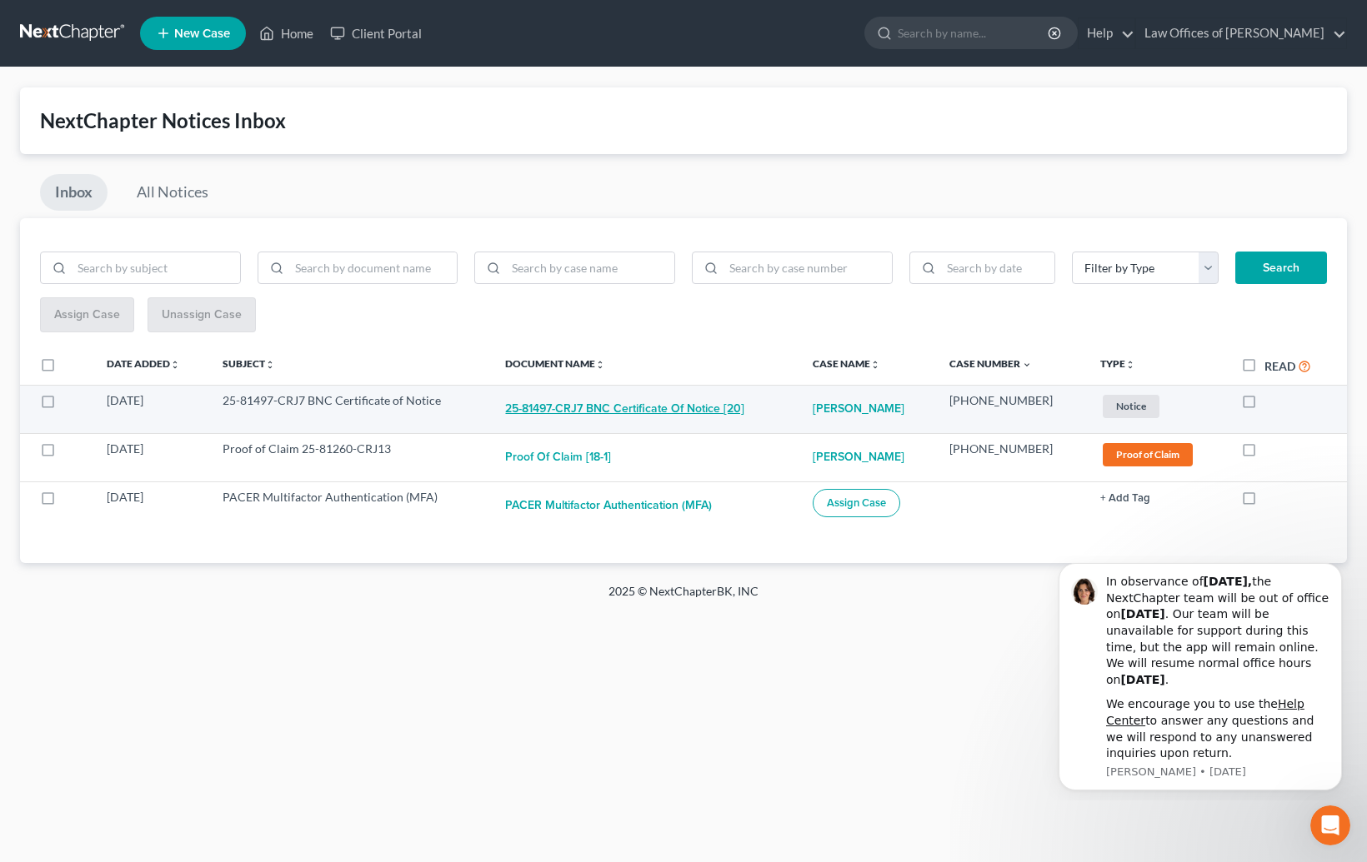
click at [649, 407] on button "25-81497-CRJ7 BNC Certificate of Notice [20]" at bounding box center [624, 408] width 239 height 33
checkbox input "true"
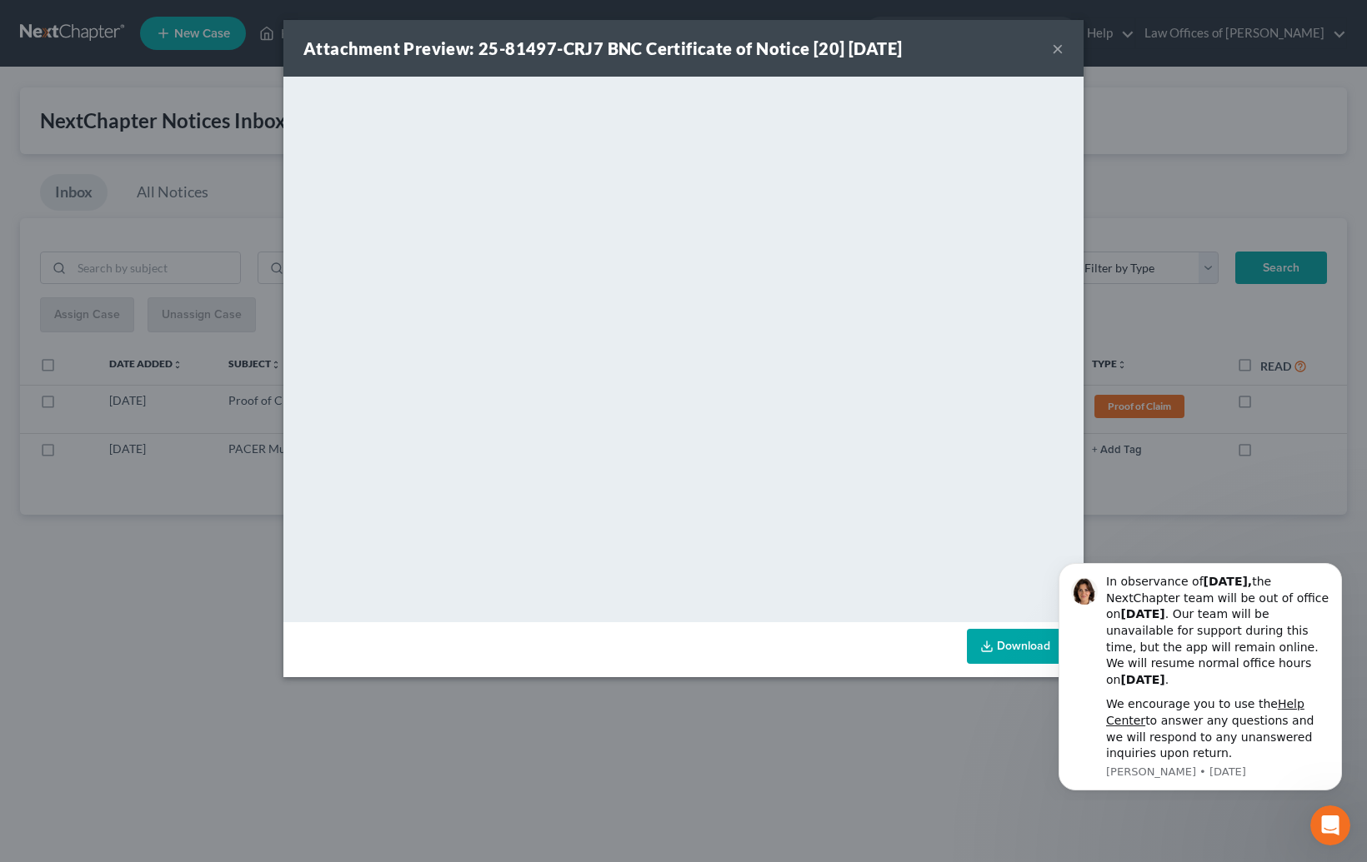
drag, startPoint x: 877, startPoint y: 778, endPoint x: 847, endPoint y: 731, distance: 56.2
click at [875, 771] on div "Attachment Preview: 25-81497-CRJ7 BNC Certificate of Notice [20] [DATE] × <obje…" at bounding box center [683, 431] width 1367 height 862
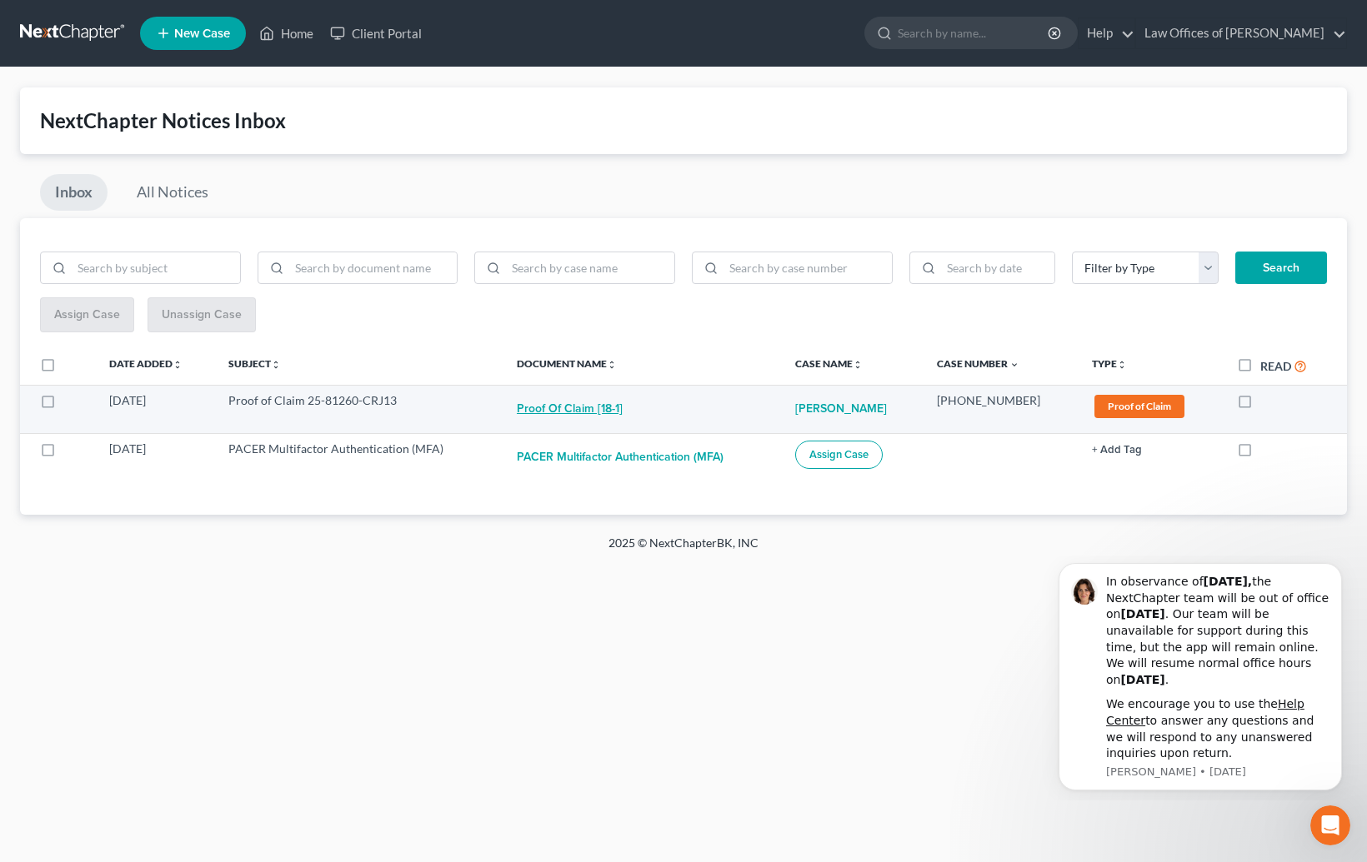
click at [574, 412] on button "Proof of Claim [18-1]" at bounding box center [570, 408] width 106 height 33
checkbox input "true"
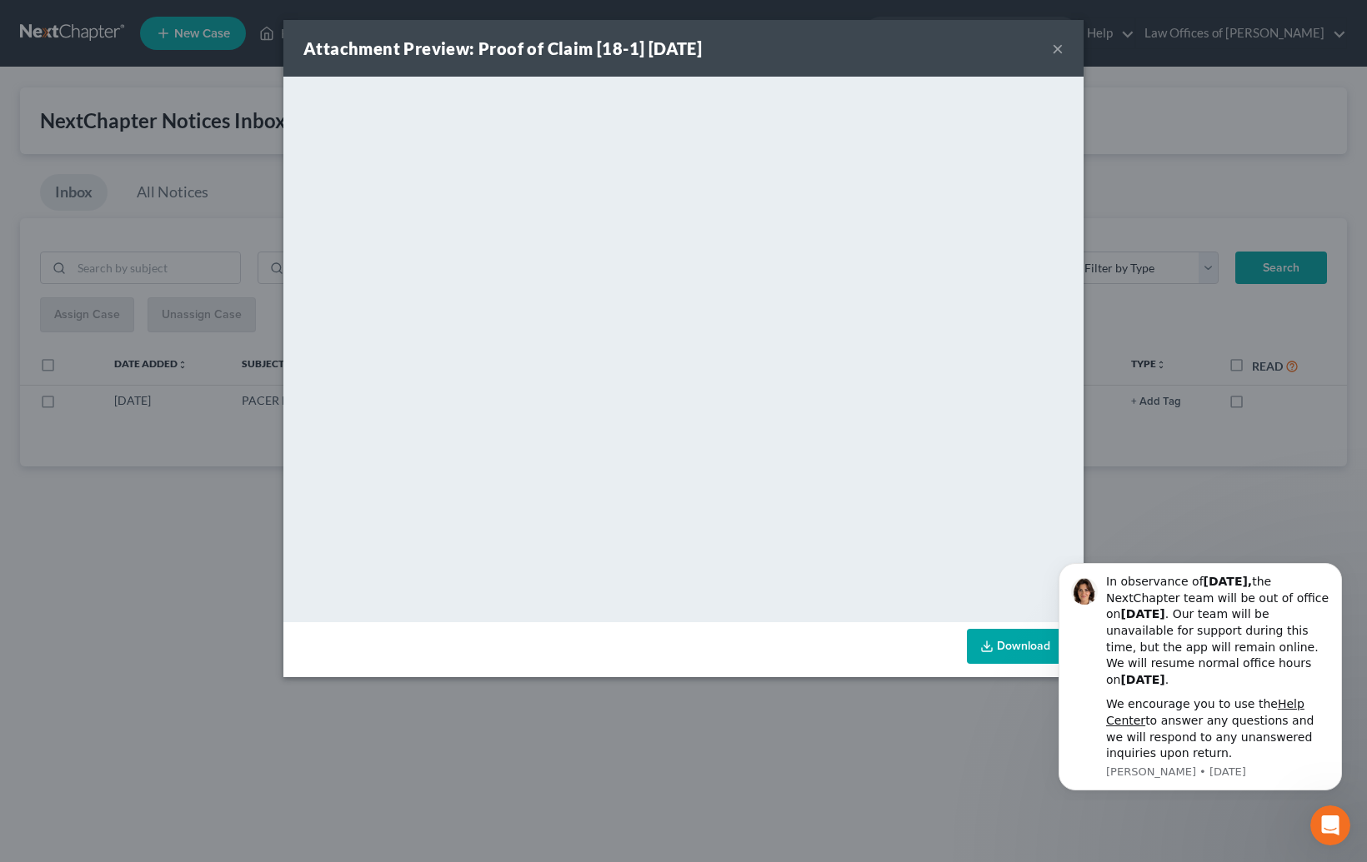
click at [896, 742] on div "Attachment Preview: Proof of Claim [18-1] [DATE] × <object ng-attr-data='[URL][…" at bounding box center [683, 431] width 1367 height 862
